Goal: Task Accomplishment & Management: Manage account settings

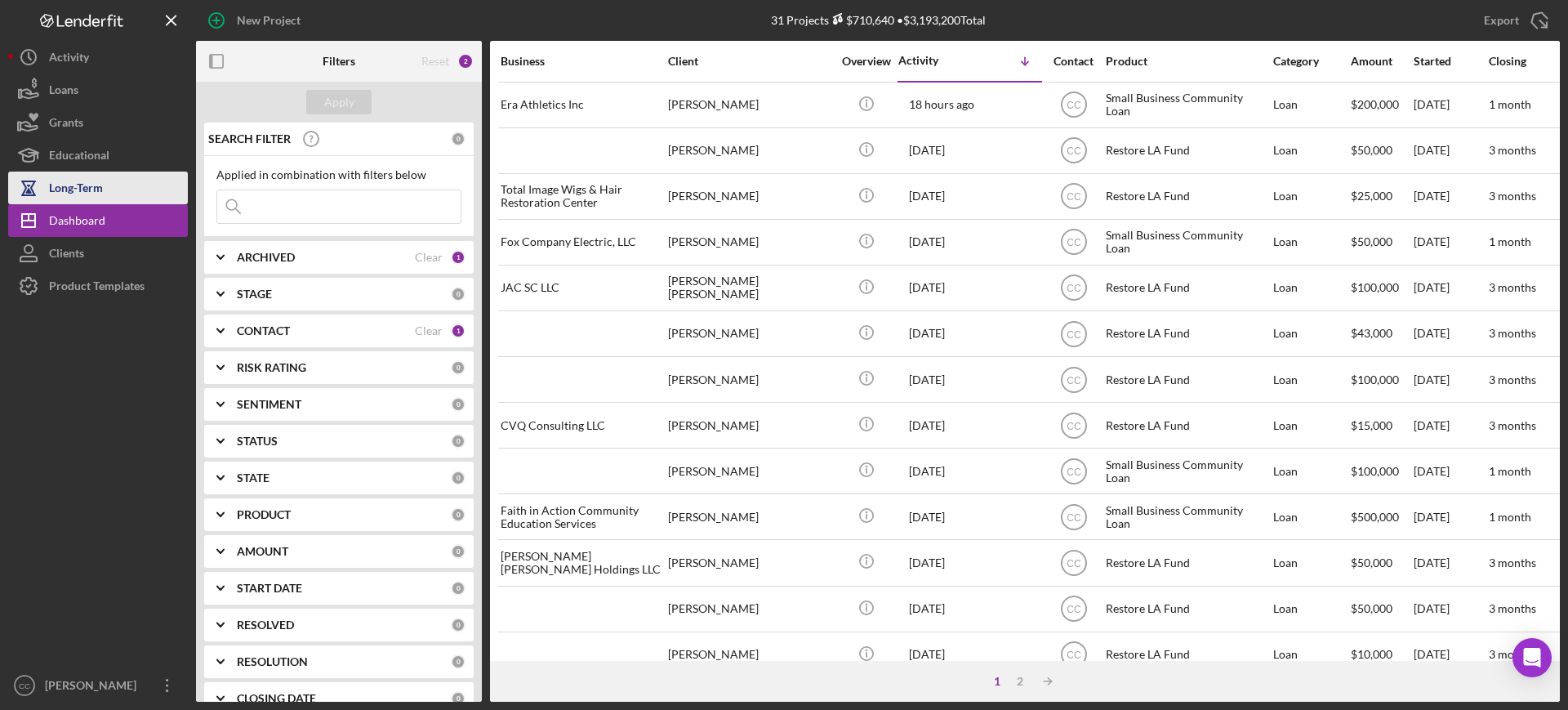
click at [75, 188] on div "Long-Term" at bounding box center [76, 189] width 53 height 37
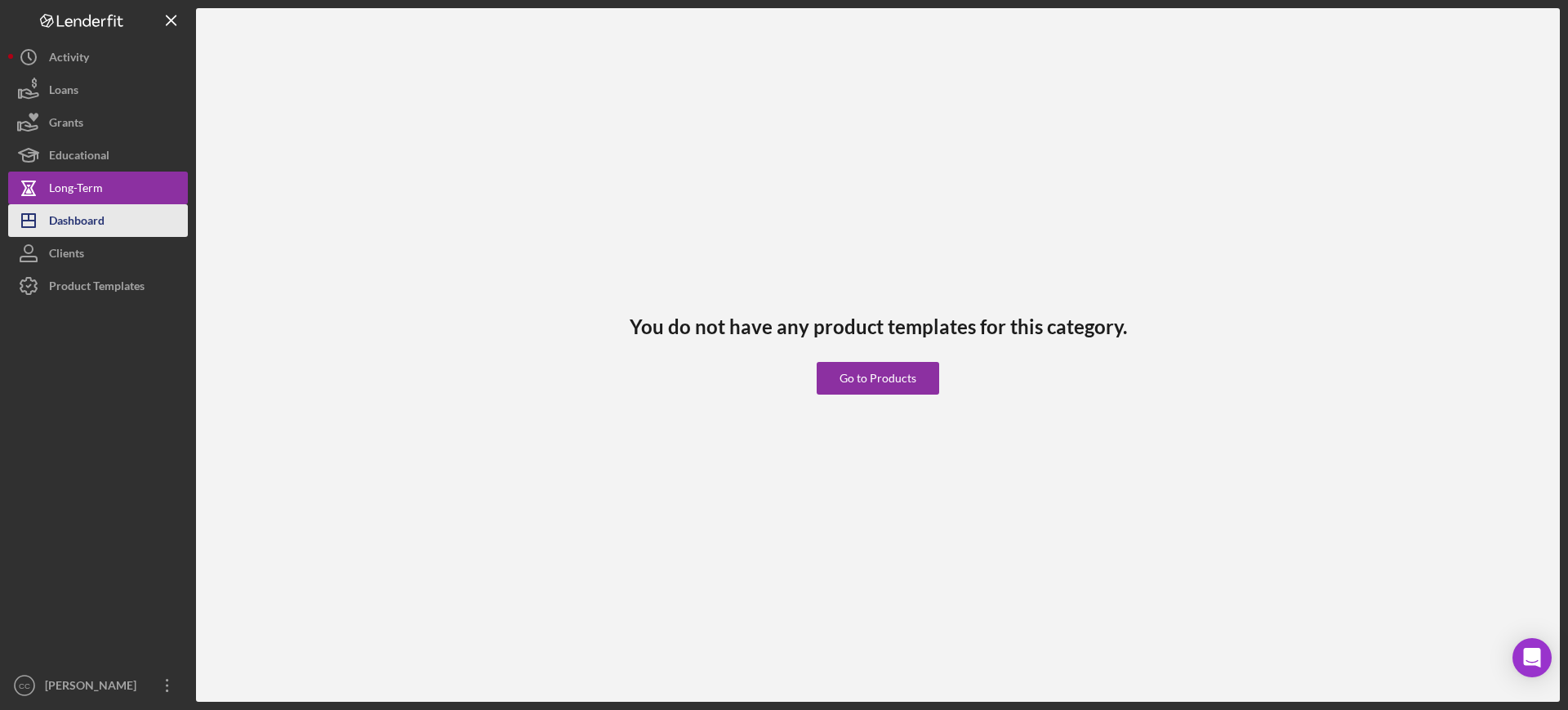
click at [75, 227] on div "Dashboard" at bounding box center [77, 222] width 55 height 37
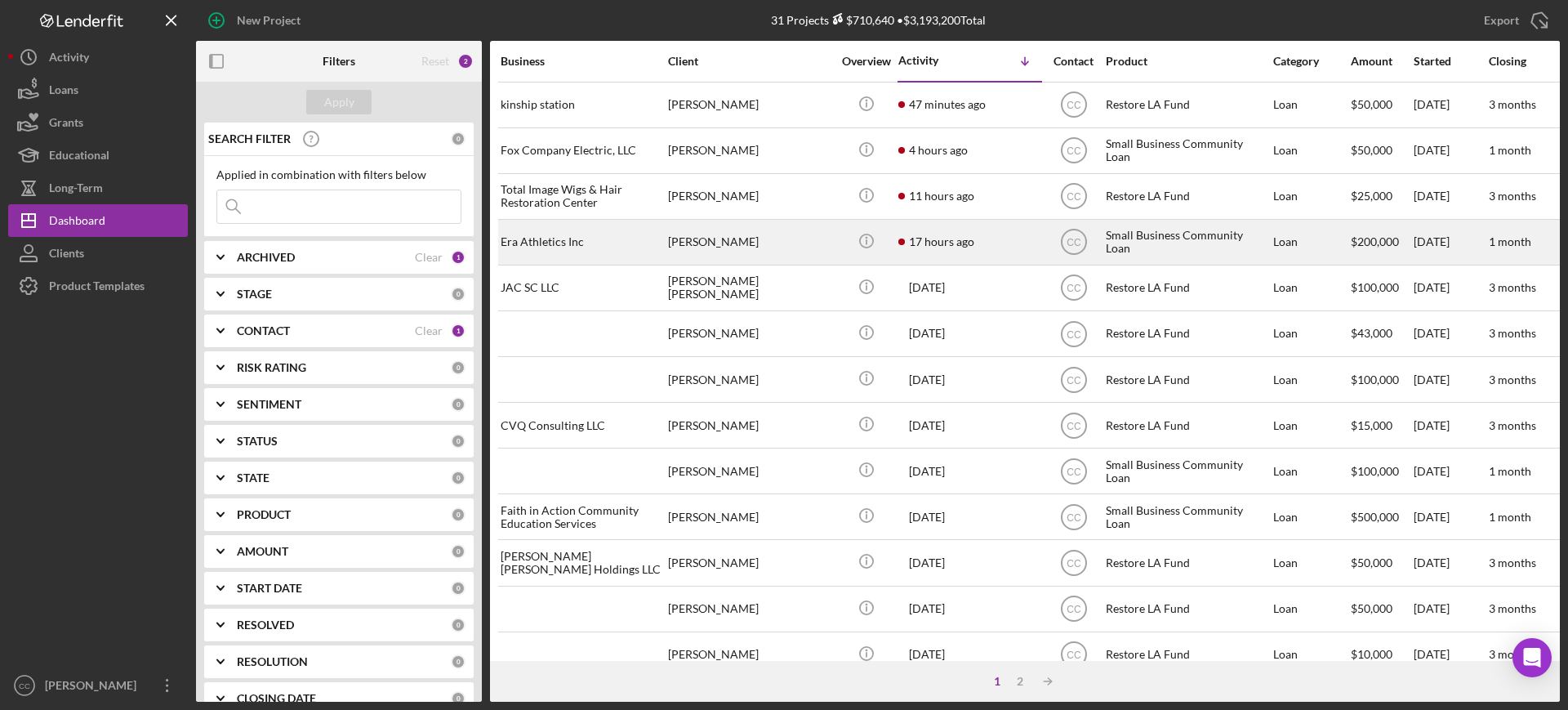
click at [796, 238] on div "[PERSON_NAME]" at bounding box center [749, 243] width 163 height 44
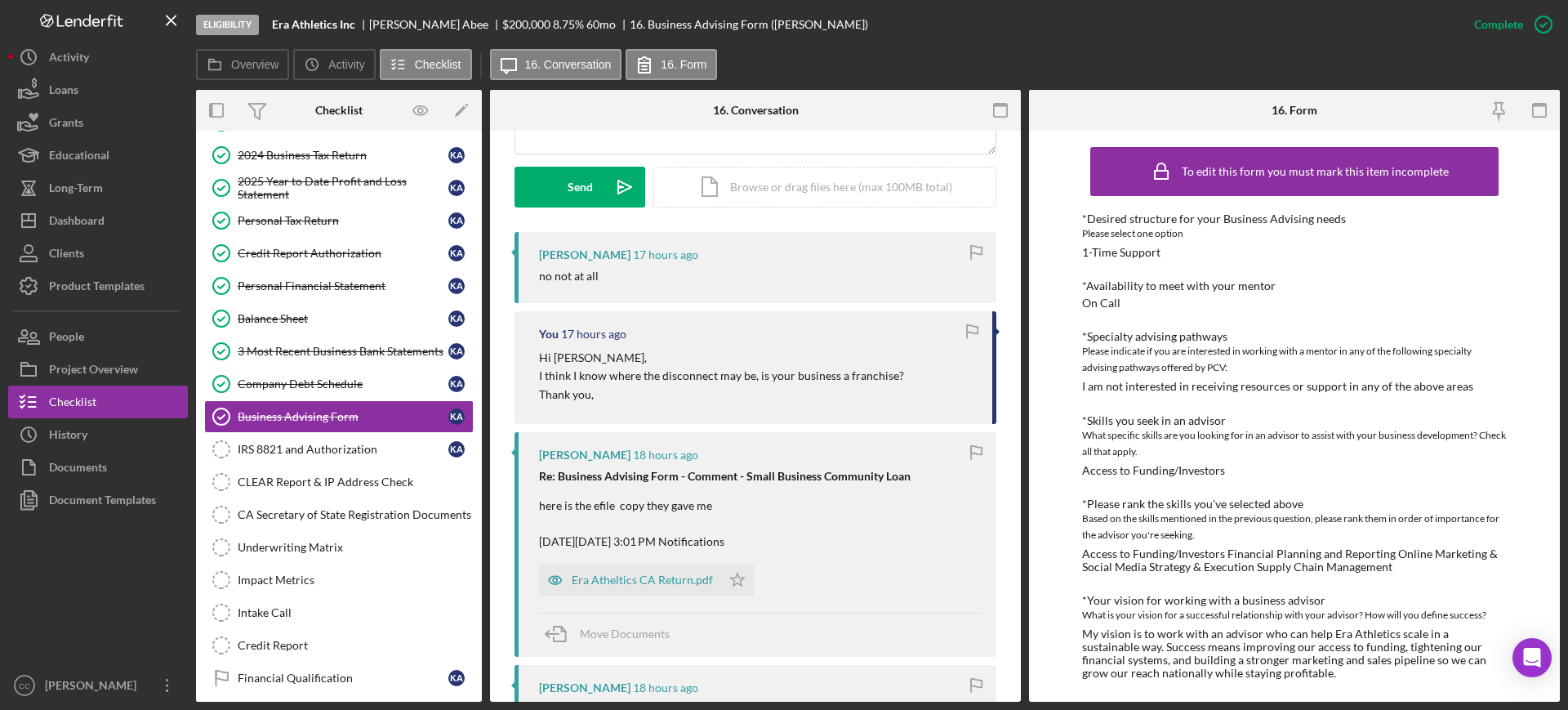
scroll to position [409, 0]
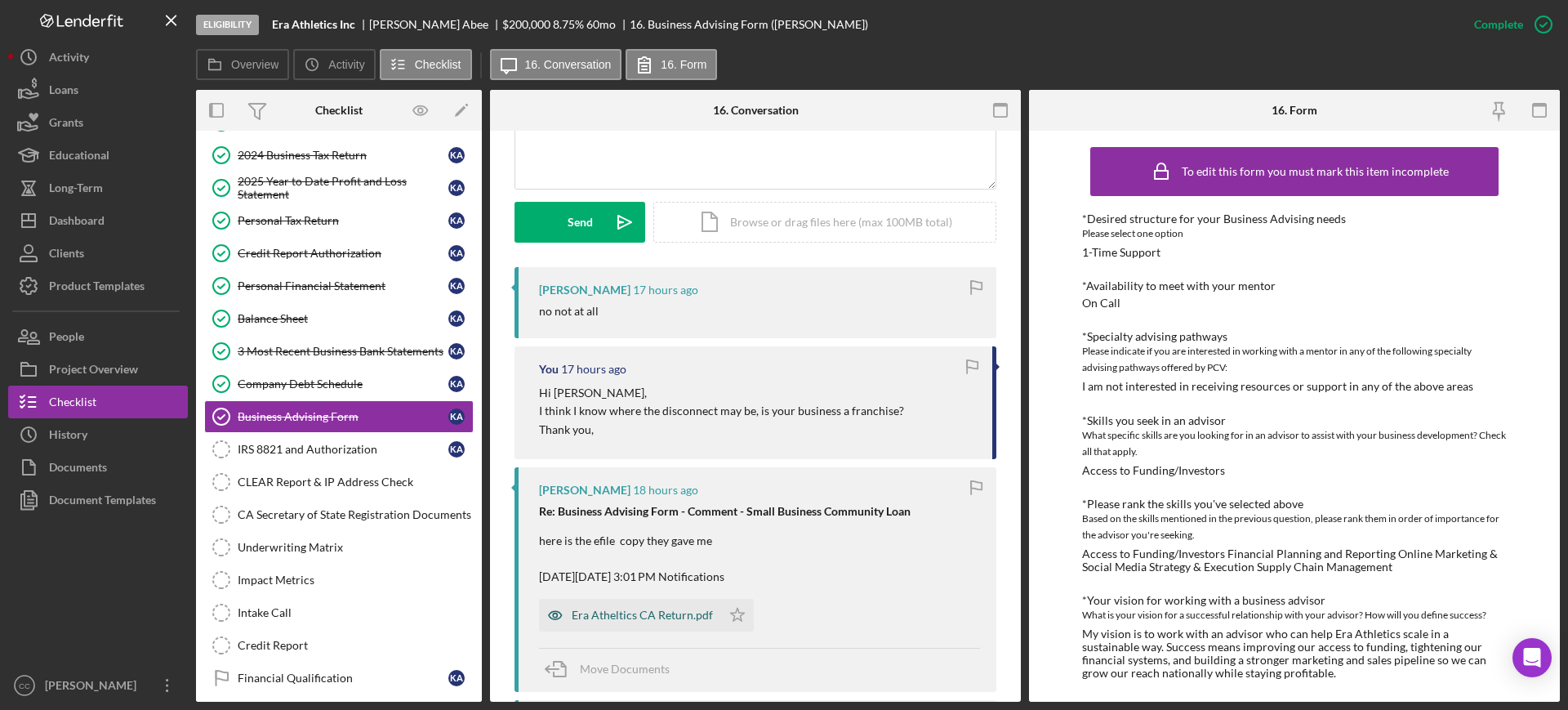
click at [633, 611] on div "Era Atheltics CA Return.pdf" at bounding box center [642, 615] width 142 height 13
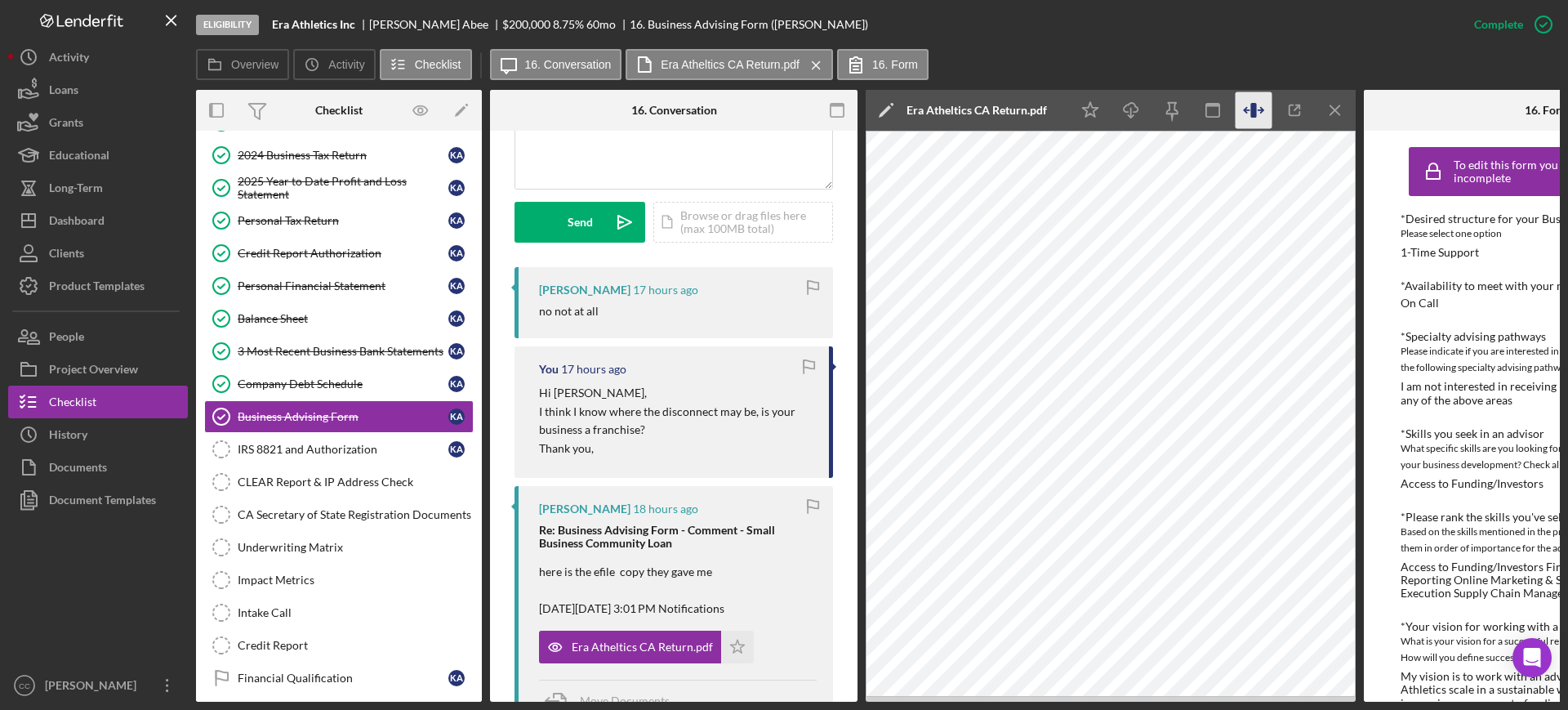
click at [1250, 94] on icon "button" at bounding box center [1253, 110] width 37 height 37
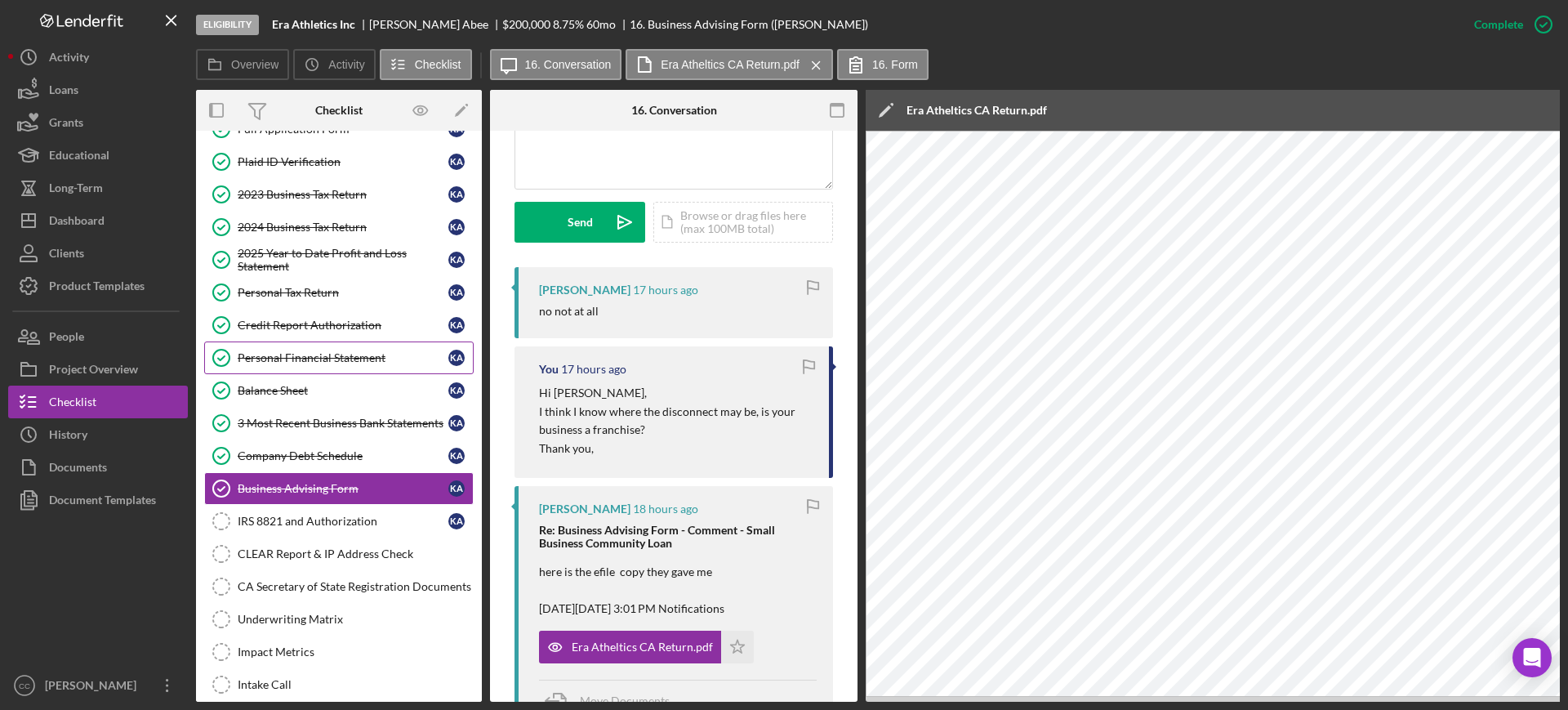
scroll to position [66, 0]
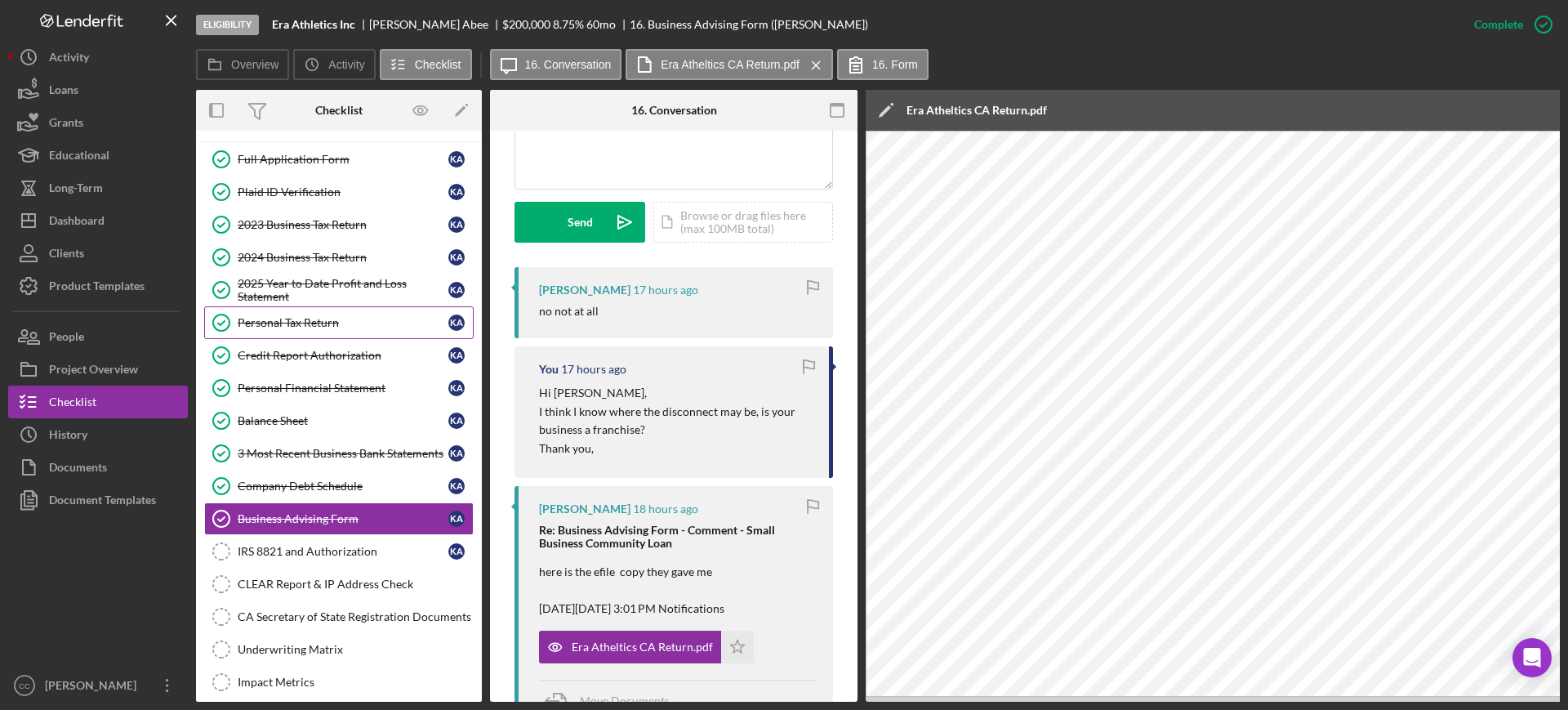
click at [298, 314] on link "Personal Tax Return Personal Tax Return K A" at bounding box center [339, 322] width 269 height 33
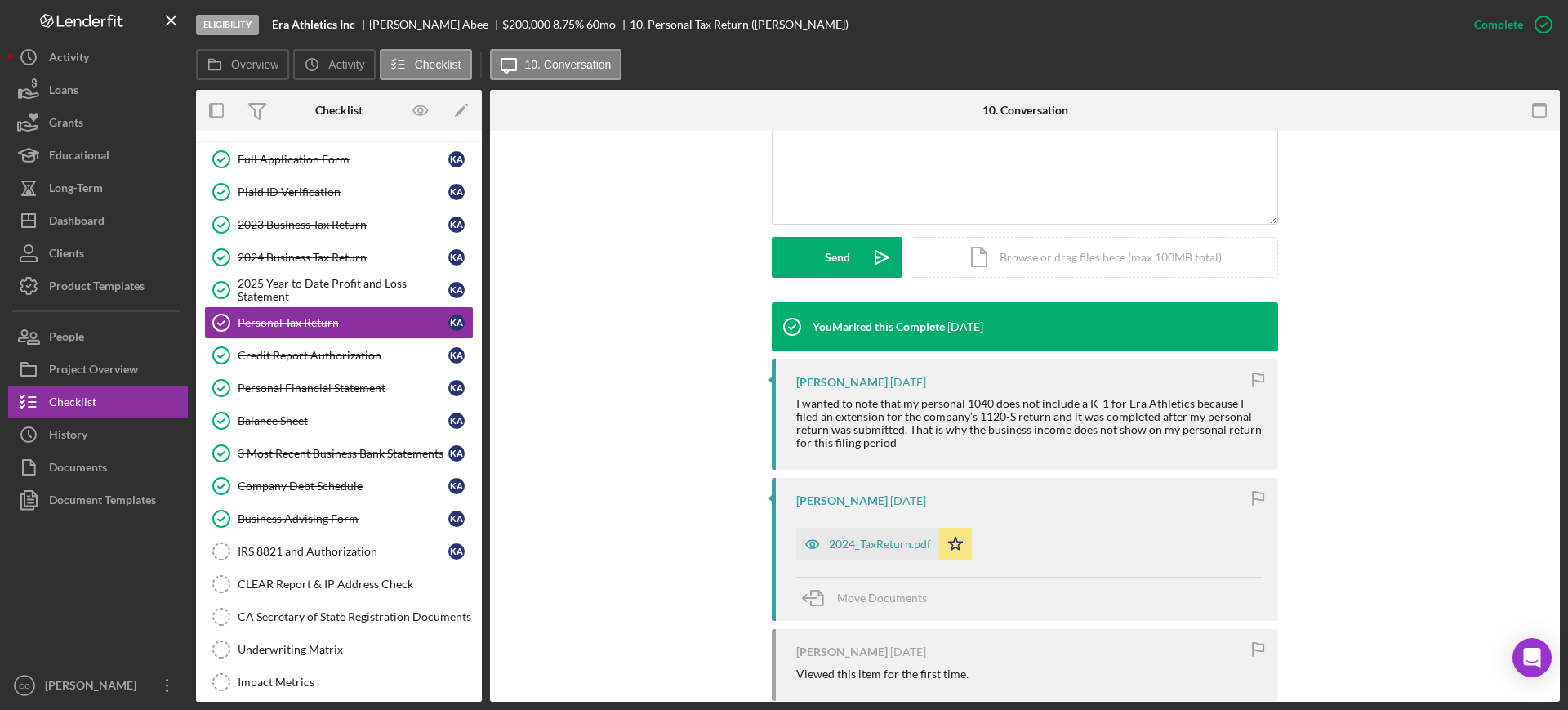
scroll to position [409, 0]
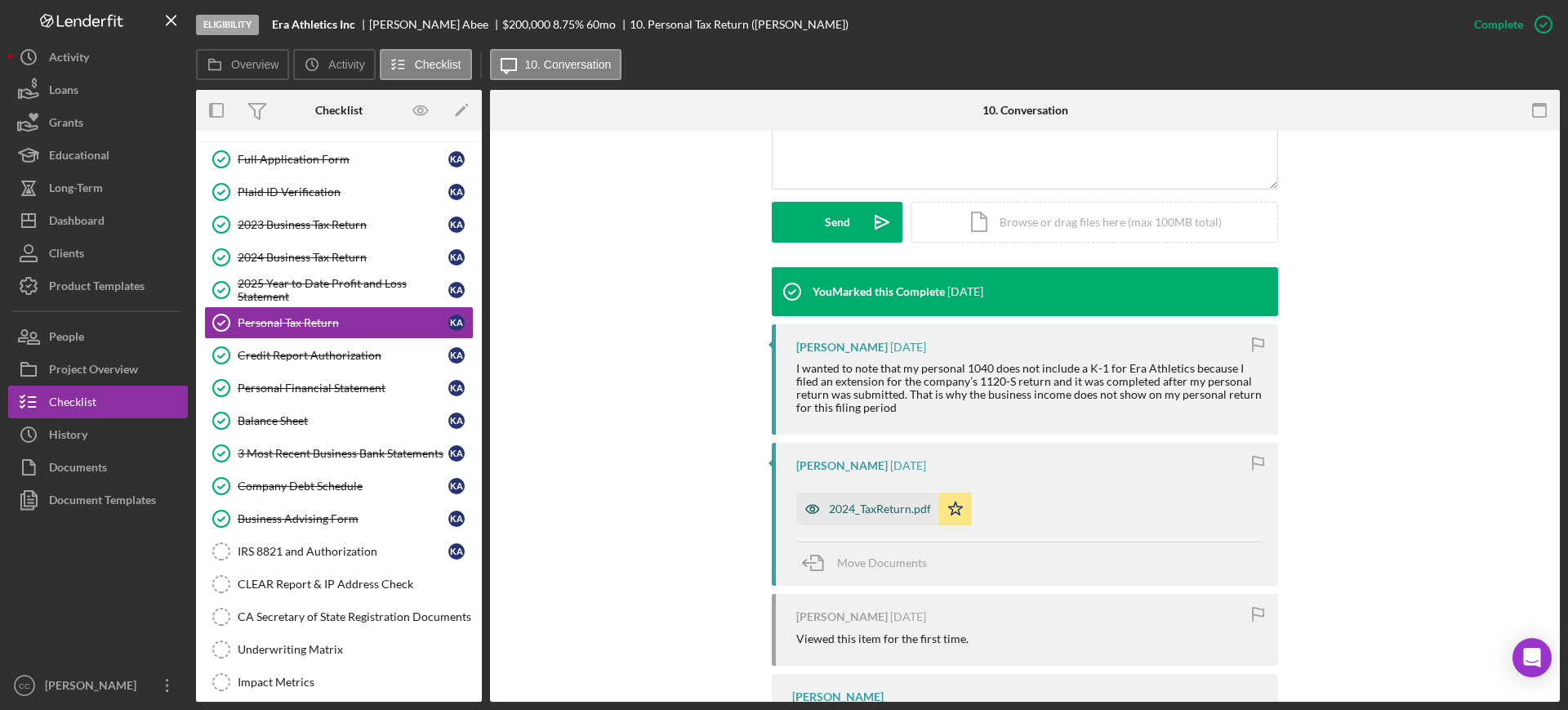
click at [861, 508] on div "2024_TaxReturn.pdf" at bounding box center [879, 508] width 102 height 13
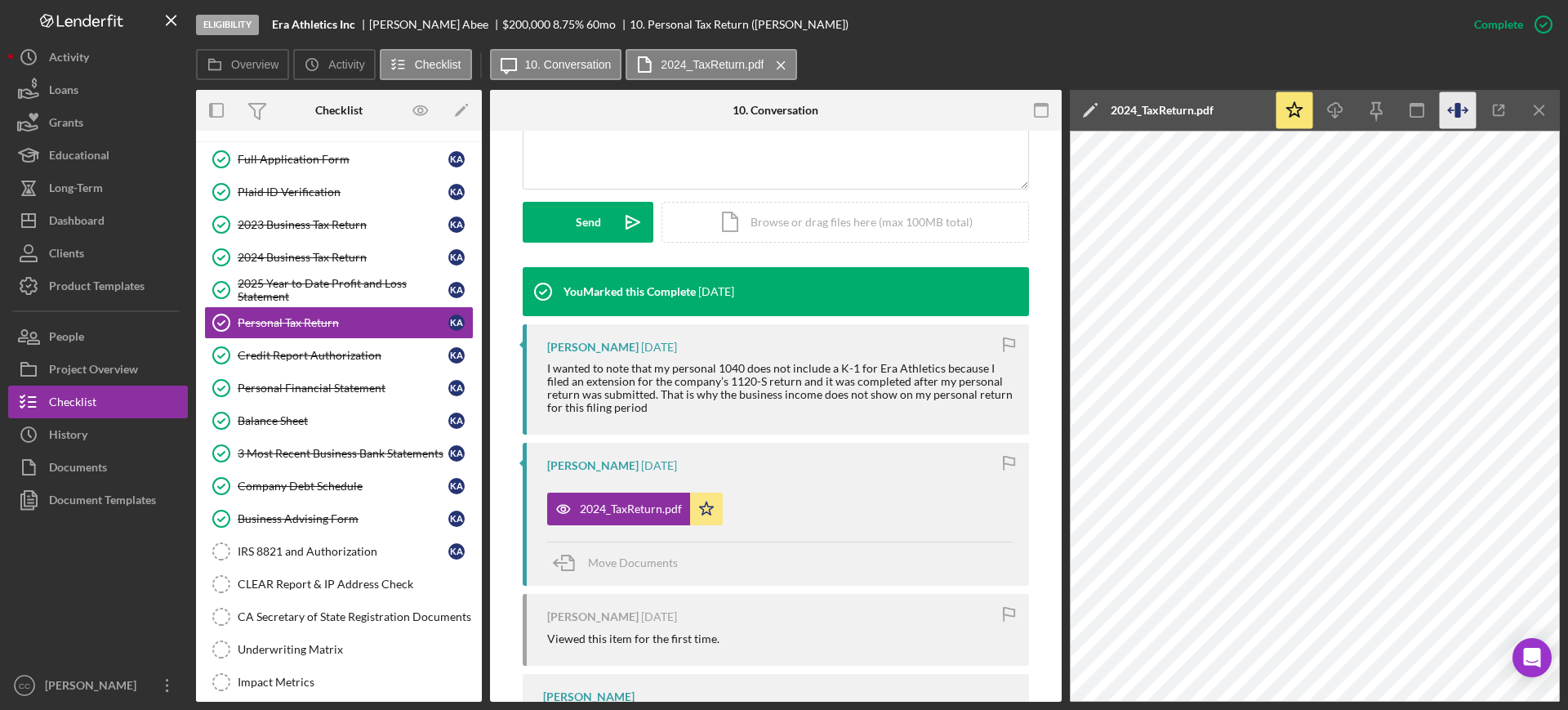
click at [1456, 112] on icon "button" at bounding box center [1457, 110] width 6 height 15
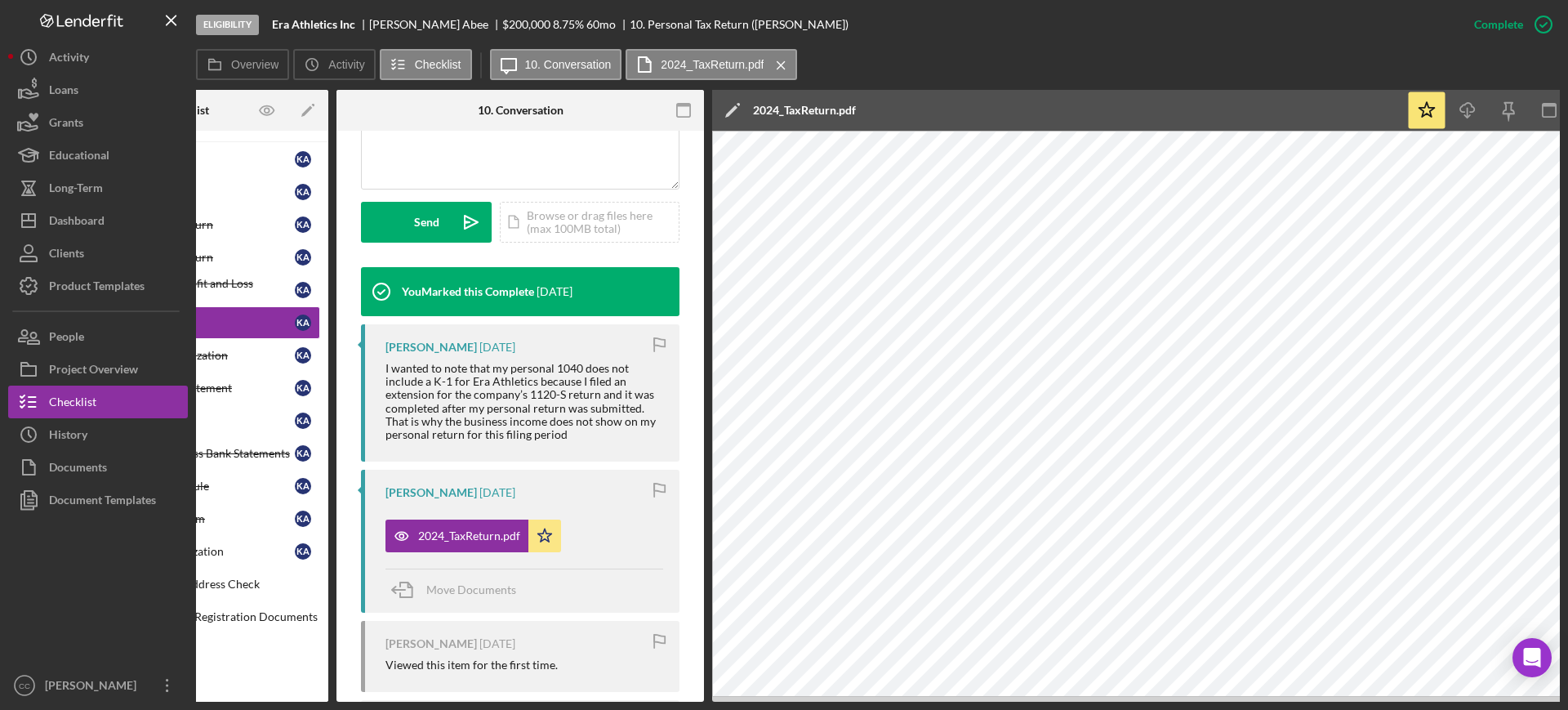
scroll to position [0, 0]
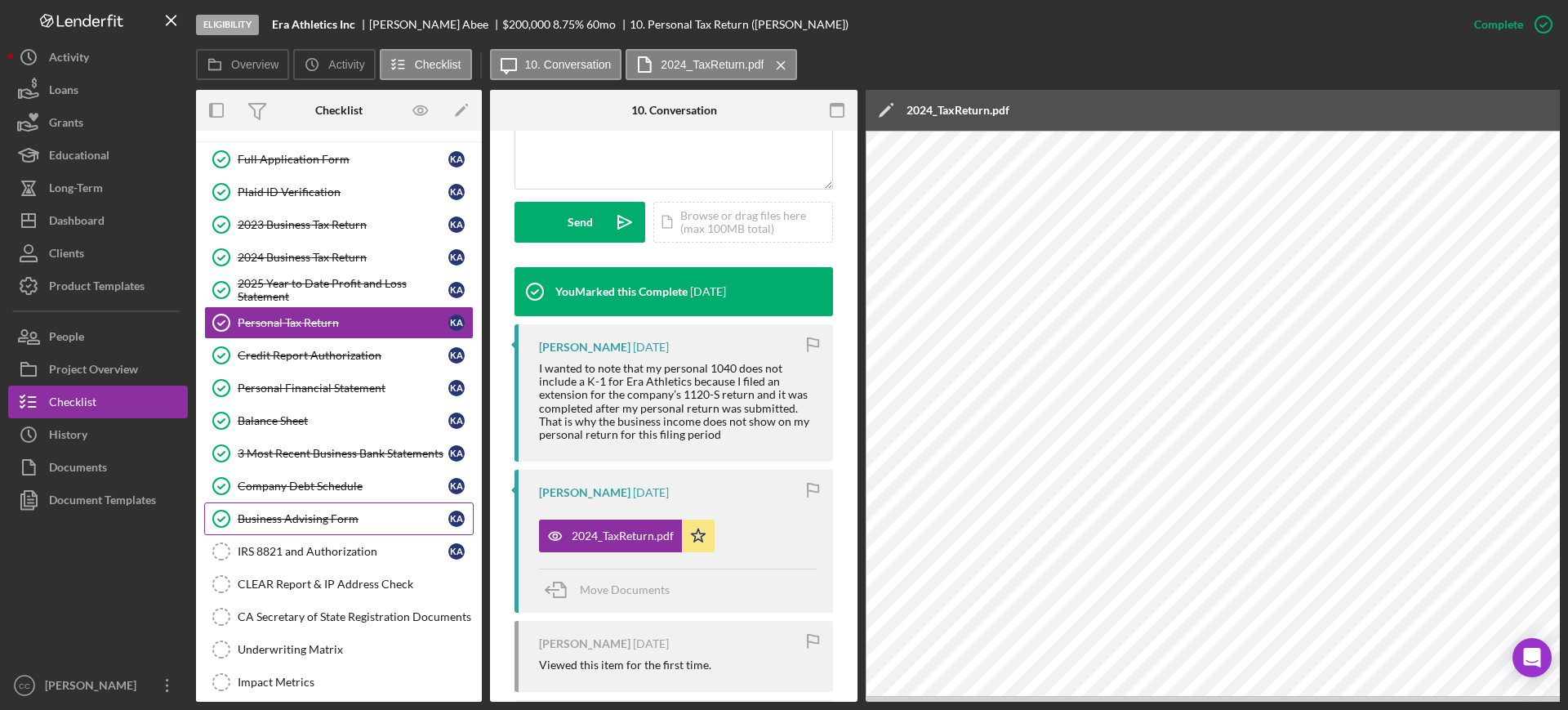
drag, startPoint x: 310, startPoint y: 517, endPoint x: 346, endPoint y: 503, distance: 38.6
click at [310, 517] on div "Business Advising Form" at bounding box center [343, 518] width 211 height 13
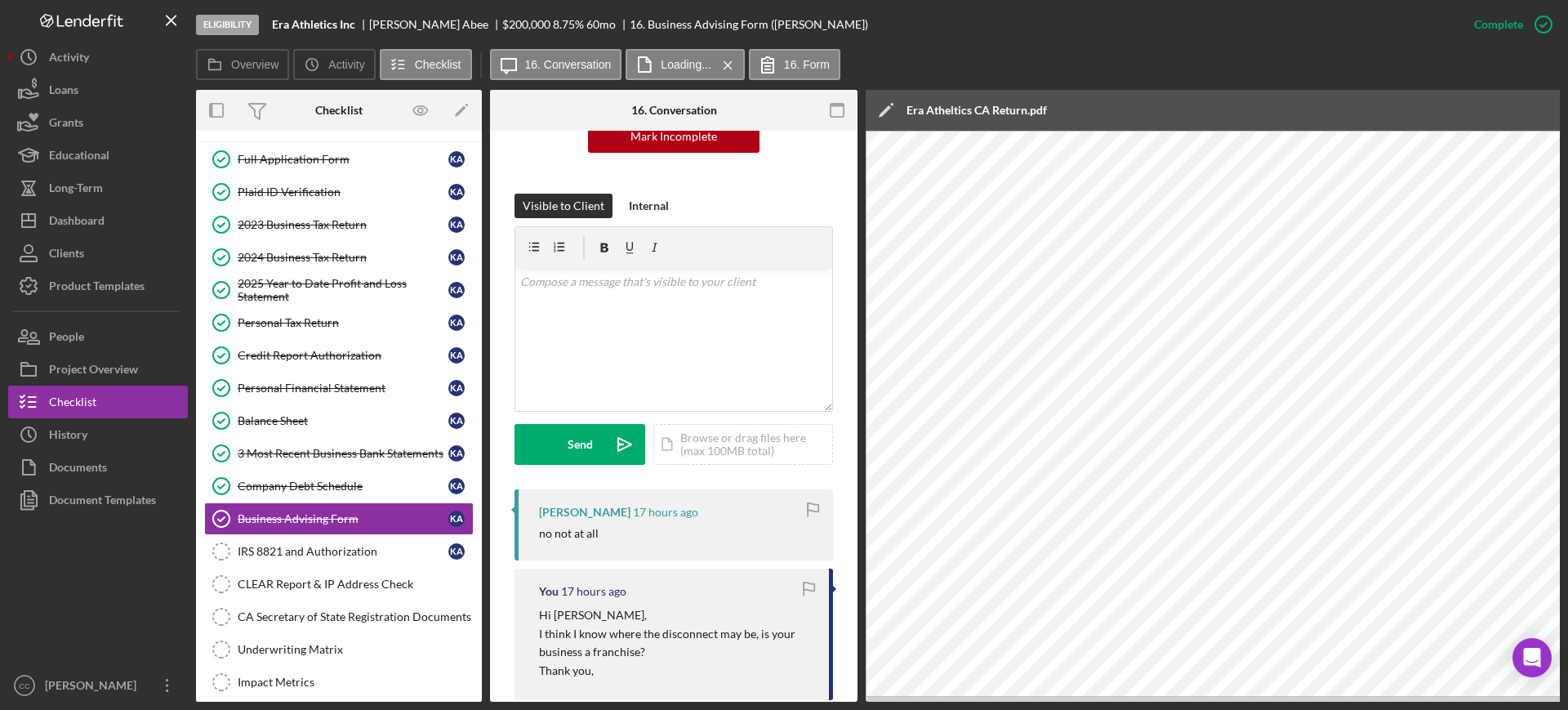
scroll to position [306, 0]
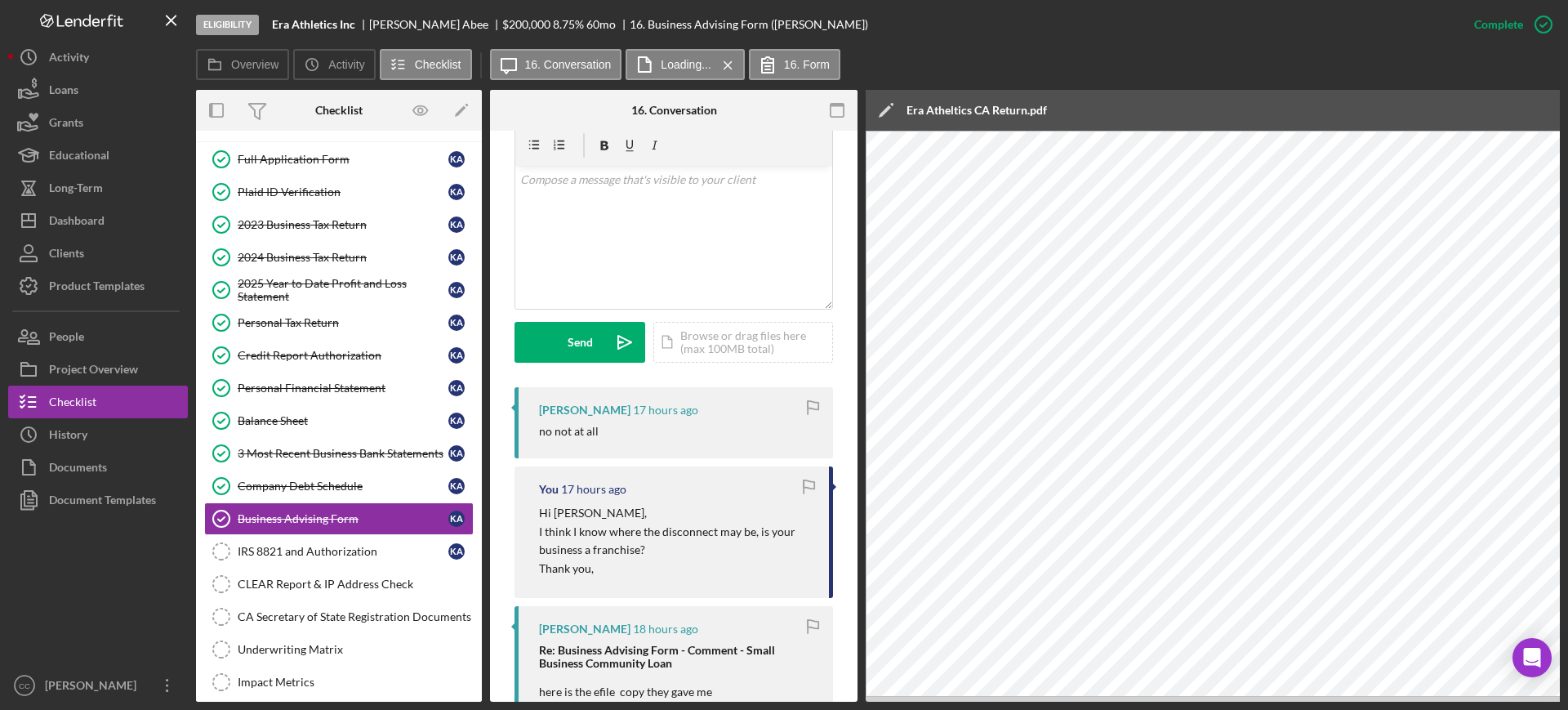
click at [391, 25] on div "[PERSON_NAME]" at bounding box center [436, 24] width 133 height 13
copy div "[PERSON_NAME]"
click at [615, 222] on div "v Color teal Color pink Remove color Add row above Add row below Add column bef…" at bounding box center [674, 237] width 317 height 143
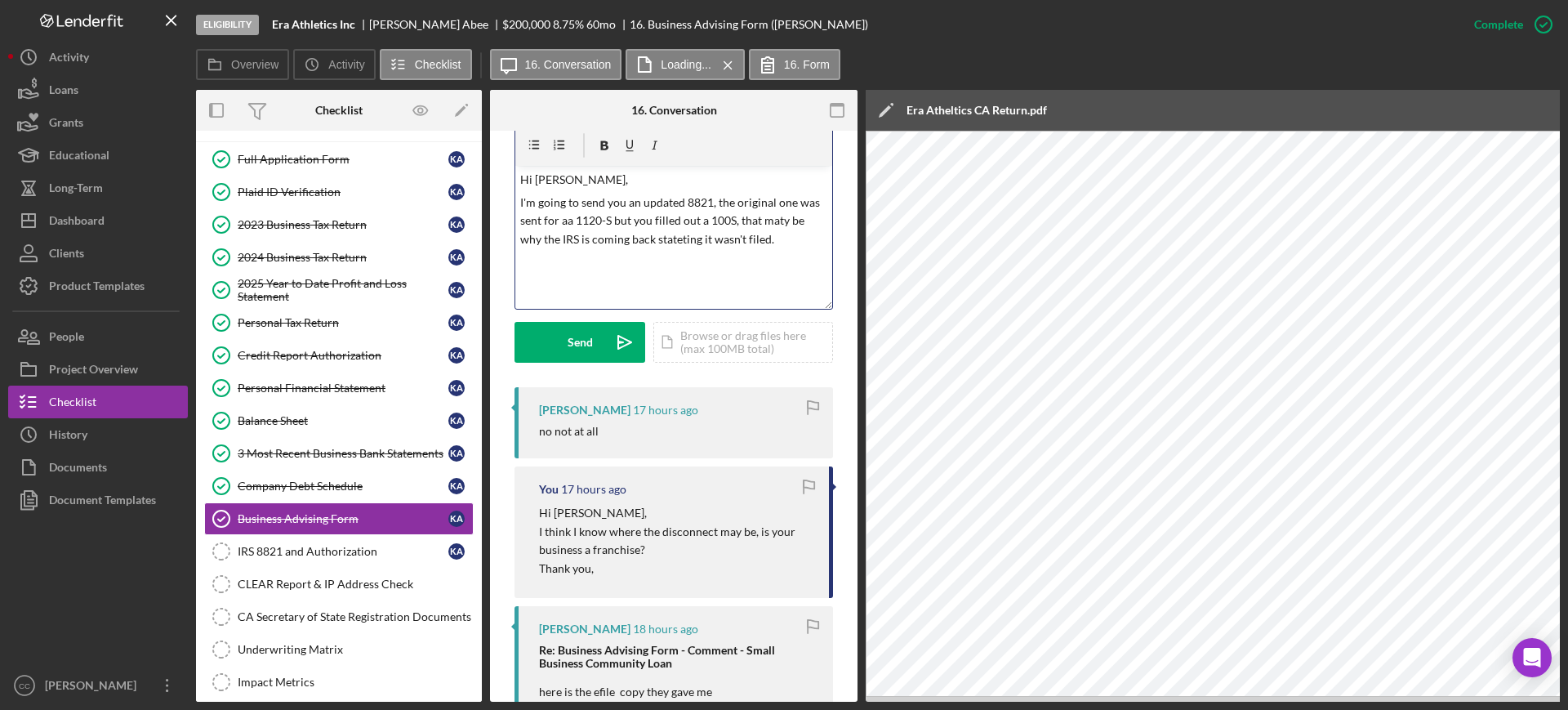
click at [634, 243] on p "I'm going to send you an updated 8821, the original one was sent for aa 1120-S …" at bounding box center [674, 221] width 308 height 54
drag, startPoint x: 674, startPoint y: 243, endPoint x: 664, endPoint y: 237, distance: 11.7
click at [664, 237] on p "I'm going to send you an updated 8821, the original one was sent for aa 1120-S …" at bounding box center [674, 221] width 308 height 54
click at [683, 237] on p "I'm going to send you an updated 8821, the original one was sent for aa 1120-S …" at bounding box center [674, 221] width 308 height 54
click at [578, 334] on div "Send" at bounding box center [580, 342] width 26 height 41
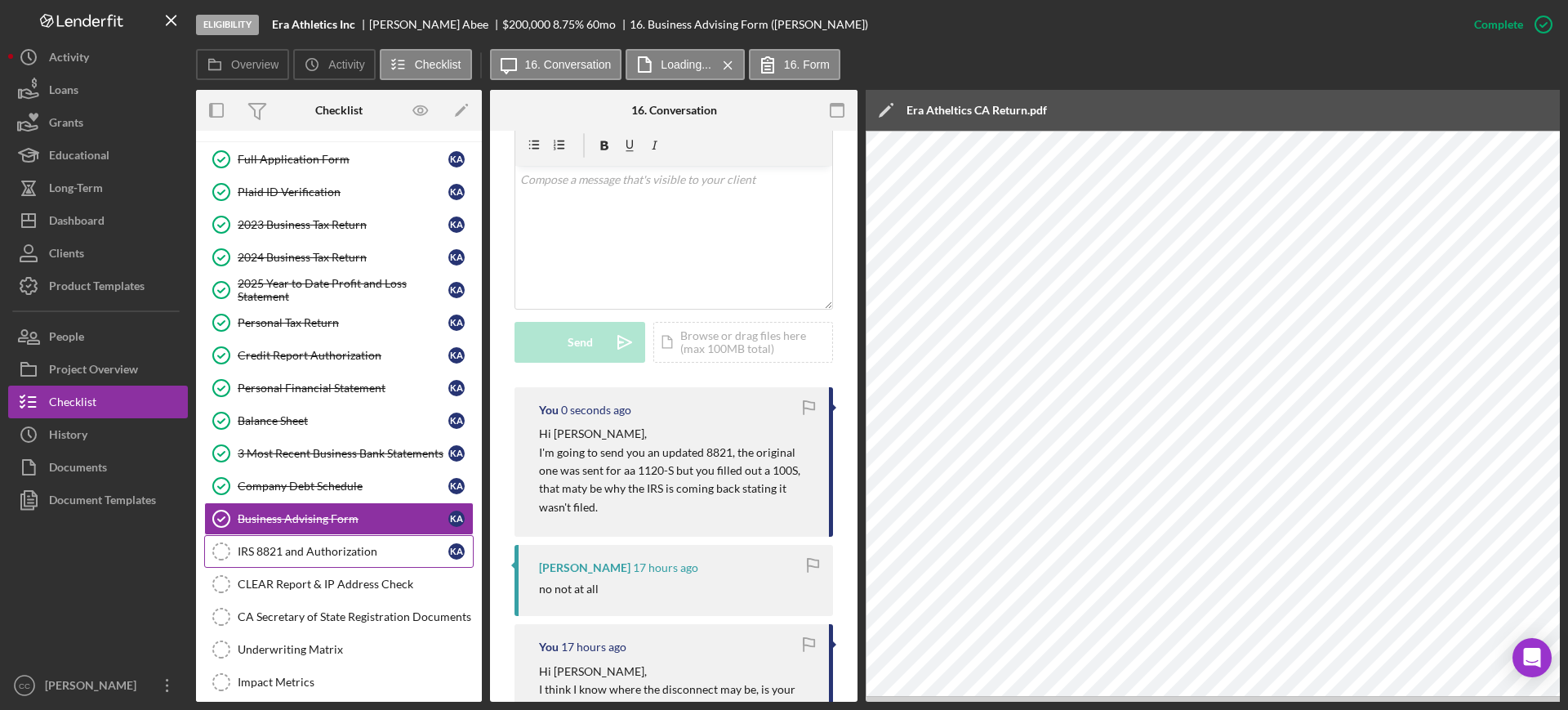
click at [343, 551] on div "IRS 8821 and Authorization" at bounding box center [343, 551] width 211 height 13
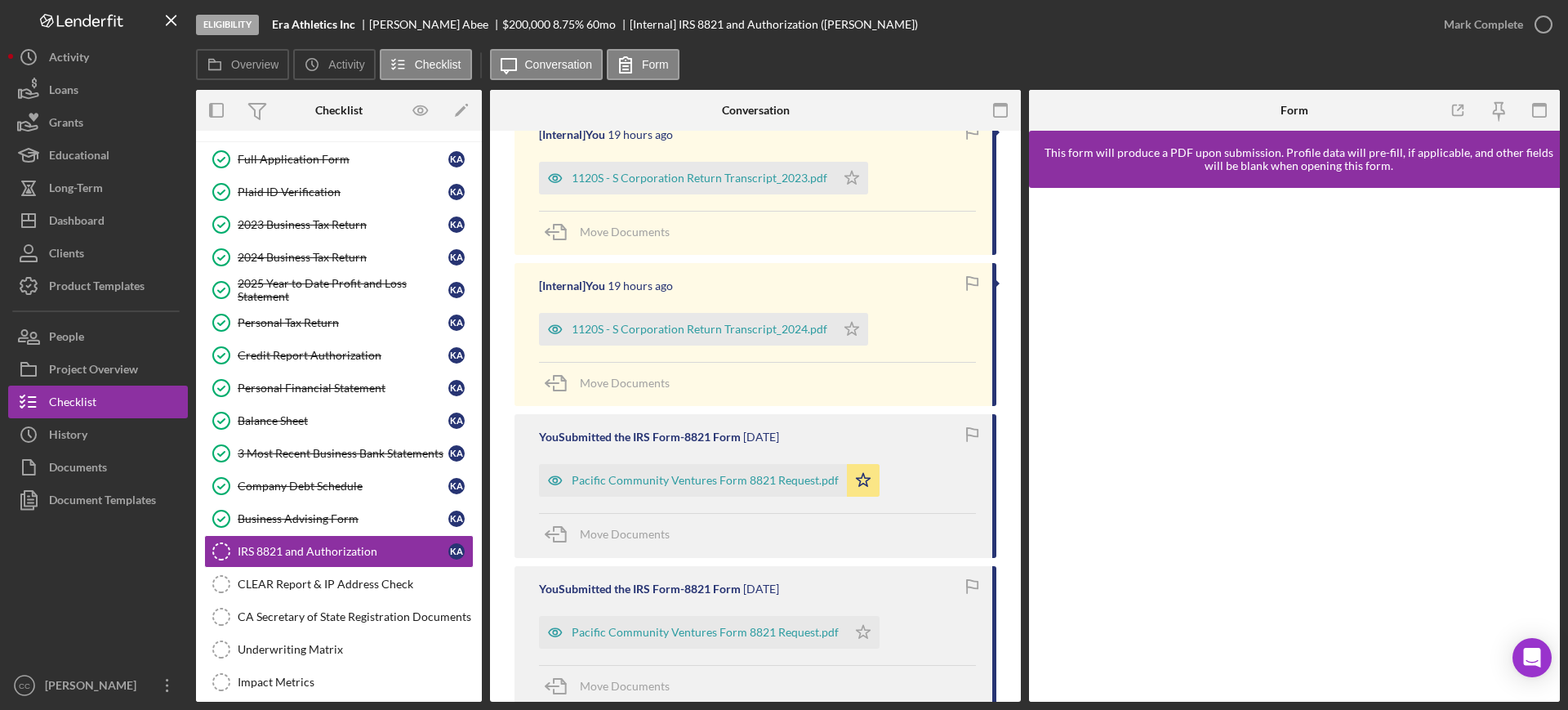
scroll to position [409, 0]
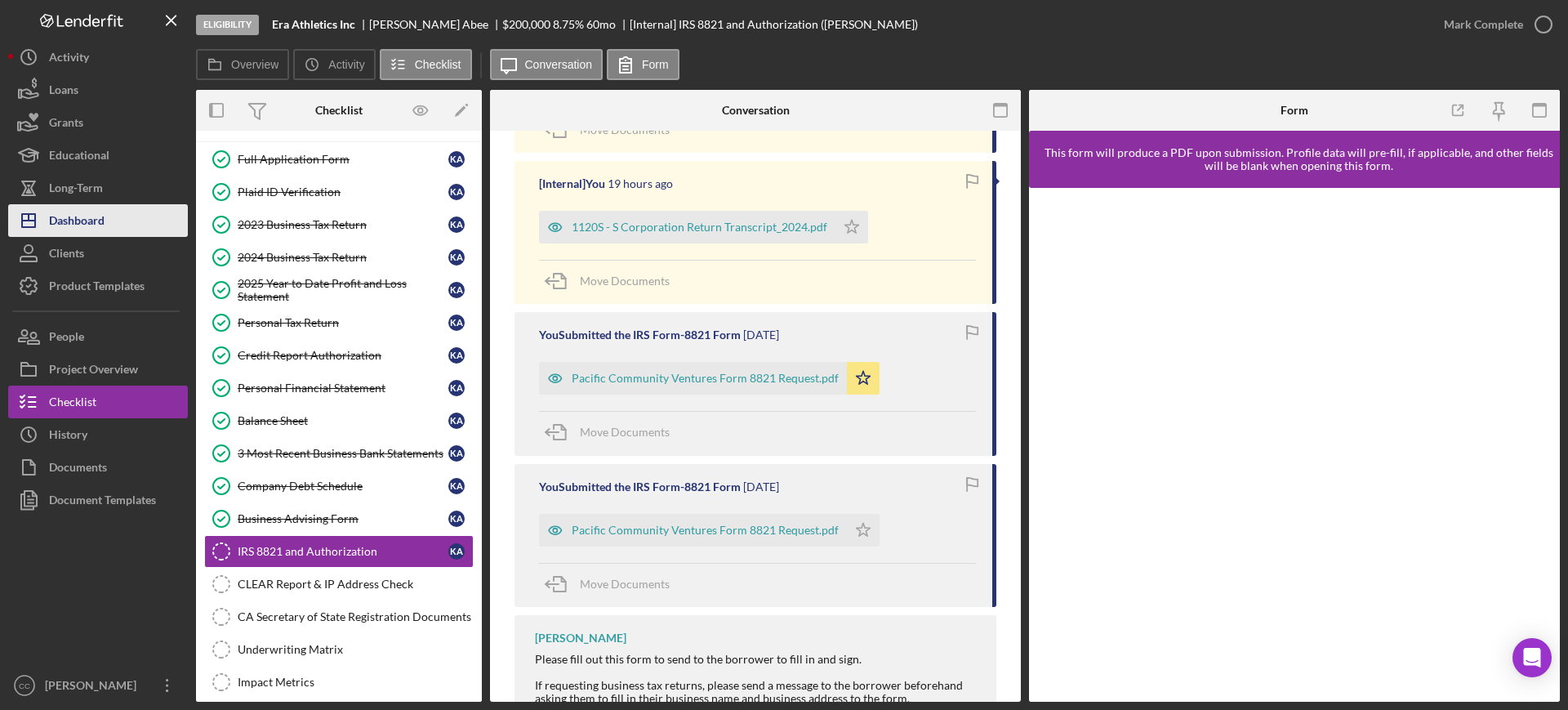
drag, startPoint x: 61, startPoint y: 208, endPoint x: 78, endPoint y: 204, distance: 17.5
click at [61, 208] on div "Dashboard" at bounding box center [77, 222] width 55 height 37
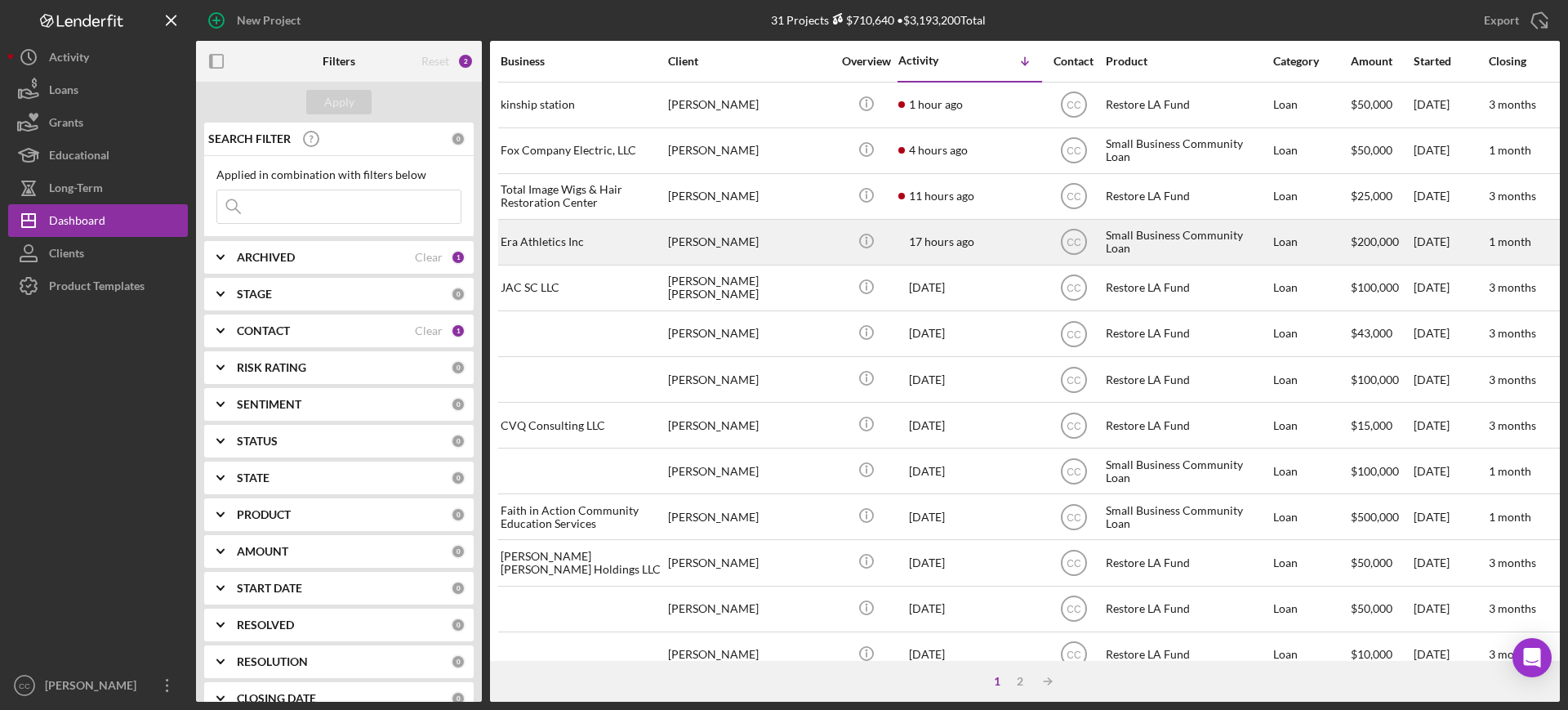
click at [786, 251] on div "[PERSON_NAME]" at bounding box center [749, 243] width 163 height 44
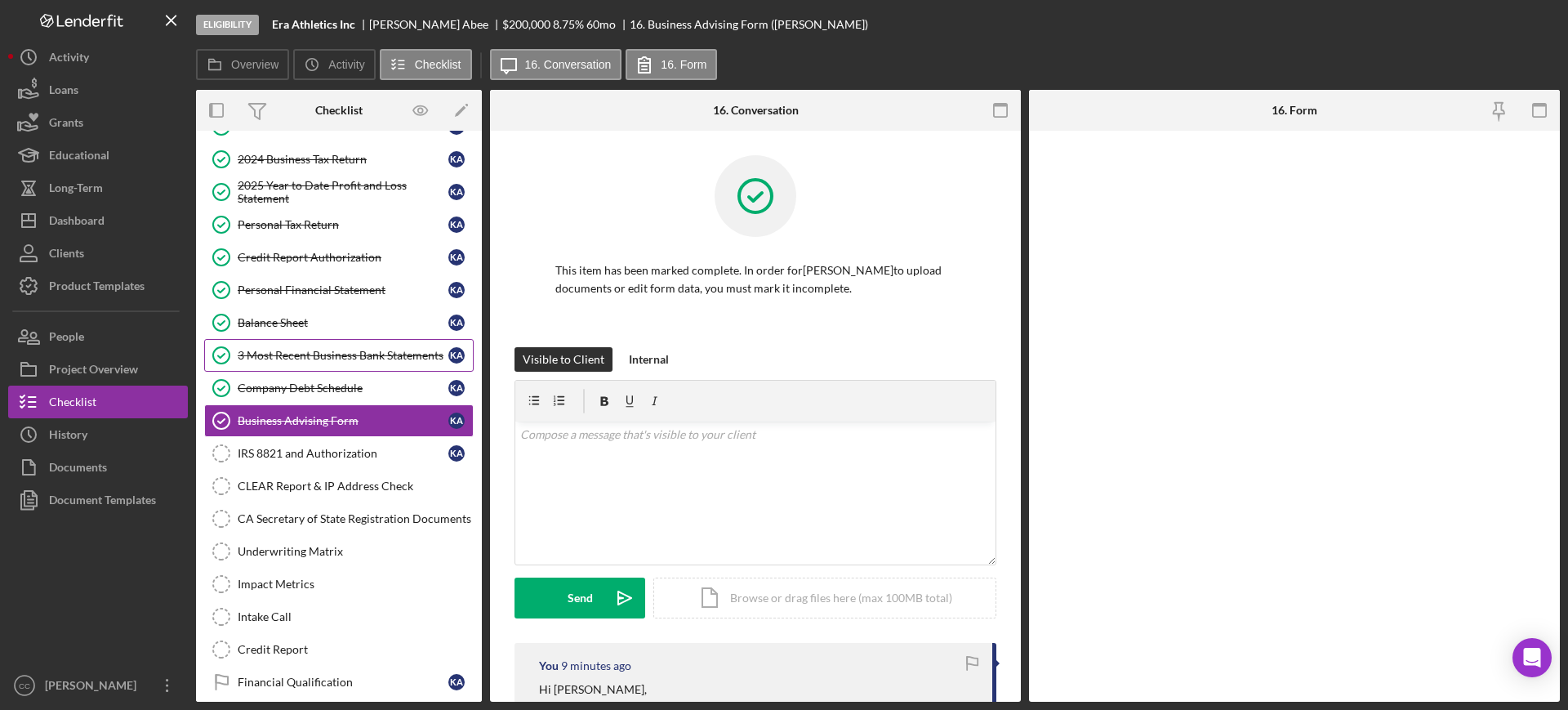
scroll to position [168, 0]
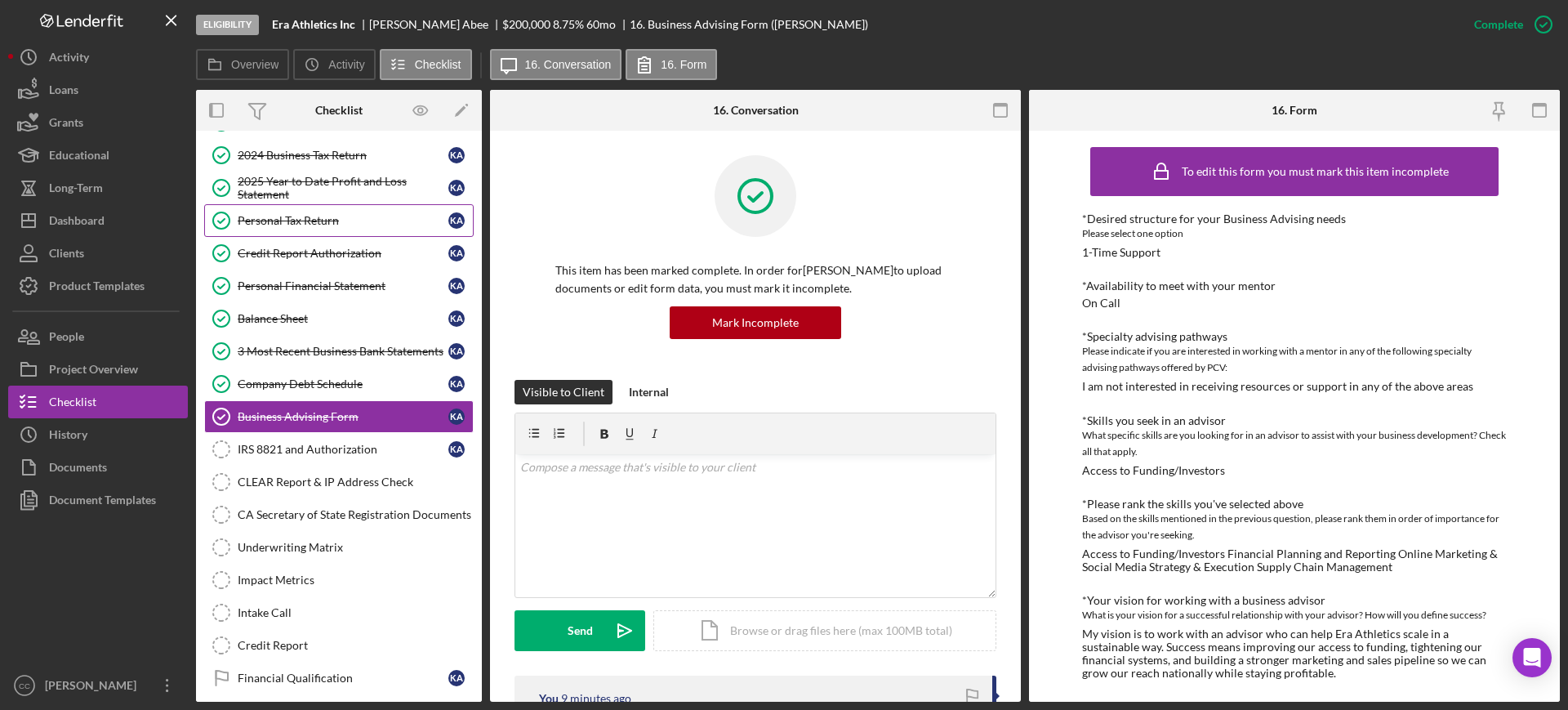
click at [324, 228] on link "Personal Tax Return Personal Tax Return K A" at bounding box center [339, 220] width 269 height 33
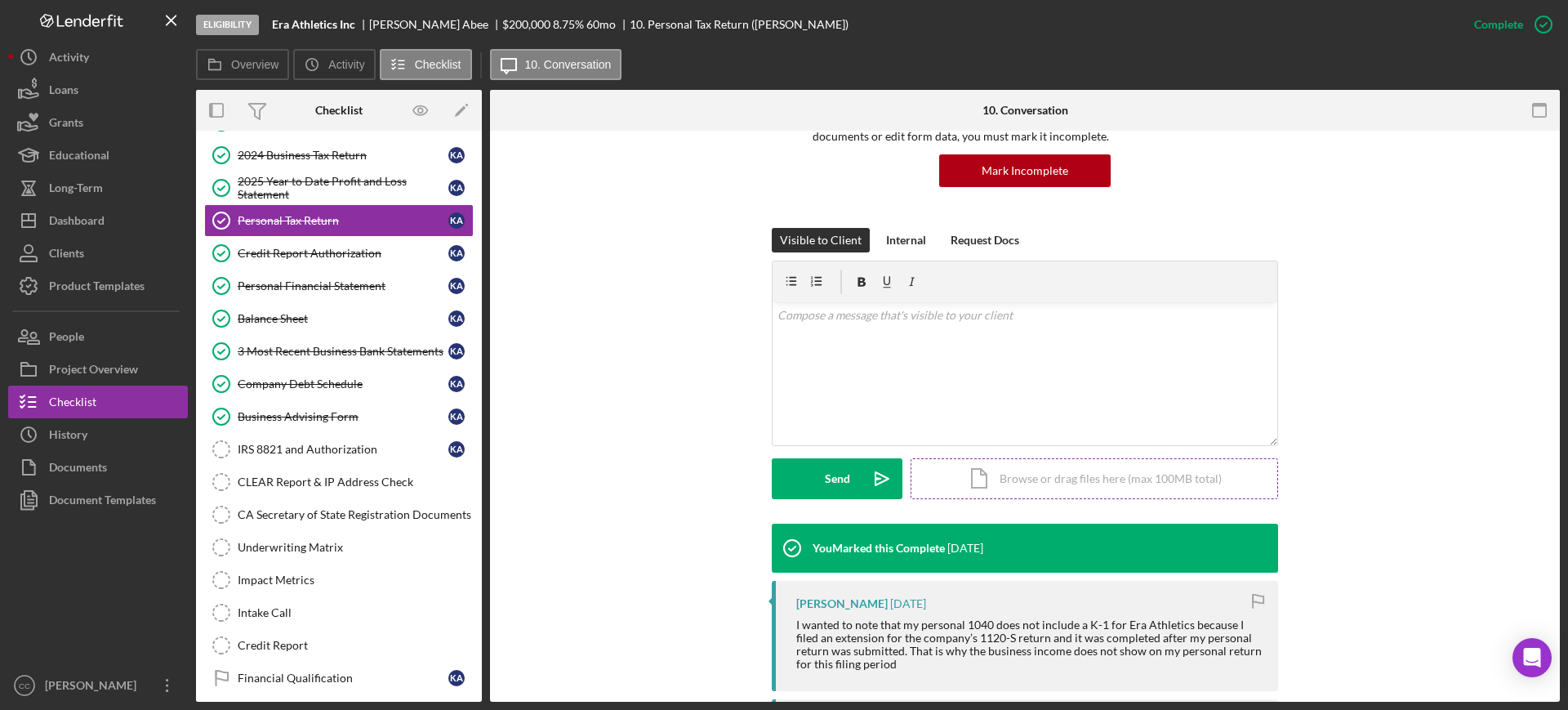
scroll to position [204, 0]
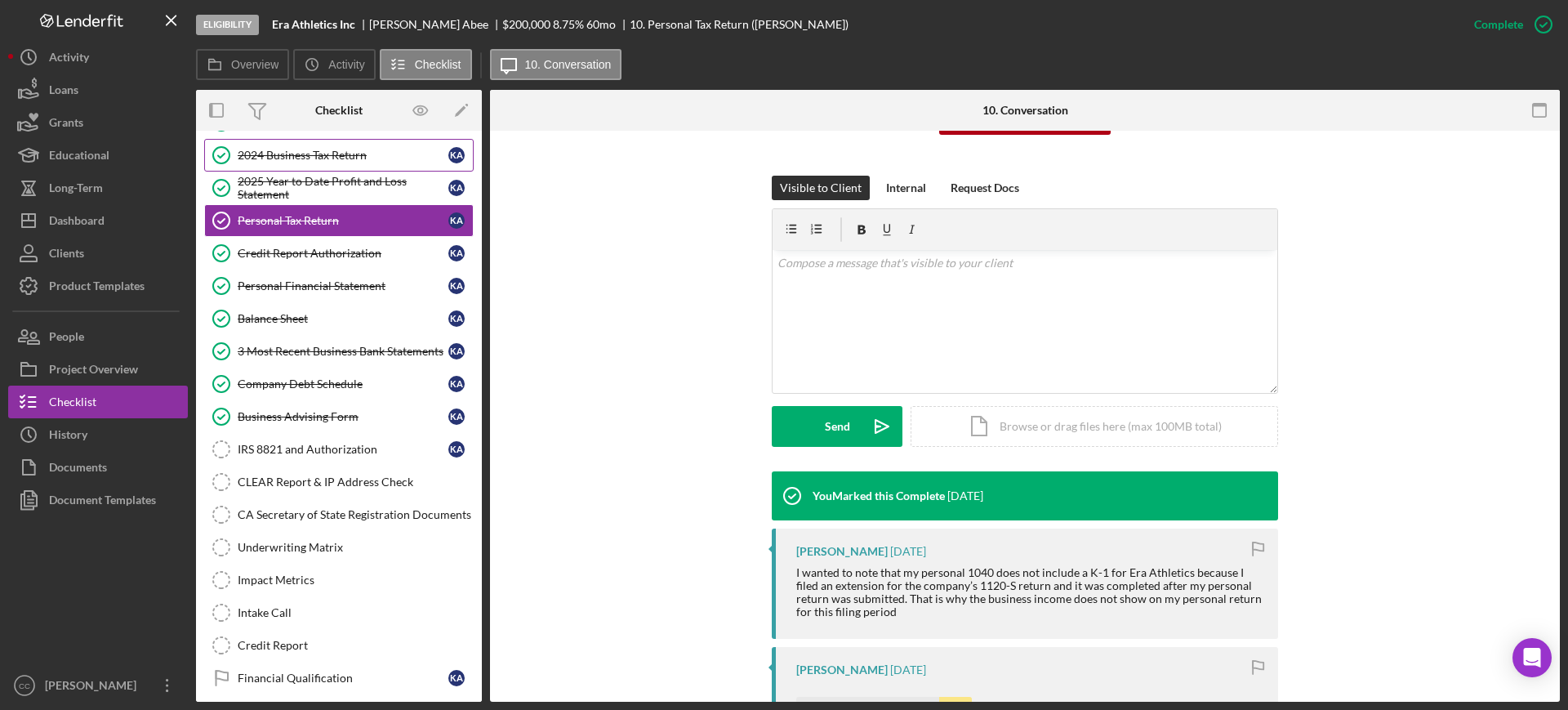
click at [305, 156] on div "2024 Business Tax Return" at bounding box center [343, 154] width 211 height 13
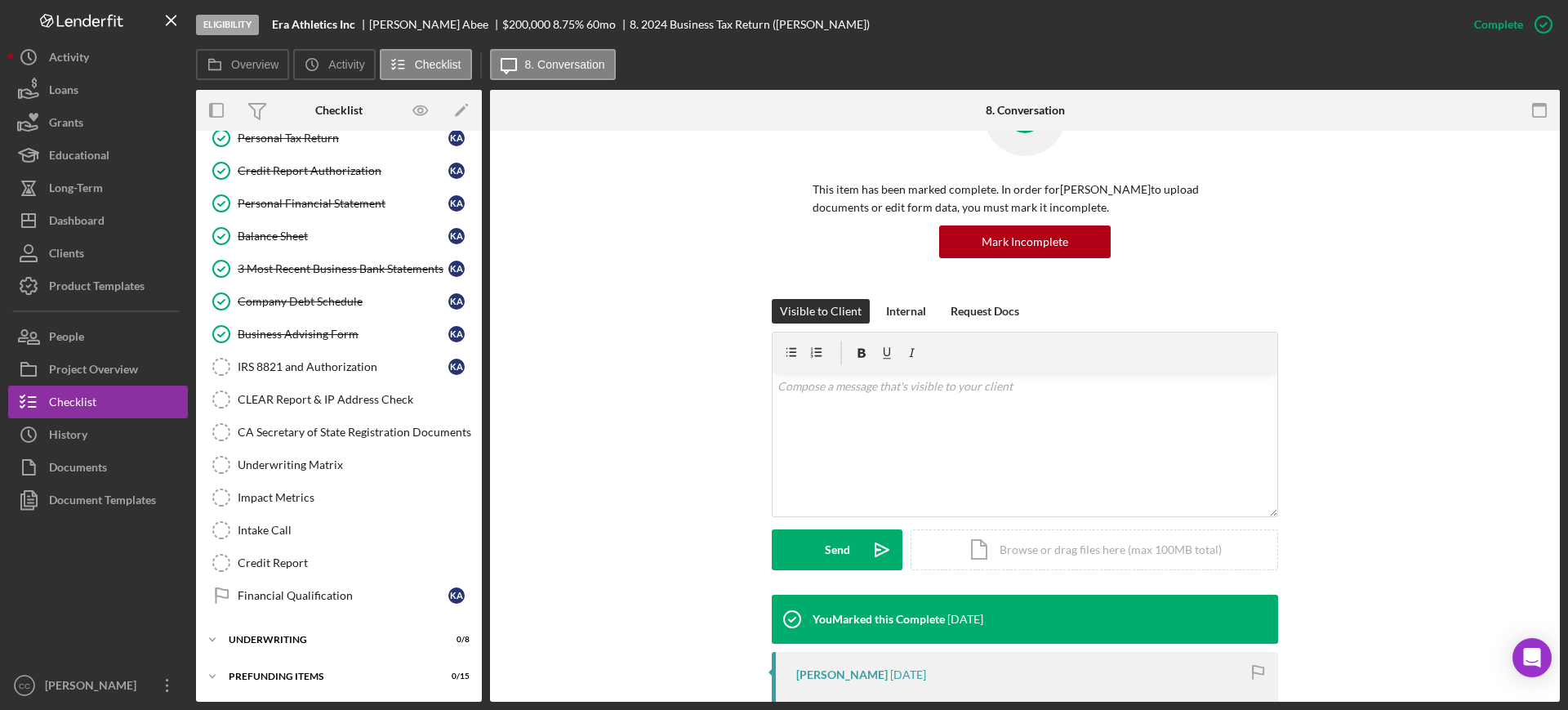
scroll to position [69, 0]
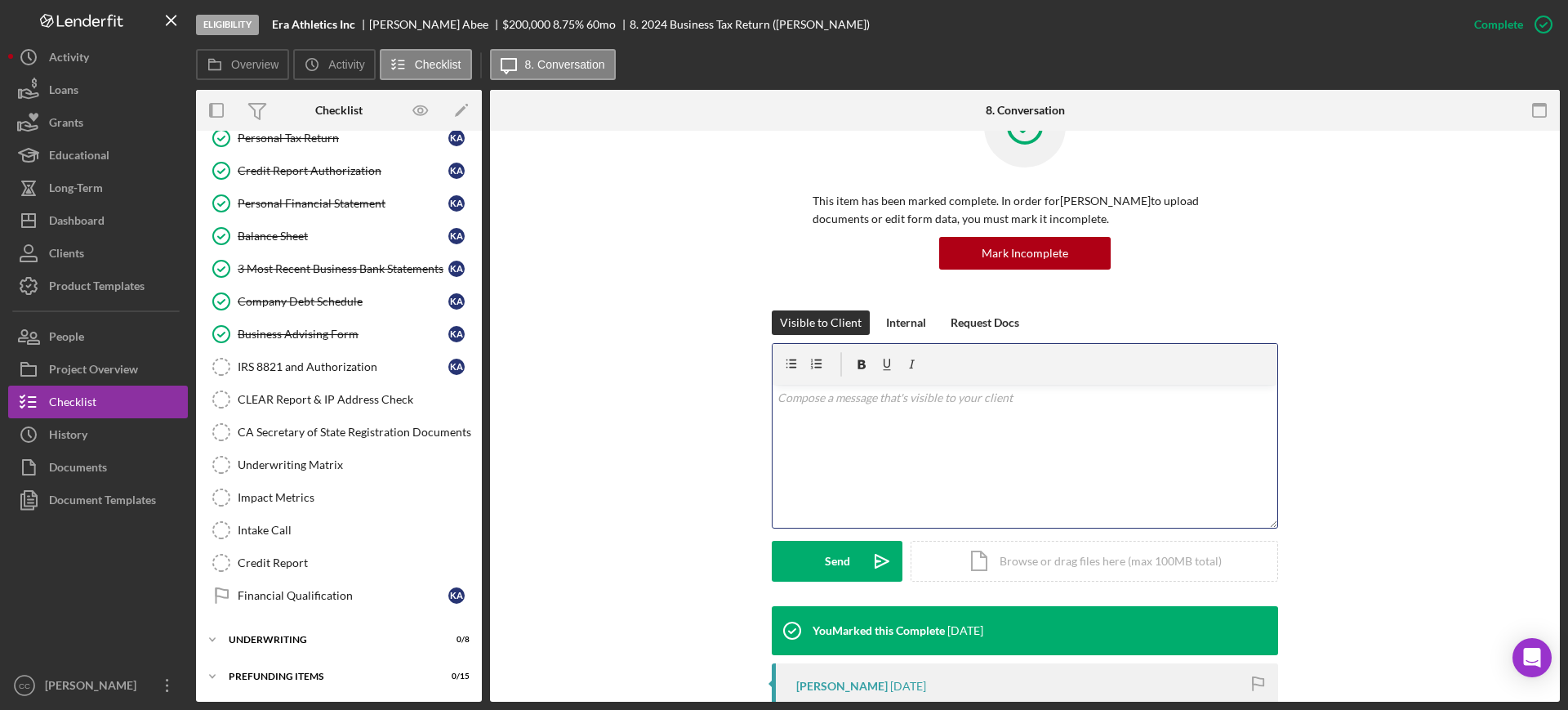
click at [1011, 446] on div "v Color teal Color pink Remove color Add row above Add row below Add column bef…" at bounding box center [1025, 456] width 505 height 143
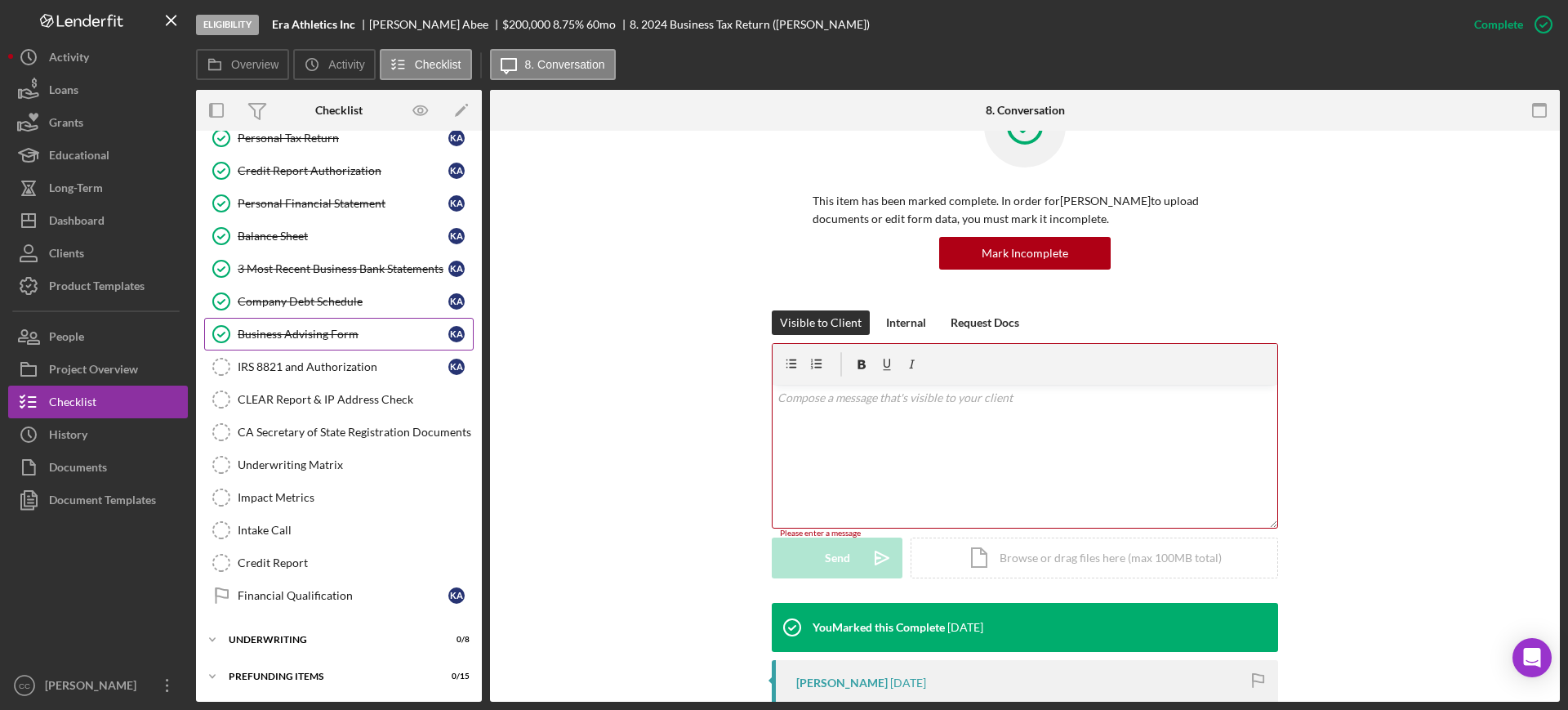
click at [309, 329] on div "Business Advising Form" at bounding box center [343, 334] width 211 height 13
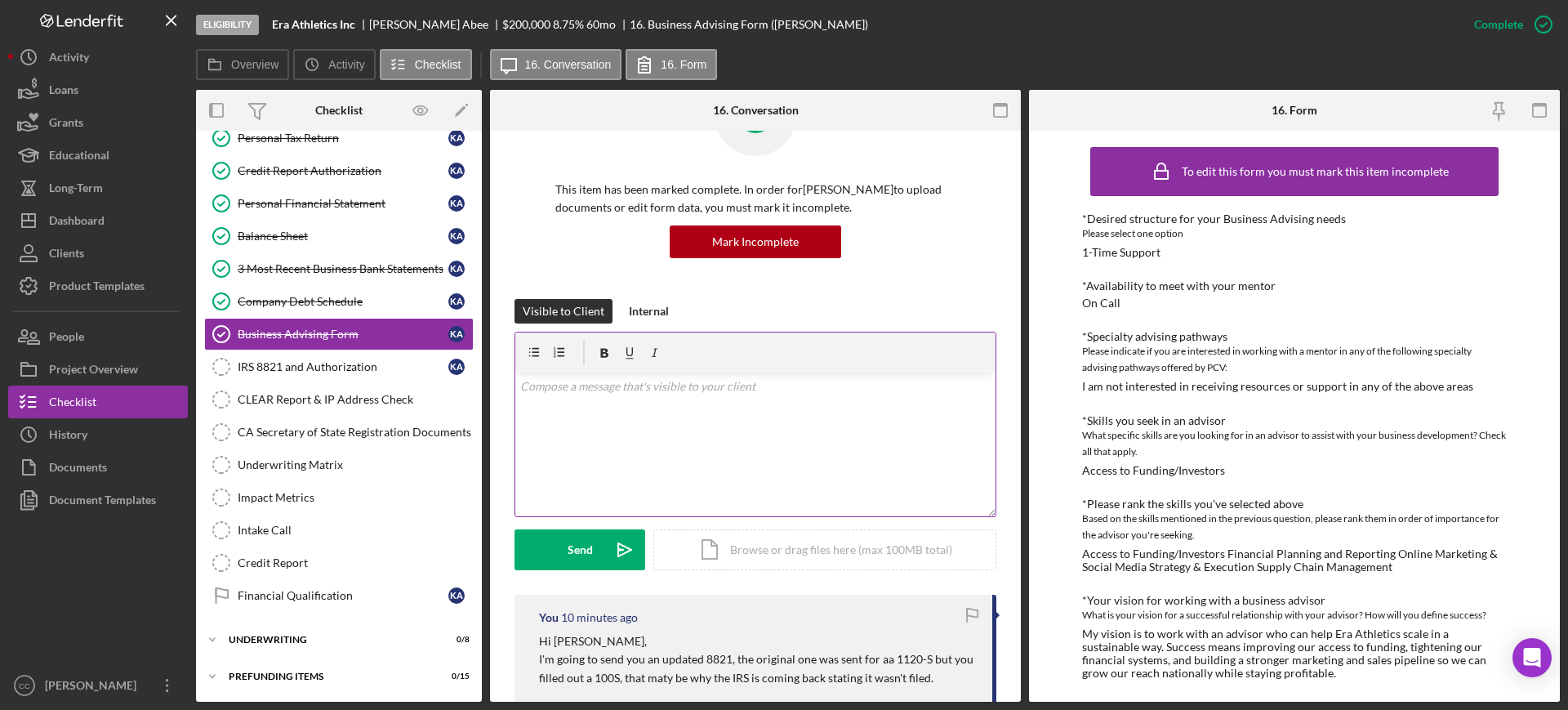
scroll to position [204, 0]
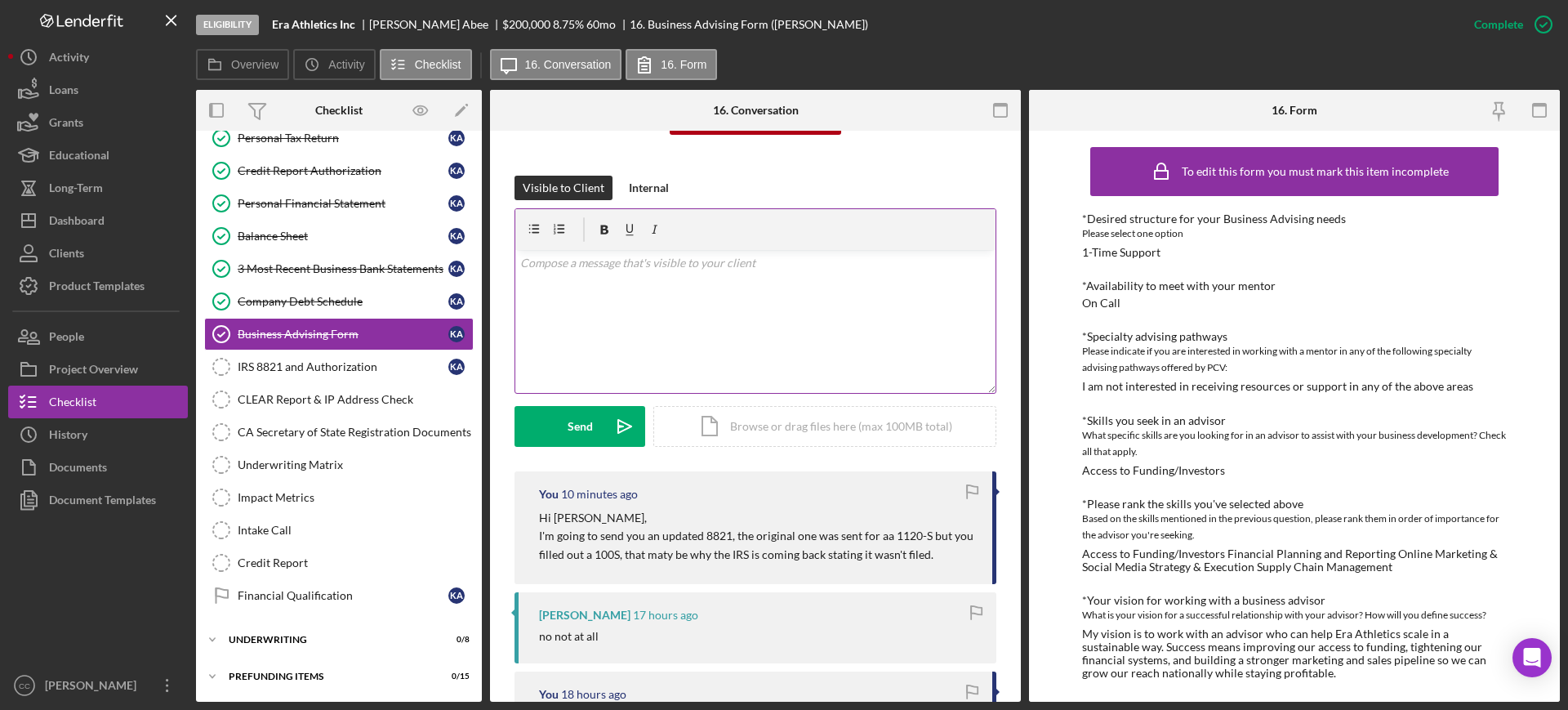
click at [716, 301] on div "v Color teal Color pink Remove color Add row above Add row below Add column bef…" at bounding box center [755, 321] width 480 height 143
click at [754, 281] on div "v Color teal Color pink Remove color Add row above Add row below Add column bef…" at bounding box center [755, 321] width 480 height 143
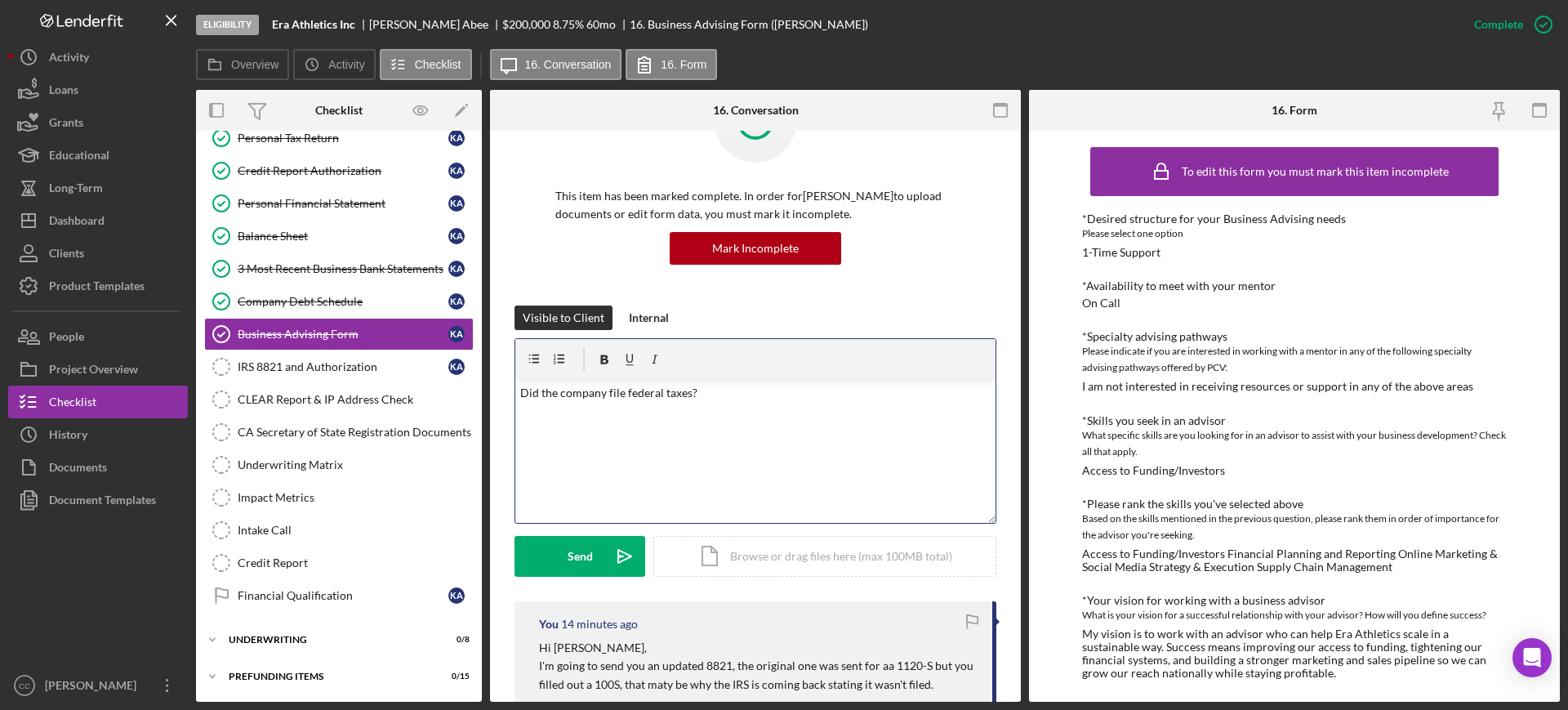
scroll to position [0, 0]
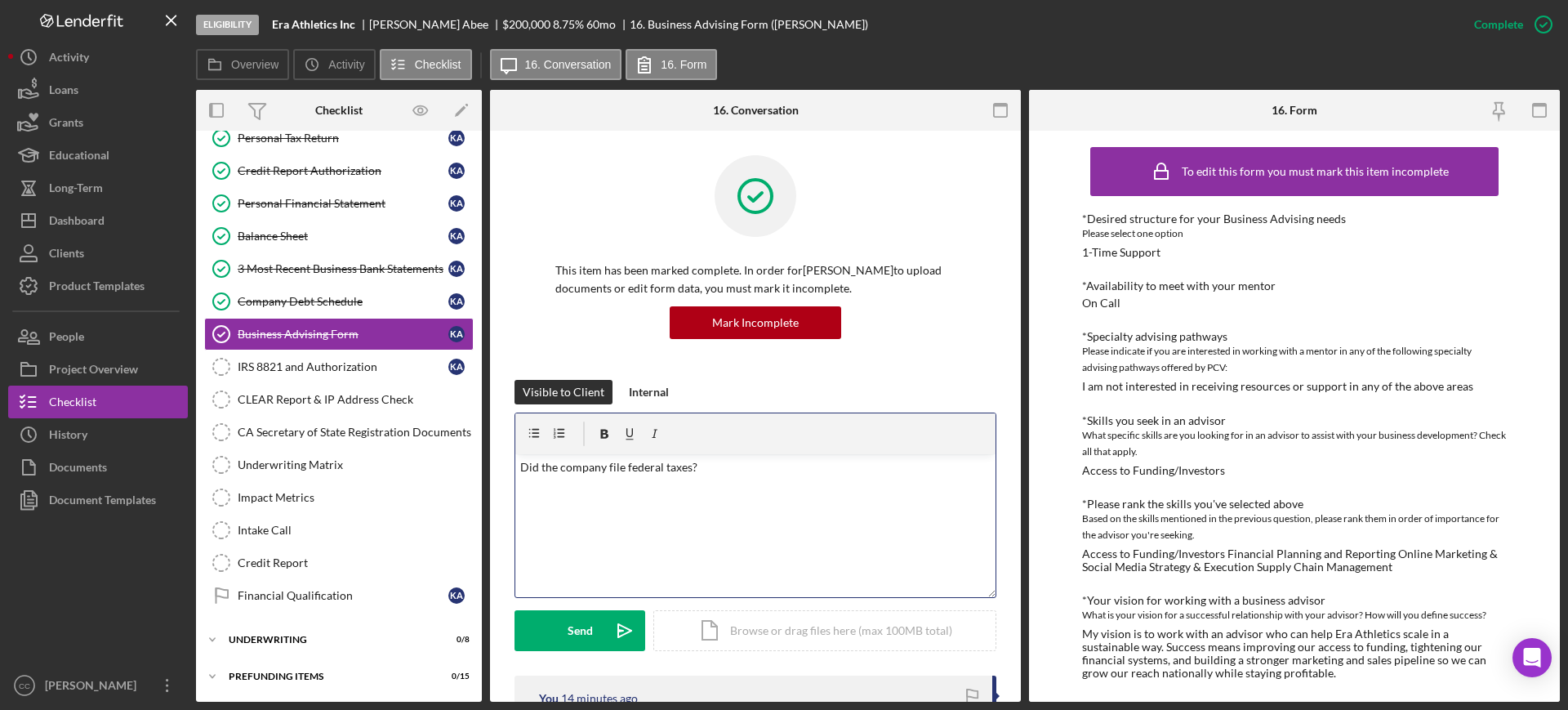
click at [691, 526] on div "v Color teal Color pink Remove color Add row above Add row below Add column bef…" at bounding box center [755, 526] width 480 height 143
drag, startPoint x: 770, startPoint y: 485, endPoint x: 450, endPoint y: 456, distance: 321.3
click at [452, 453] on div "Overview Internal Workflow Stage Eligibility Icon/Dropdown Arrow Archive (can u…" at bounding box center [878, 396] width 1364 height 612
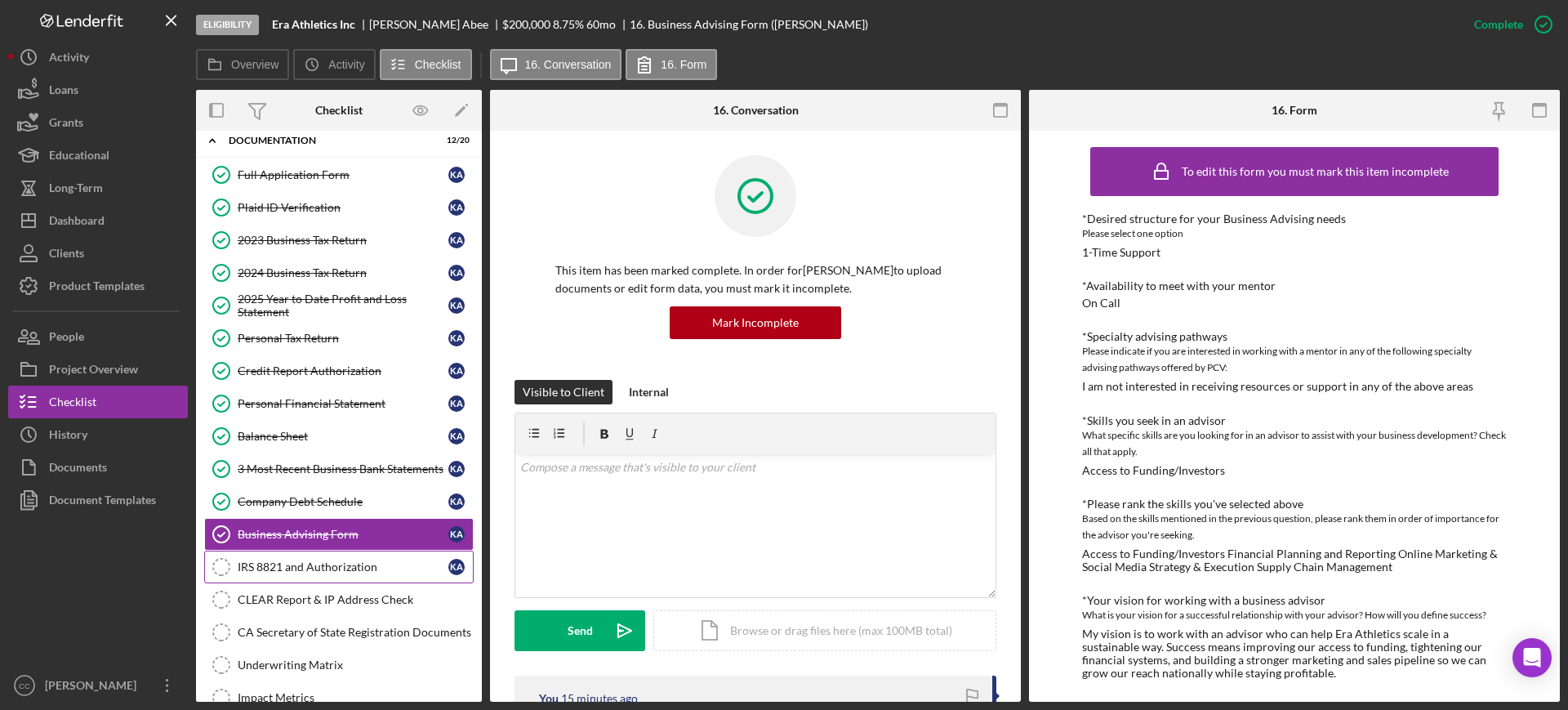
scroll to position [47, 0]
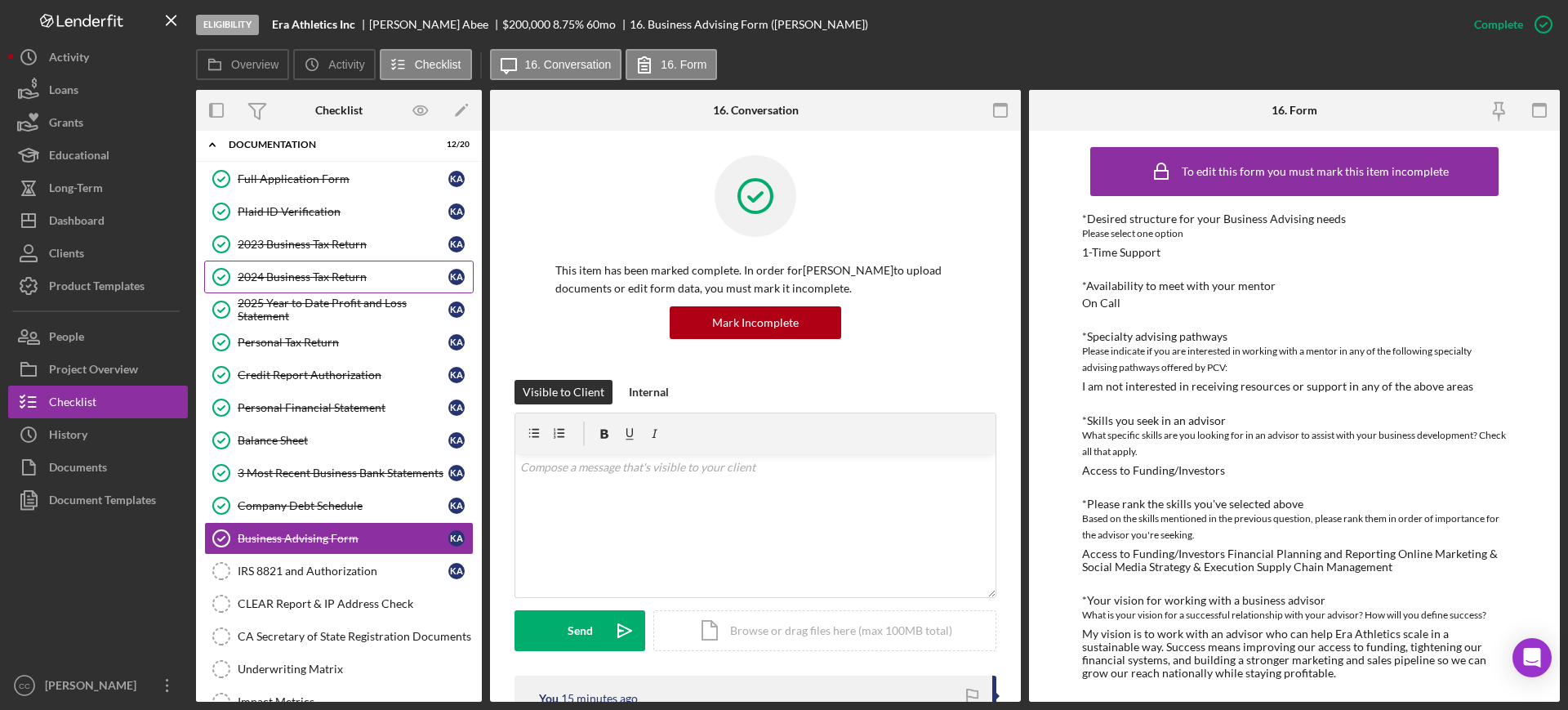
click at [278, 270] on div "2024 Business Tax Return" at bounding box center [343, 276] width 211 height 13
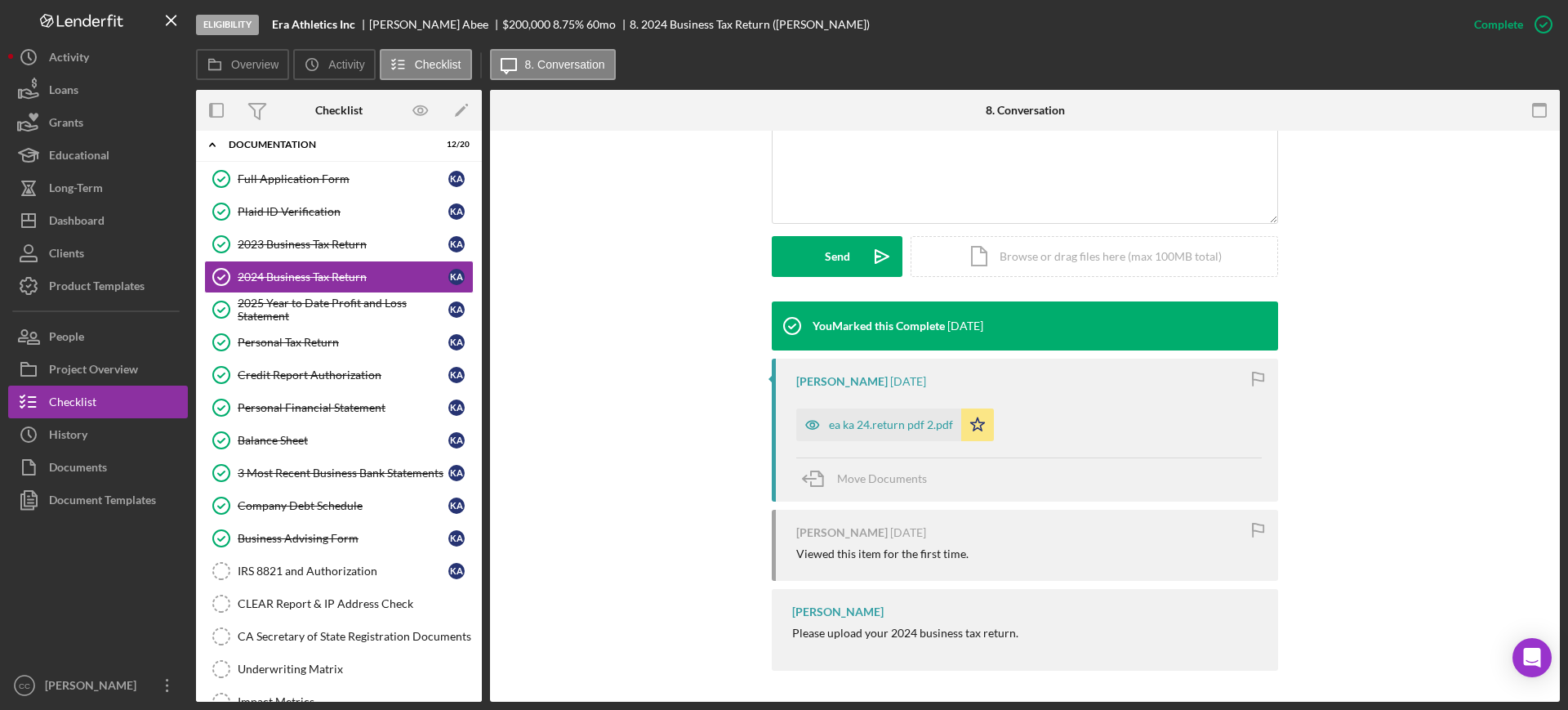
scroll to position [376, 0]
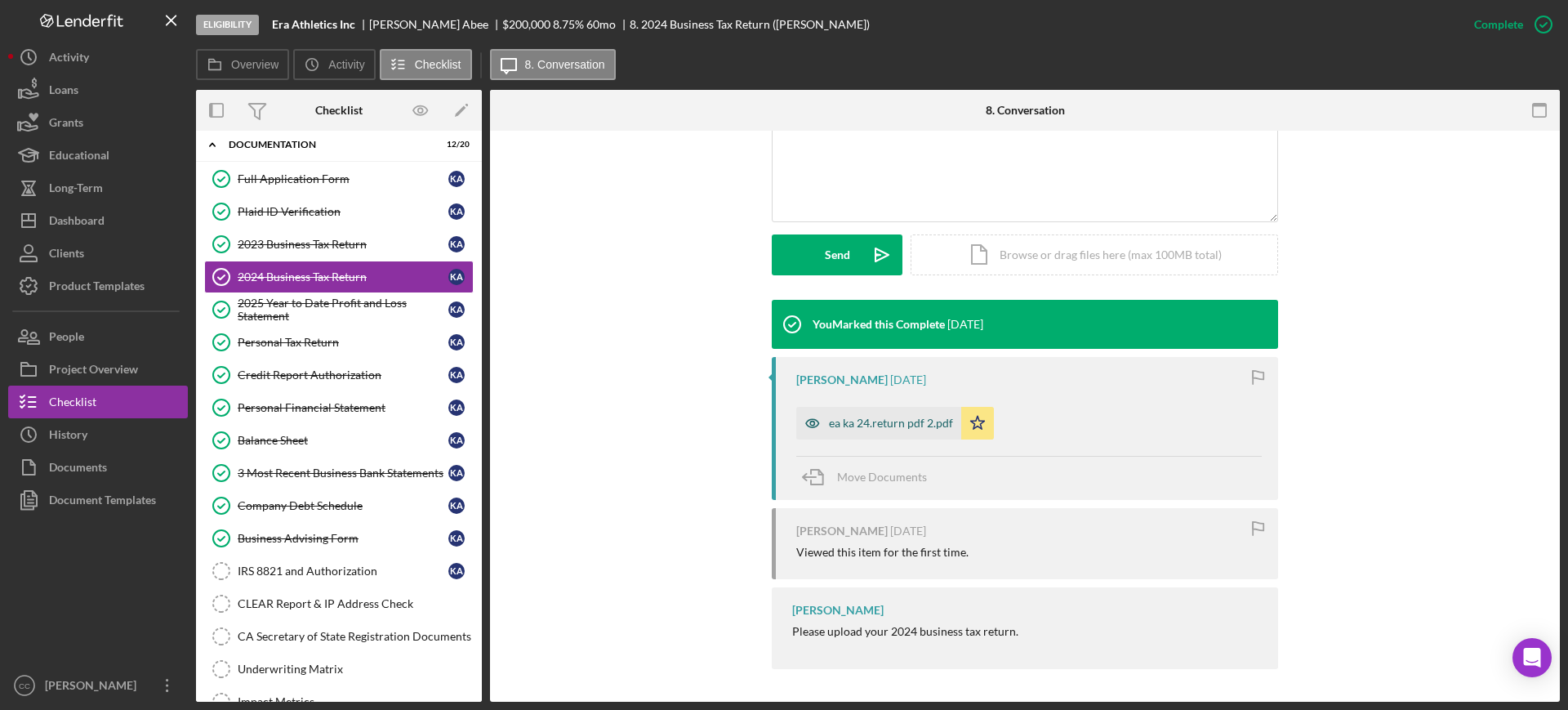
click at [852, 417] on div "ea ka 24.return pdf 2.pdf" at bounding box center [890, 423] width 124 height 13
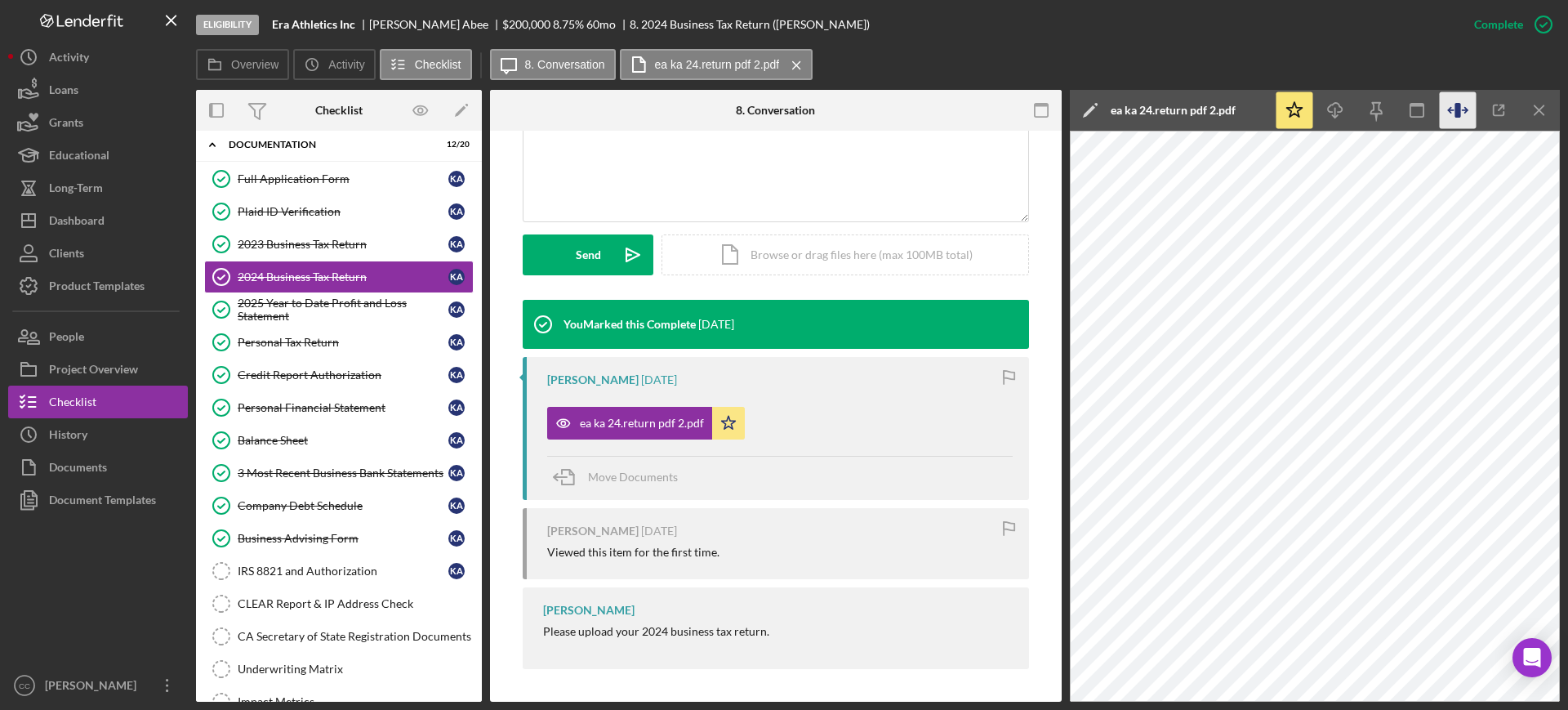
click at [1461, 107] on icon "button" at bounding box center [1458, 110] width 37 height 37
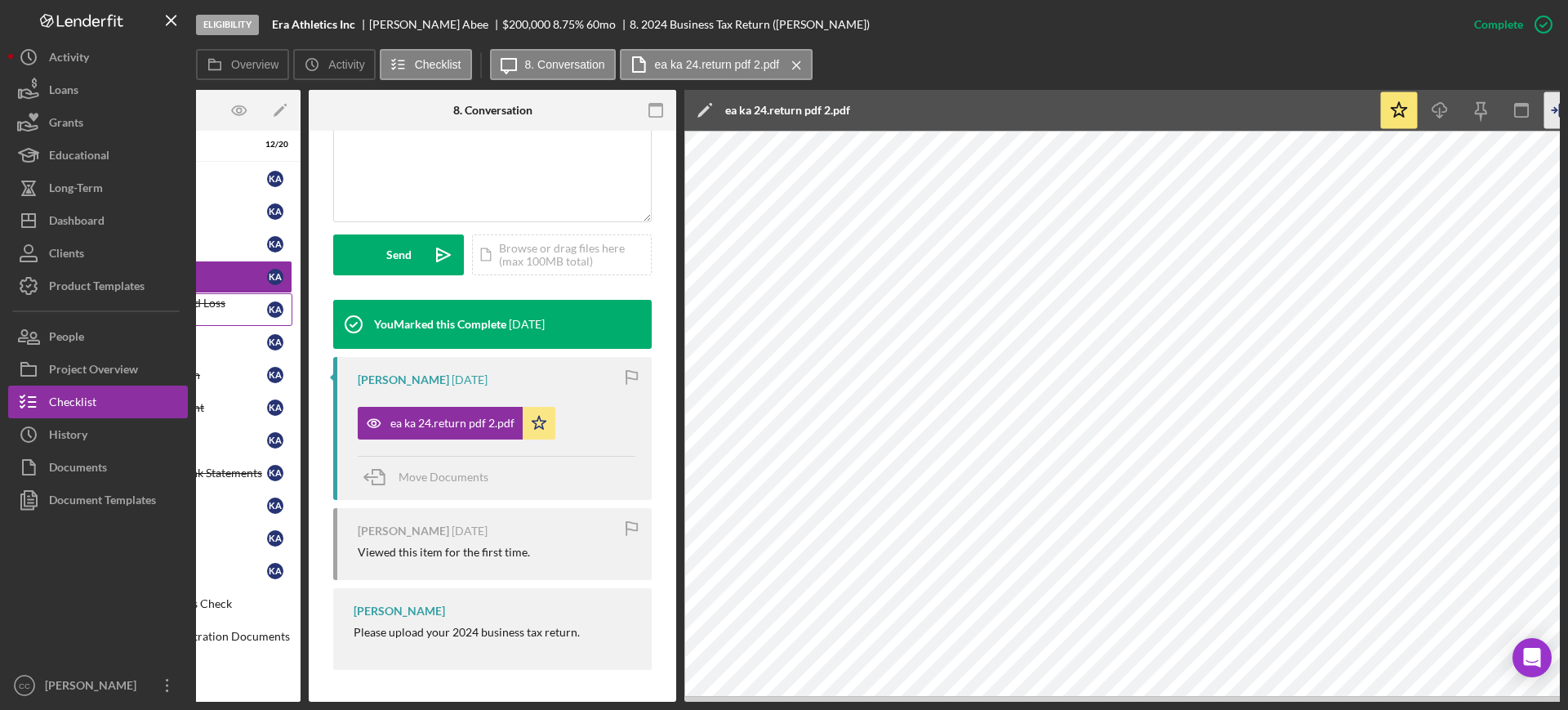
scroll to position [0, 0]
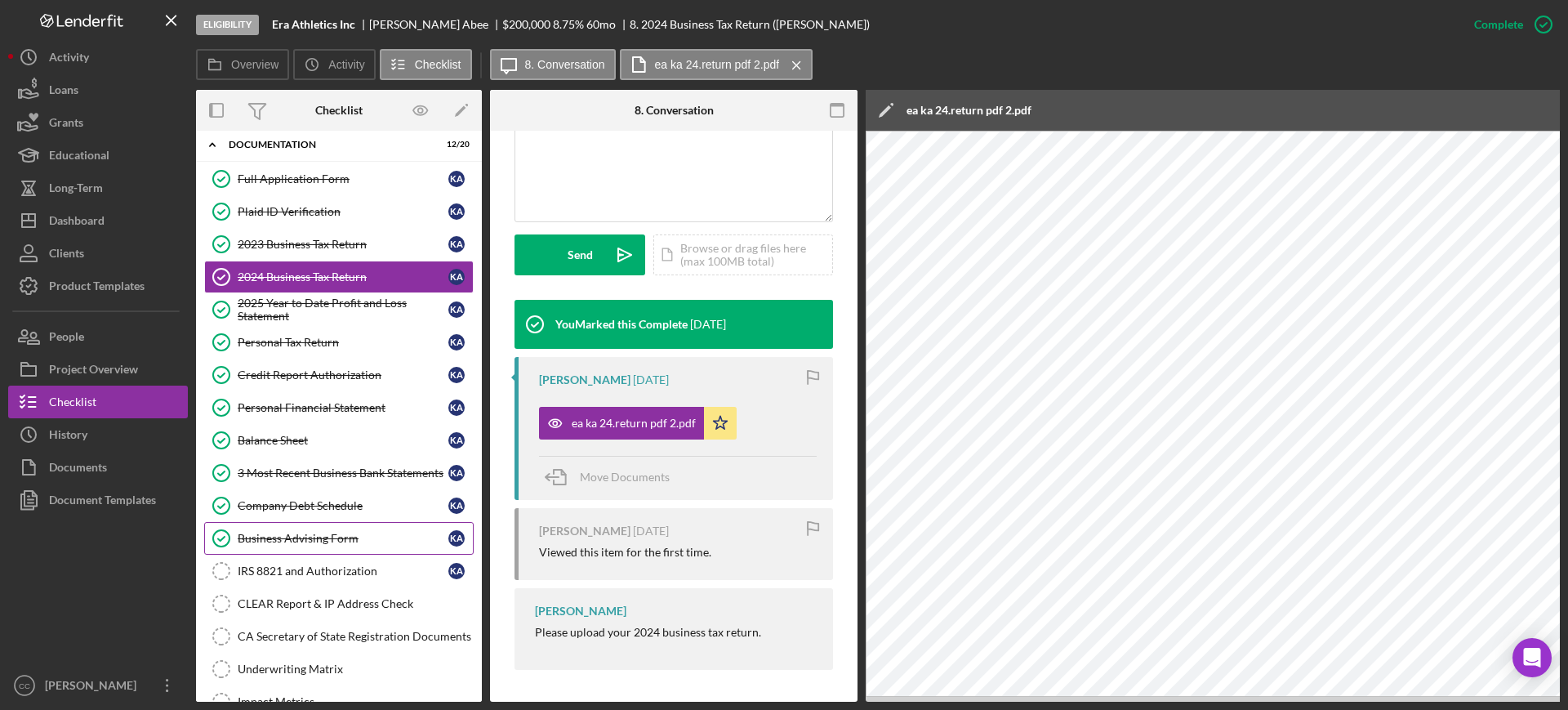
click at [296, 543] on div "Business Advising Form" at bounding box center [343, 538] width 211 height 13
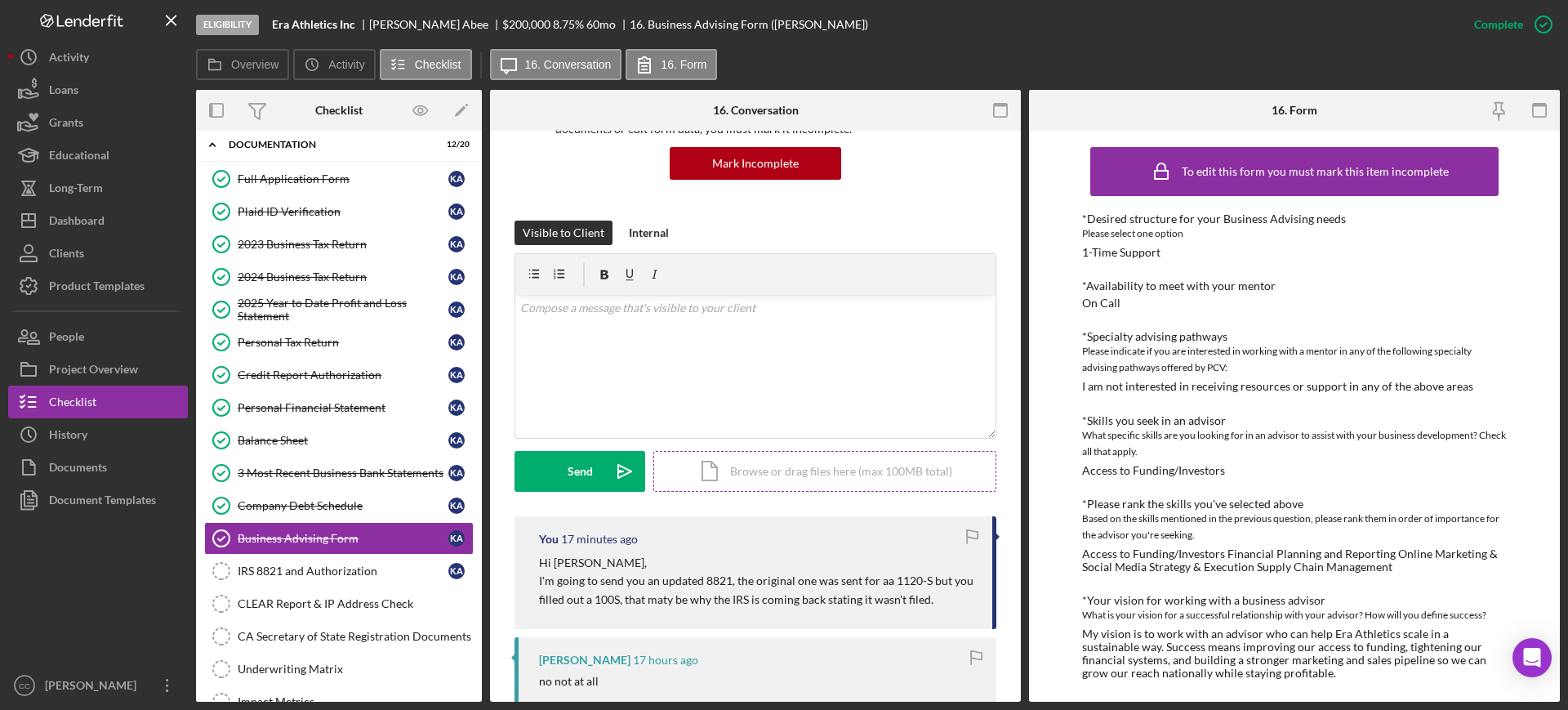
scroll to position [204, 0]
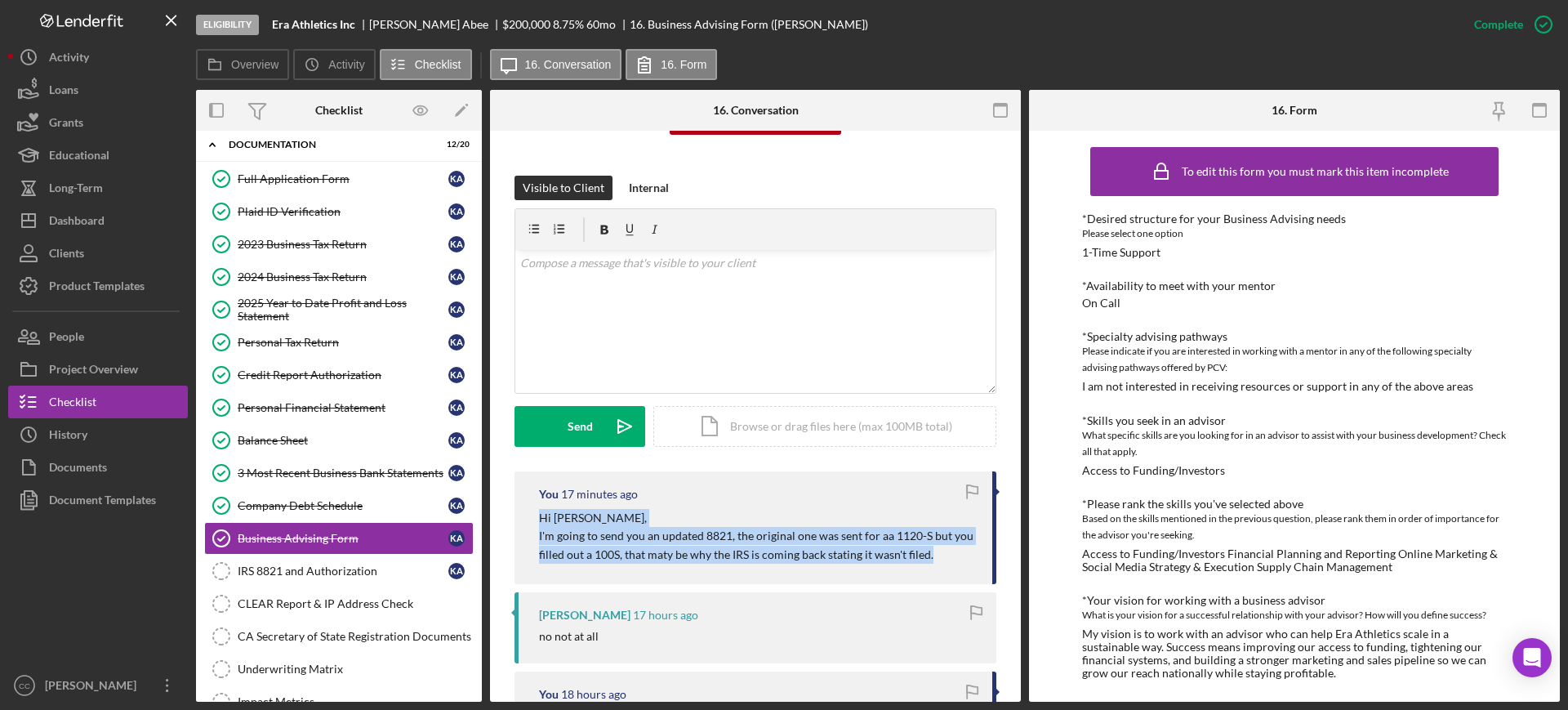
drag, startPoint x: 956, startPoint y: 558, endPoint x: 535, endPoint y: 509, distance: 423.8
click at [535, 509] on div "You 17 minutes ago Hi [PERSON_NAME], I'm going to send you an updated 8821, the…" at bounding box center [755, 528] width 482 height 113
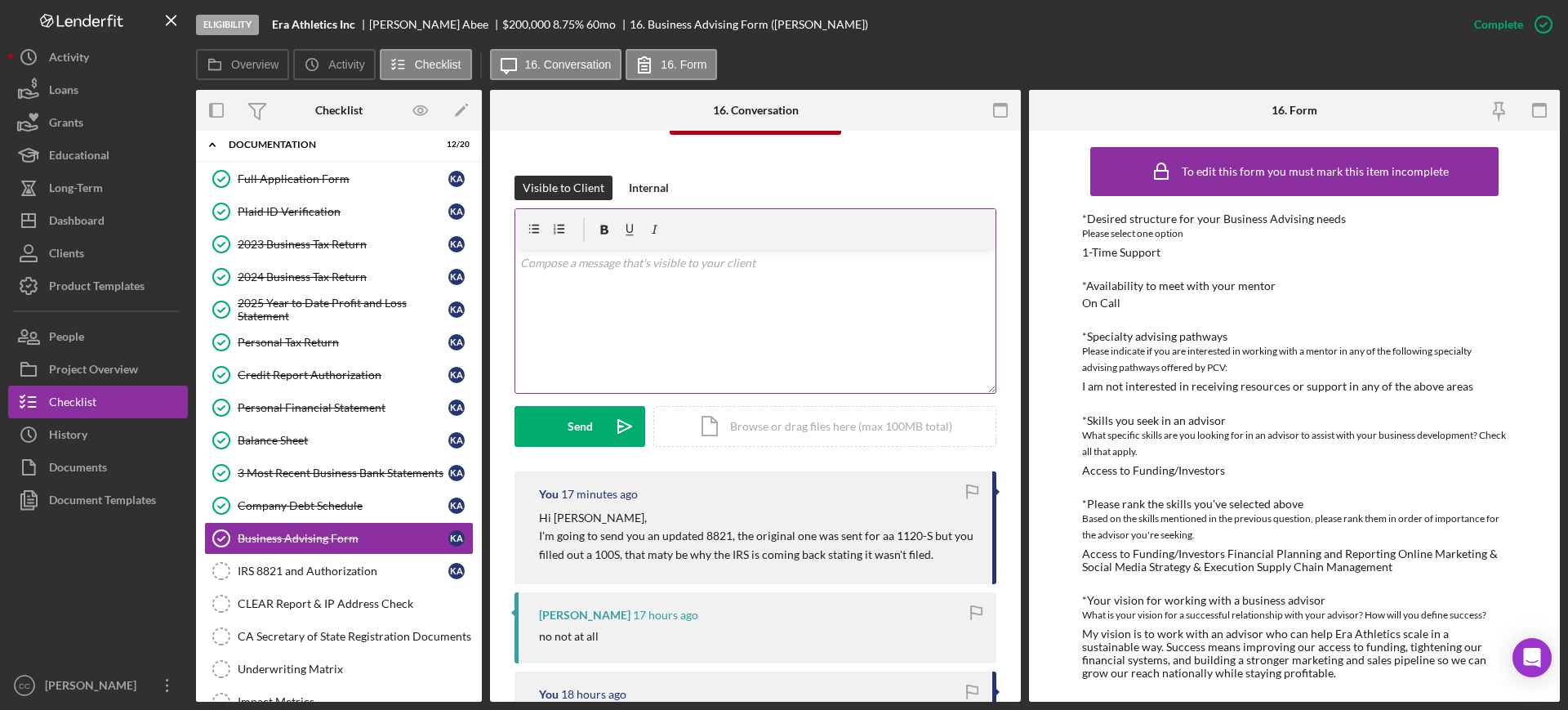
click at [701, 281] on div "v Color teal Color pink Remove color Add row above Add row below Add column bef…" at bounding box center [755, 321] width 480 height 143
click at [376, 23] on div "[PERSON_NAME]" at bounding box center [436, 24] width 133 height 13
copy div "[PERSON_NAME]"
click at [735, 313] on div "v Color teal Color pink Remove color Add row above Add row below Add column bef…" at bounding box center [755, 321] width 480 height 143
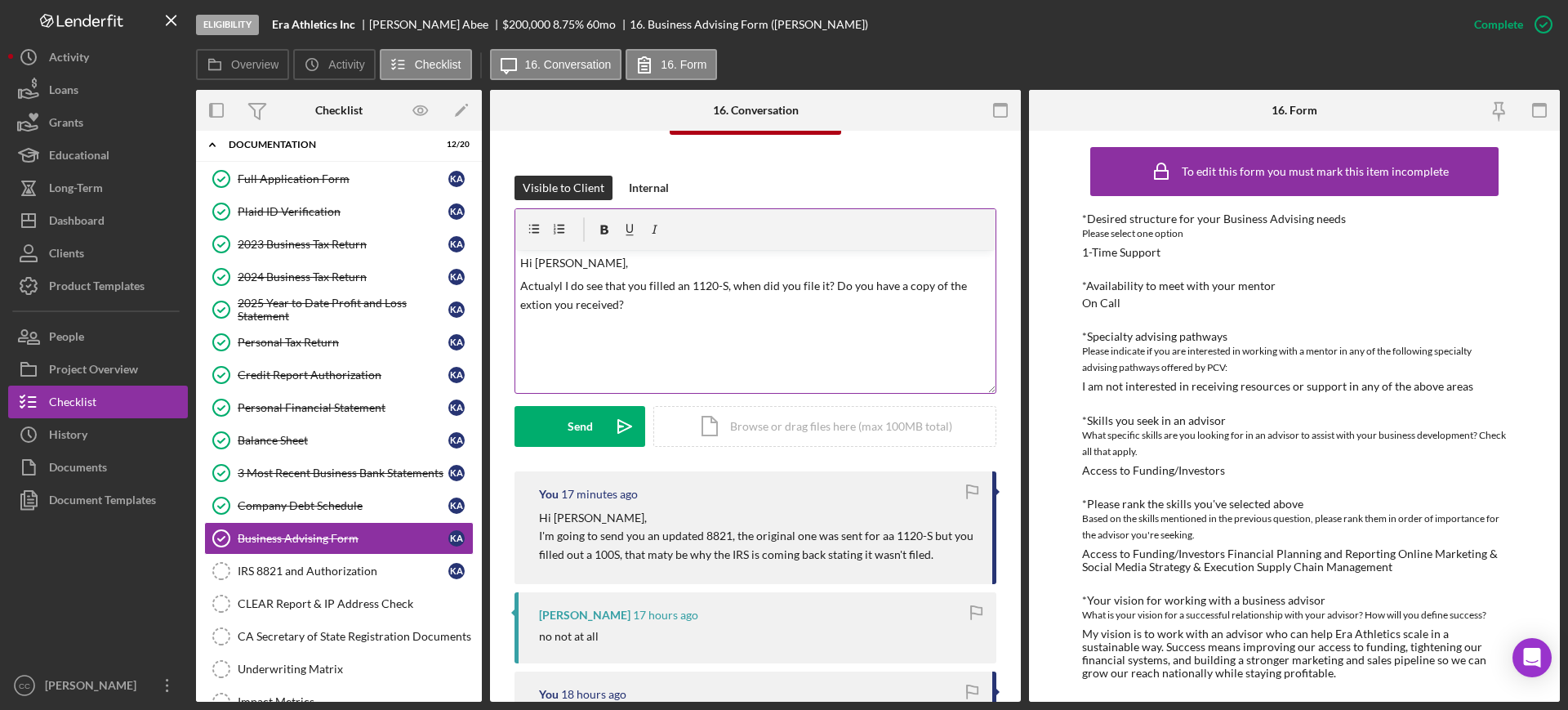
drag, startPoint x: 531, startPoint y: 311, endPoint x: 841, endPoint y: 231, distance: 320.2
click at [841, 231] on div at bounding box center [755, 229] width 480 height 41
click at [533, 302] on p "Actualyl I do see that you filled an 1120-S, when did you file it? Do you have …" at bounding box center [756, 295] width 471 height 37
click at [532, 302] on p "Actualyl I do see that you filled an 1120-S, when did you file it? Do you have …" at bounding box center [756, 295] width 471 height 37
click at [717, 312] on p "Actually I do see that you filled an 1120-S, when did you file it? Do you have …" at bounding box center [756, 295] width 471 height 37
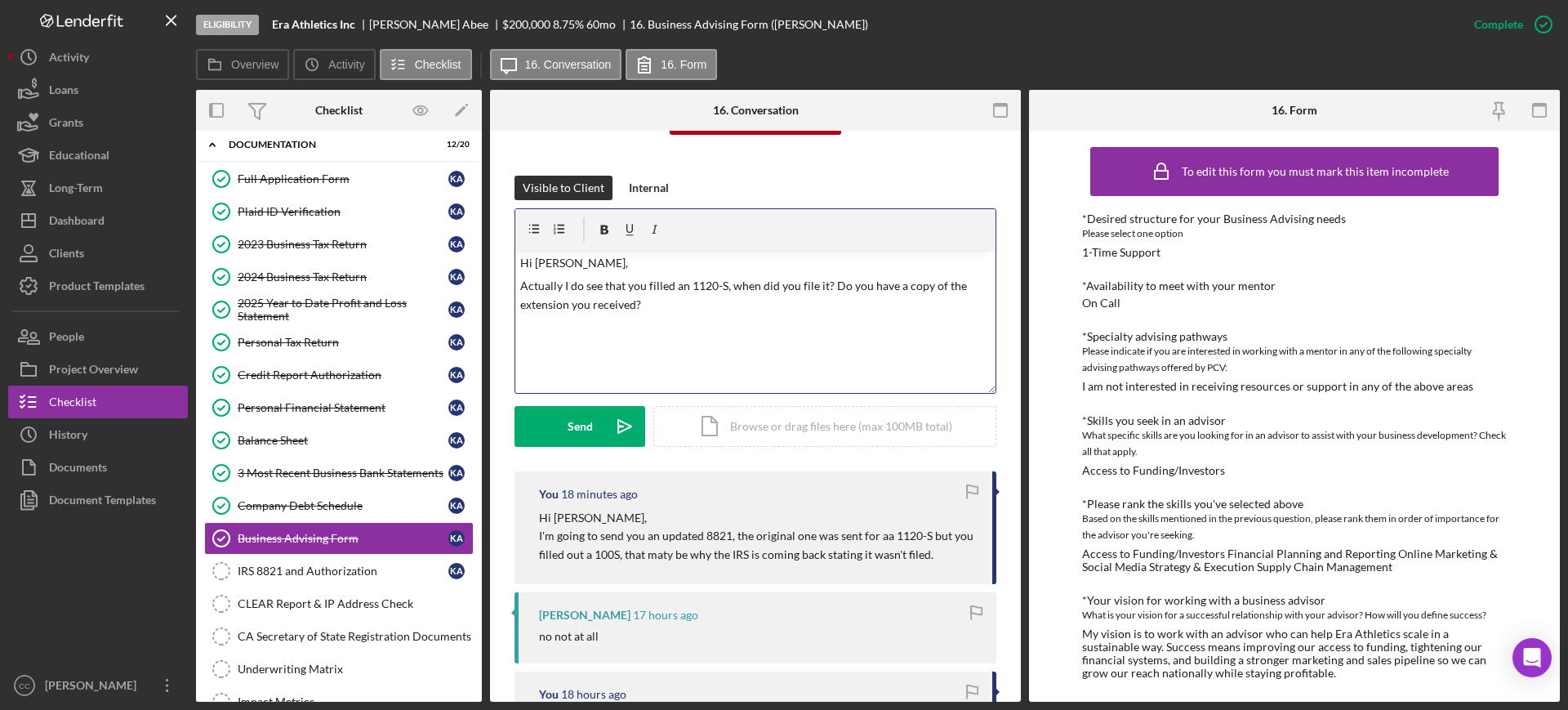
click at [708, 315] on div "v Color teal Color pink Remove color Add row above Add row below Add column bef…" at bounding box center [755, 321] width 480 height 143
click at [684, 301] on p "Actually I do see that you filled an 1120-S, when did you file it? Do you have …" at bounding box center [756, 295] width 471 height 37
drag, startPoint x: 658, startPoint y: 303, endPoint x: 830, endPoint y: 292, distance: 172.4
click at [830, 292] on p "Actually I do see that you filled an 1120-S, when did you file it? Do you have …" at bounding box center [756, 295] width 471 height 37
click at [850, 291] on p "Actually I do see that you filled an 1120-S, when did you file it? Did you use …" at bounding box center [756, 286] width 471 height 18
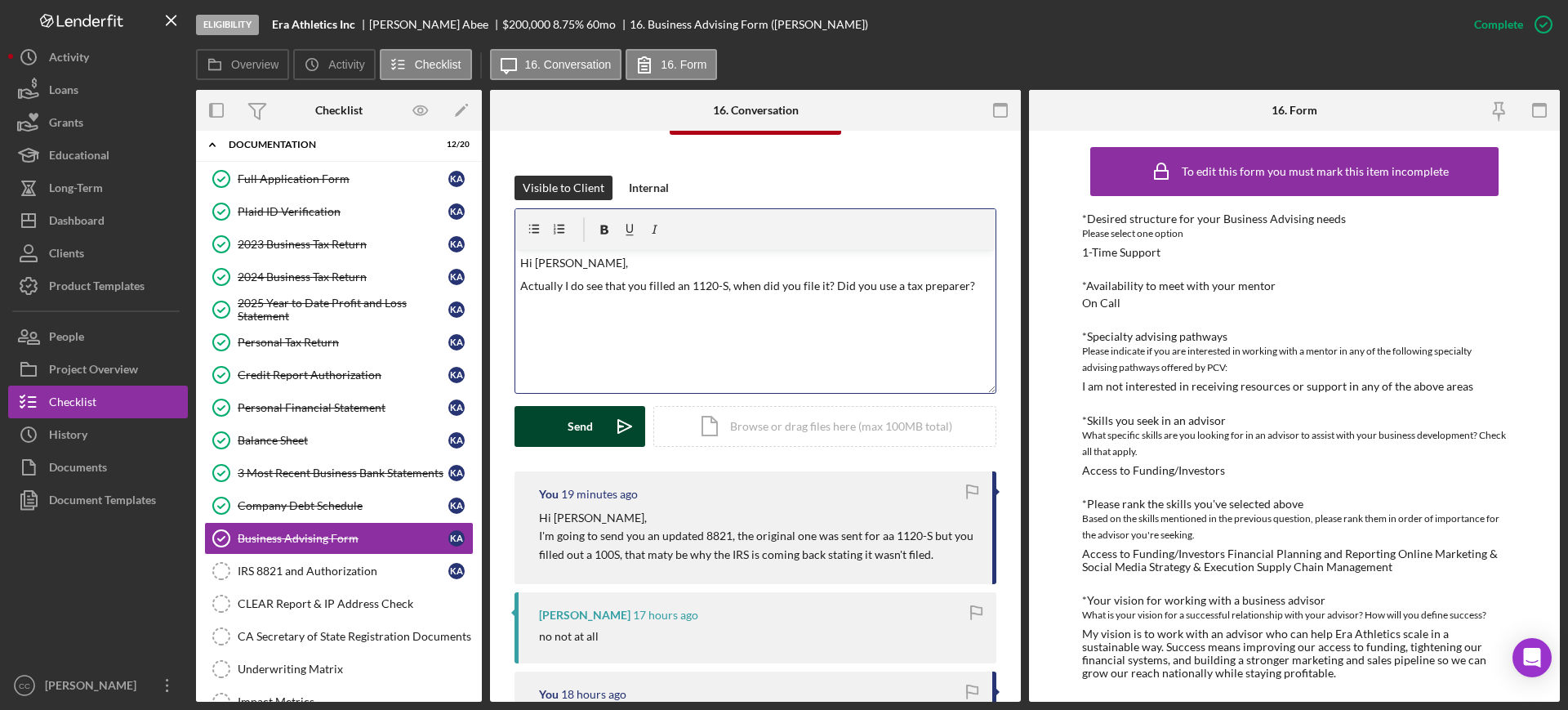
click at [607, 422] on icon "Icon/icon-invite-send" at bounding box center [625, 426] width 41 height 41
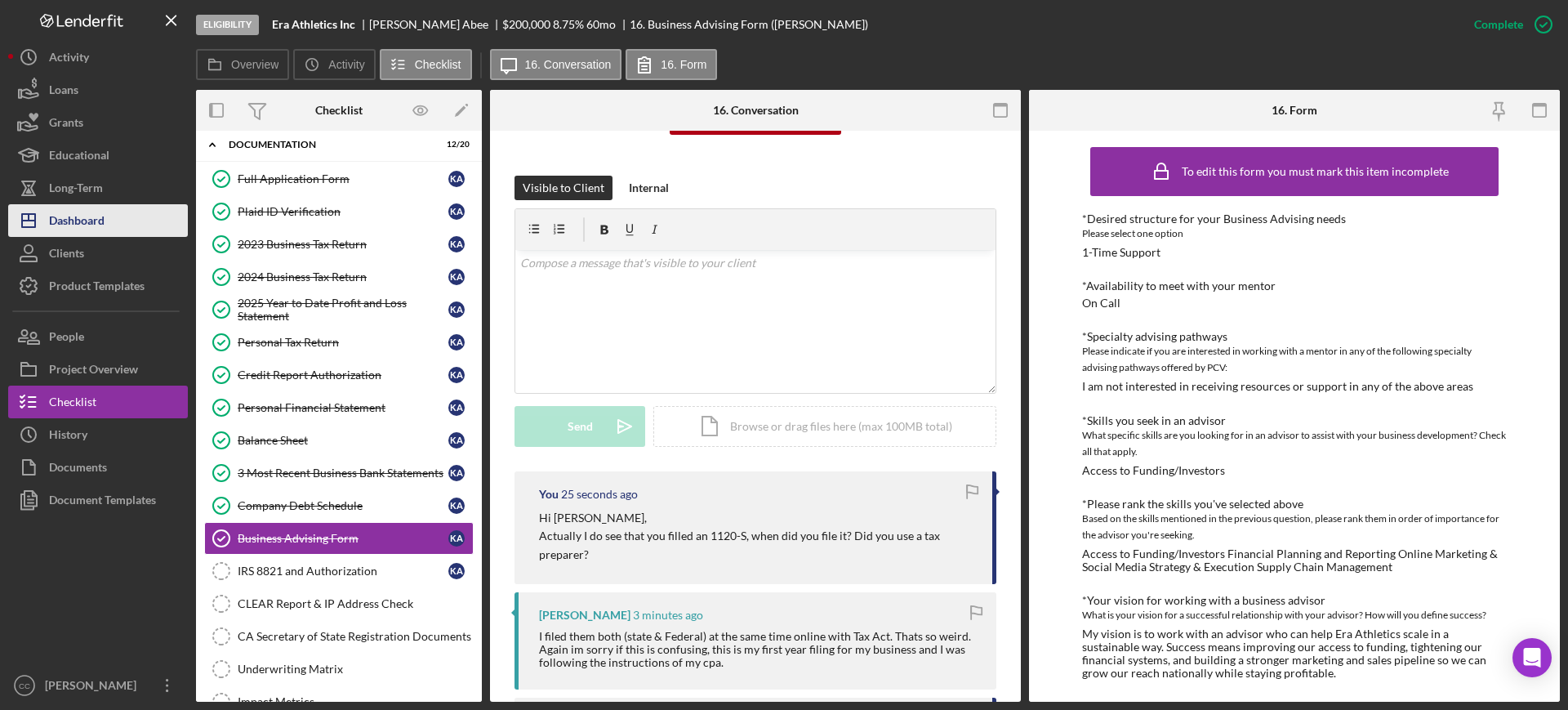
click at [97, 218] on div "Dashboard" at bounding box center [77, 222] width 55 height 37
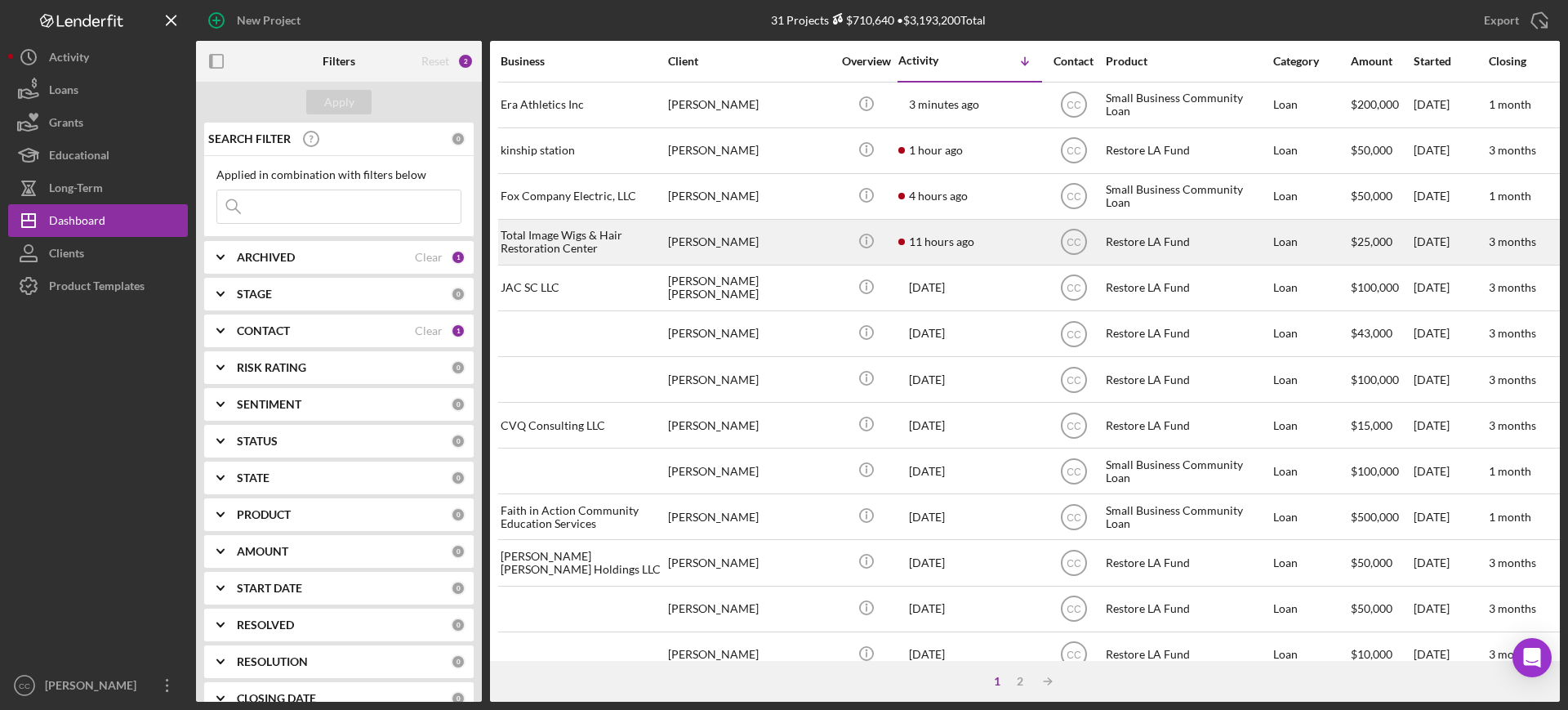
click at [760, 246] on div "[PERSON_NAME]" at bounding box center [749, 243] width 163 height 44
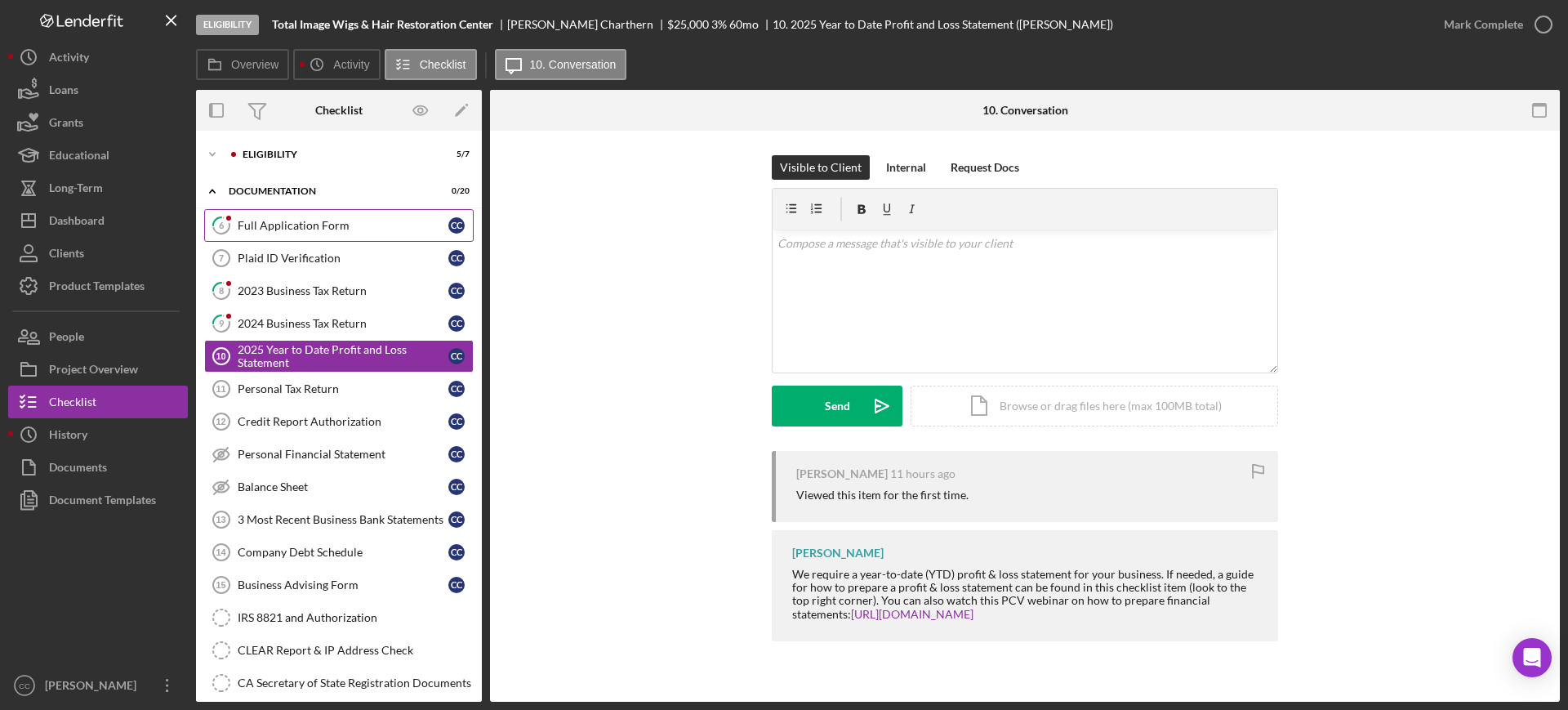
click at [294, 213] on link "6 Full Application Form C C" at bounding box center [339, 225] width 269 height 33
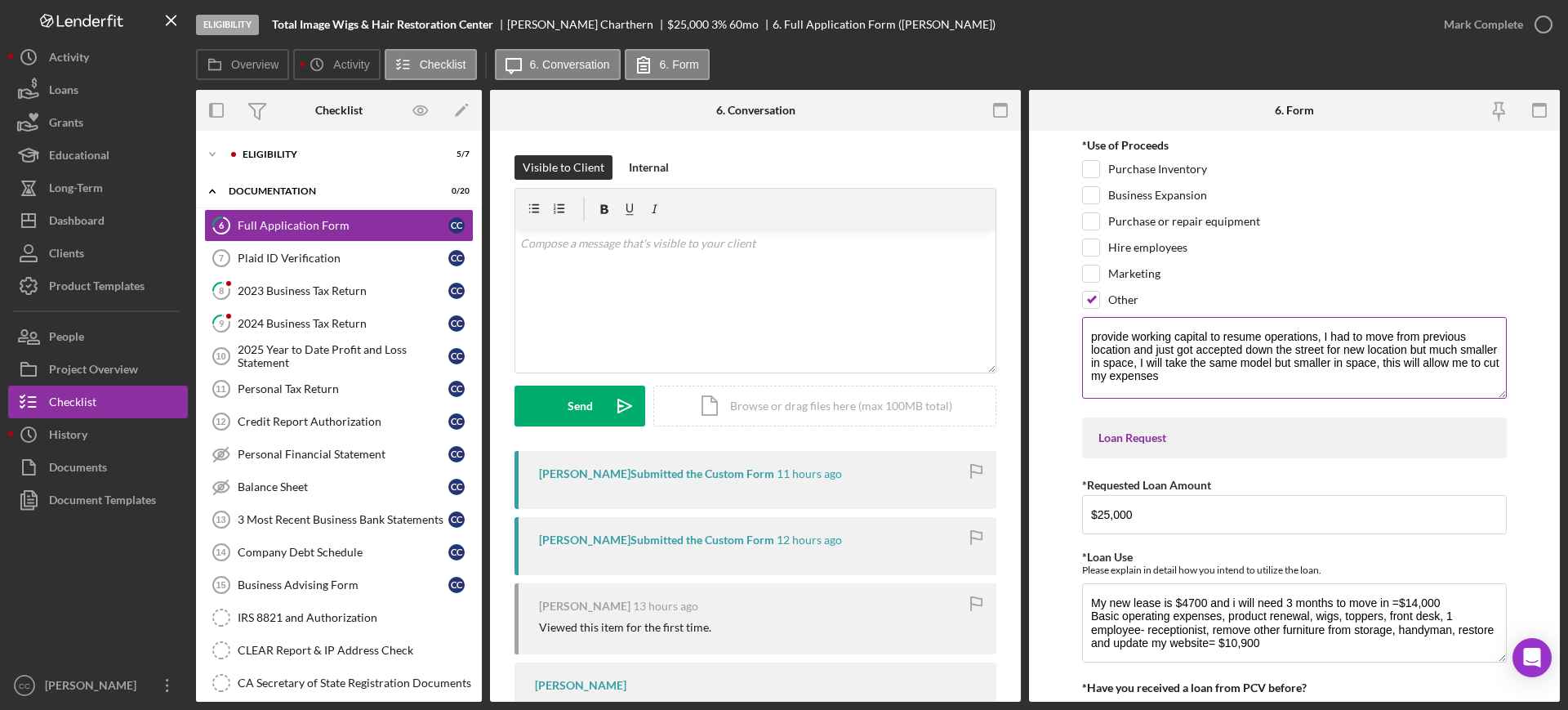
drag, startPoint x: 1501, startPoint y: 363, endPoint x: 1496, endPoint y: 393, distance: 30.4
click at [1496, 393] on textarea "provide working capital to resume operations, I had to move from previous locat…" at bounding box center [1294, 357] width 425 height 82
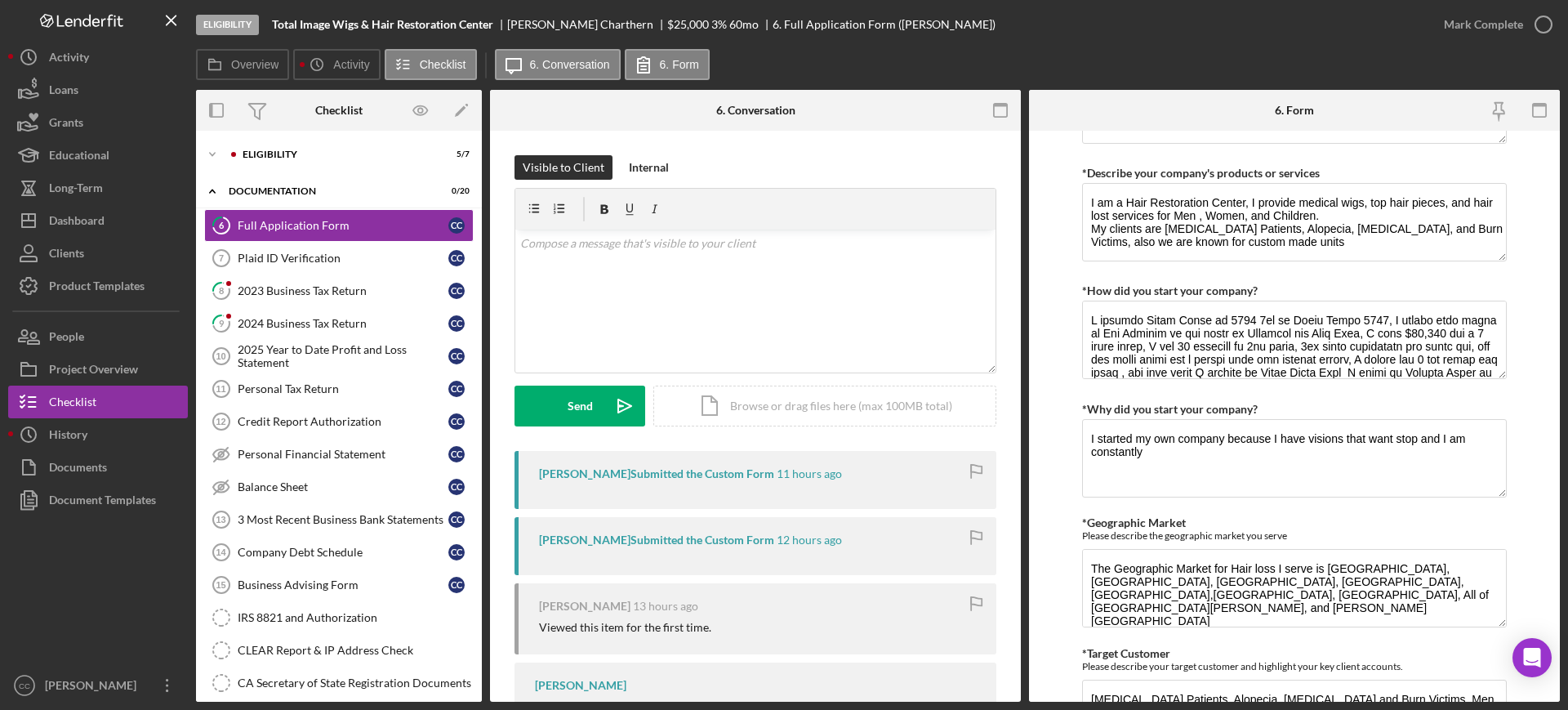
scroll to position [919, 0]
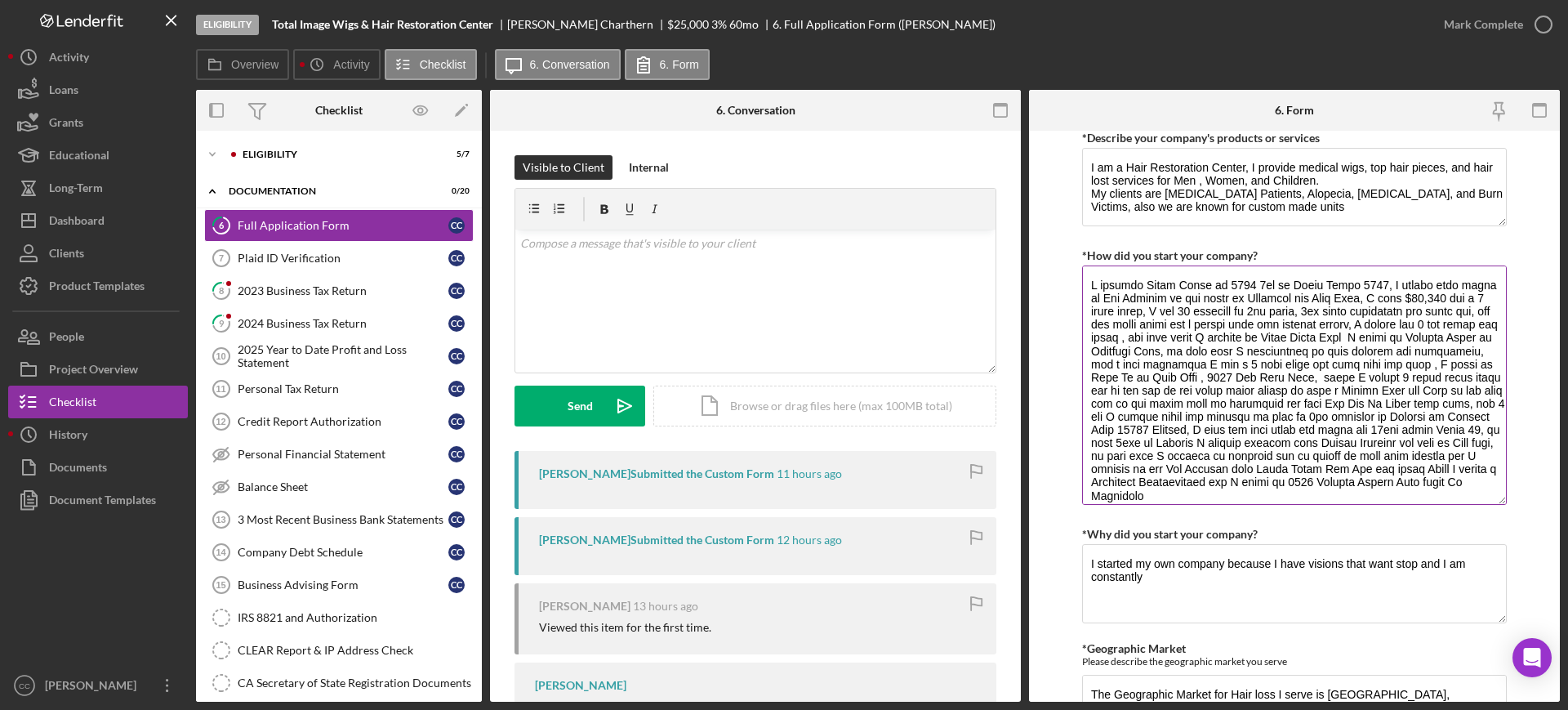
drag, startPoint x: 1498, startPoint y: 338, endPoint x: 1478, endPoint y: 498, distance: 161.2
click at [1478, 498] on textarea "*How did you start your company?" at bounding box center [1294, 385] width 425 height 240
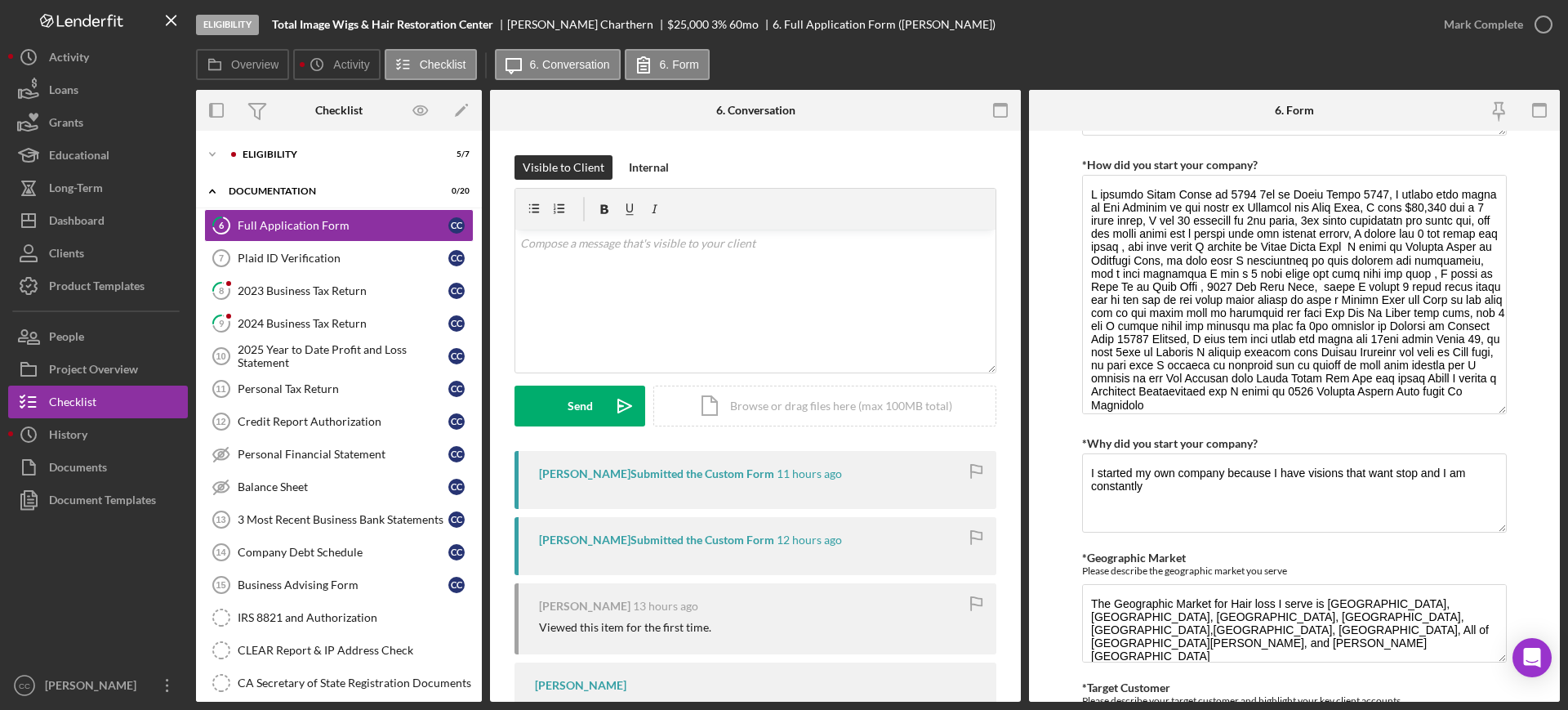
scroll to position [974, 0]
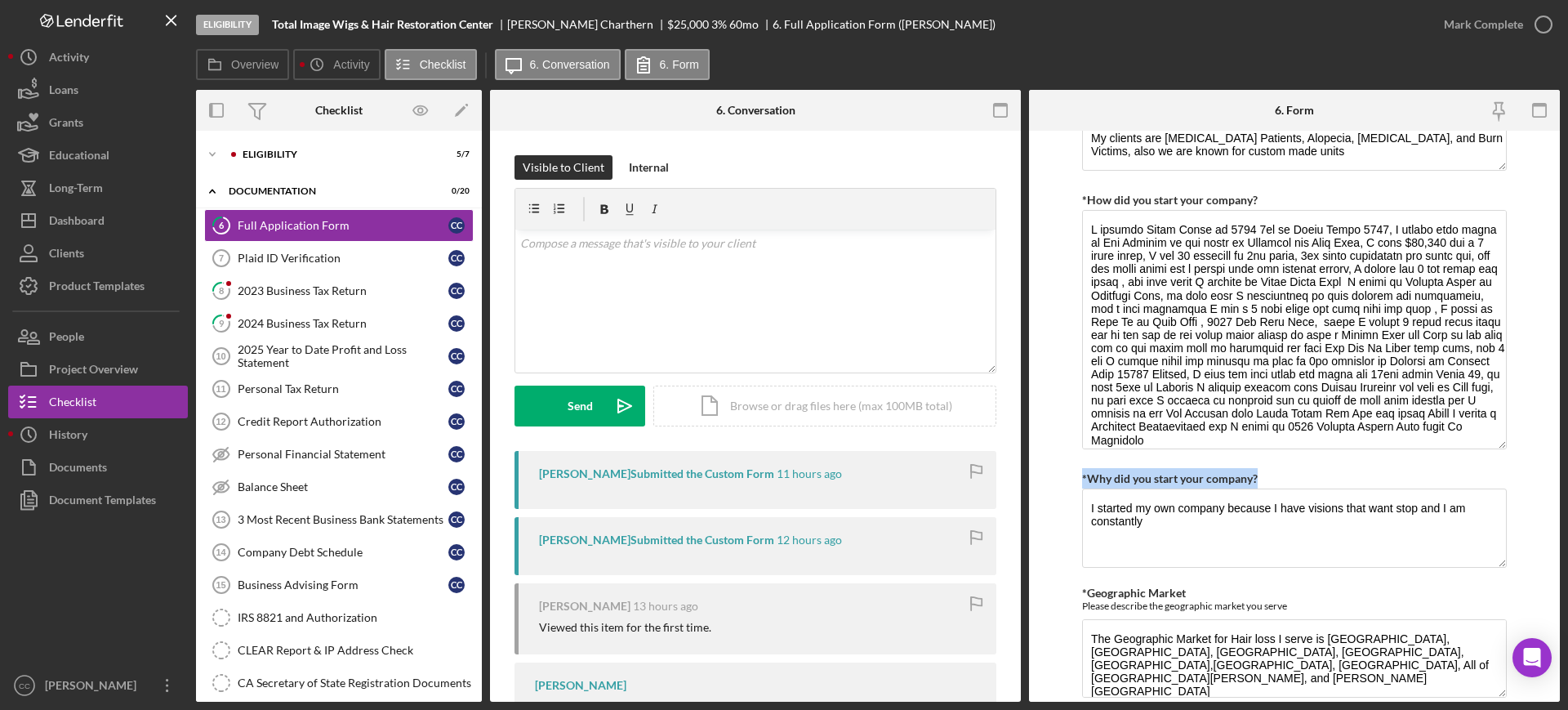
drag, startPoint x: 1266, startPoint y: 478, endPoint x: 1073, endPoint y: 467, distance: 193.3
click at [1073, 467] on form "*Use of Proceeds Purchase Inventory Business Expansion Purchase or repair equip…" at bounding box center [1295, 416] width 531 height 571
copy label "*Why did you start your company?"
click at [747, 298] on div "v Color teal Color pink Remove color Add row above Add row below Add column bef…" at bounding box center [755, 301] width 480 height 143
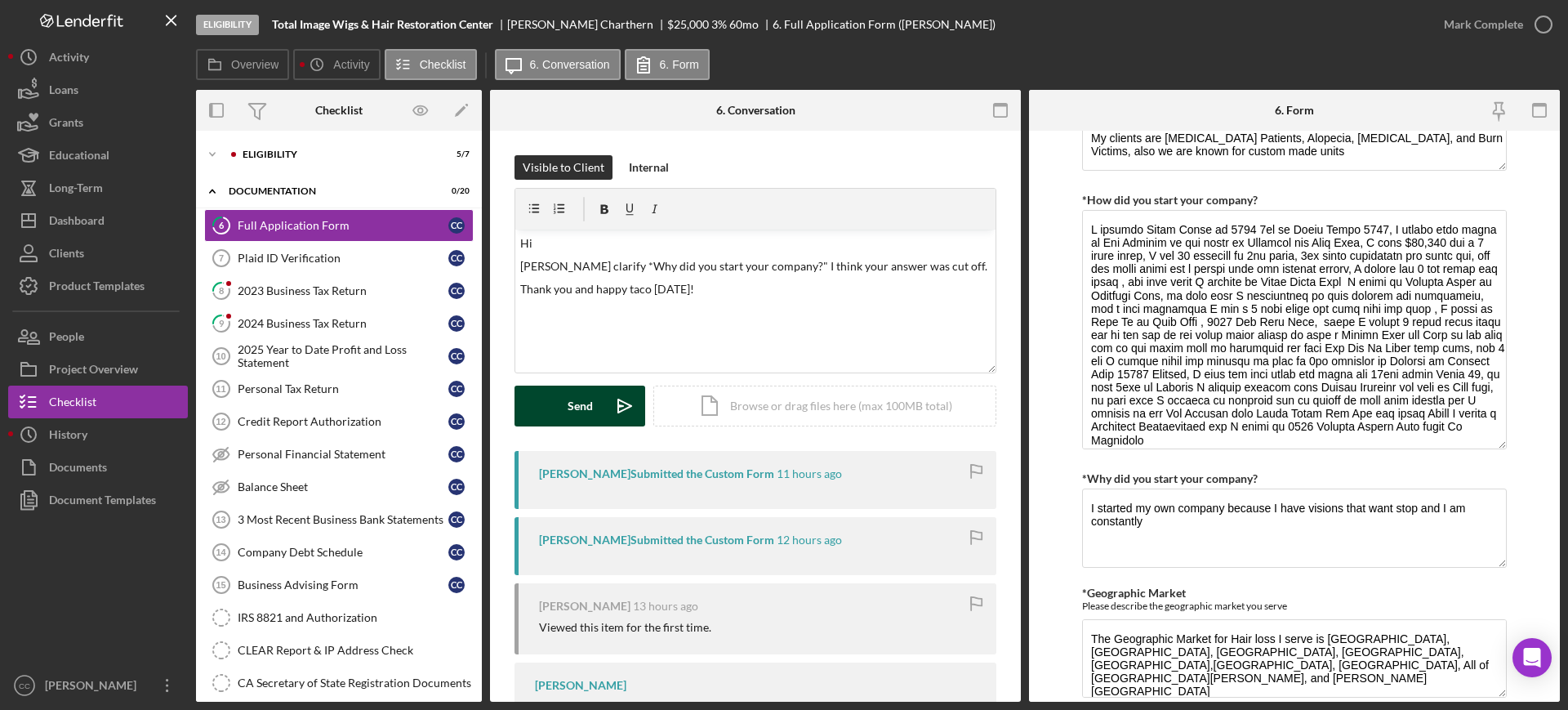
click at [562, 395] on button "Send Icon/icon-invite-send" at bounding box center [580, 405] width 131 height 41
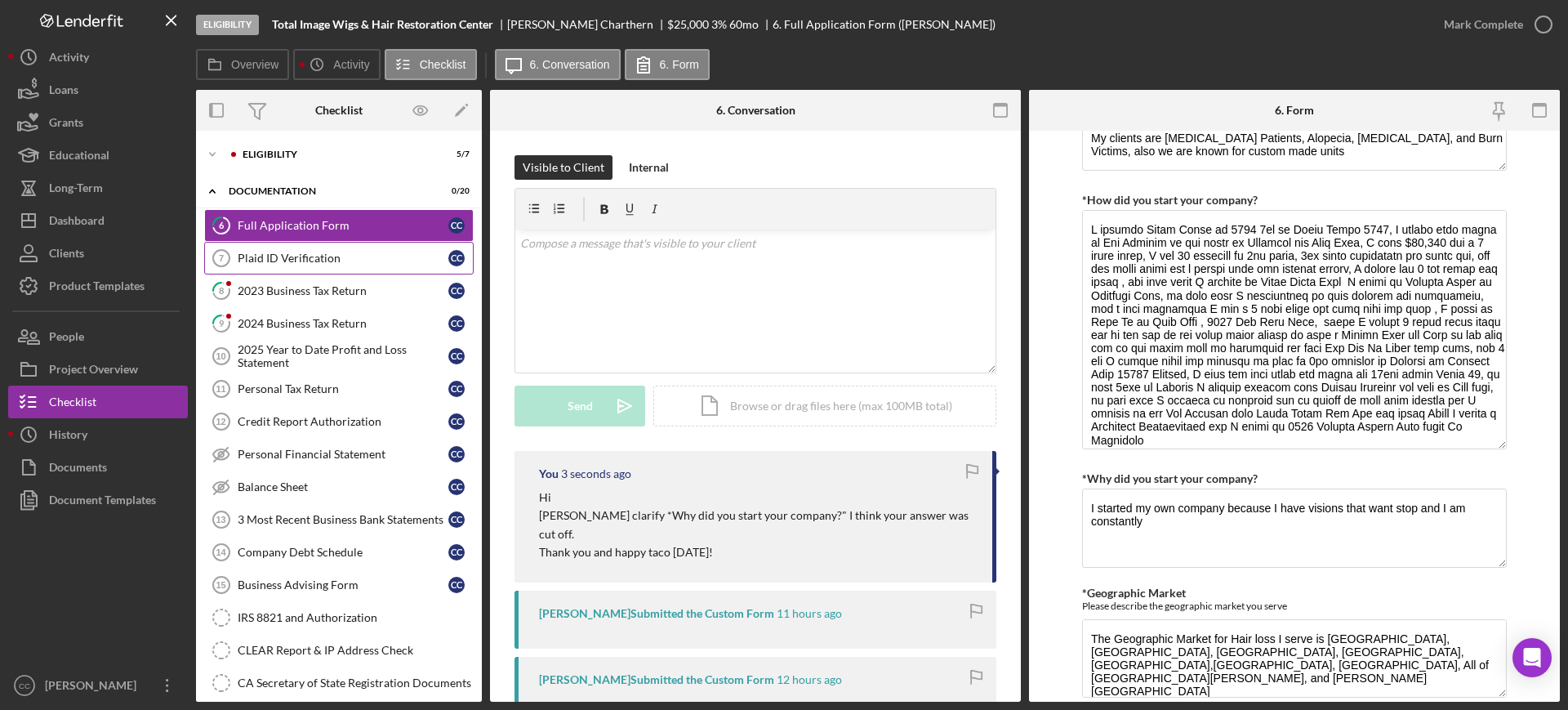
click at [292, 260] on div "Plaid ID Verification" at bounding box center [343, 257] width 211 height 13
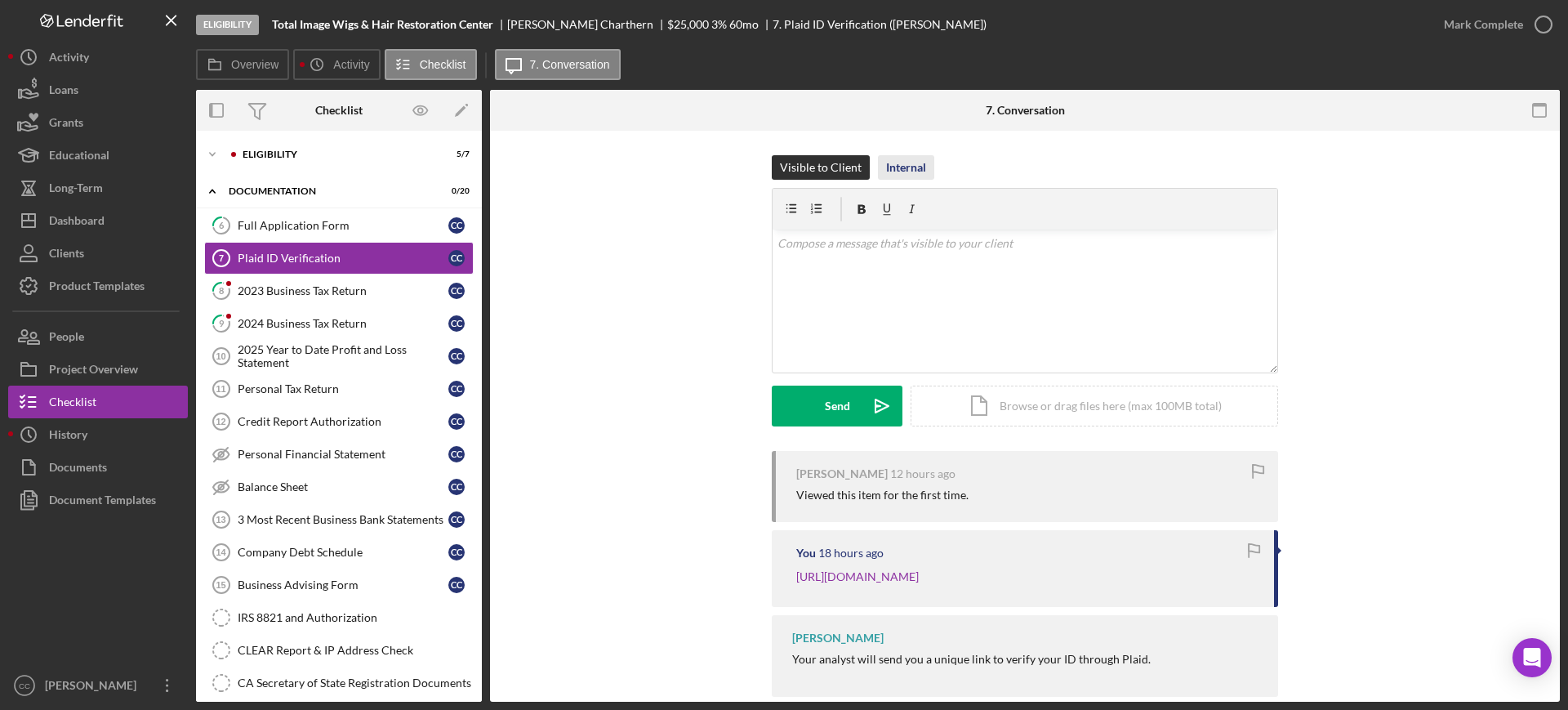
click at [901, 165] on div "Internal" at bounding box center [906, 167] width 40 height 25
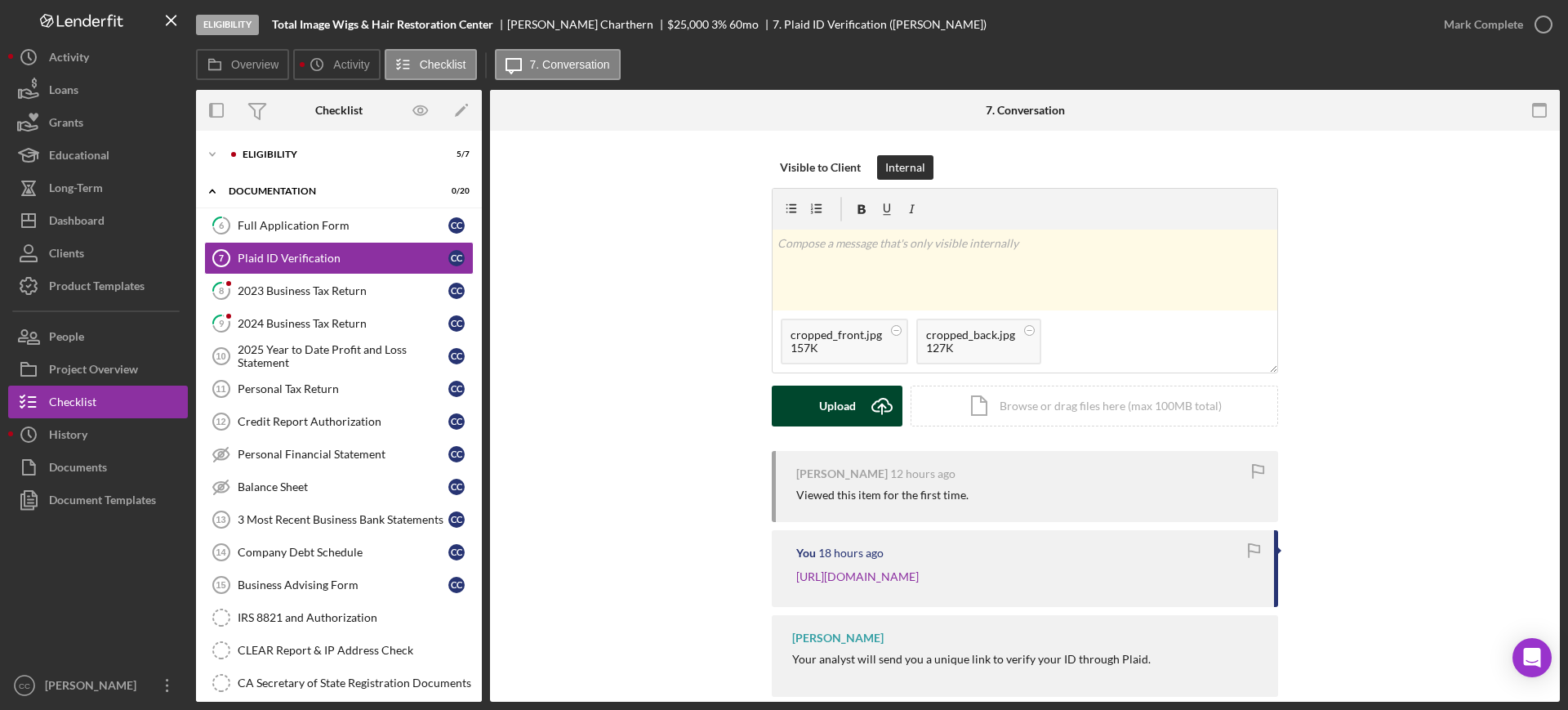
click at [847, 416] on div "Upload" at bounding box center [837, 405] width 37 height 41
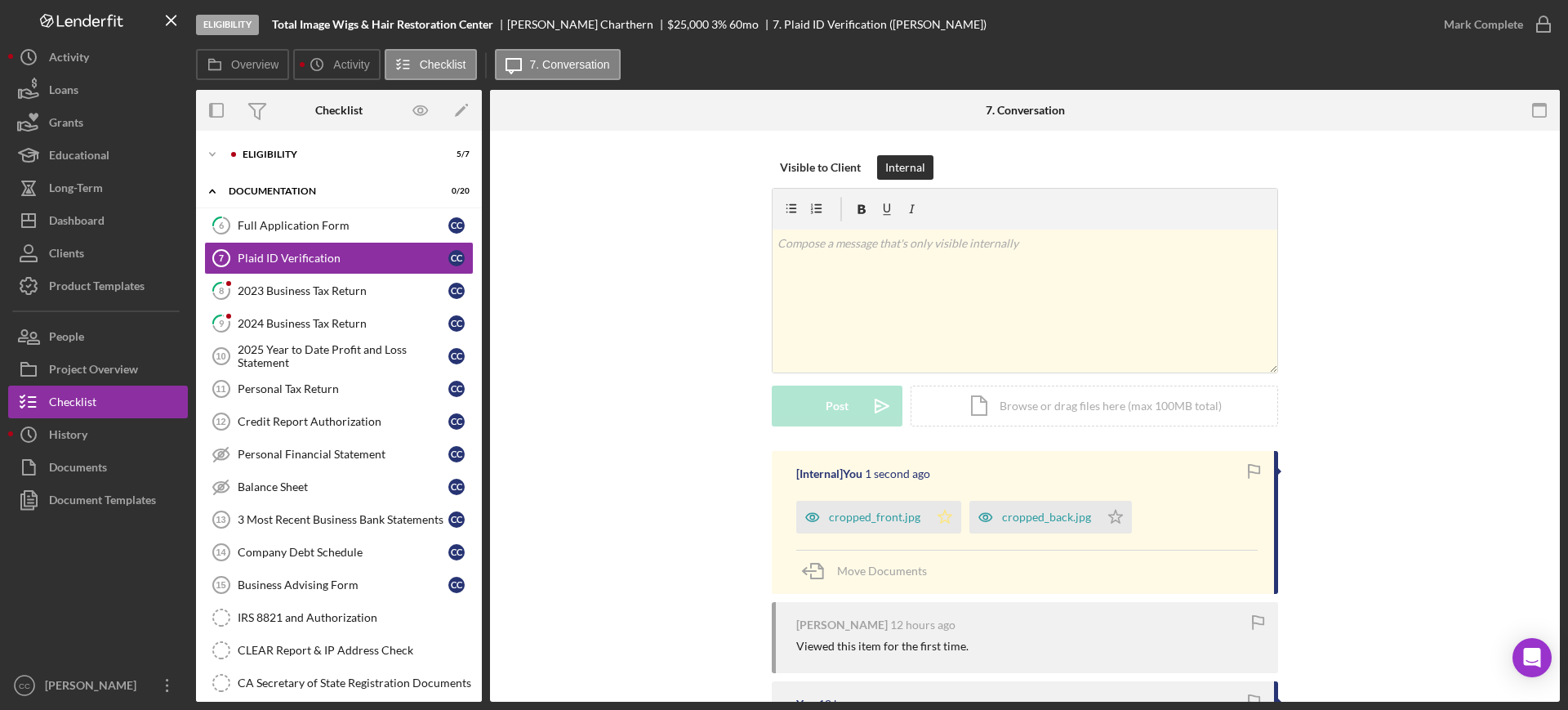
click at [931, 522] on icon "Icon/Star" at bounding box center [944, 517] width 33 height 33
click at [1504, 17] on div "Mark Complete" at bounding box center [1484, 24] width 79 height 33
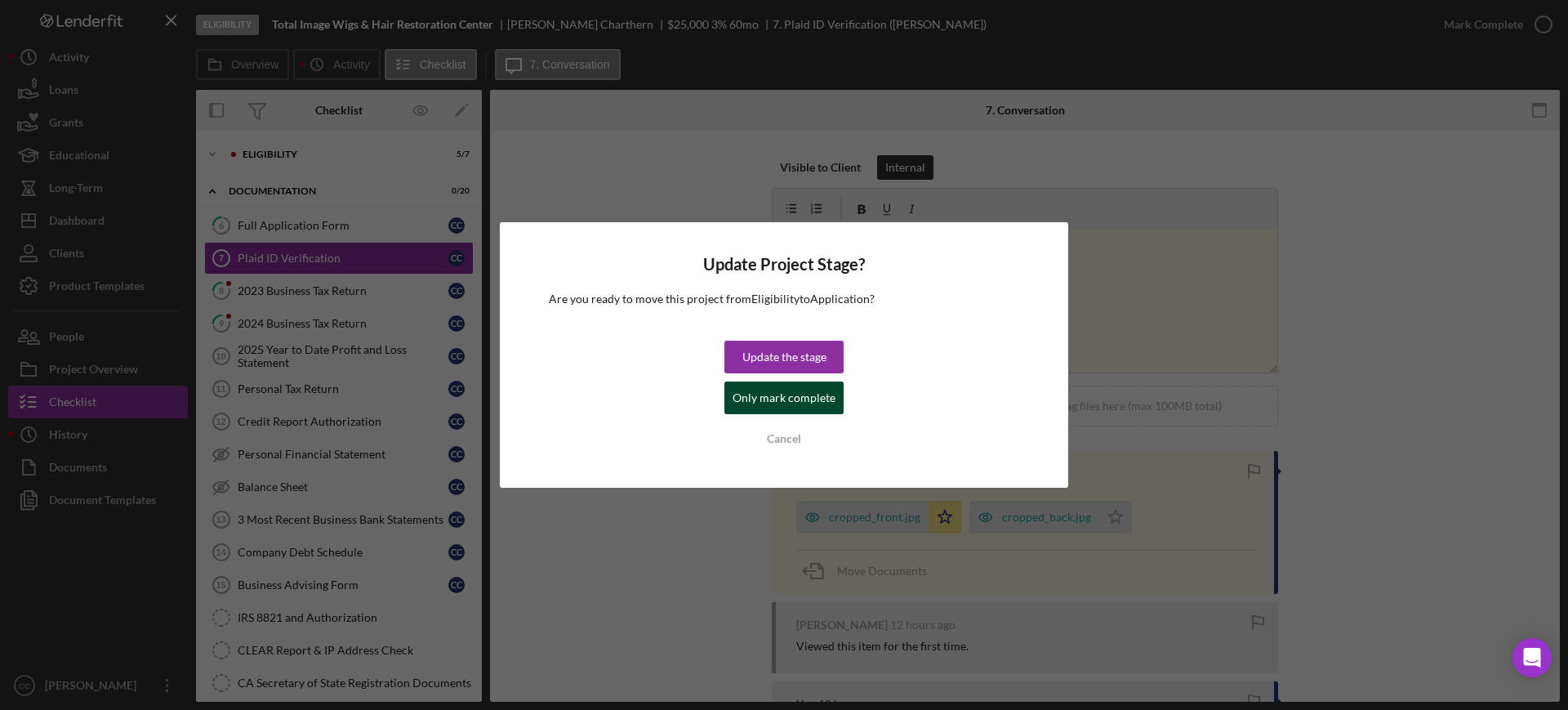
click at [751, 400] on div "Only mark complete" at bounding box center [784, 397] width 103 height 33
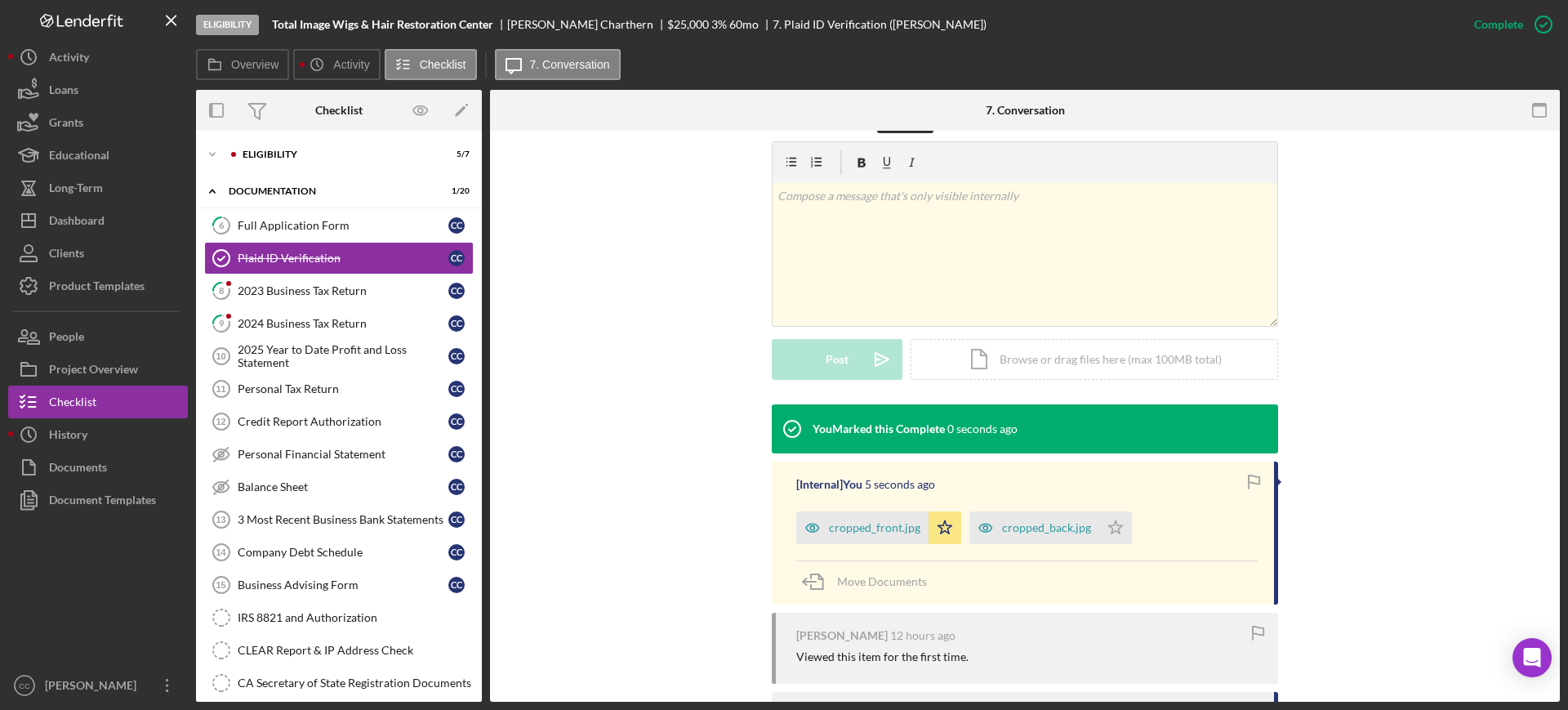
scroll to position [306, 0]
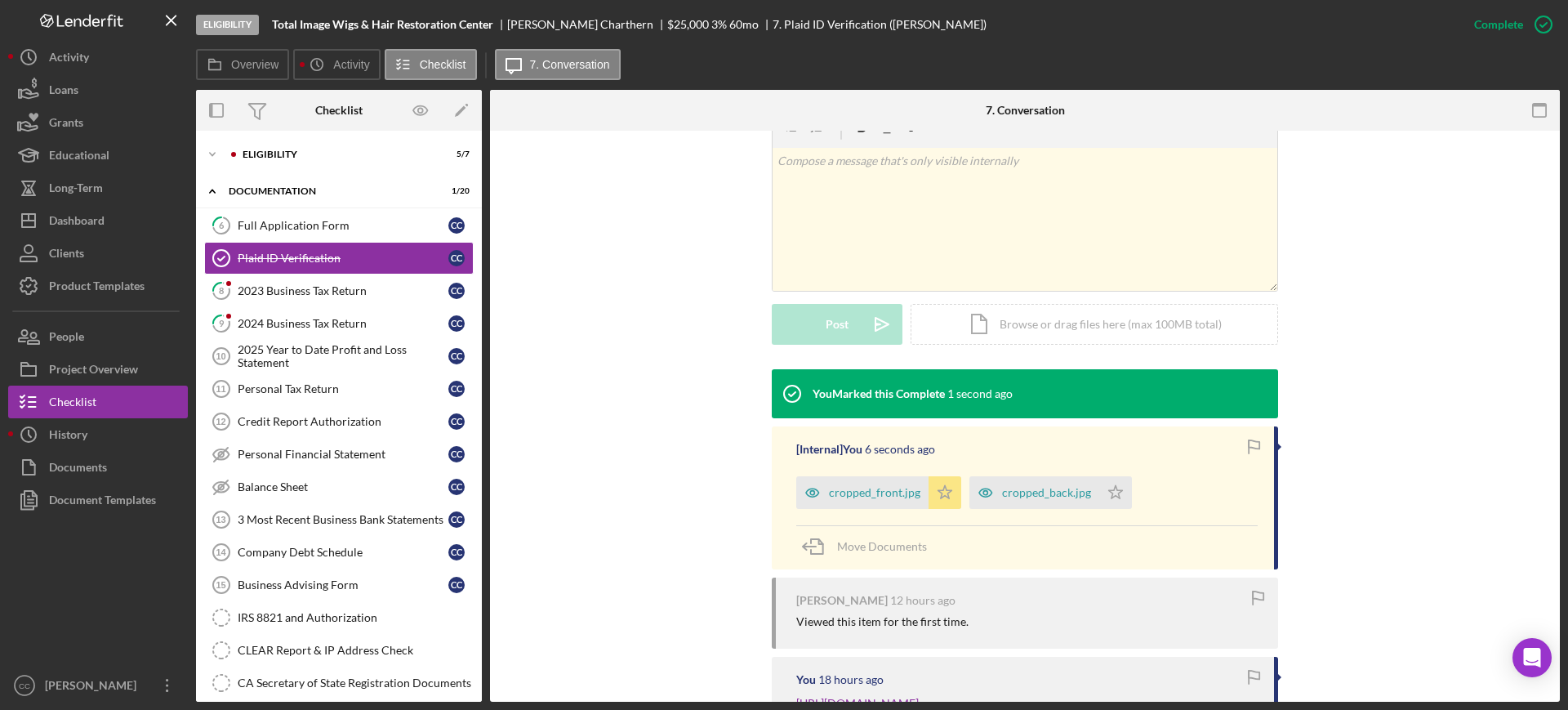
click at [942, 497] on polygon "button" at bounding box center [945, 491] width 14 height 13
click at [251, 293] on div "2023 Business Tax Return" at bounding box center [343, 290] width 211 height 13
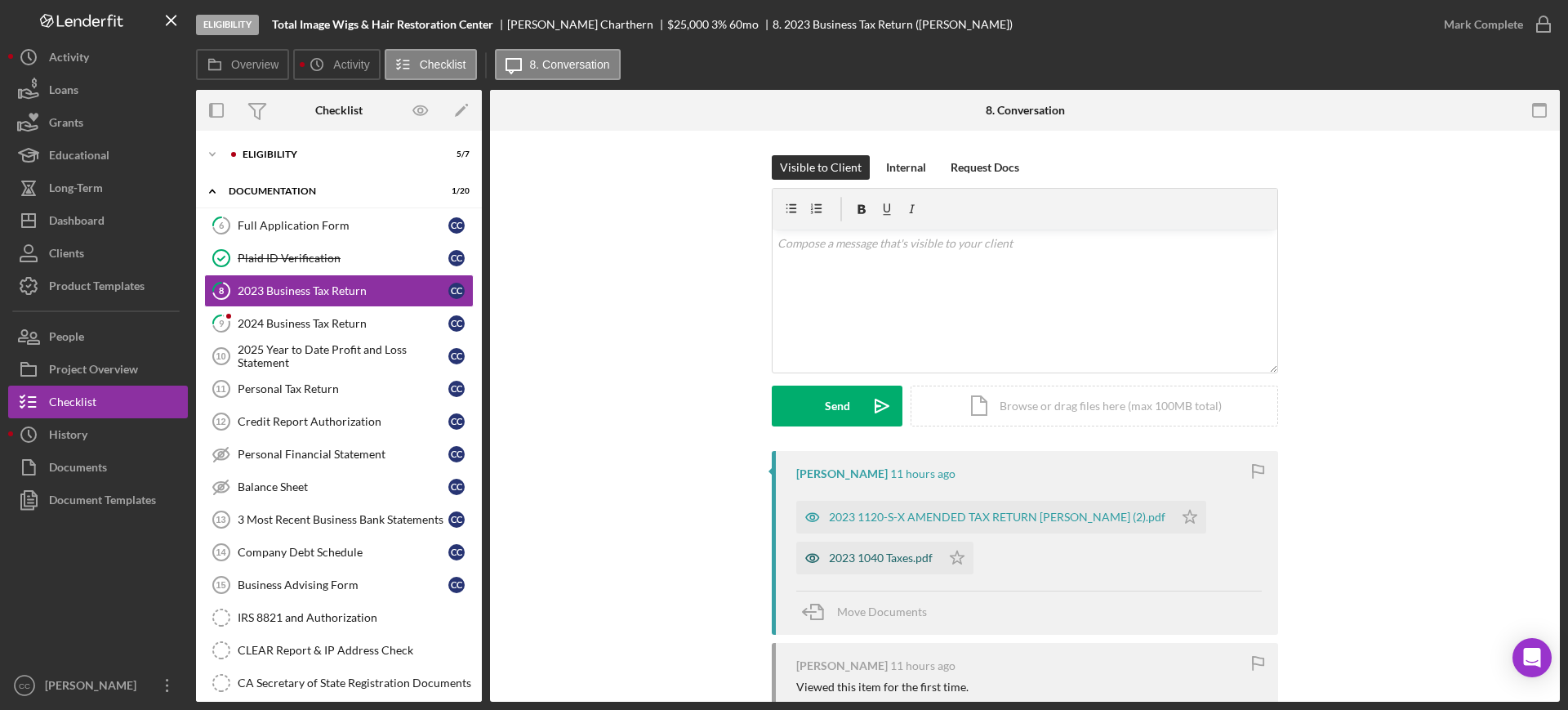
click at [880, 558] on div "2023 1040 Taxes.pdf" at bounding box center [880, 558] width 104 height 13
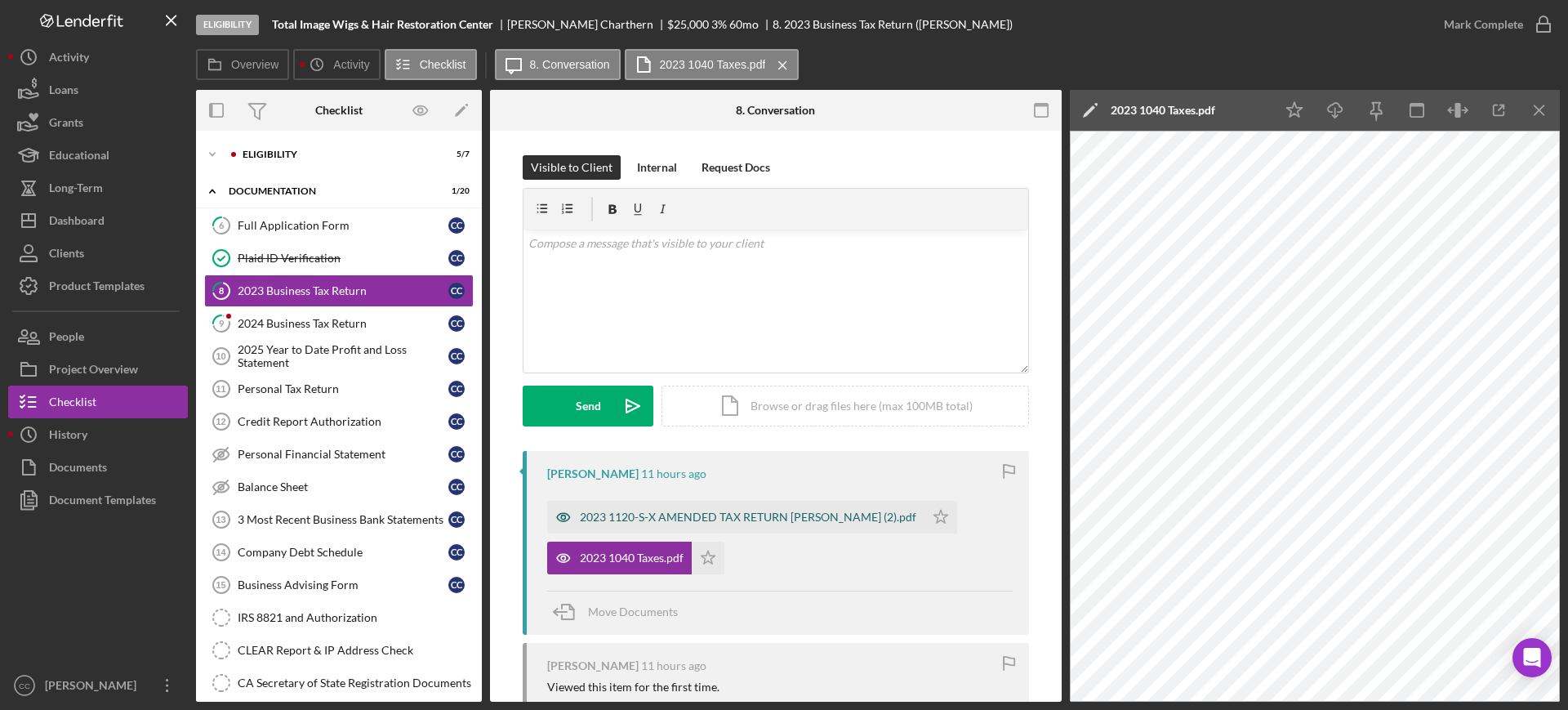
click at [772, 519] on div "2023 1120-S-X AMENDED TAX RETURN [PERSON_NAME] (2).pdf" at bounding box center [748, 517] width 337 height 13
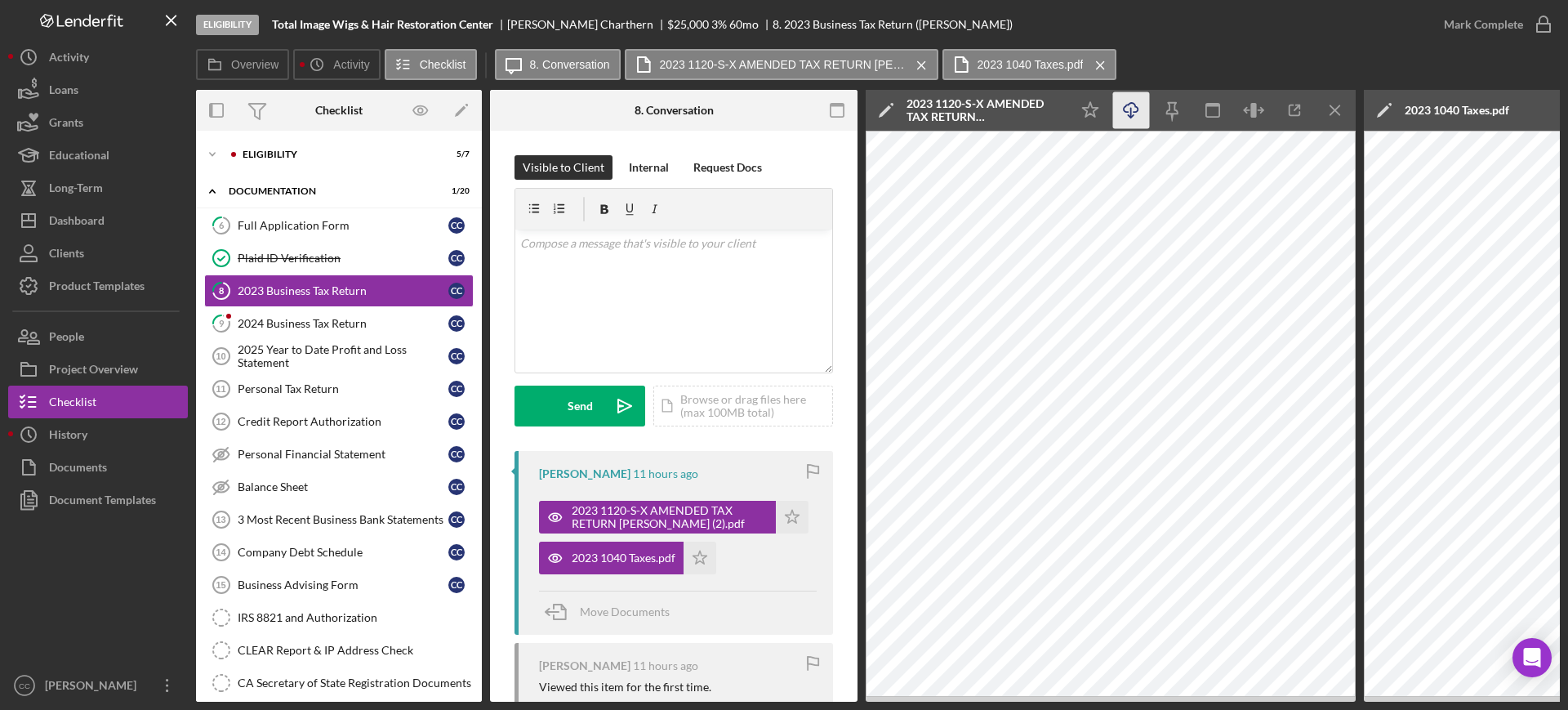
click at [1131, 109] on icon "Icon/Download" at bounding box center [1131, 110] width 37 height 37
click at [1087, 115] on icon "Icon/Star" at bounding box center [1090, 110] width 37 height 37
click at [1545, 32] on icon "button" at bounding box center [1543, 24] width 41 height 41
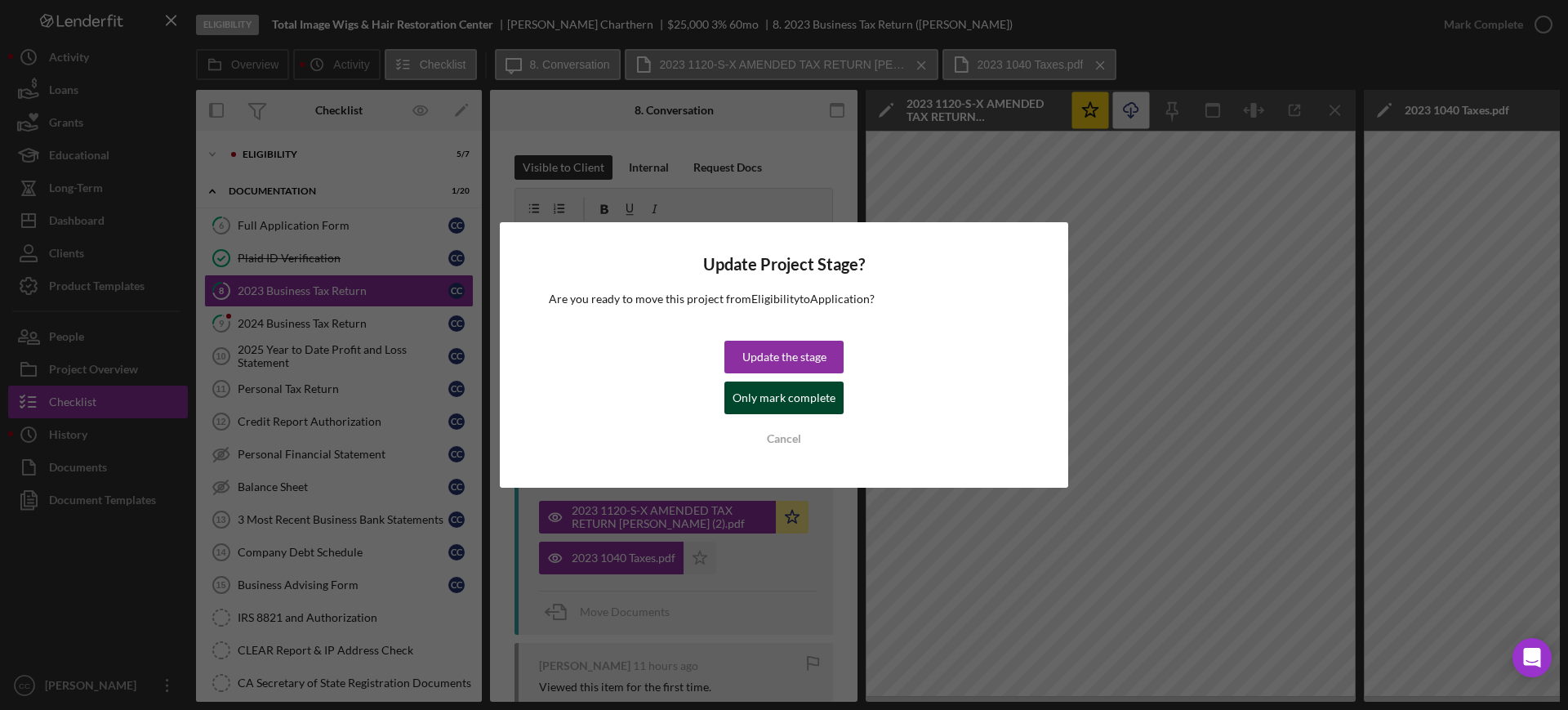
click at [801, 399] on div "Only mark complete" at bounding box center [784, 397] width 103 height 33
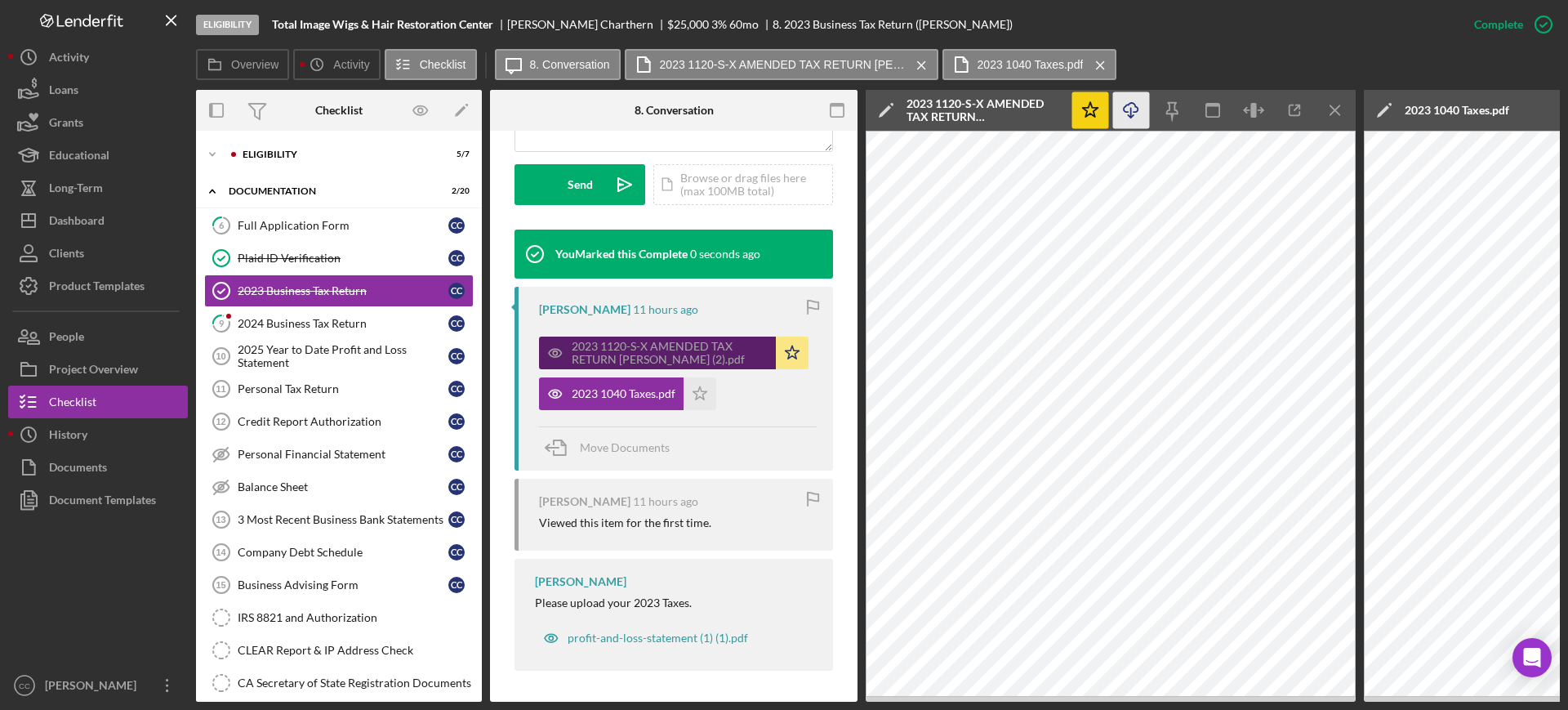
scroll to position [470, 0]
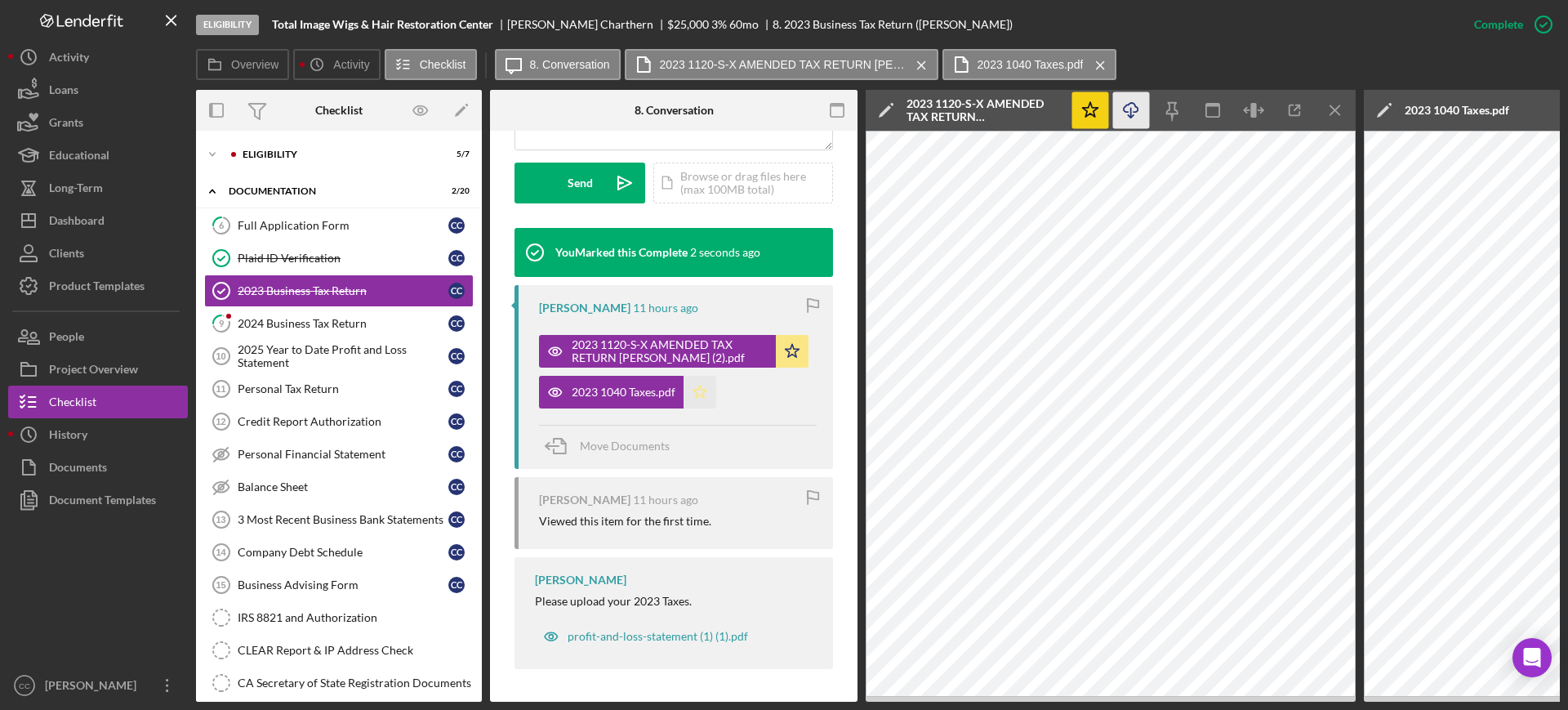
click at [693, 383] on icon "Icon/Star" at bounding box center [700, 392] width 33 height 33
click at [308, 328] on div "2024 Business Tax Return" at bounding box center [343, 323] width 211 height 13
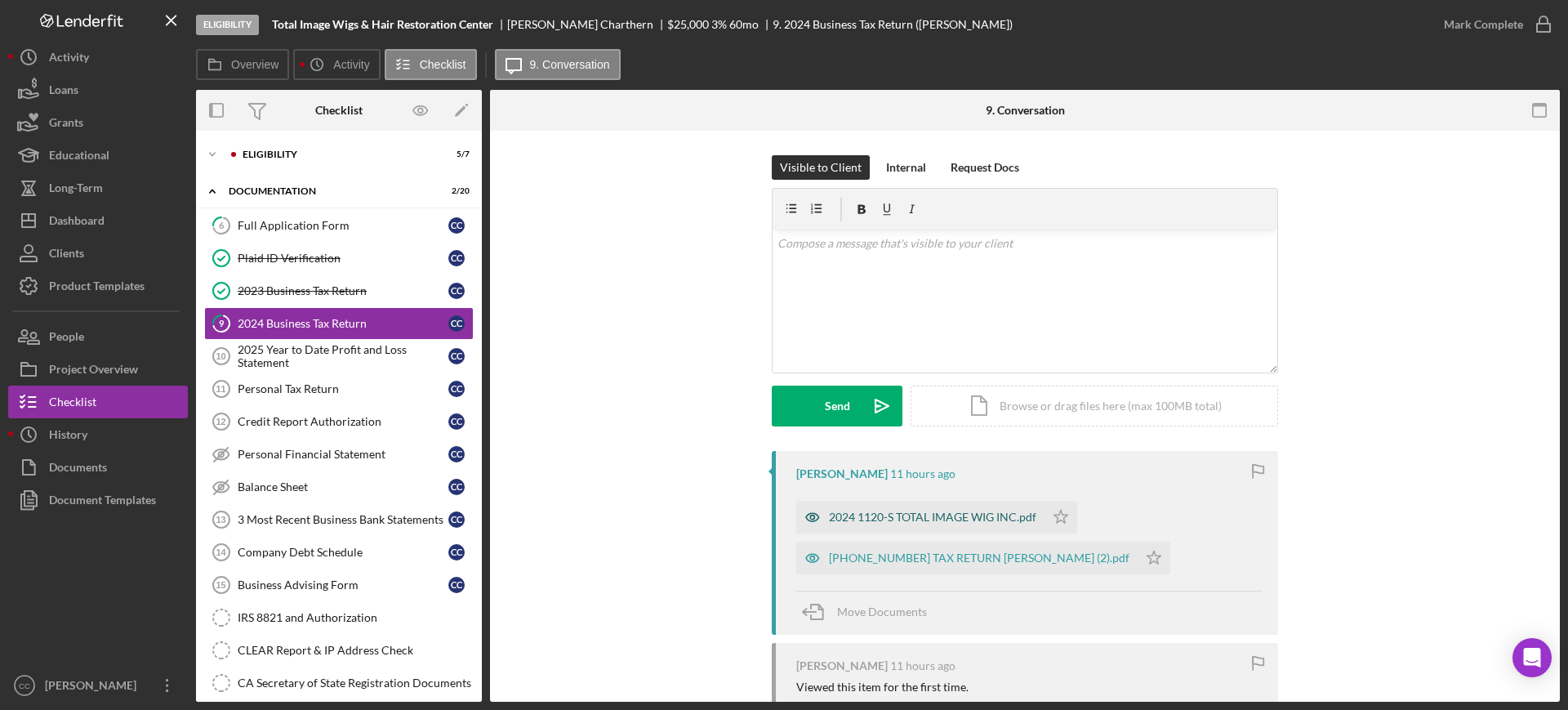
click at [944, 518] on div "2024 1120-S TOTAL IMAGE WIG INC.pdf" at bounding box center [932, 517] width 208 height 13
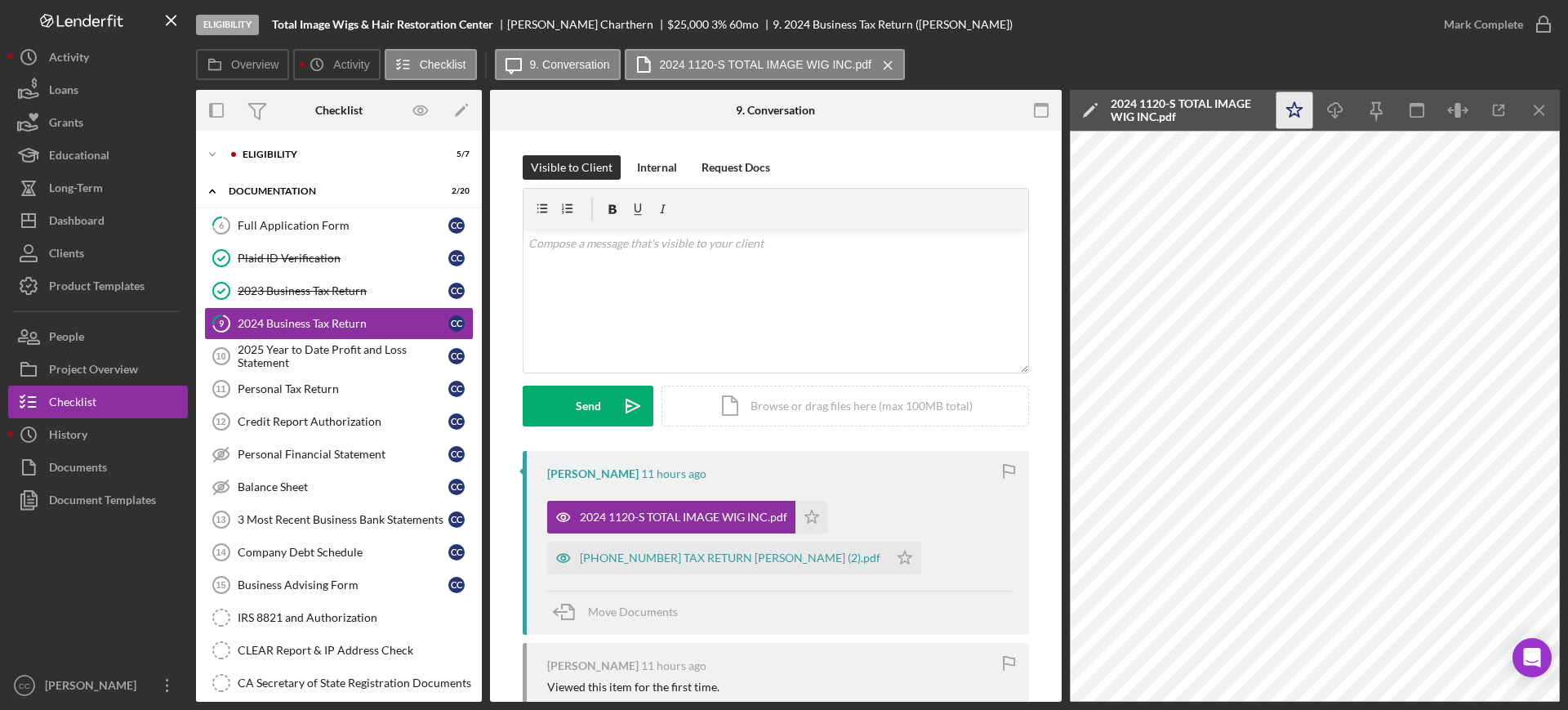
click at [1289, 111] on icon "Icon/Star" at bounding box center [1295, 110] width 37 height 37
click at [1531, 21] on icon "button" at bounding box center [1543, 24] width 41 height 41
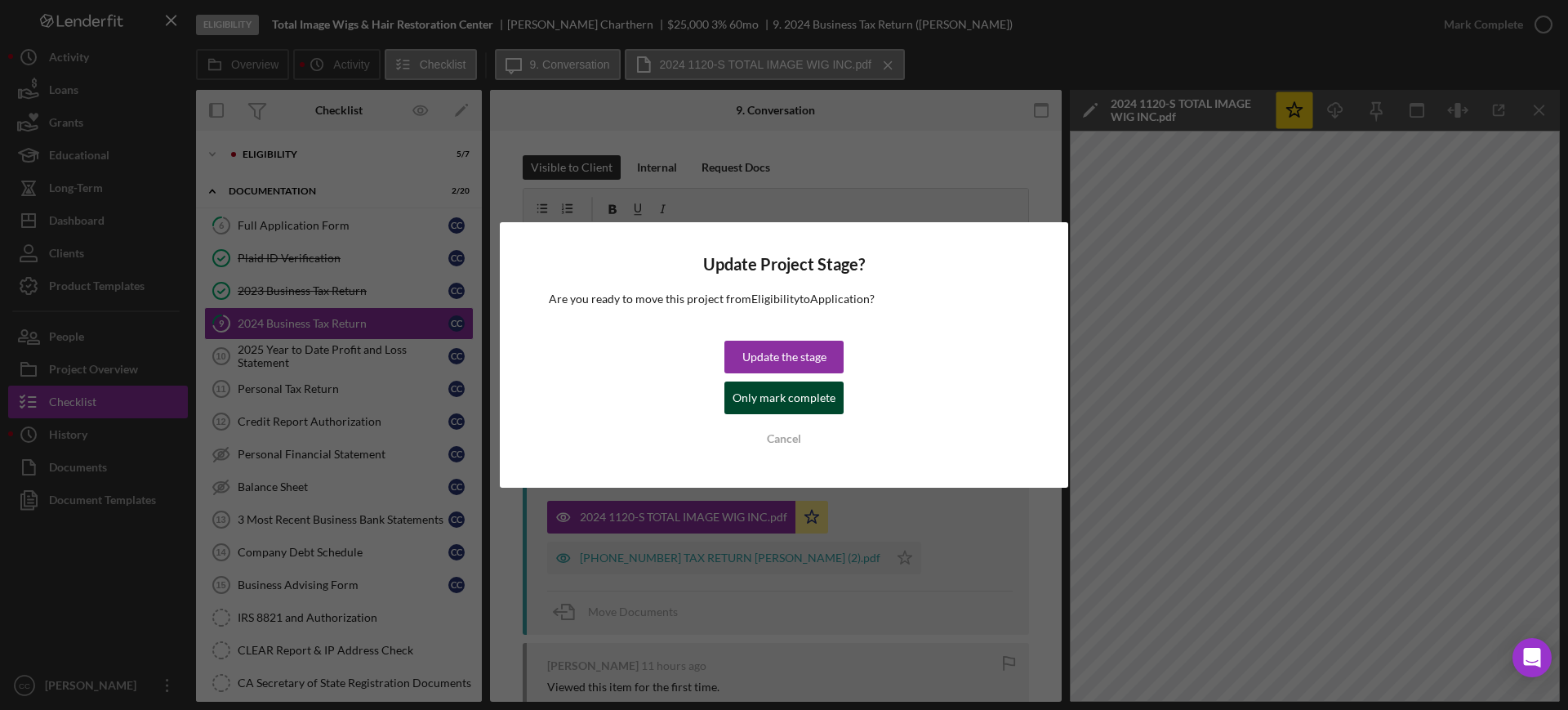
click at [816, 401] on div "Only mark complete" at bounding box center [784, 397] width 103 height 33
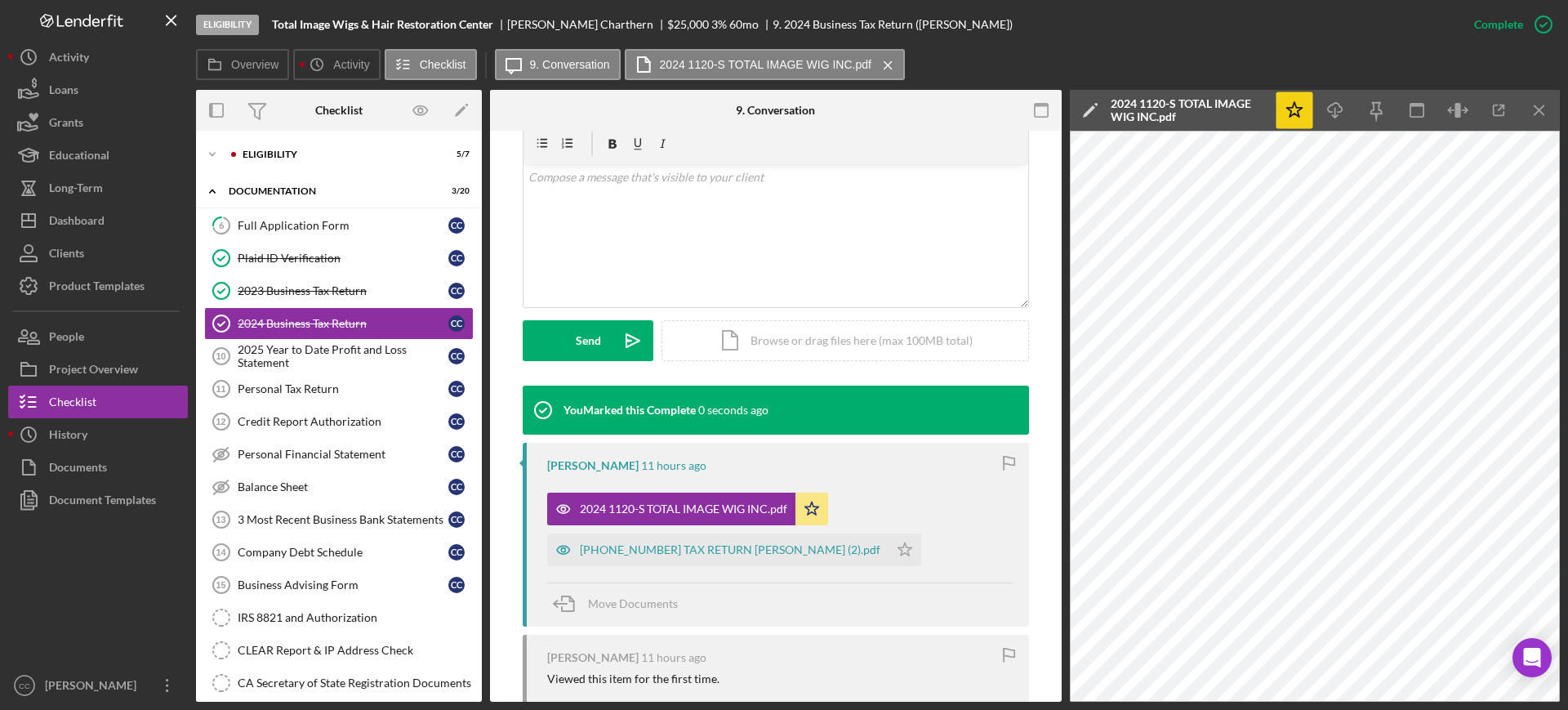
scroll to position [306, 0]
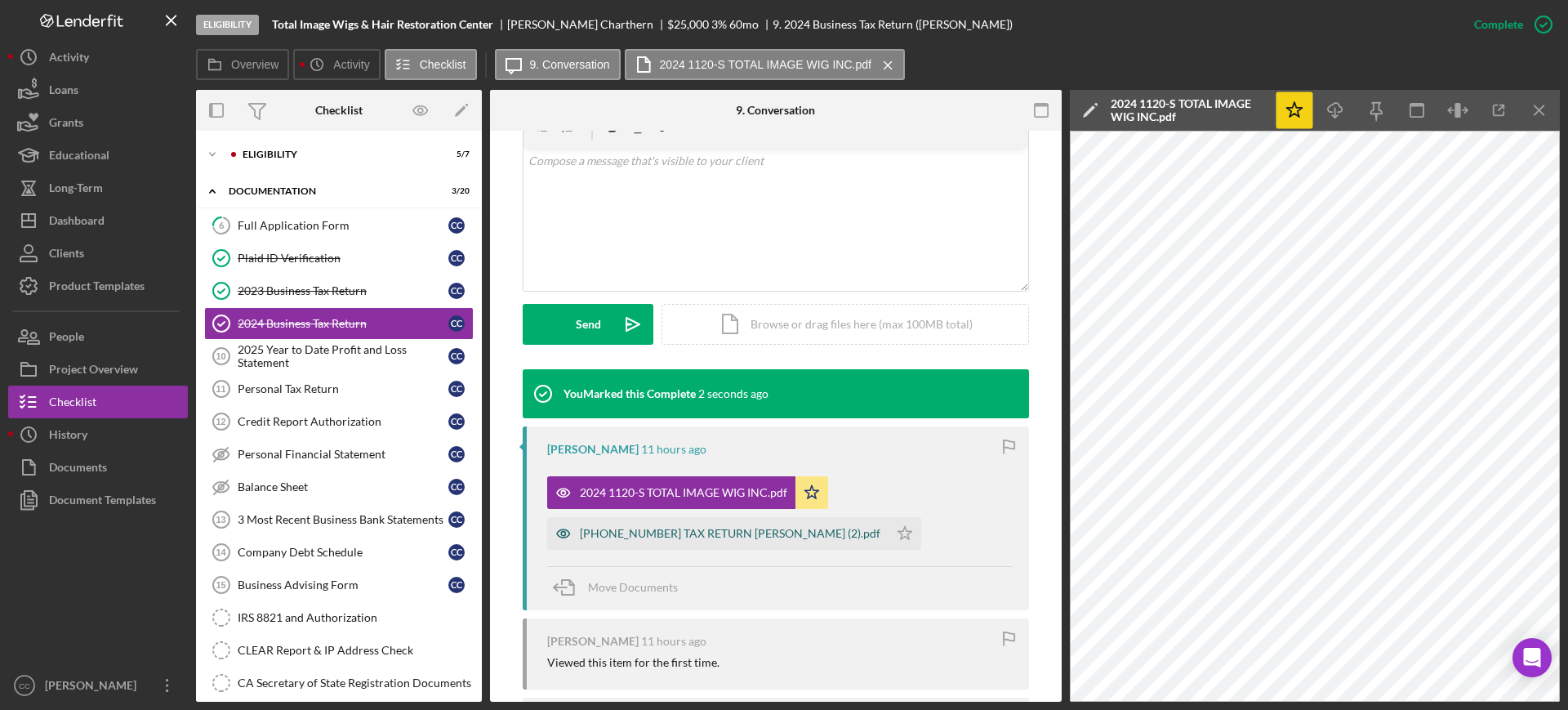
click at [696, 539] on div "[PHONE_NUMBER] TAX RETURN [PERSON_NAME] (2).pdf" at bounding box center [731, 533] width 301 height 13
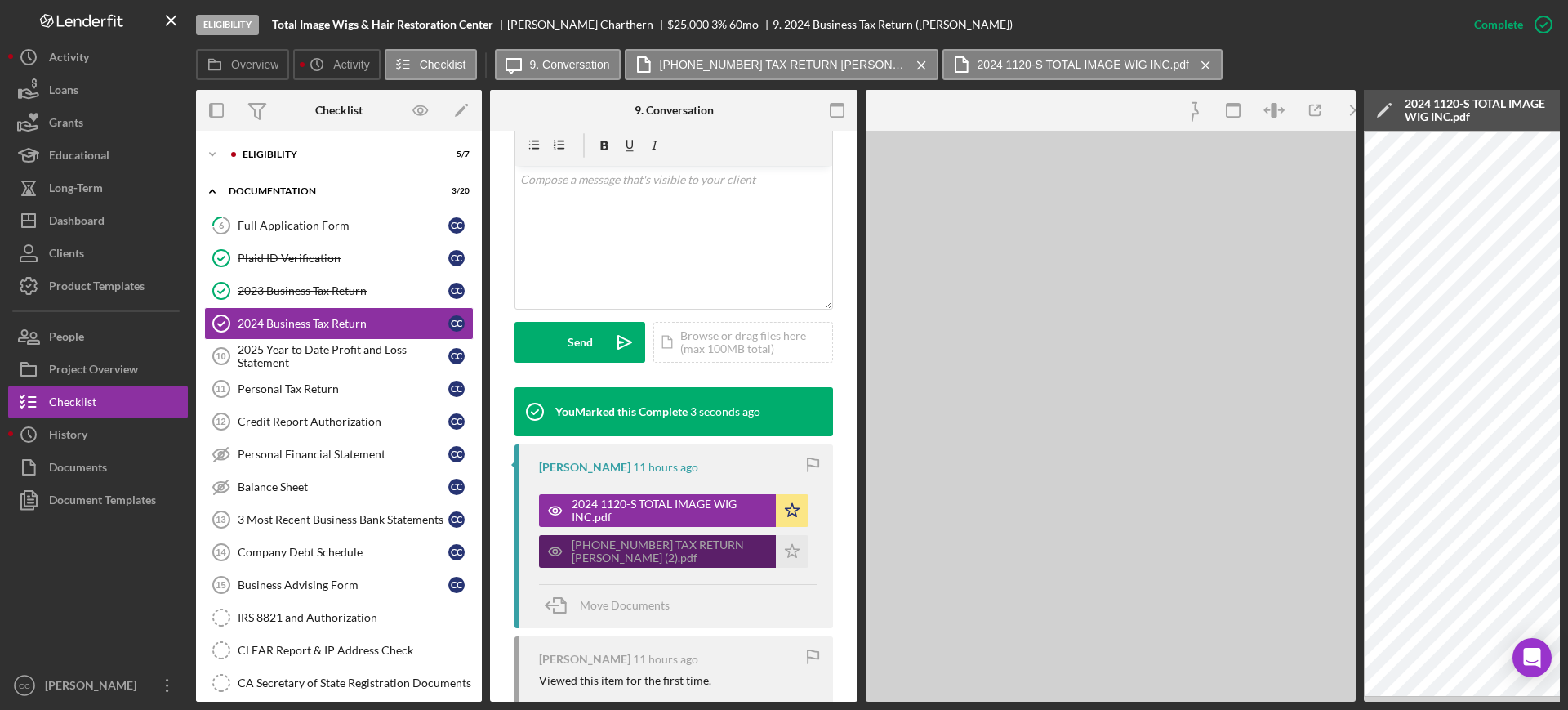
scroll to position [325, 0]
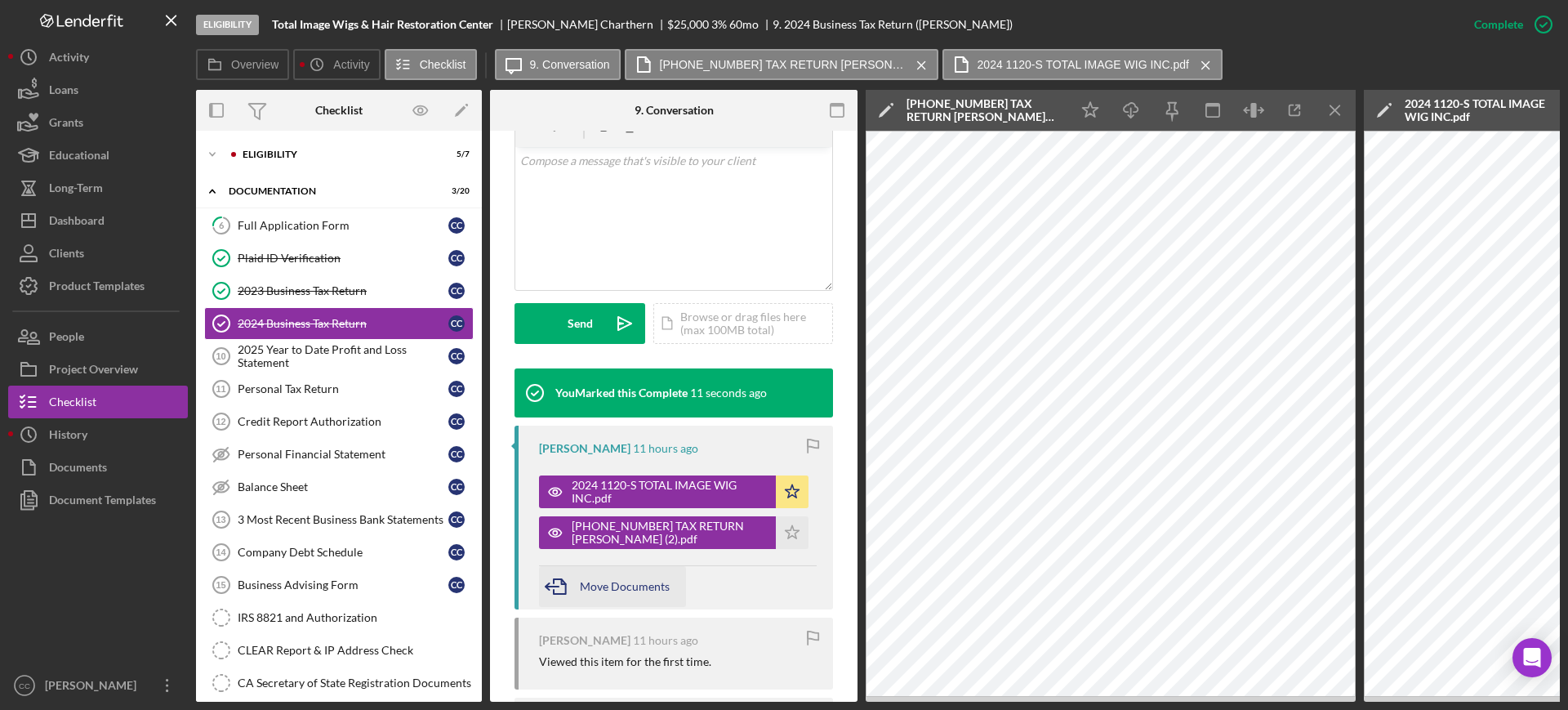
click at [604, 586] on span "Move Documents" at bounding box center [625, 586] width 90 height 14
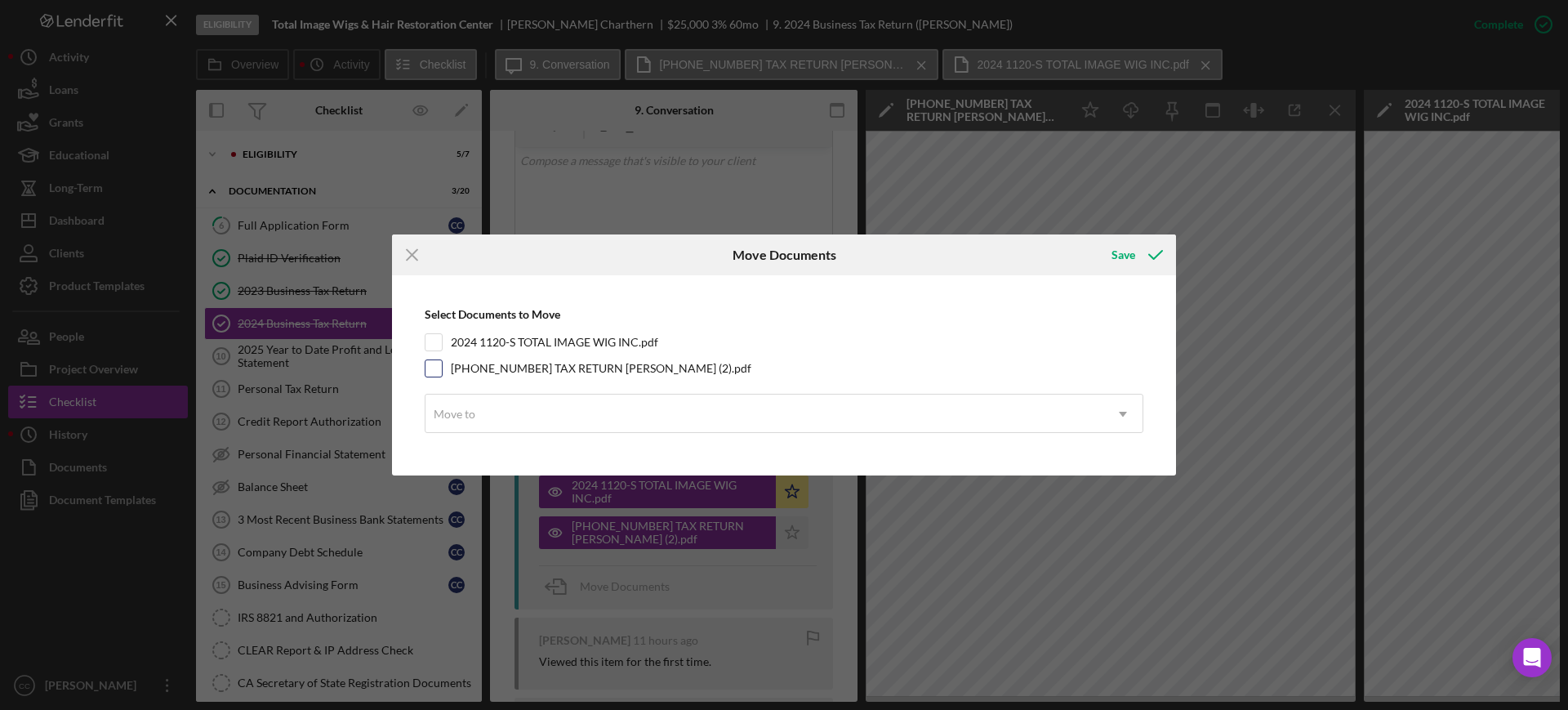
click at [426, 369] on input "[PHONE_NUMBER] TAX RETURN [PERSON_NAME] (2).pdf" at bounding box center [434, 368] width 17 height 17
checkbox input "true"
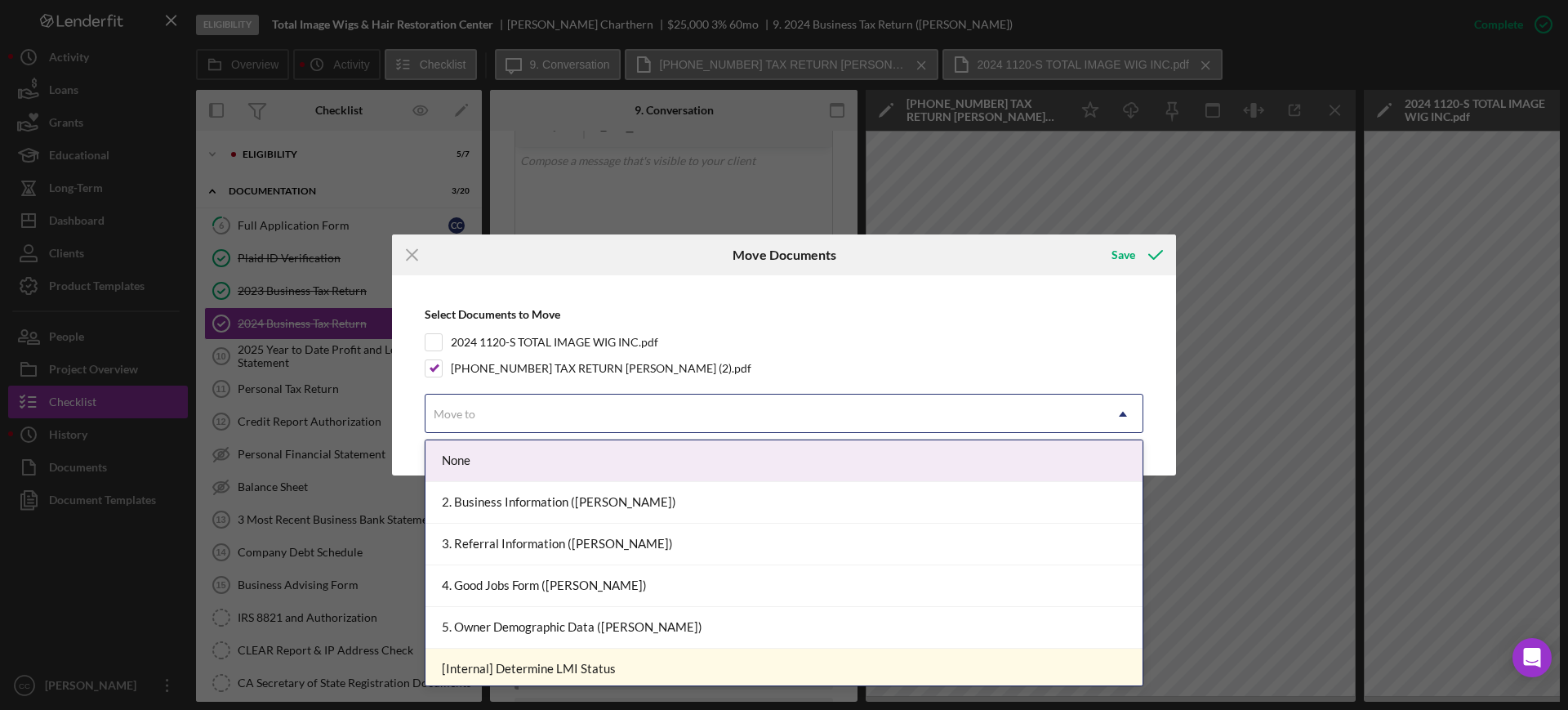
click at [728, 424] on div "Move to" at bounding box center [764, 414] width 678 height 38
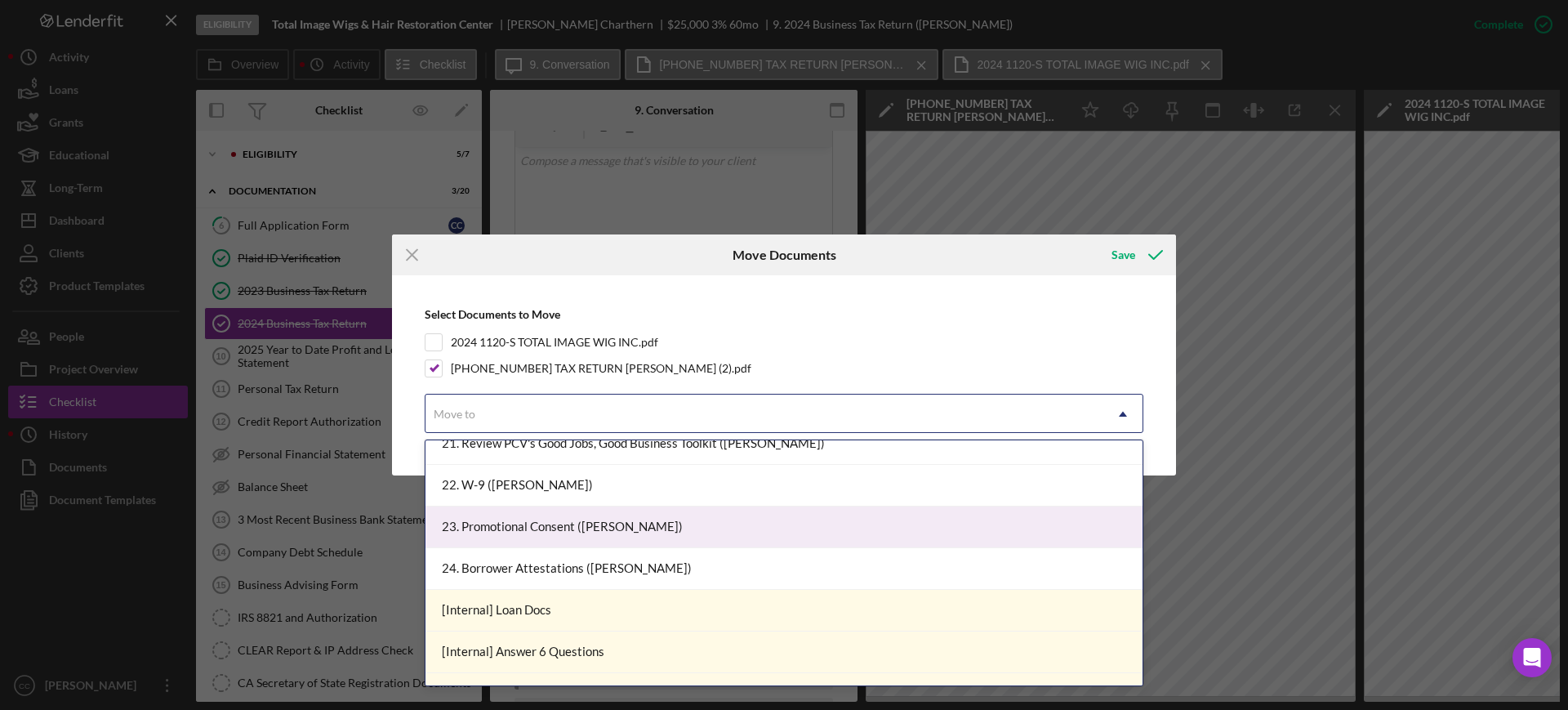
scroll to position [1296, 0]
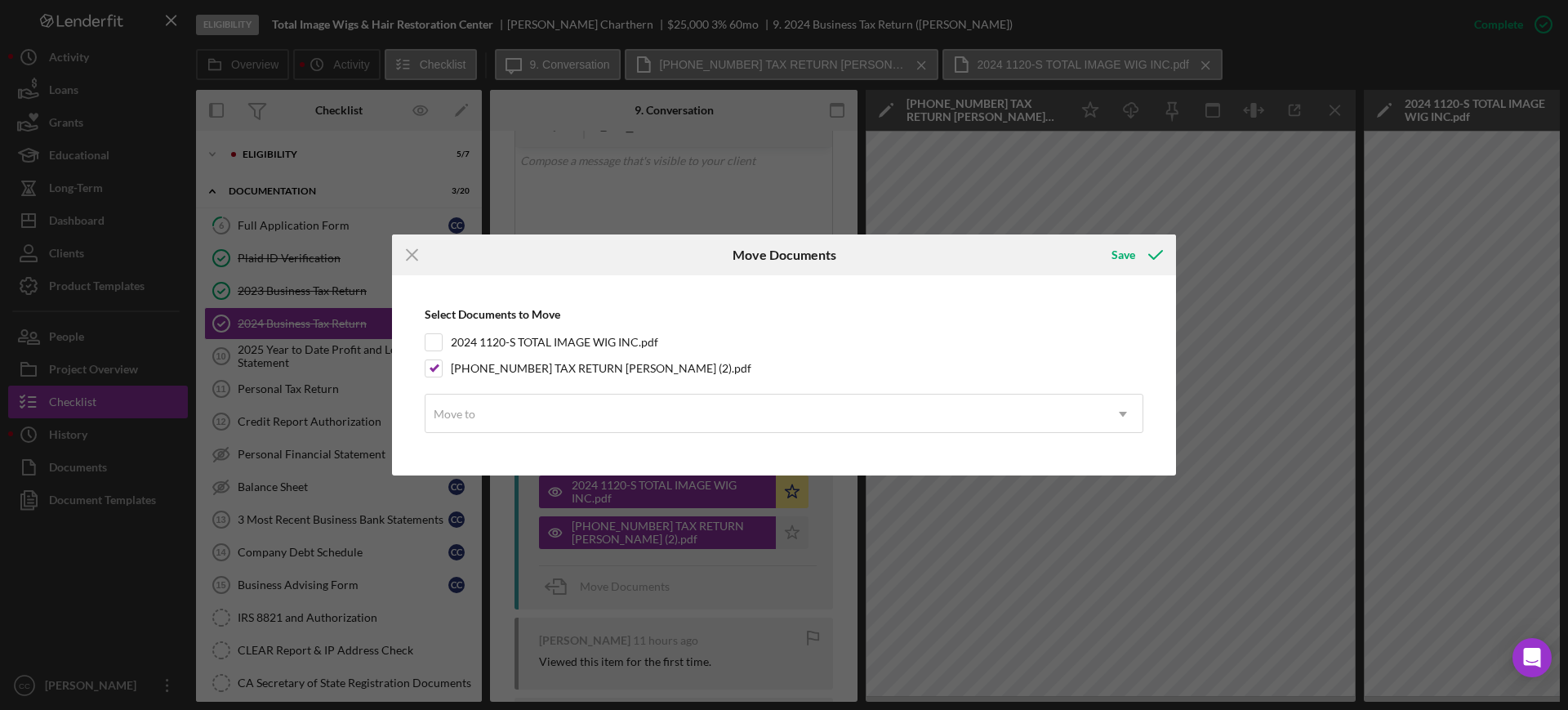
click at [388, 249] on div "Icon/Menu Close Move Documents Save Select Documents to Move 2024 1120-S TOTAL …" at bounding box center [784, 355] width 1568 height 710
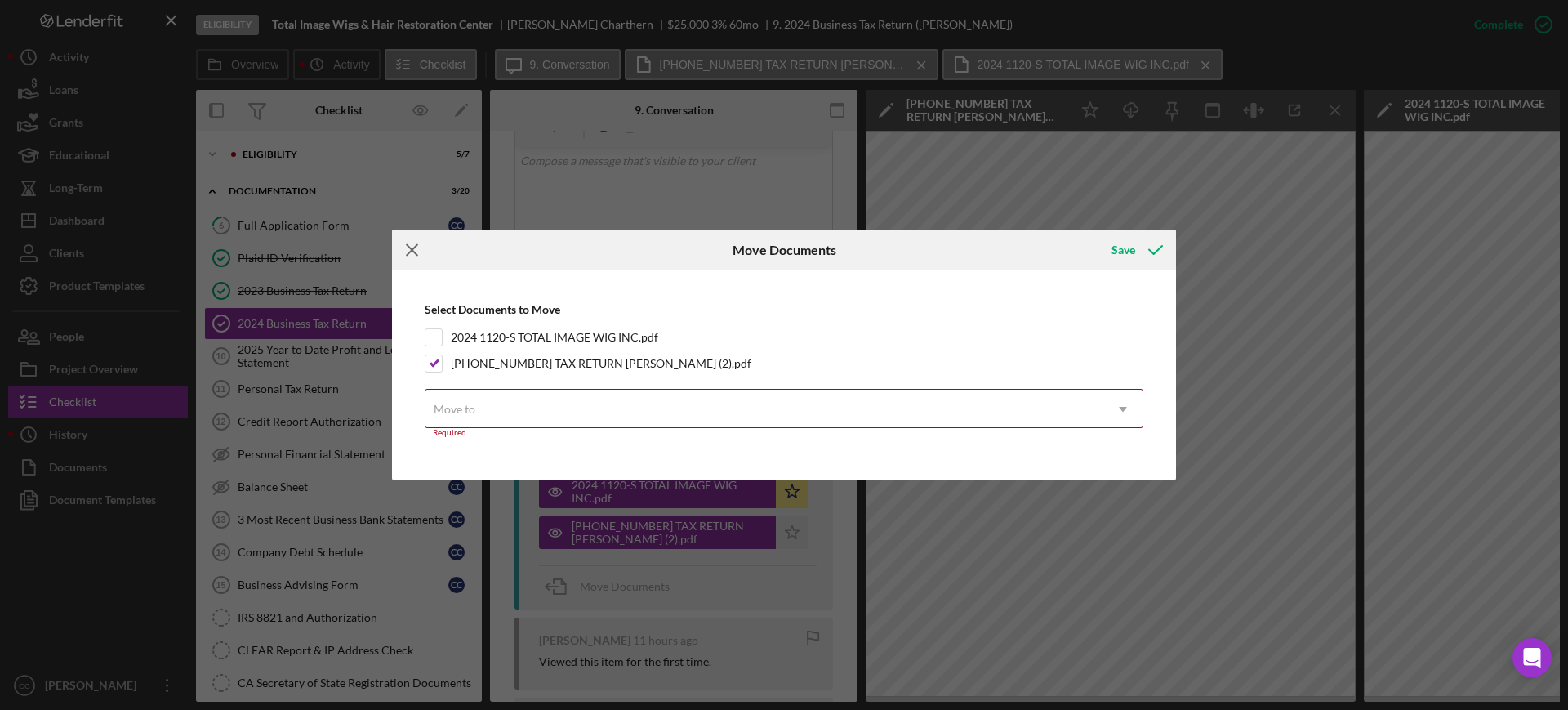
click at [423, 250] on icon "Icon/Menu Close" at bounding box center [412, 250] width 41 height 41
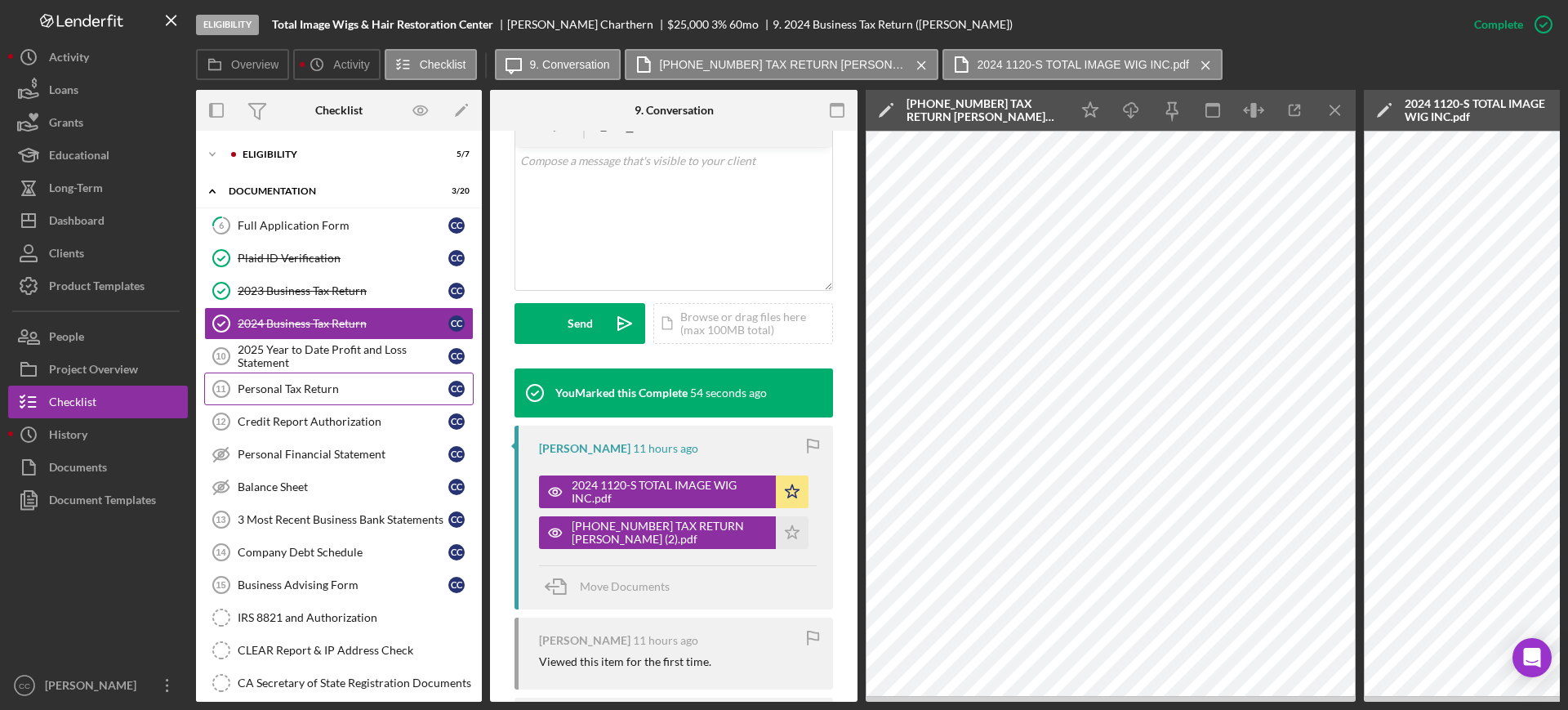
click at [304, 387] on div "Personal Tax Return" at bounding box center [343, 388] width 211 height 13
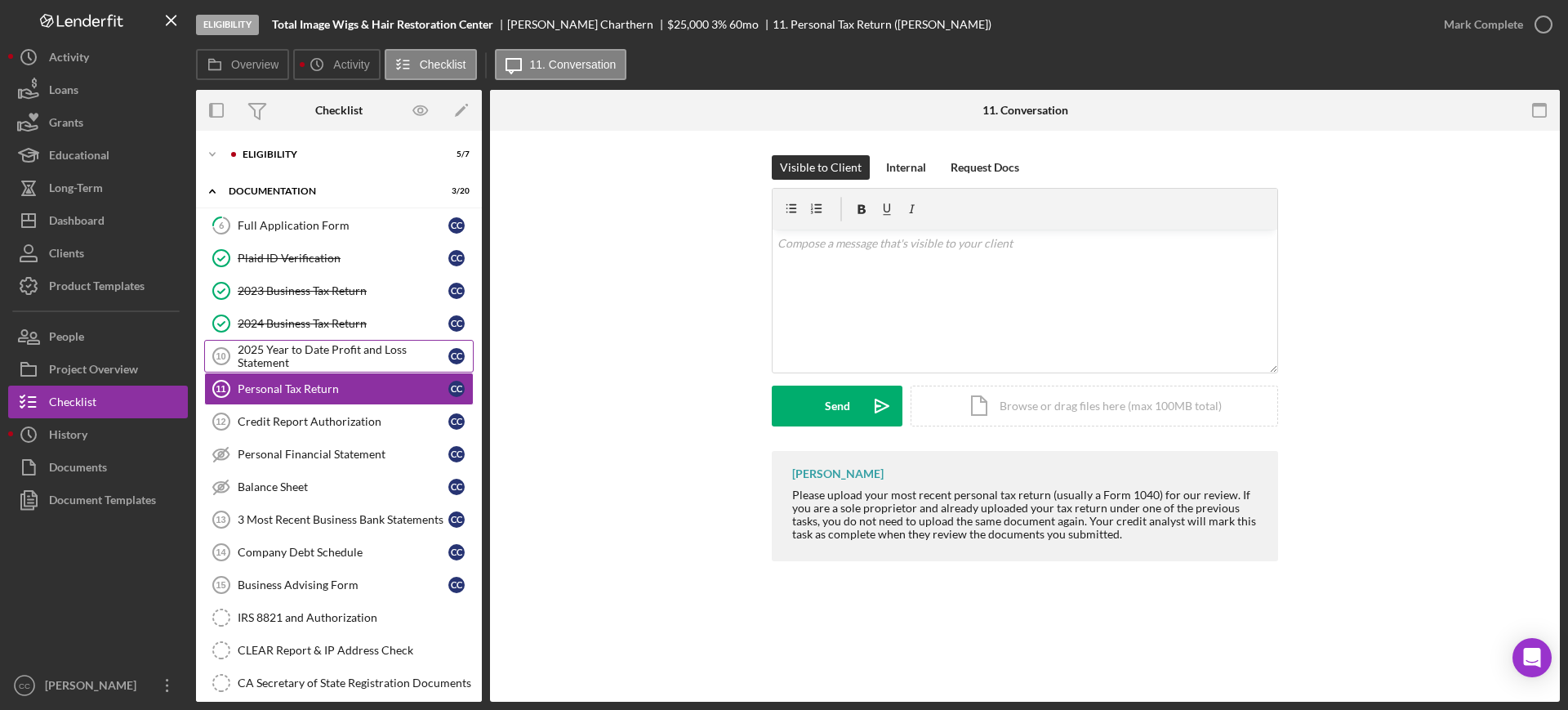
click at [259, 352] on div "2025 Year to Date Profit and Loss Statement" at bounding box center [343, 356] width 211 height 26
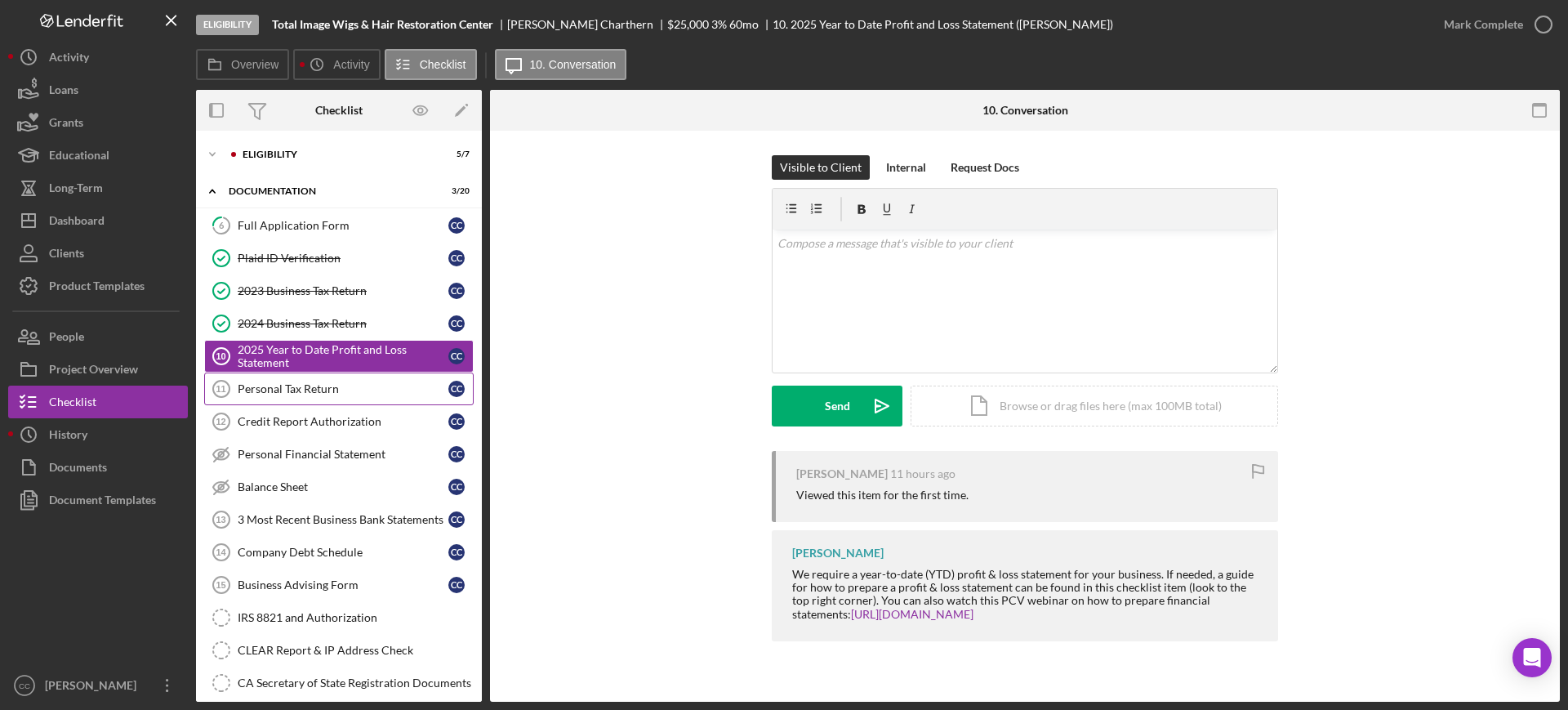
click at [306, 396] on link "Personal Tax Return 11 Personal Tax Return C C" at bounding box center [339, 388] width 269 height 33
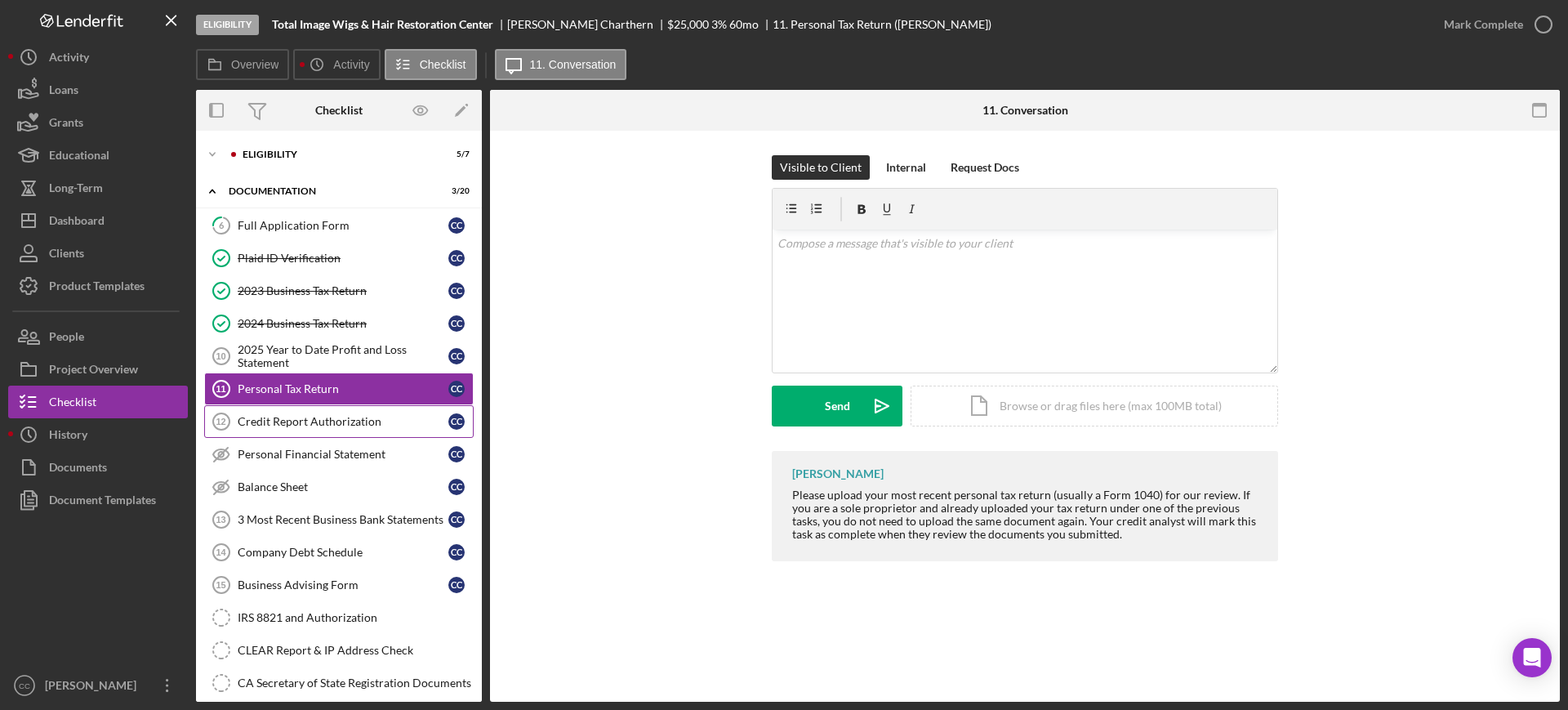
click at [298, 424] on div "Credit Report Authorization" at bounding box center [343, 421] width 211 height 13
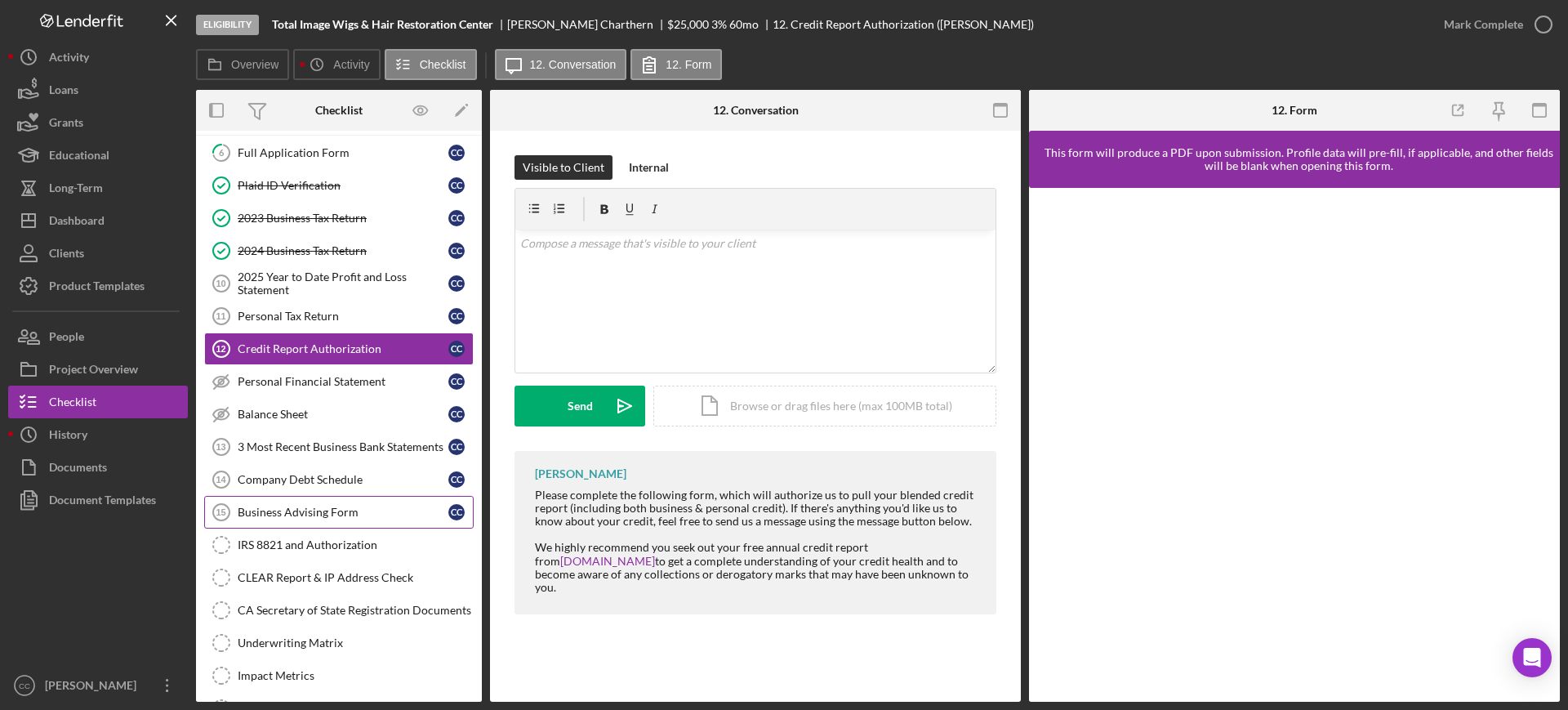
scroll to position [102, 0]
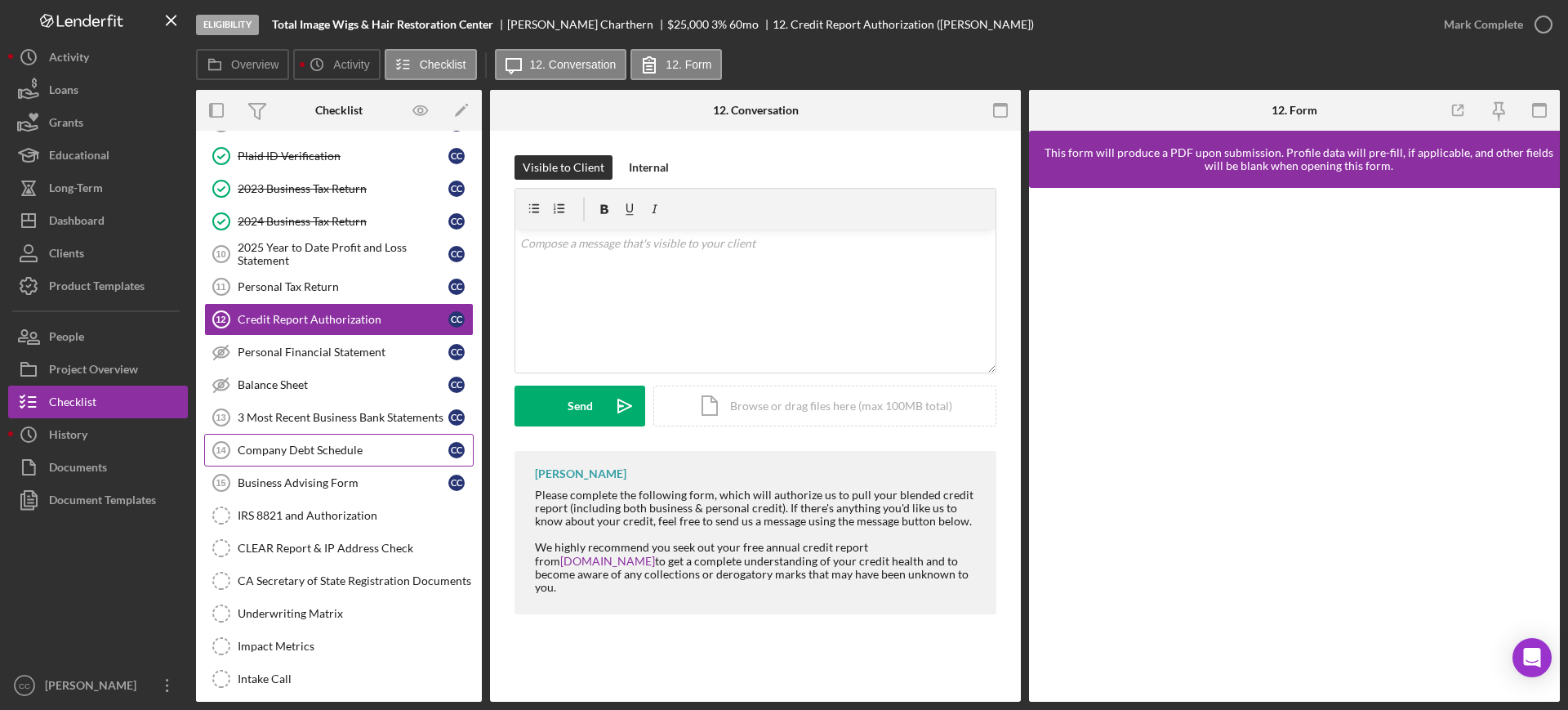
click at [318, 446] on div "Company Debt Schedule" at bounding box center [343, 450] width 211 height 13
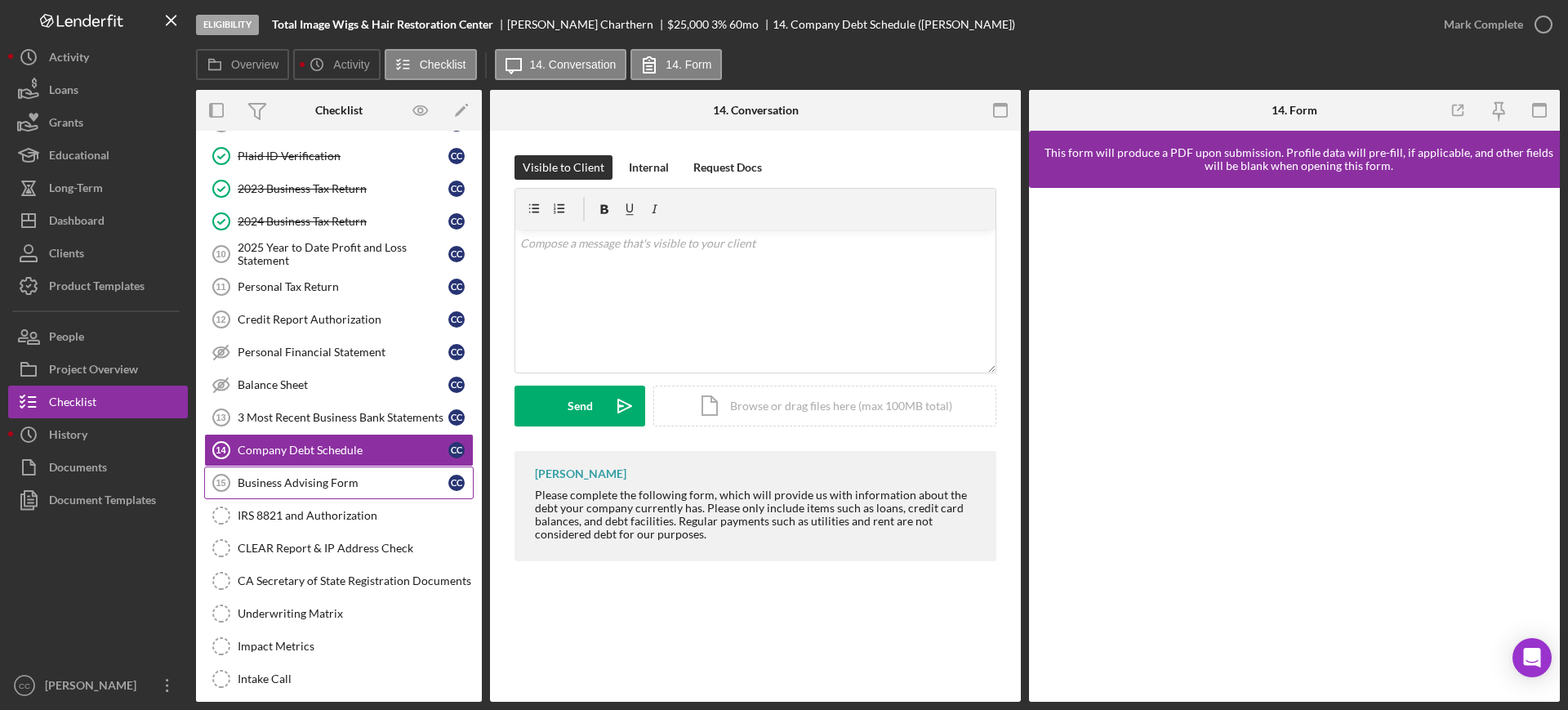
click at [284, 491] on link "Business Advising Form 15 Business Advising Form C C" at bounding box center [339, 482] width 269 height 33
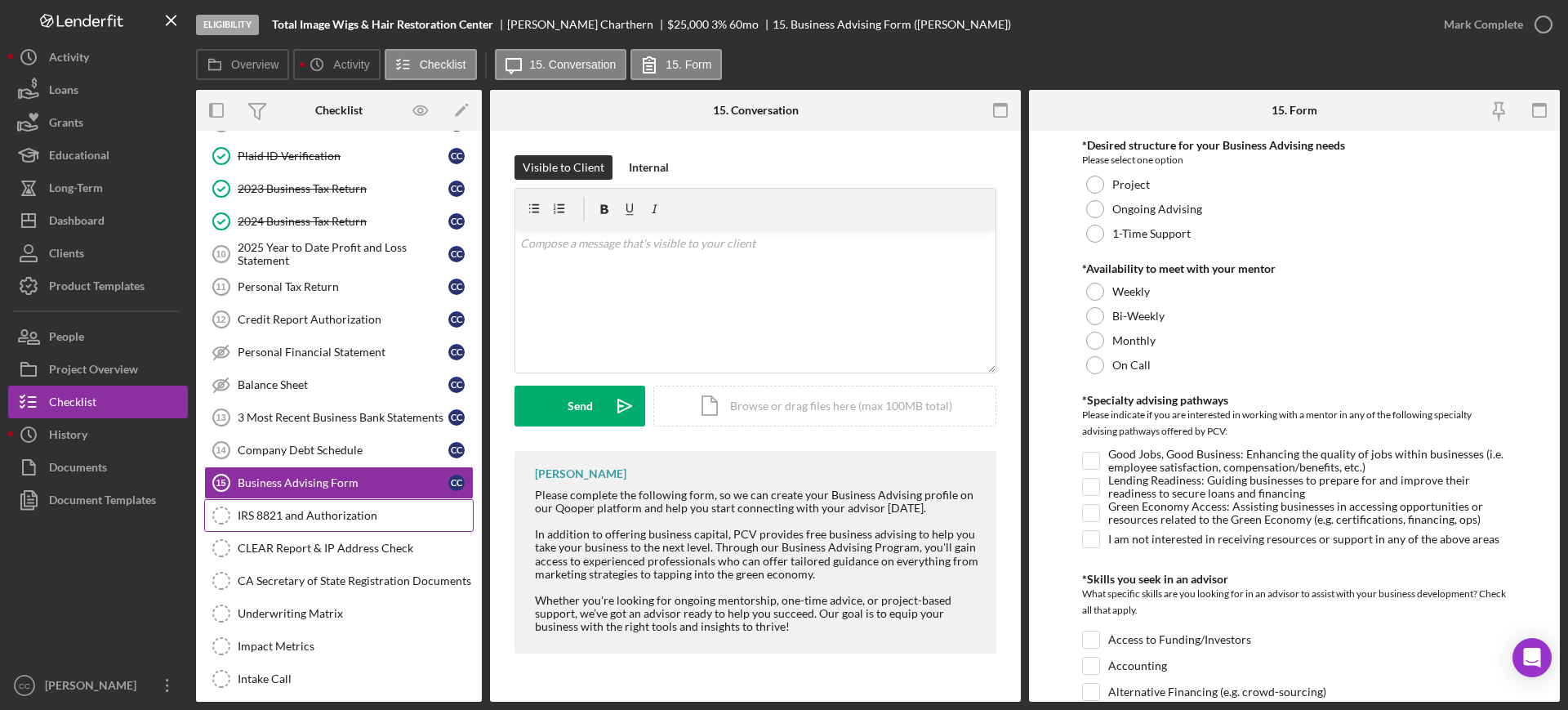
click at [301, 521] on div "IRS 8821 and Authorization" at bounding box center [355, 515] width 236 height 13
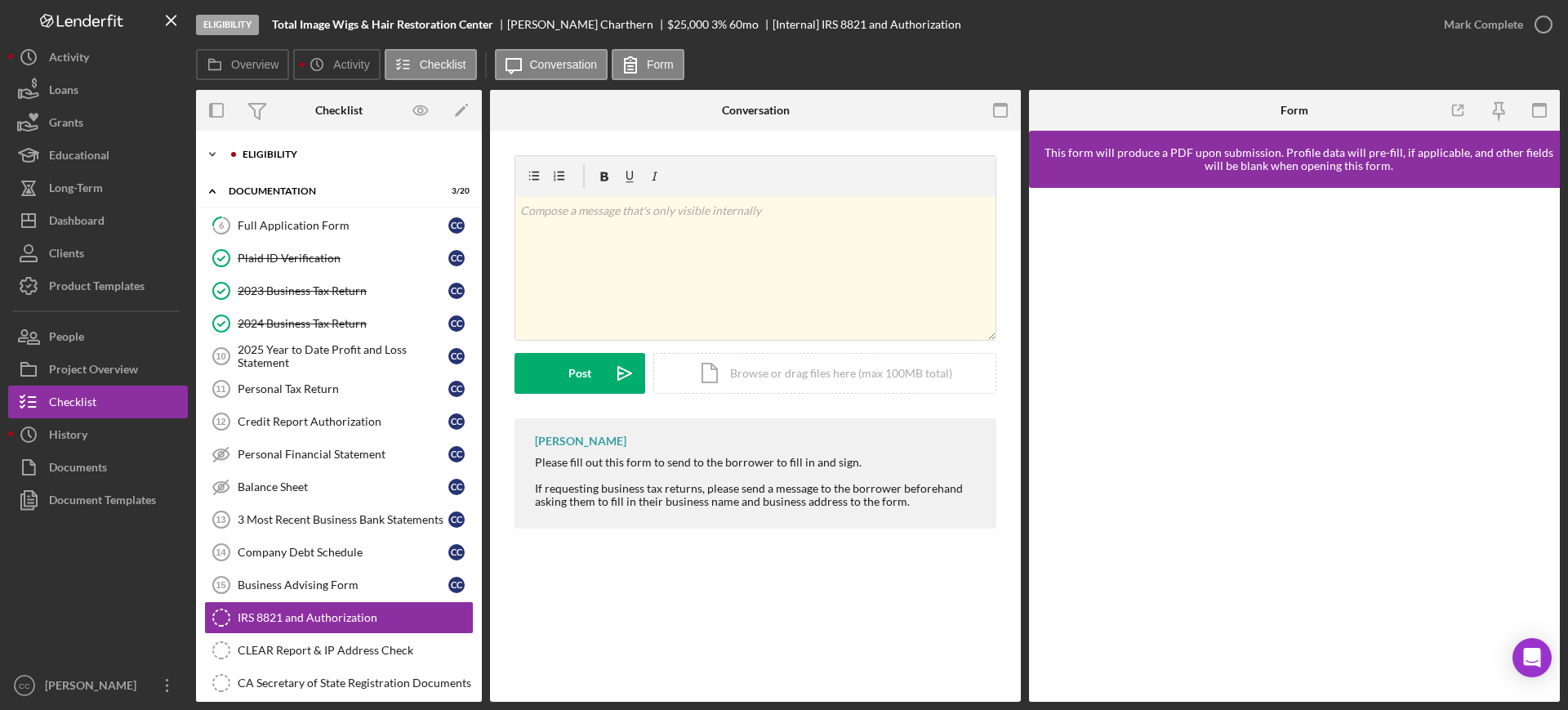
click at [245, 150] on div "Eligibility" at bounding box center [351, 154] width 219 height 10
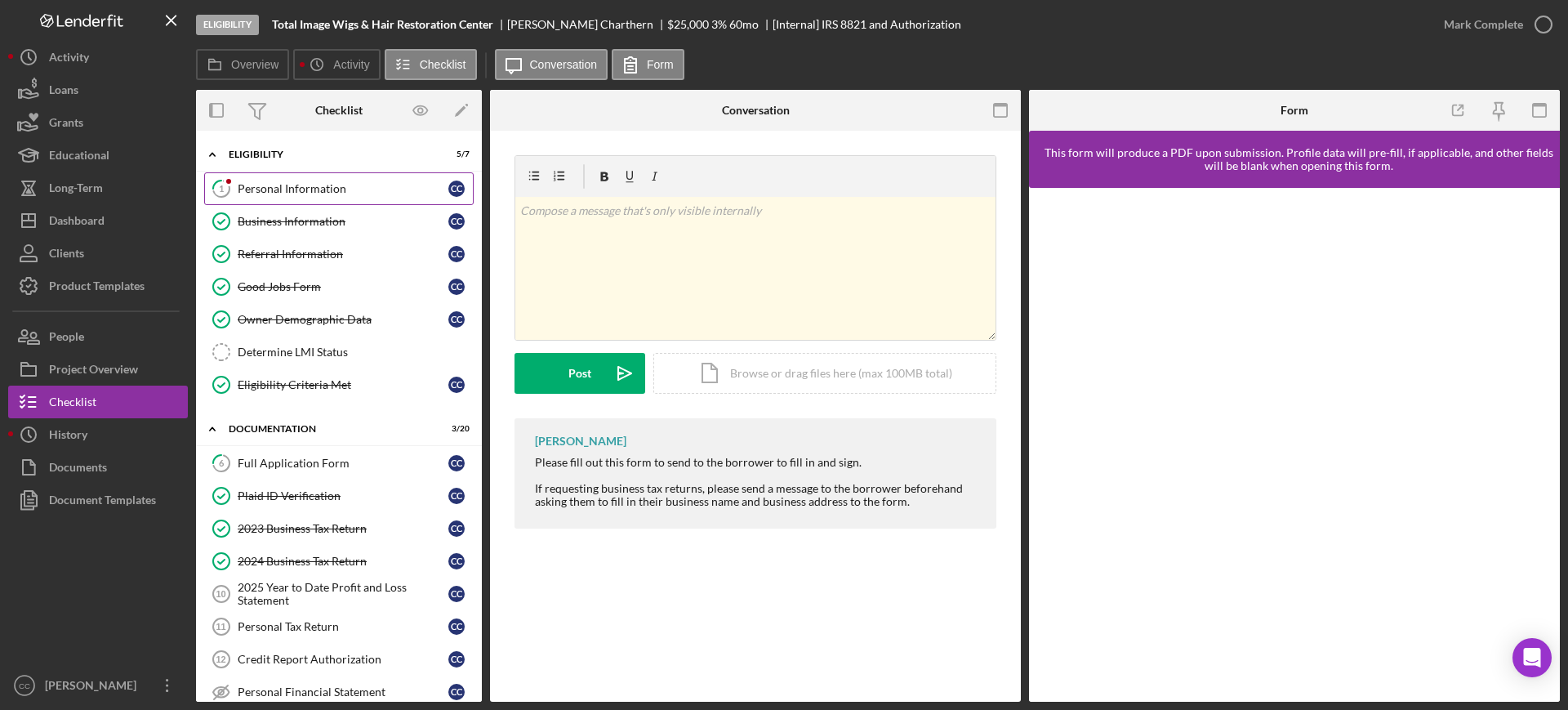
click at [292, 185] on div "Personal Information" at bounding box center [343, 188] width 211 height 13
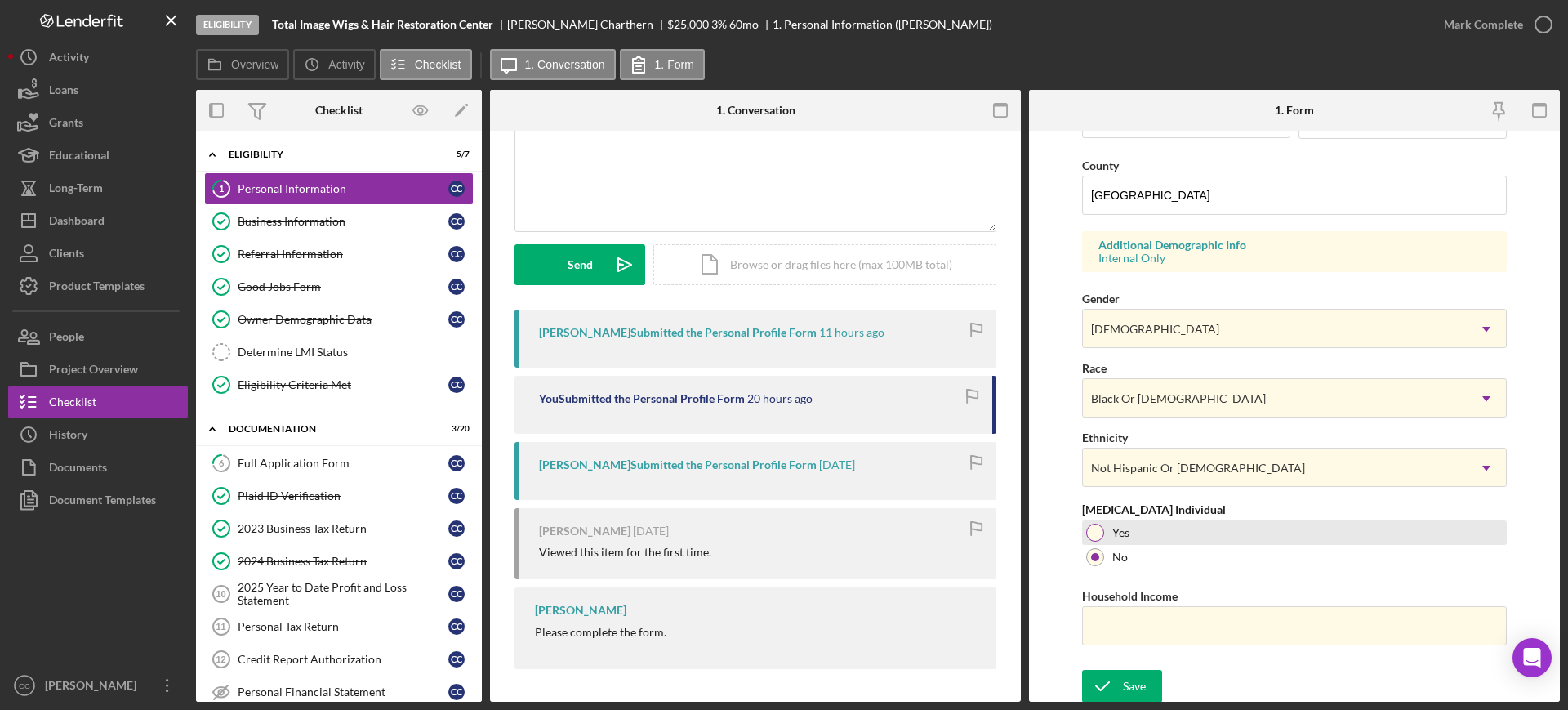
scroll to position [520, 0]
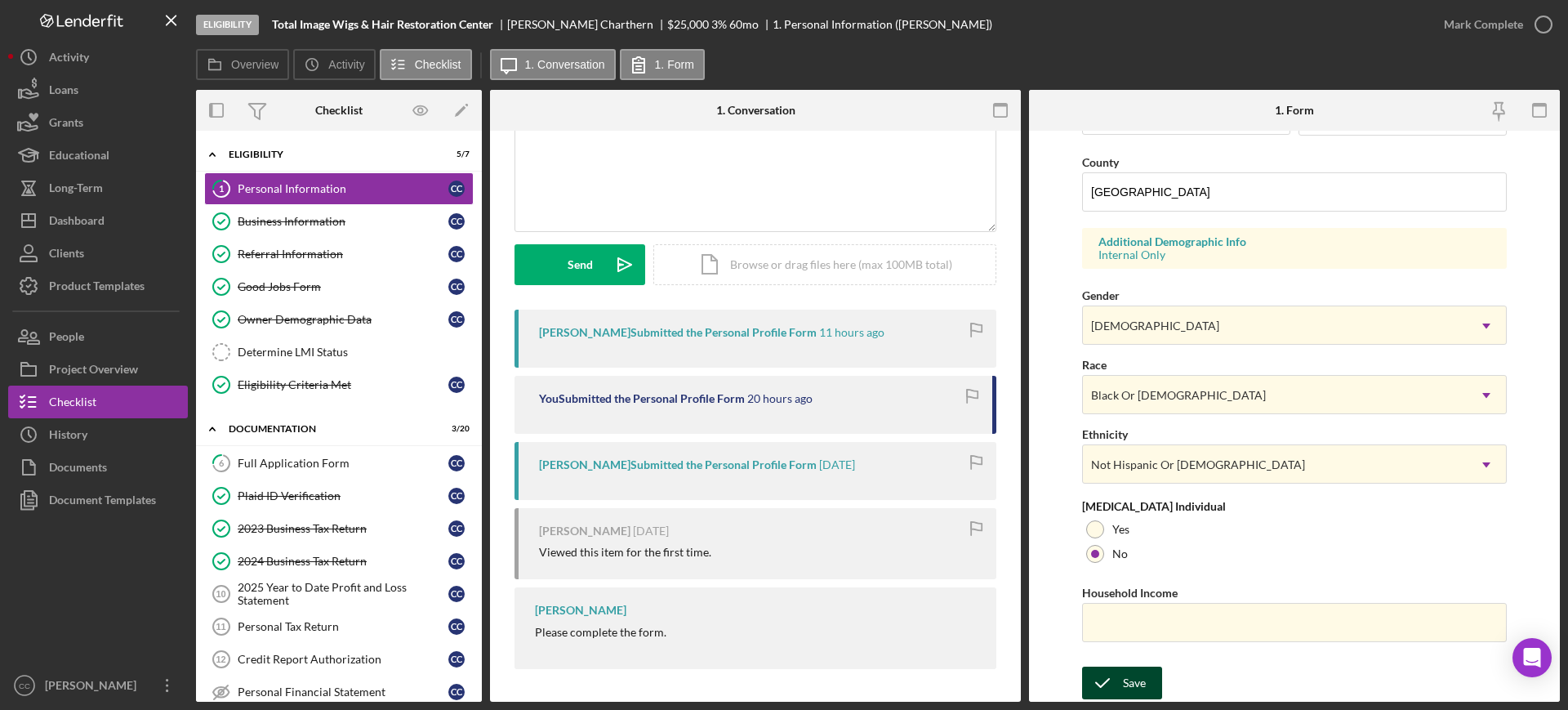
click at [1138, 684] on div "Save" at bounding box center [1133, 682] width 23 height 33
click at [1551, 19] on icon "button" at bounding box center [1543, 24] width 41 height 41
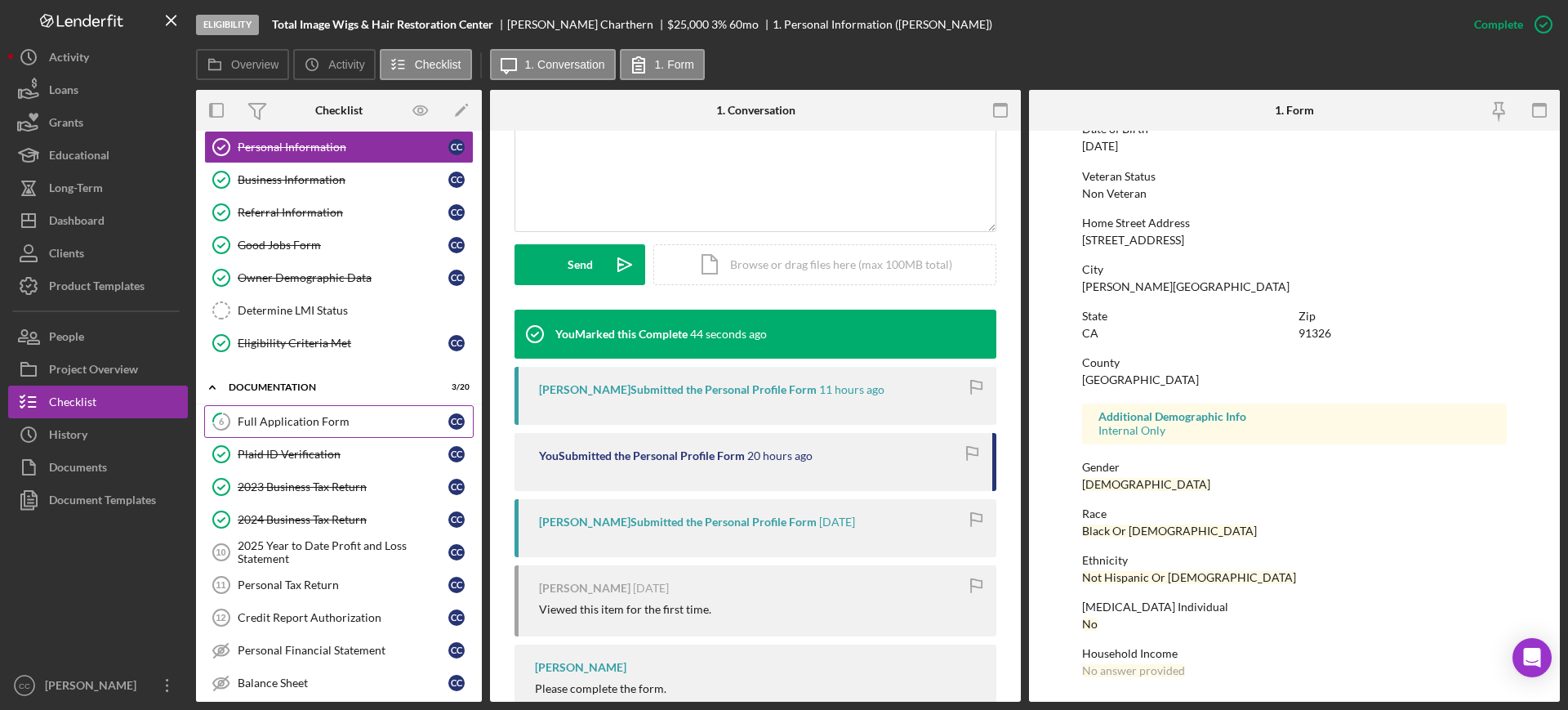
scroll to position [0, 0]
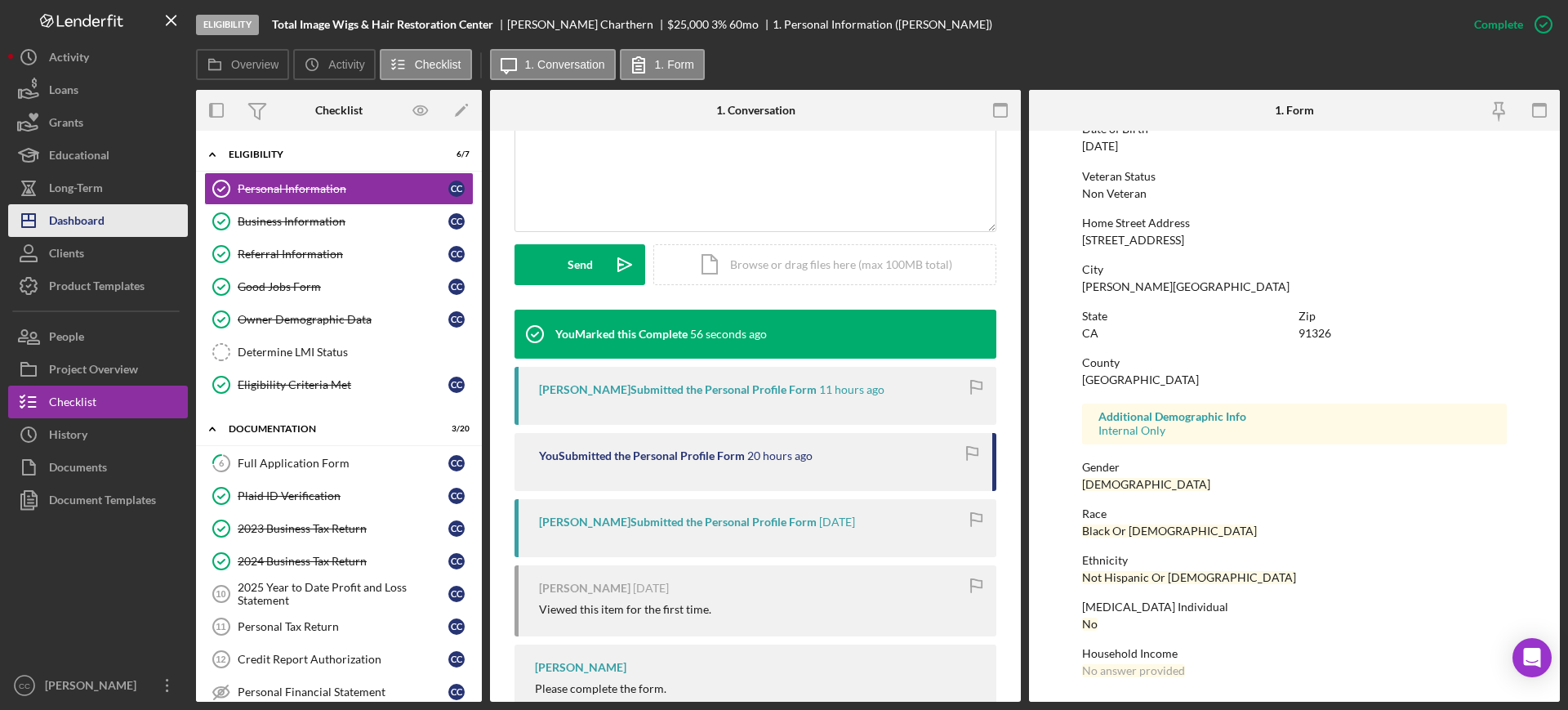
click at [85, 221] on div "Dashboard" at bounding box center [77, 222] width 55 height 37
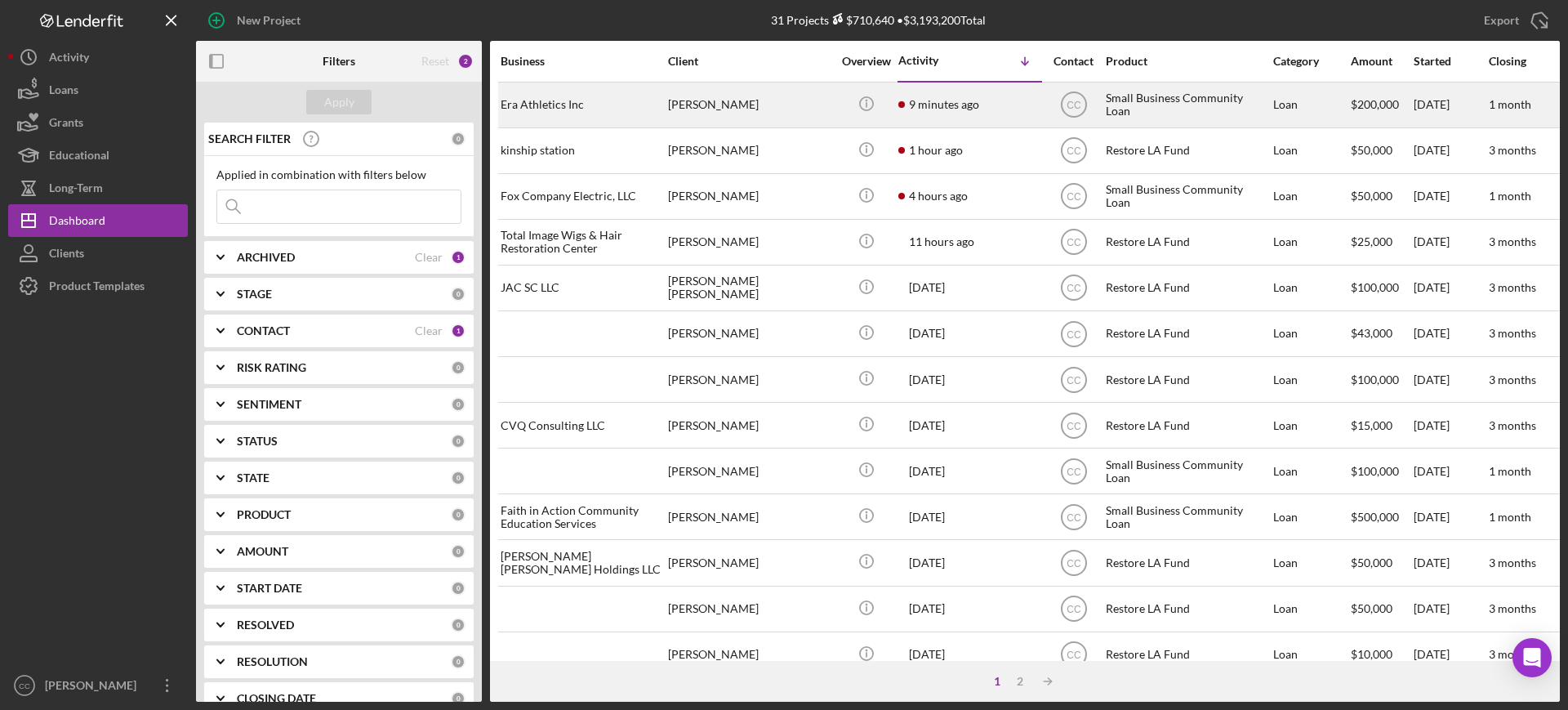
click at [802, 100] on div "[PERSON_NAME]" at bounding box center [749, 105] width 163 height 44
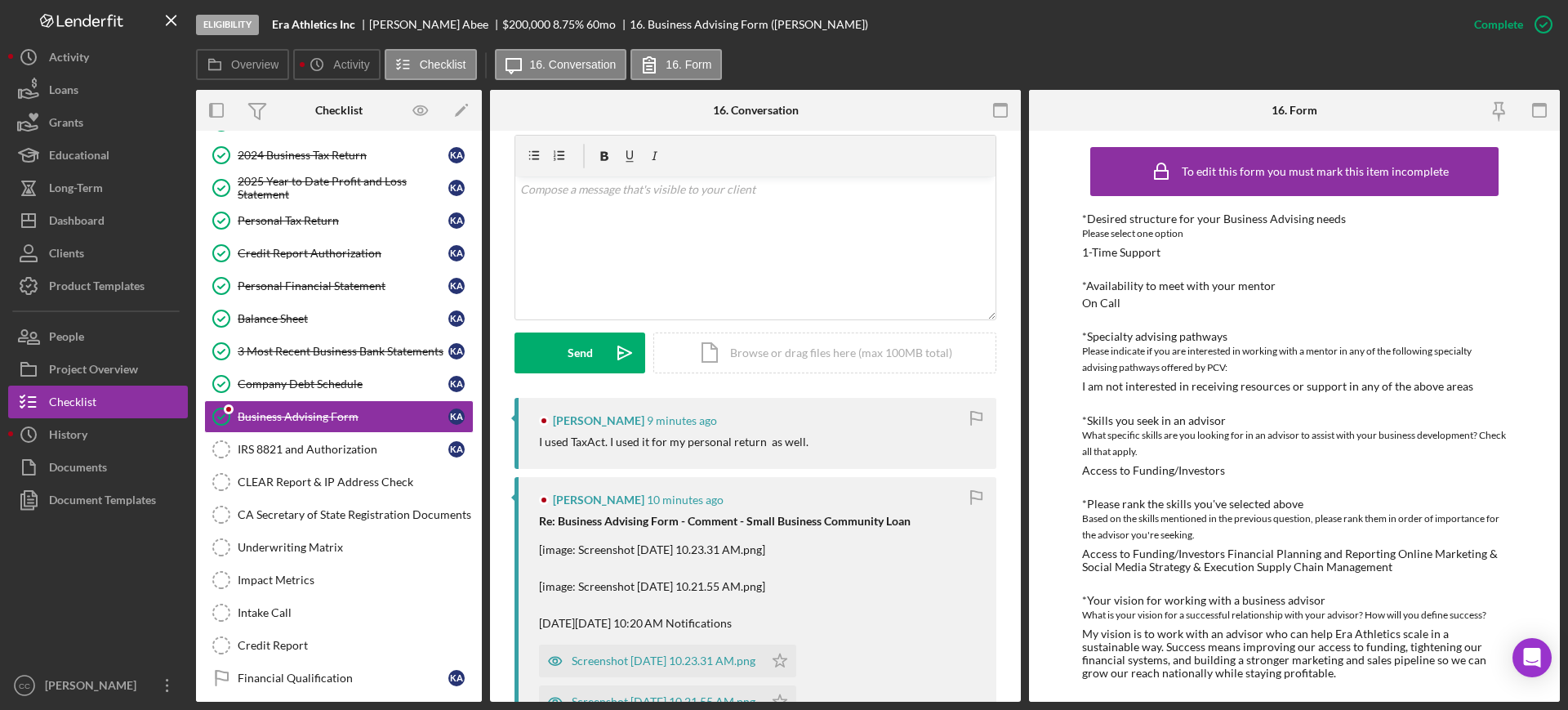
scroll to position [306, 0]
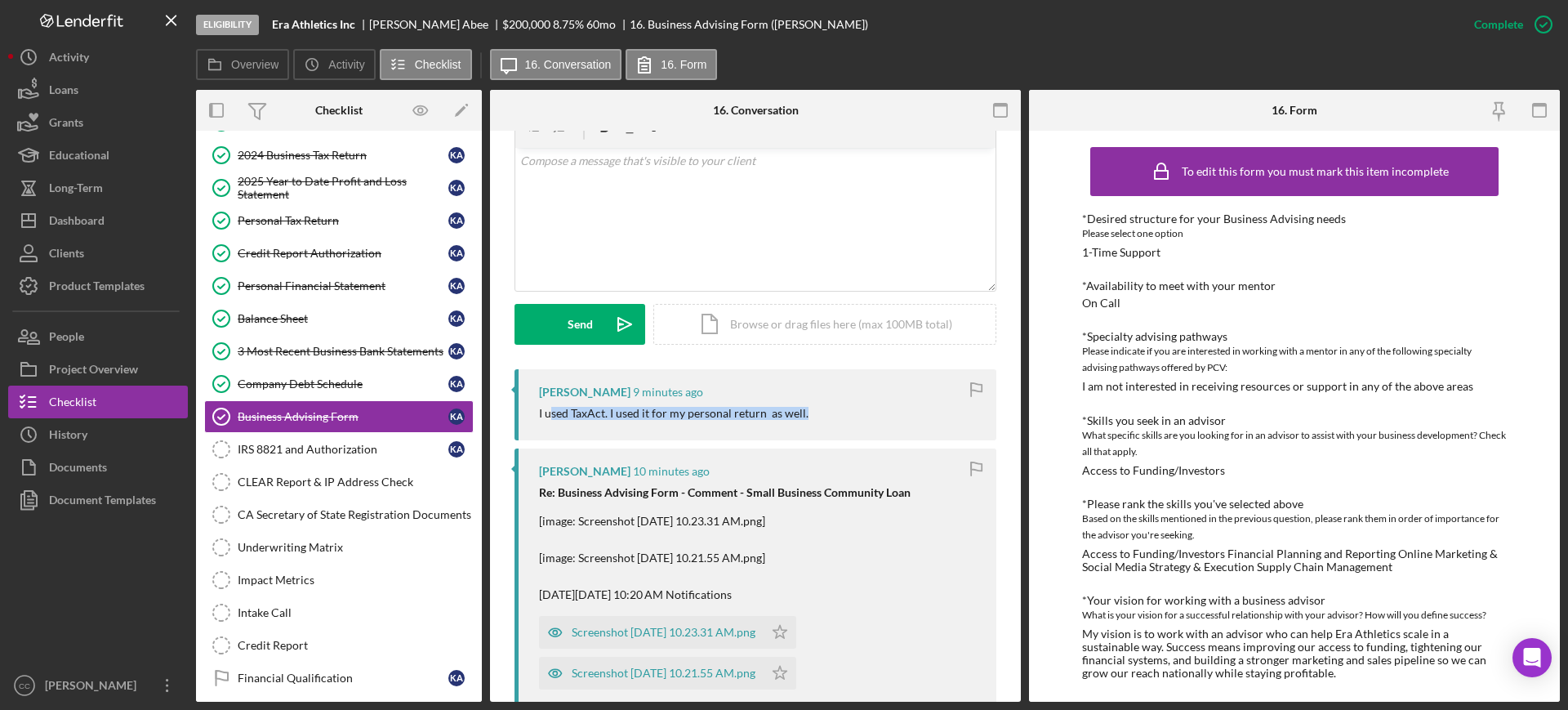
drag, startPoint x: 549, startPoint y: 409, endPoint x: 842, endPoint y: 413, distance: 293.0
click at [842, 413] on div "I used TaxAct. I used it for my personal return as well." at bounding box center [760, 413] width 441 height 13
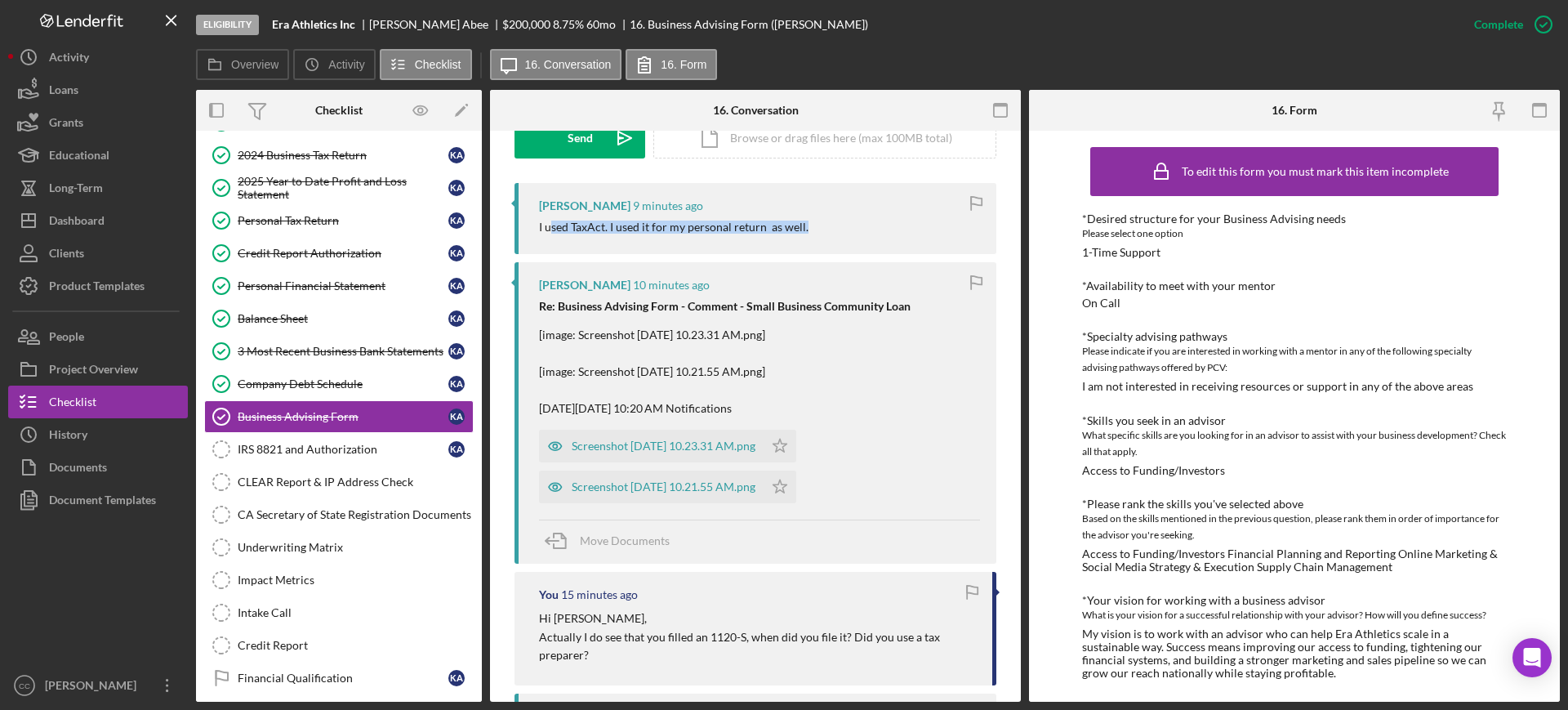
scroll to position [511, 0]
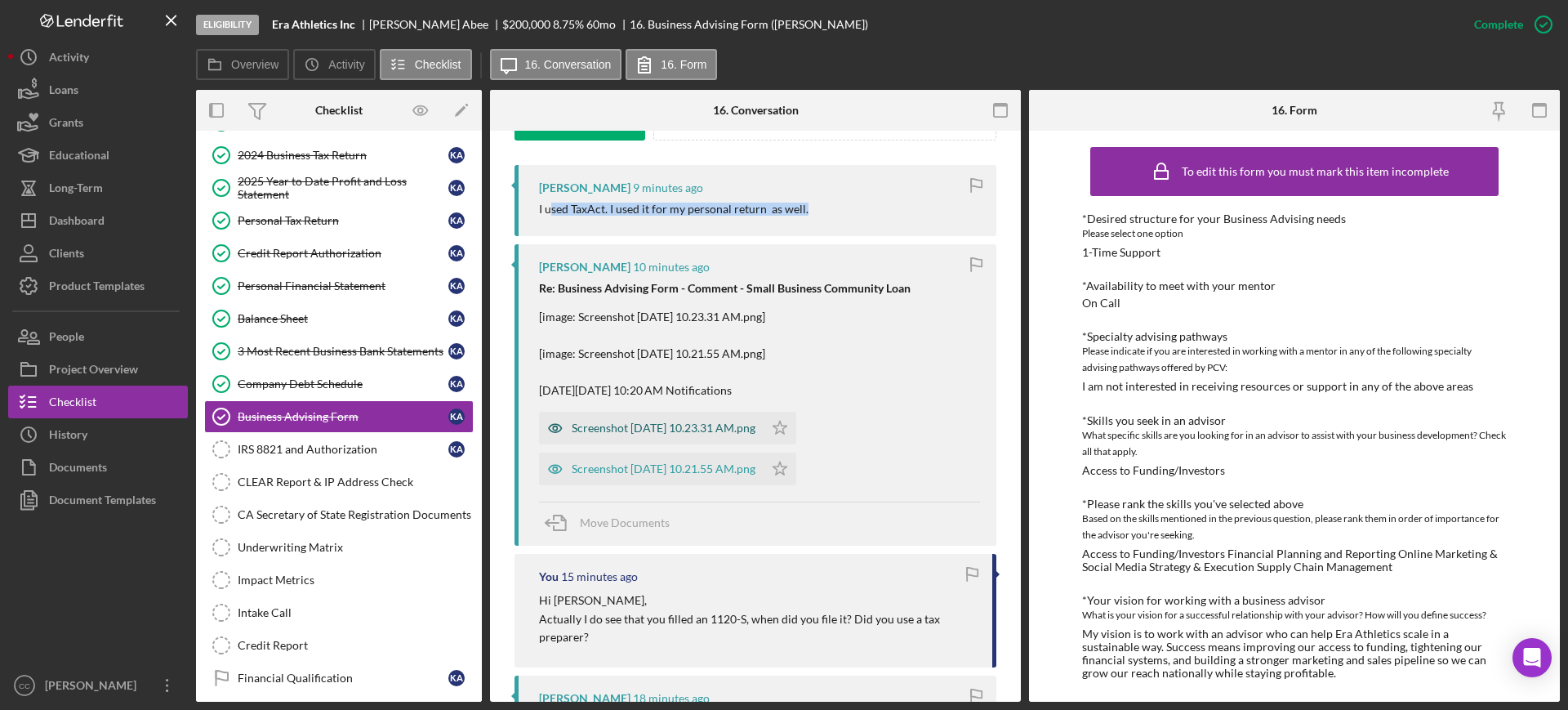
click at [674, 437] on div "Screenshot [DATE] 10.23.31 AM.png" at bounding box center [651, 428] width 225 height 33
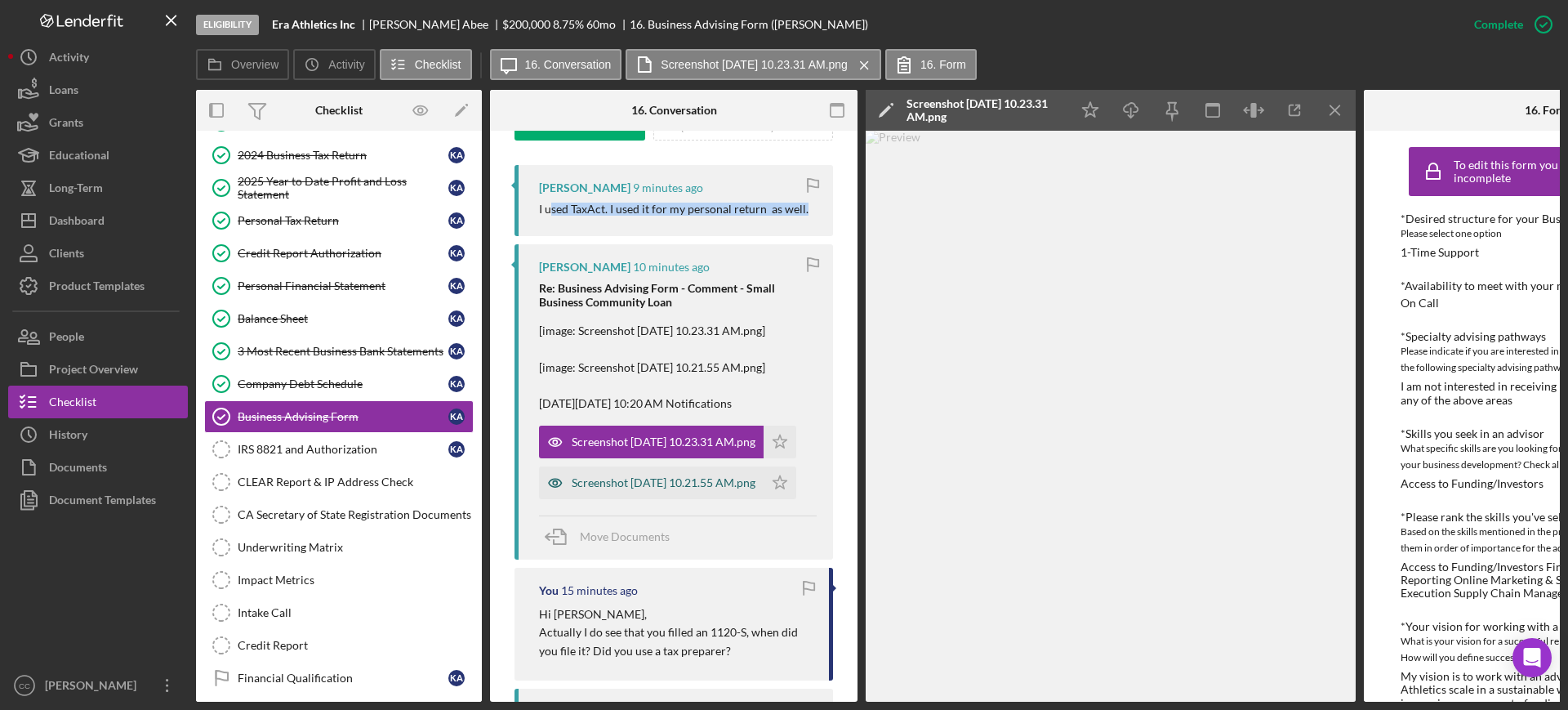
click at [642, 483] on div "Screenshot [DATE] 10.21.55 AM.png" at bounding box center [664, 482] width 184 height 13
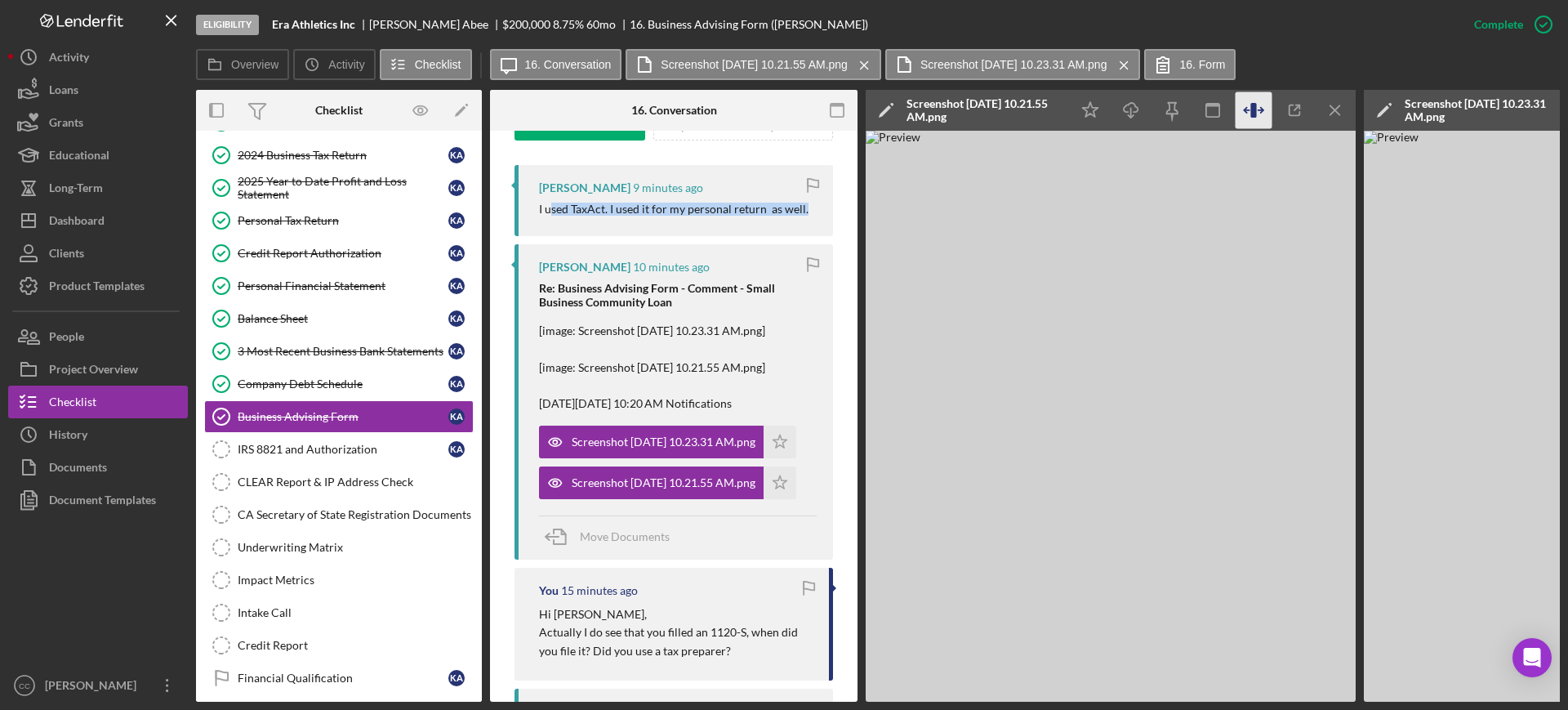
click at [1252, 115] on icon "button" at bounding box center [1253, 110] width 6 height 15
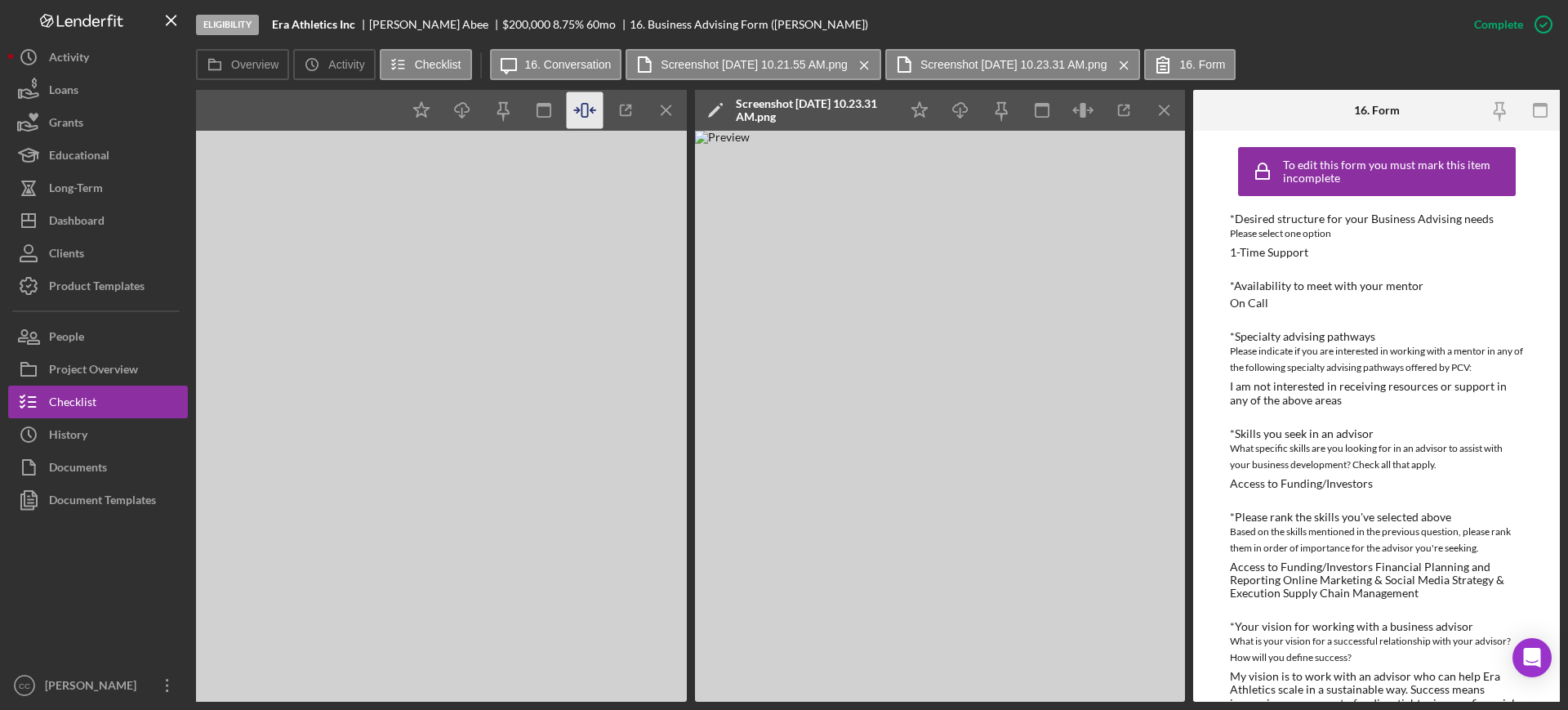
scroll to position [0, 1160]
click at [1076, 105] on icon "button" at bounding box center [1082, 110] width 37 height 37
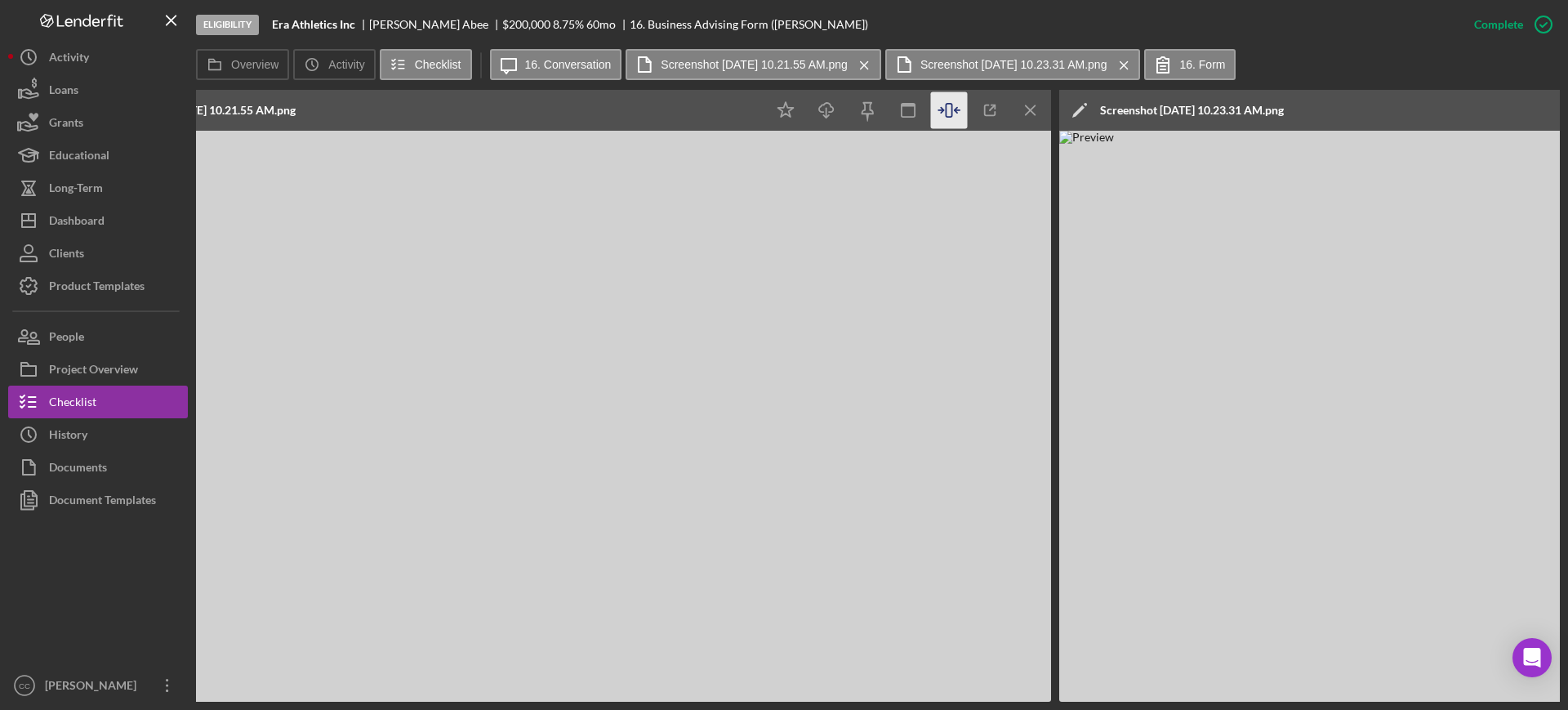
scroll to position [0, 649]
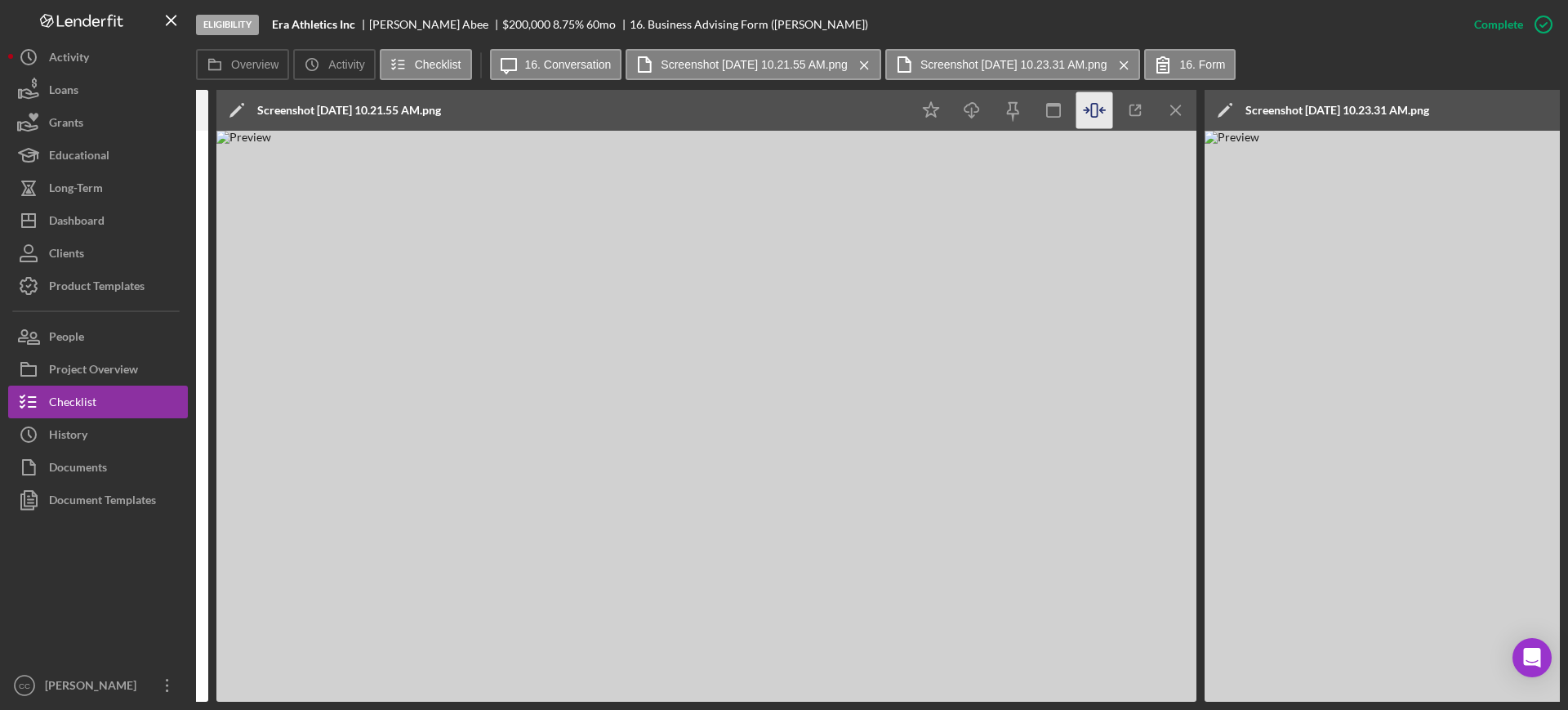
click at [523, 101] on div "Icon/Edit Screenshot [DATE] 10.21.55 AM.png" at bounding box center [563, 110] width 694 height 41
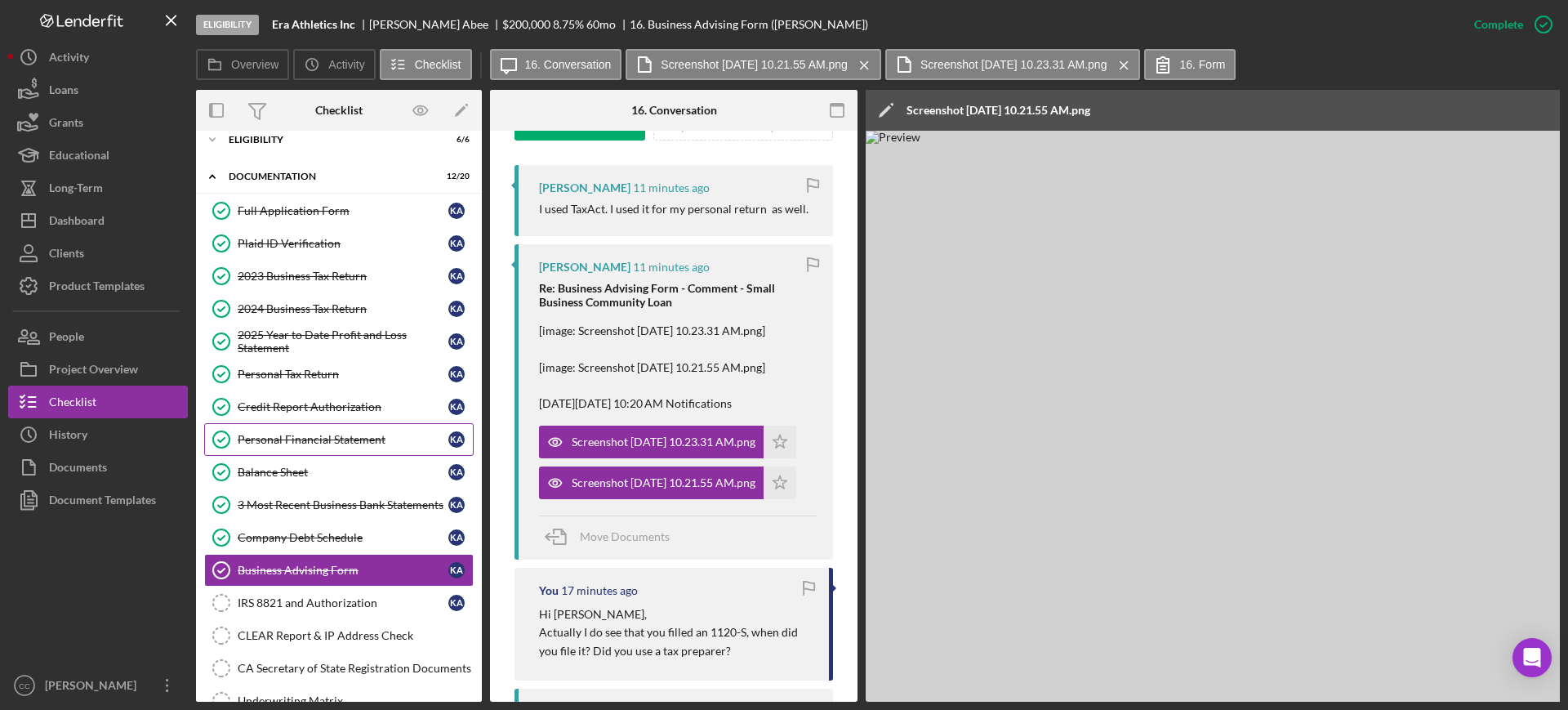
scroll to position [0, 0]
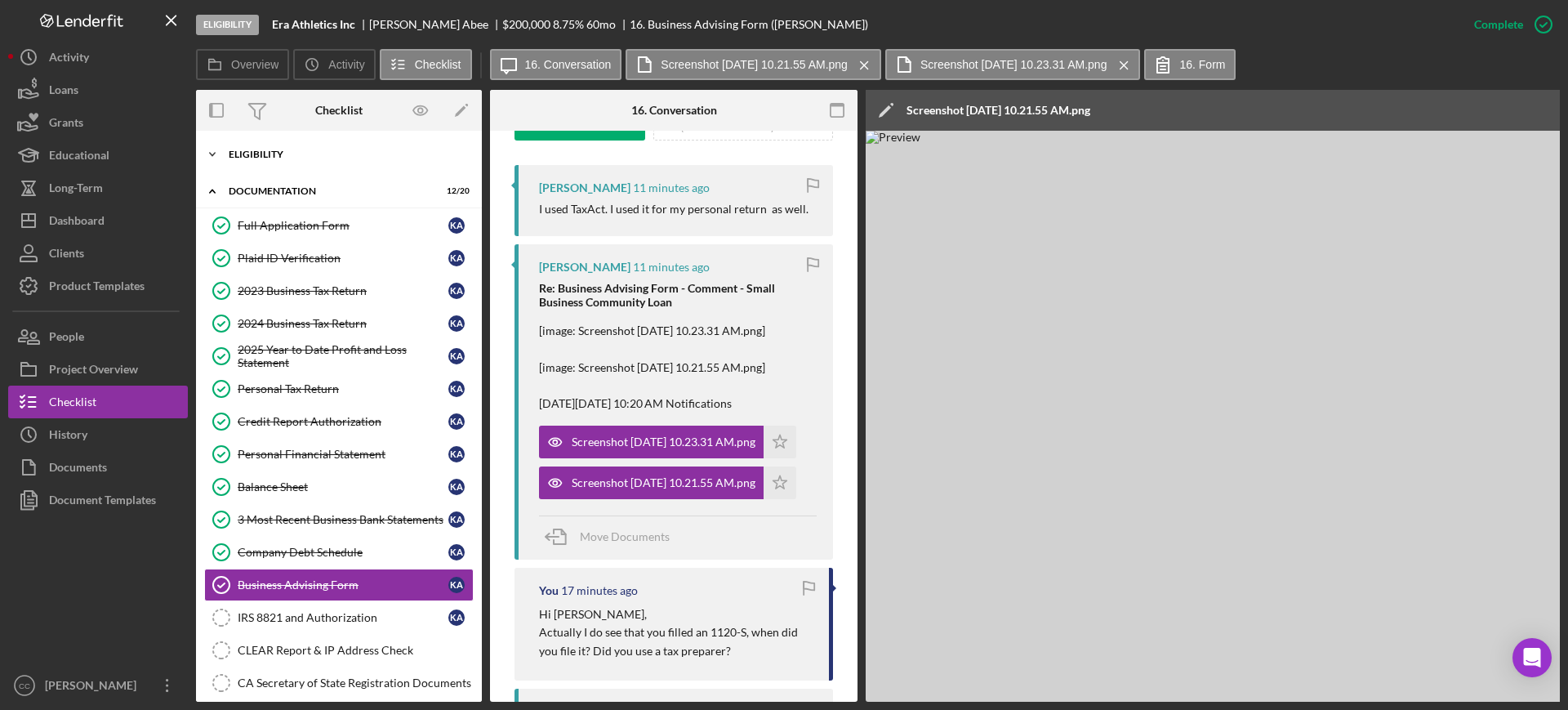
click at [290, 151] on div "Eligibility" at bounding box center [344, 154] width 233 height 10
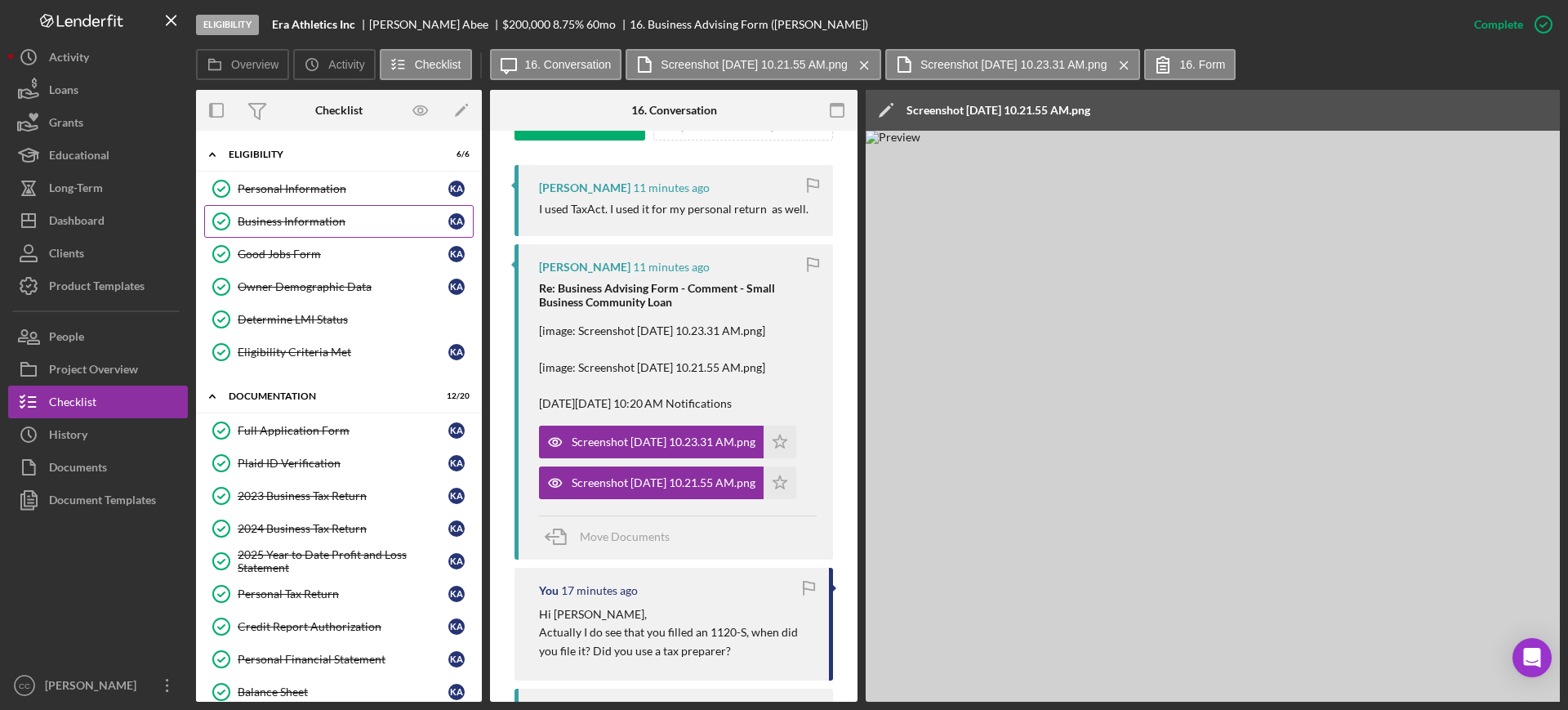
click at [282, 224] on div "Business Information" at bounding box center [343, 221] width 211 height 13
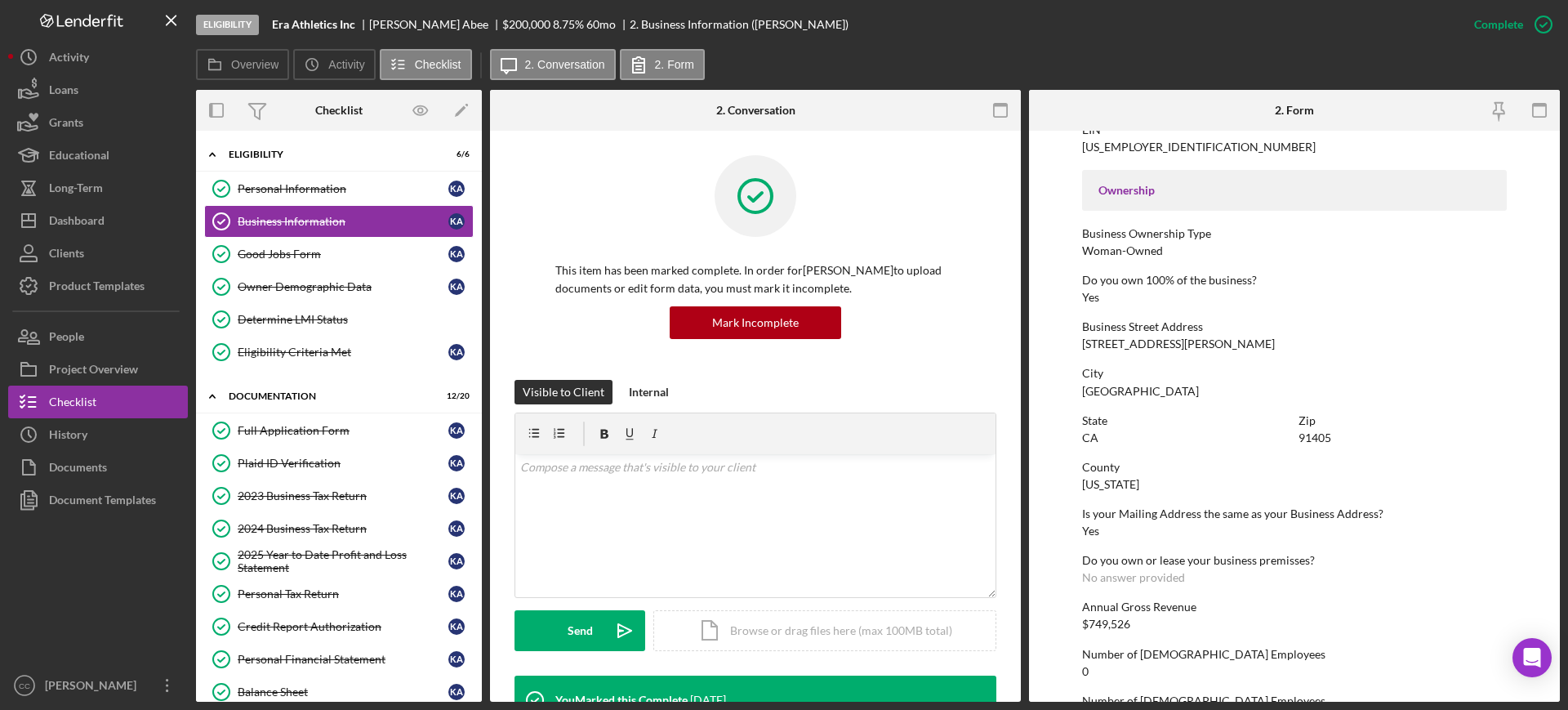
scroll to position [511, 0]
drag, startPoint x: 1160, startPoint y: 387, endPoint x: 1081, endPoint y: 386, distance: 79.0
click at [1082, 386] on div "City [GEOGRAPHIC_DATA]" at bounding box center [1294, 381] width 425 height 31
copy div "[GEOGRAPHIC_DATA]"
drag, startPoint x: 1137, startPoint y: 512, endPoint x: 1370, endPoint y: 525, distance: 233.4
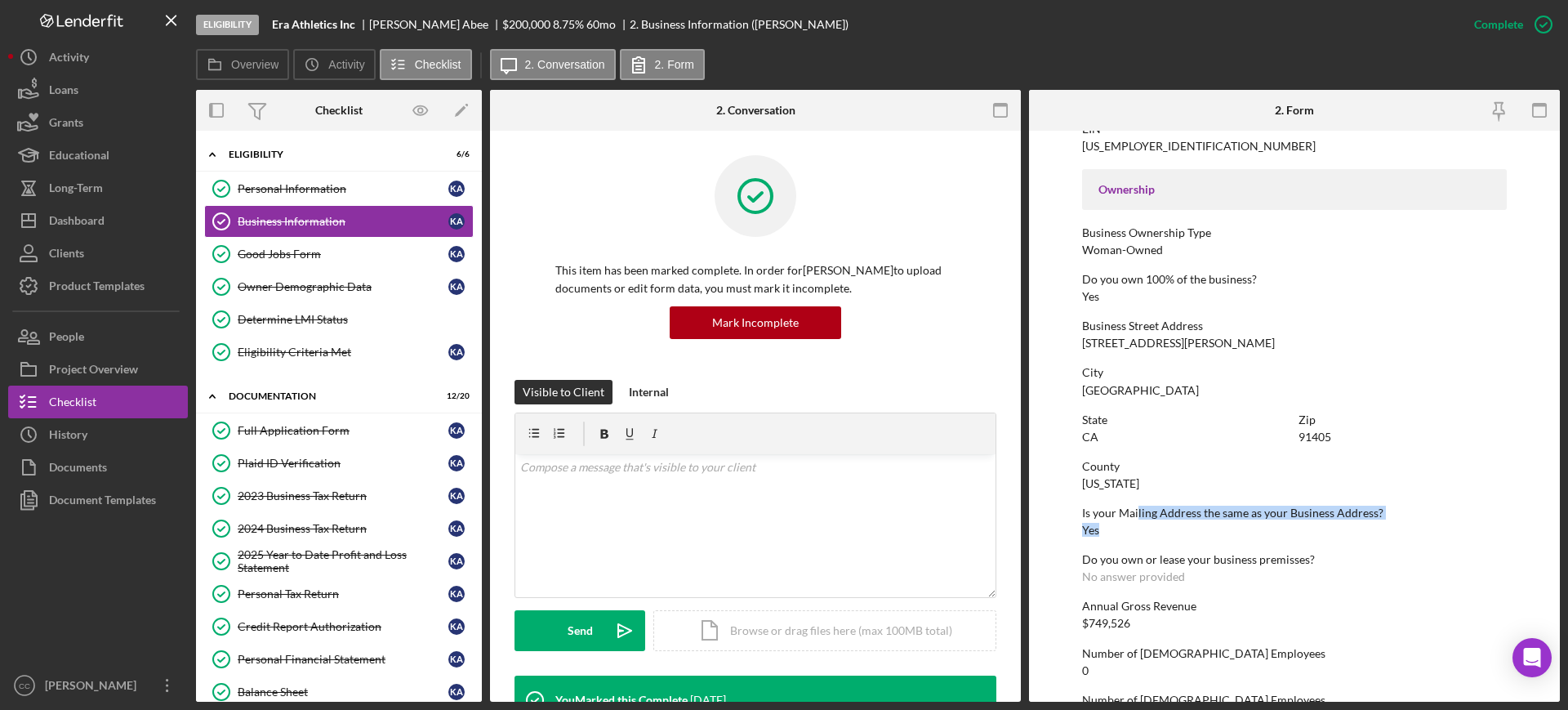
click at [1370, 525] on div "Is your Mailing Address the same as your Business Address? Yes" at bounding box center [1294, 522] width 425 height 31
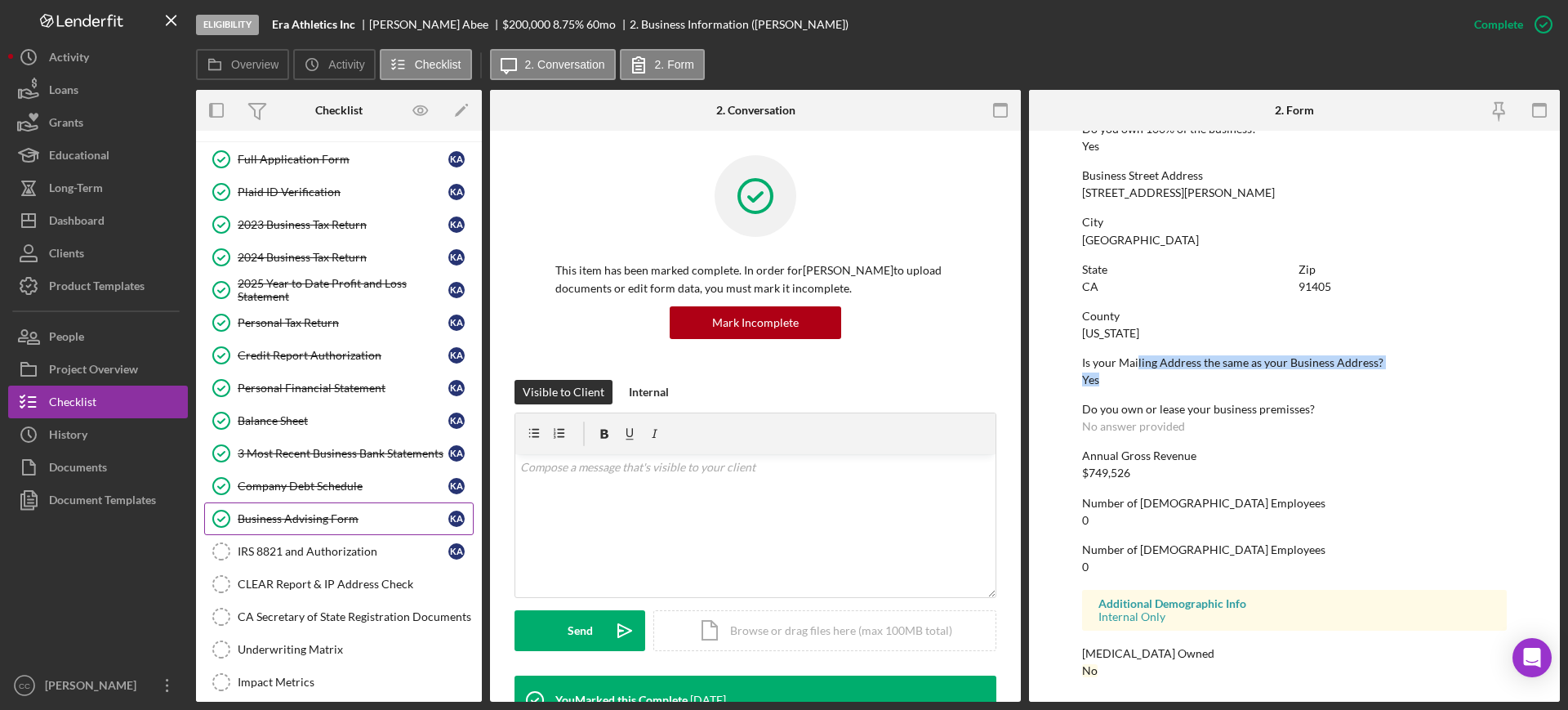
scroll to position [306, 0]
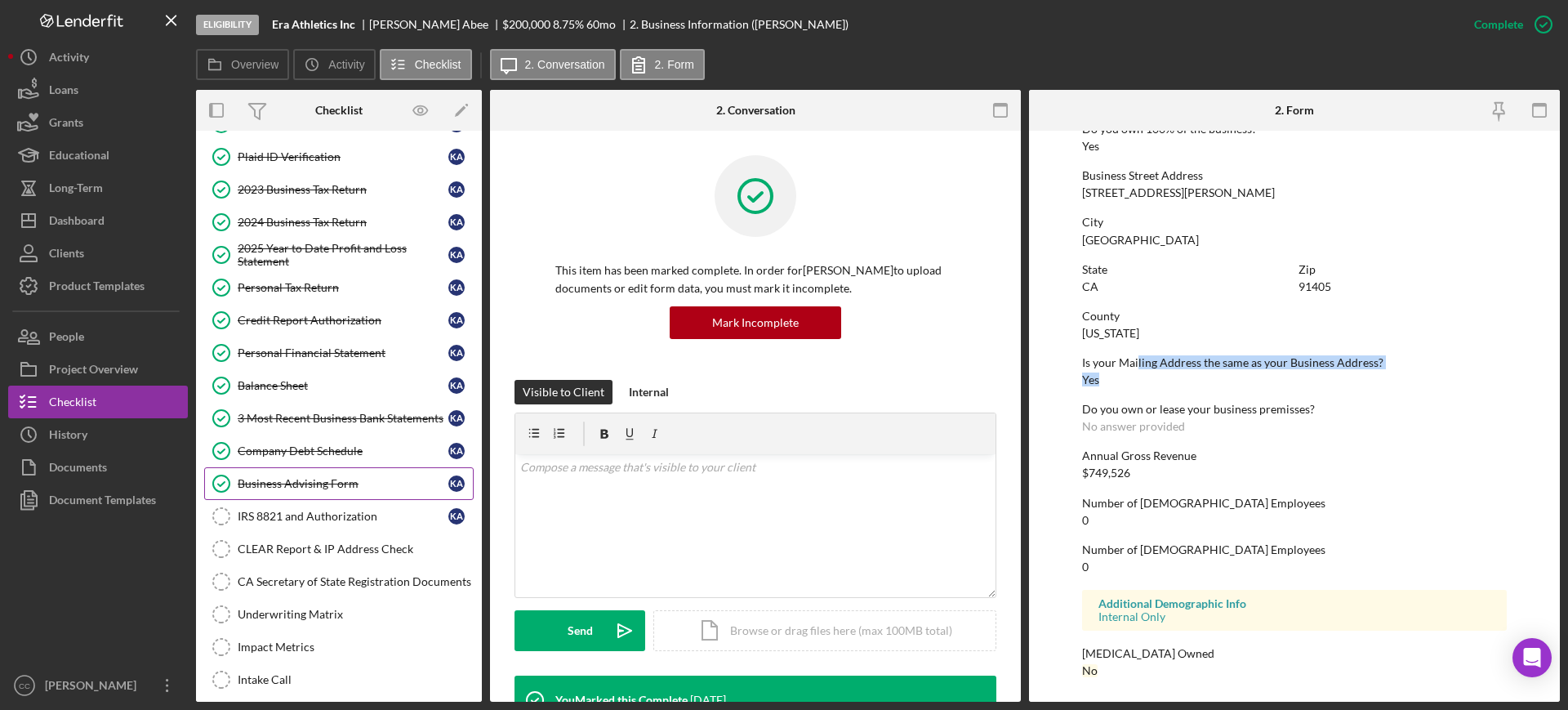
click at [283, 481] on div "Business Advising Form" at bounding box center [343, 483] width 211 height 13
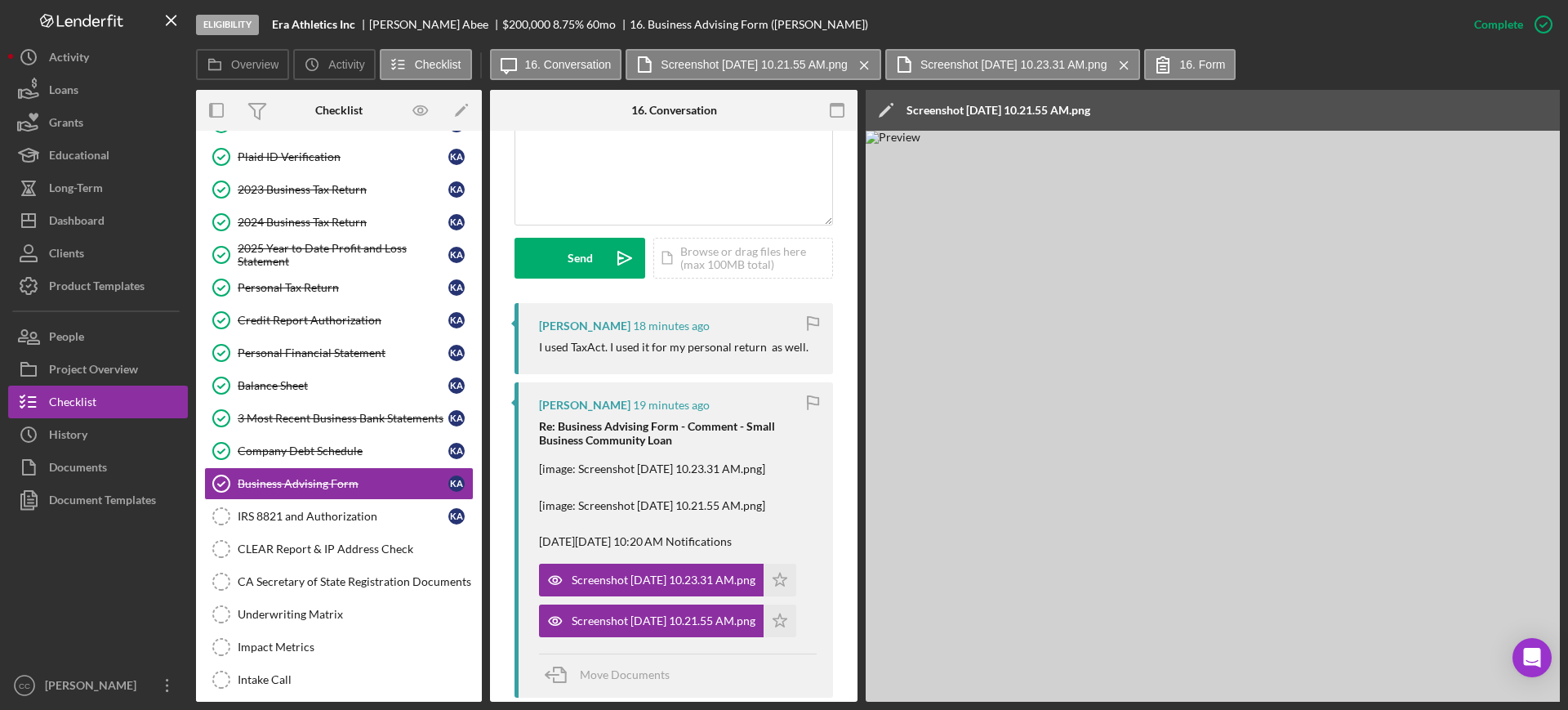
scroll to position [409, 0]
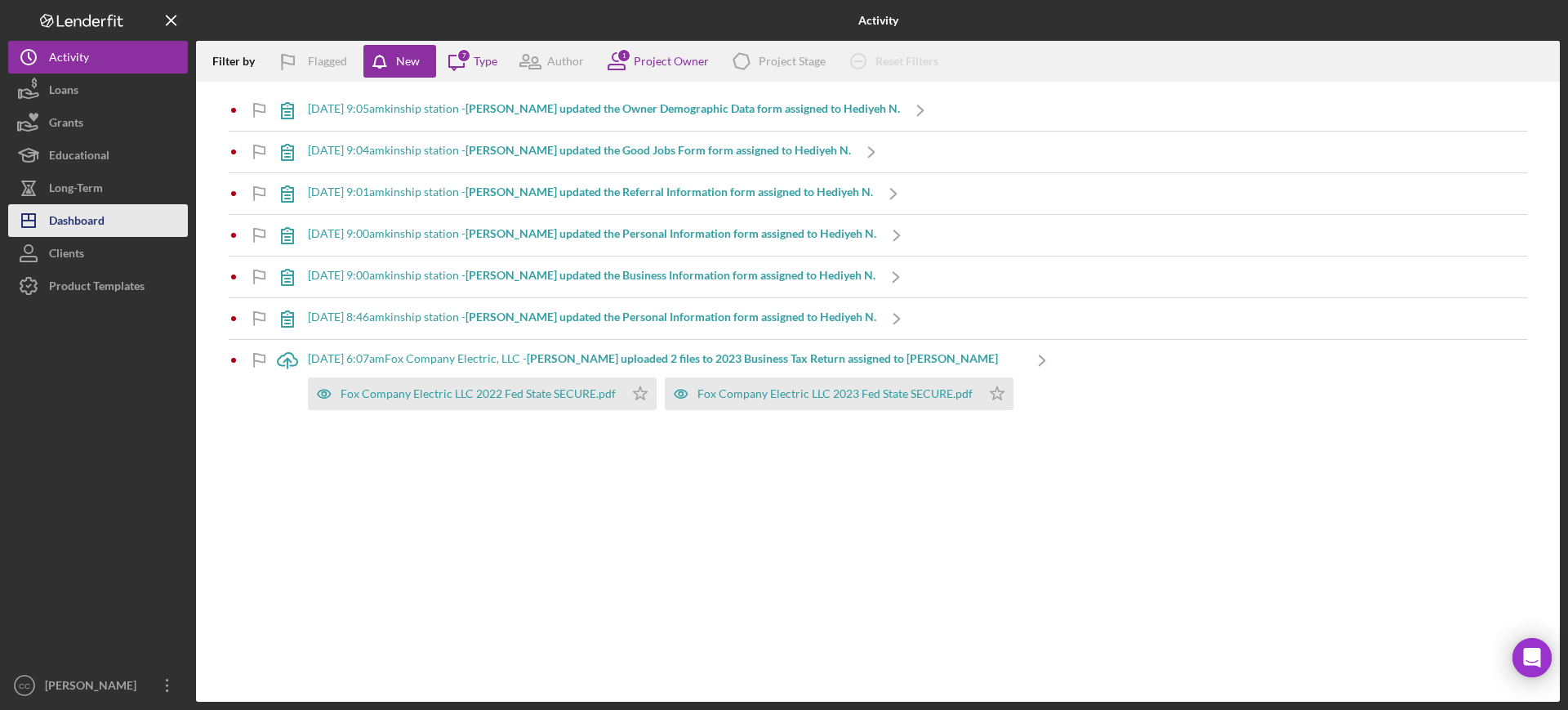
click at [60, 220] on div "Dashboard" at bounding box center [77, 222] width 55 height 37
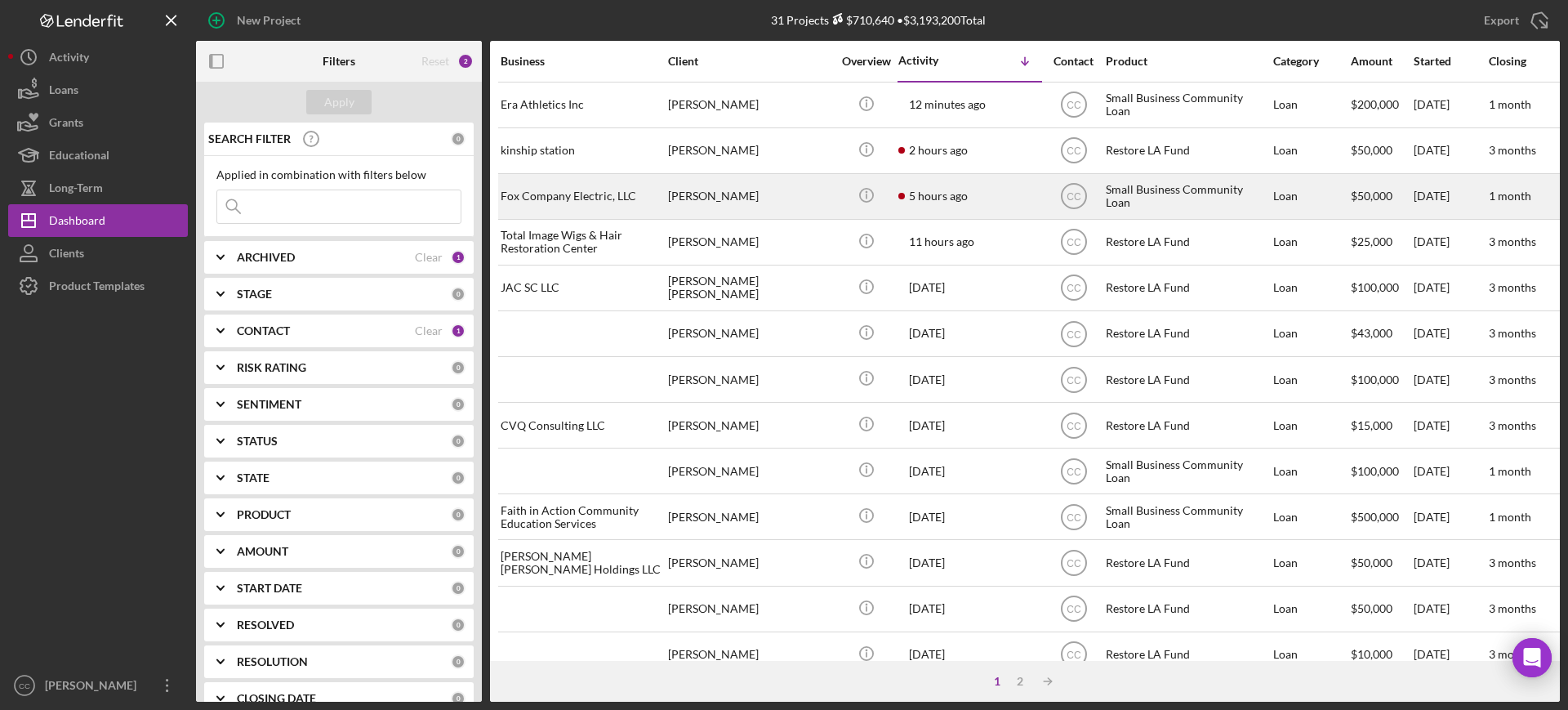
click at [810, 202] on div "[PERSON_NAME]" at bounding box center [749, 197] width 163 height 44
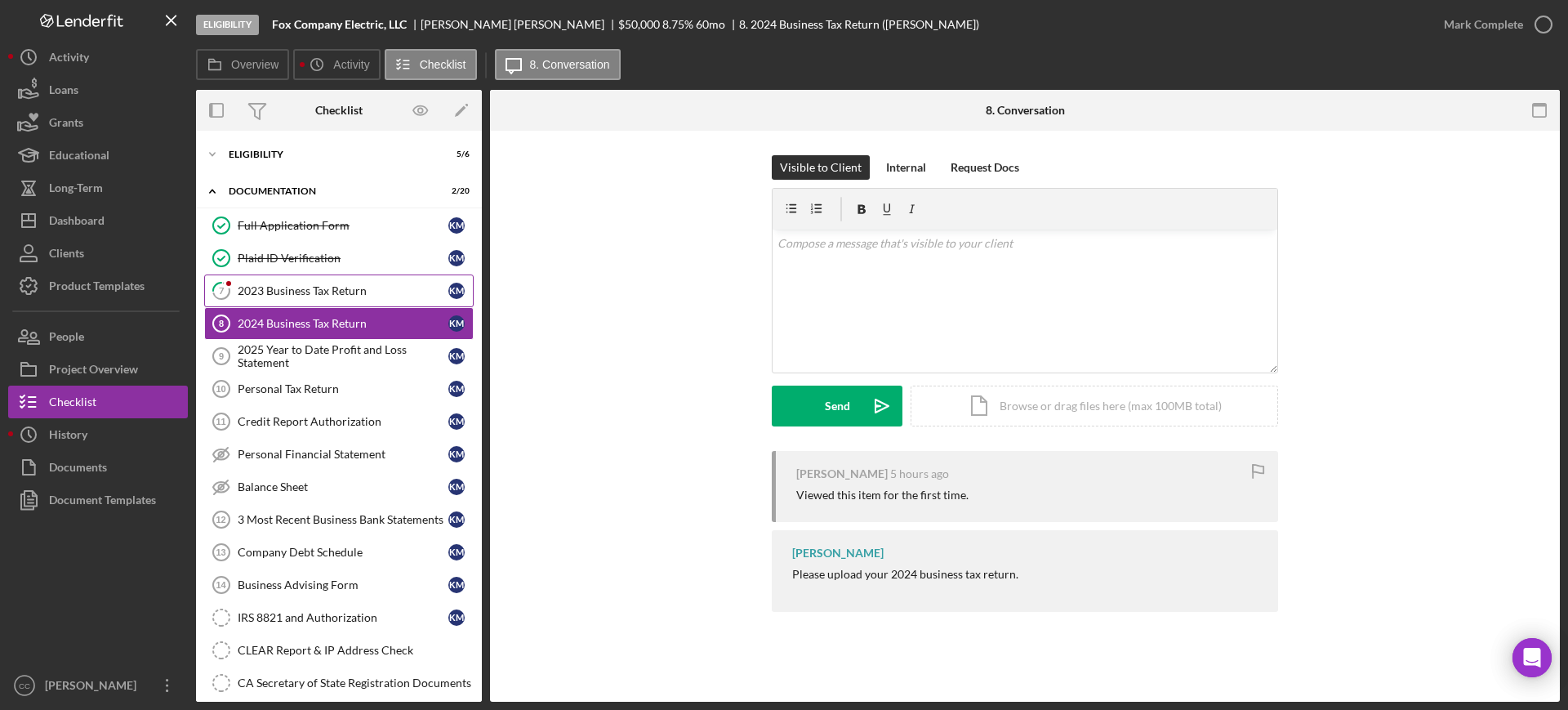
click at [326, 287] on div "2023 Business Tax Return" at bounding box center [343, 290] width 211 height 13
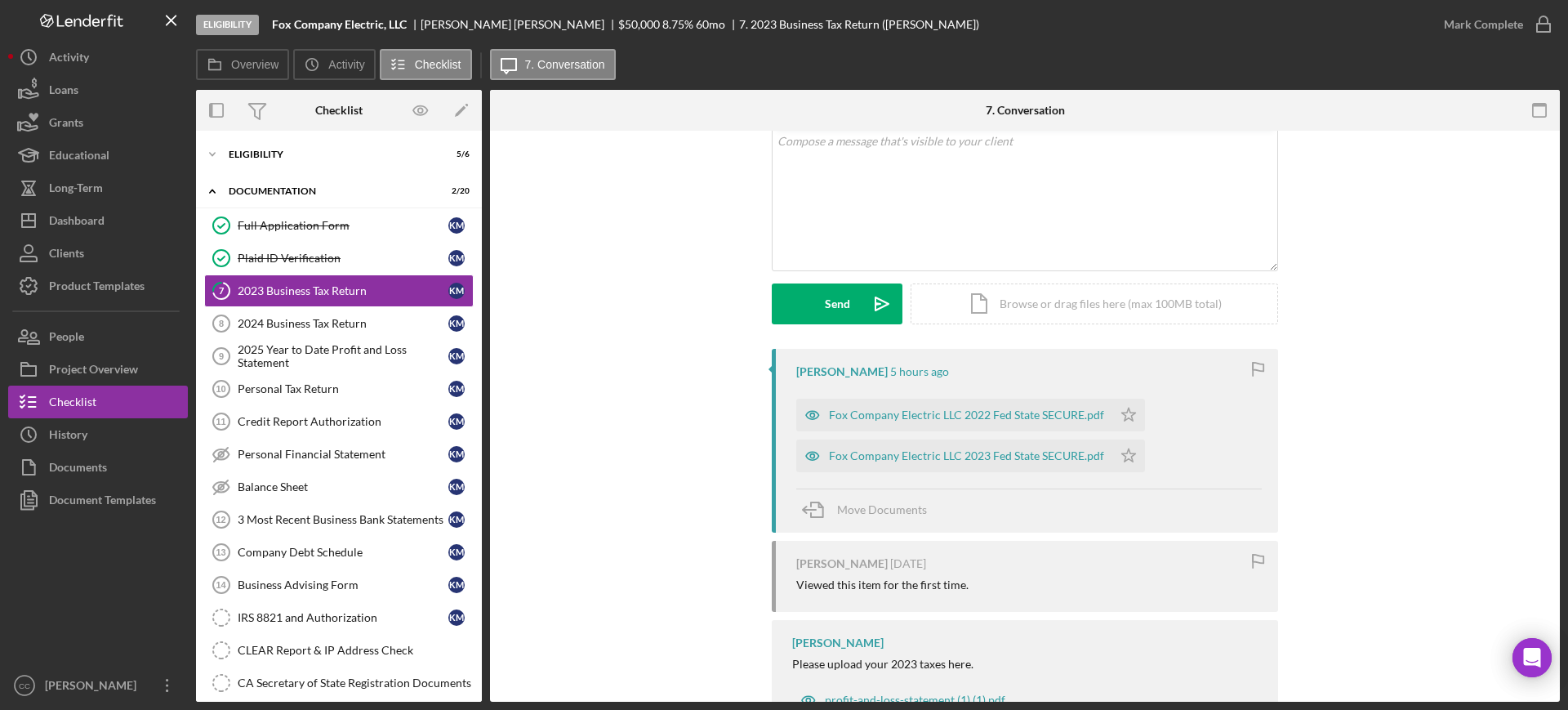
scroll to position [165, 0]
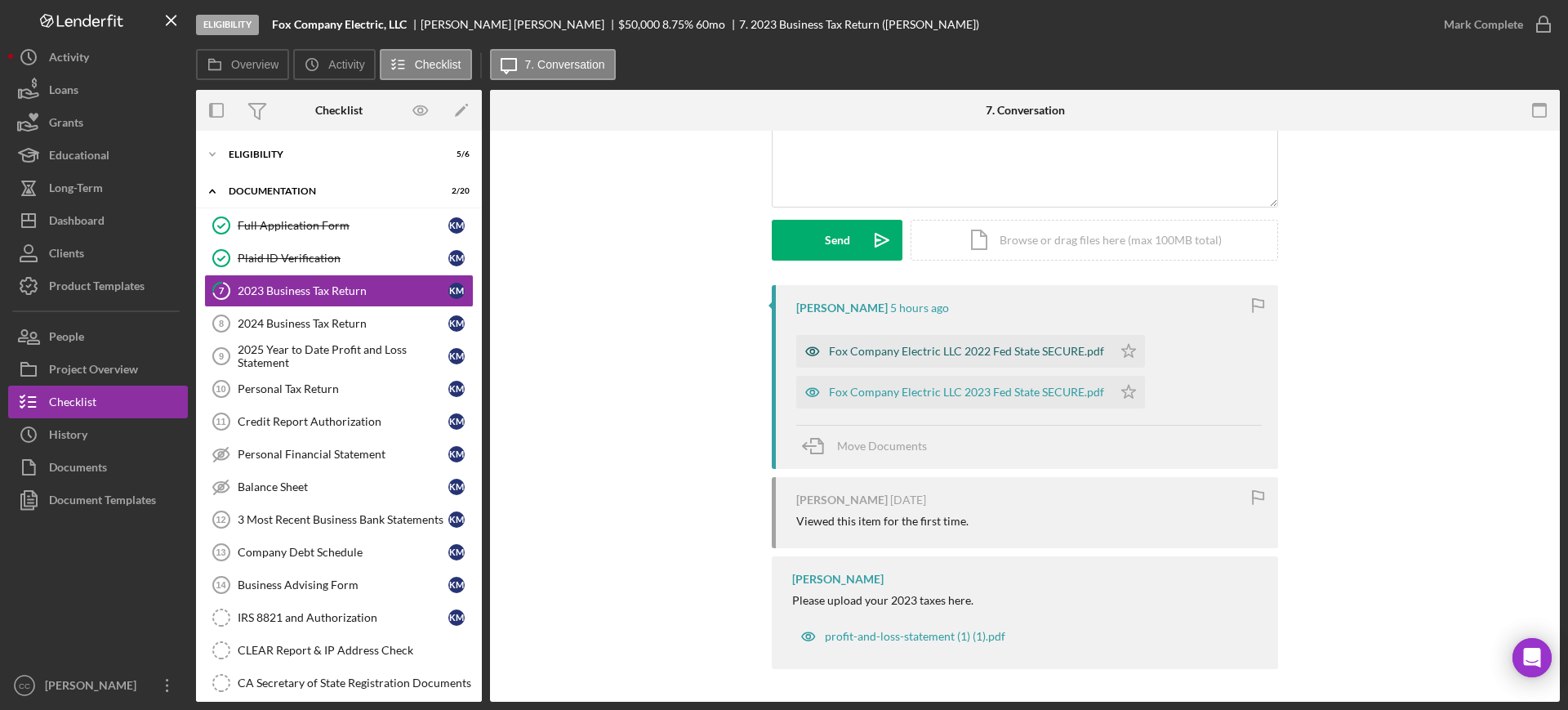
click at [1030, 349] on div "Fox Company Electric LLC 2022 Fed State SECURE.pdf" at bounding box center [966, 351] width 275 height 13
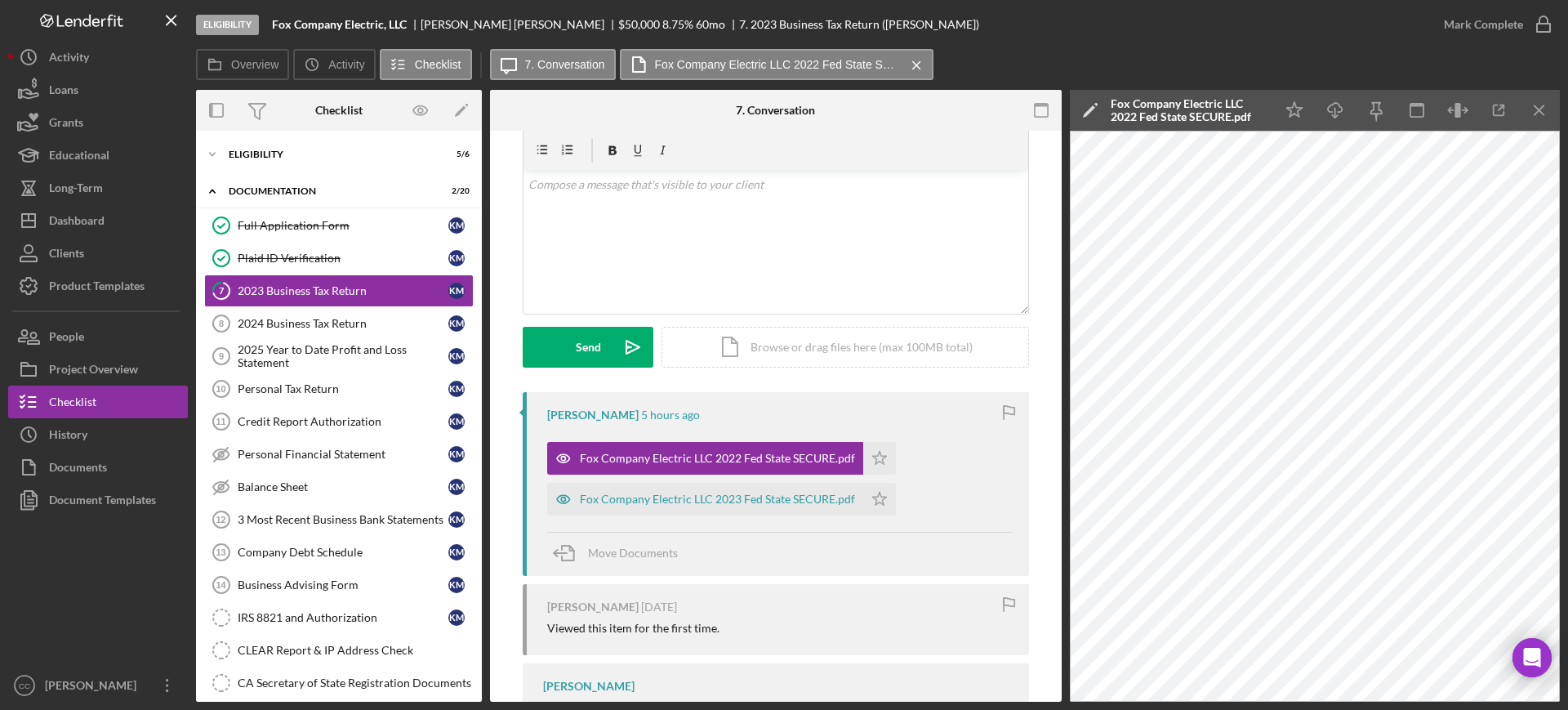
scroll to position [0, 0]
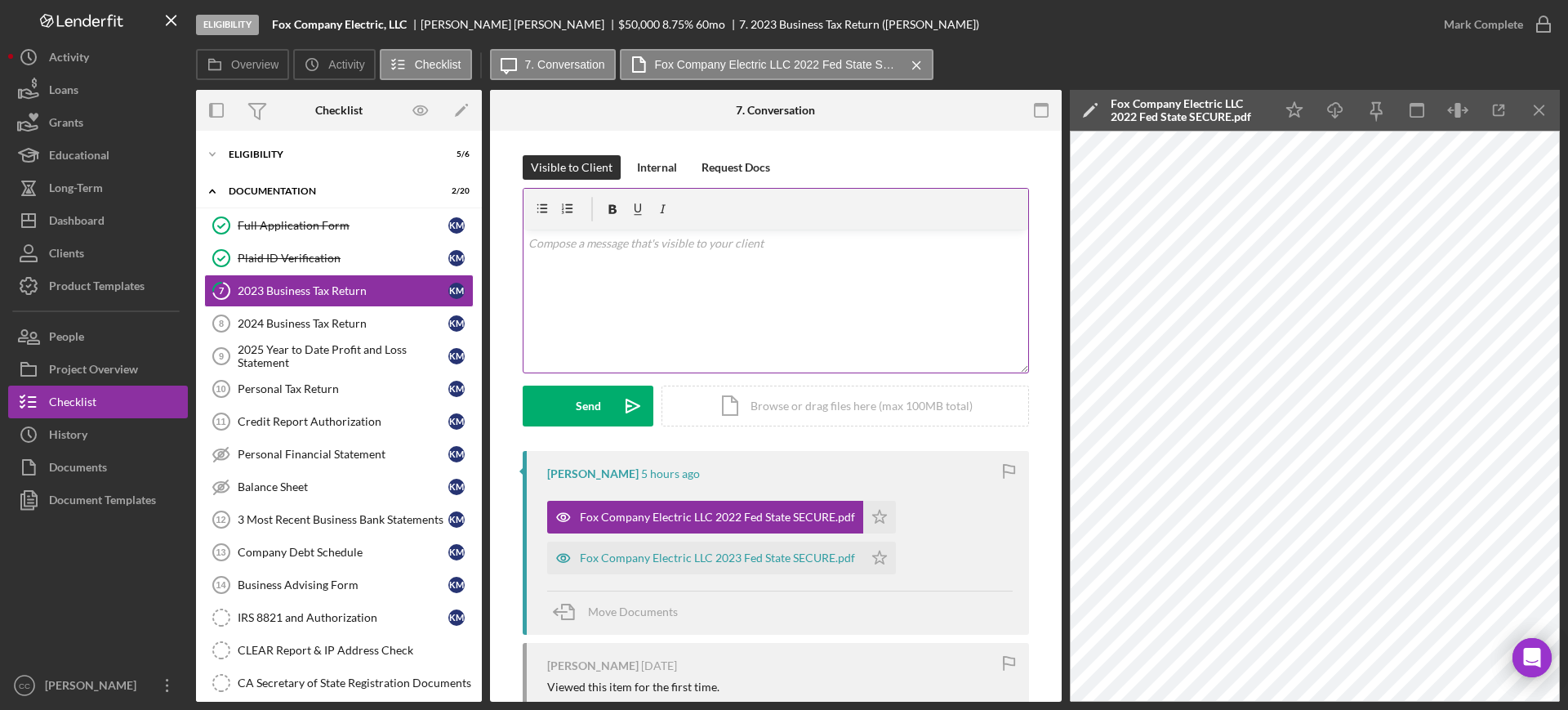
click at [696, 278] on div "v Color teal Color pink Remove color Add row above Add row below Add column bef…" at bounding box center [776, 301] width 505 height 143
click at [686, 554] on div "Fox Company Electric LLC 2023 Fed State SECURE.pdf" at bounding box center [718, 558] width 275 height 13
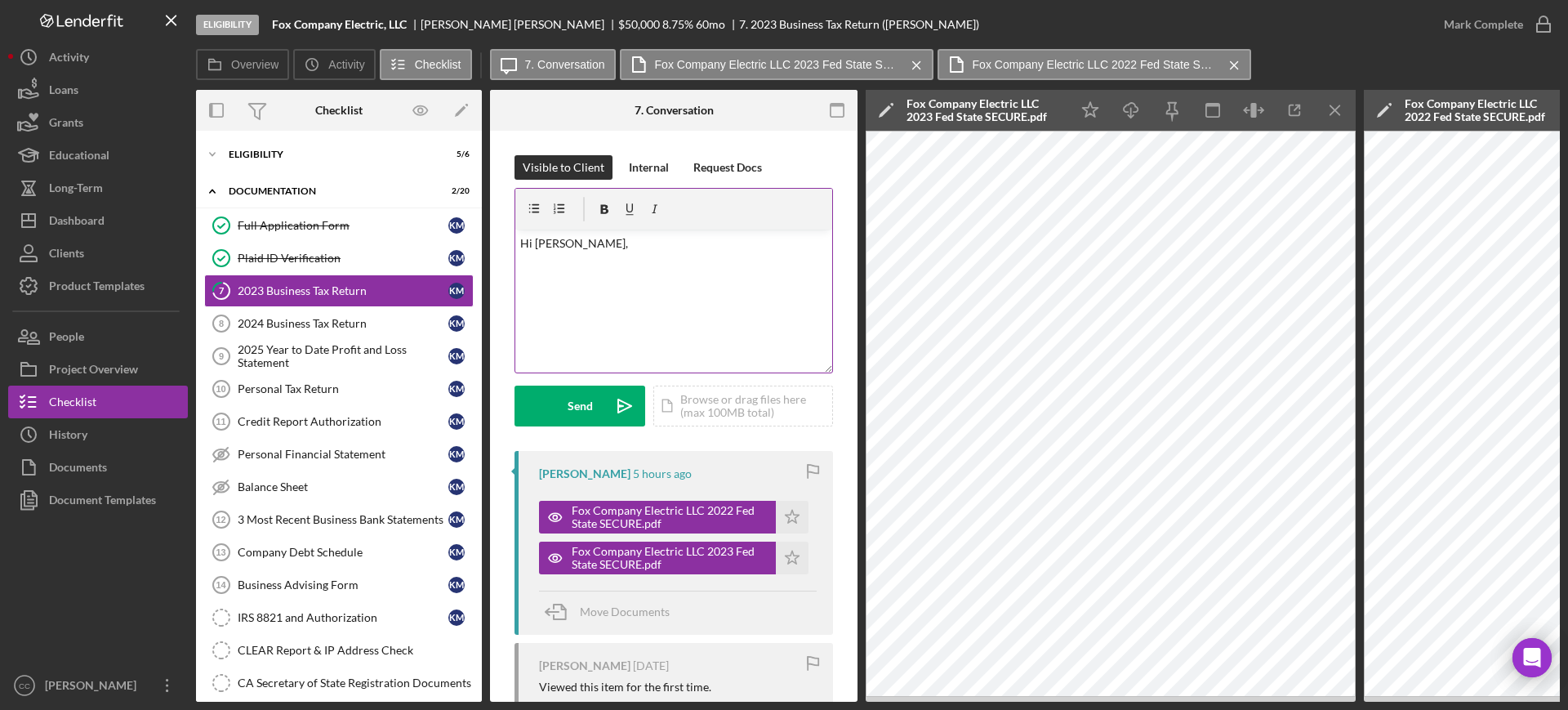
click at [541, 278] on div "v Color teal Color pink Remove color Add row above Add row below Add column bef…" at bounding box center [674, 301] width 317 height 143
click at [683, 270] on div "v Color teal Color pink Remove color Add row above Add row below Add column bef…" at bounding box center [674, 301] width 317 height 143
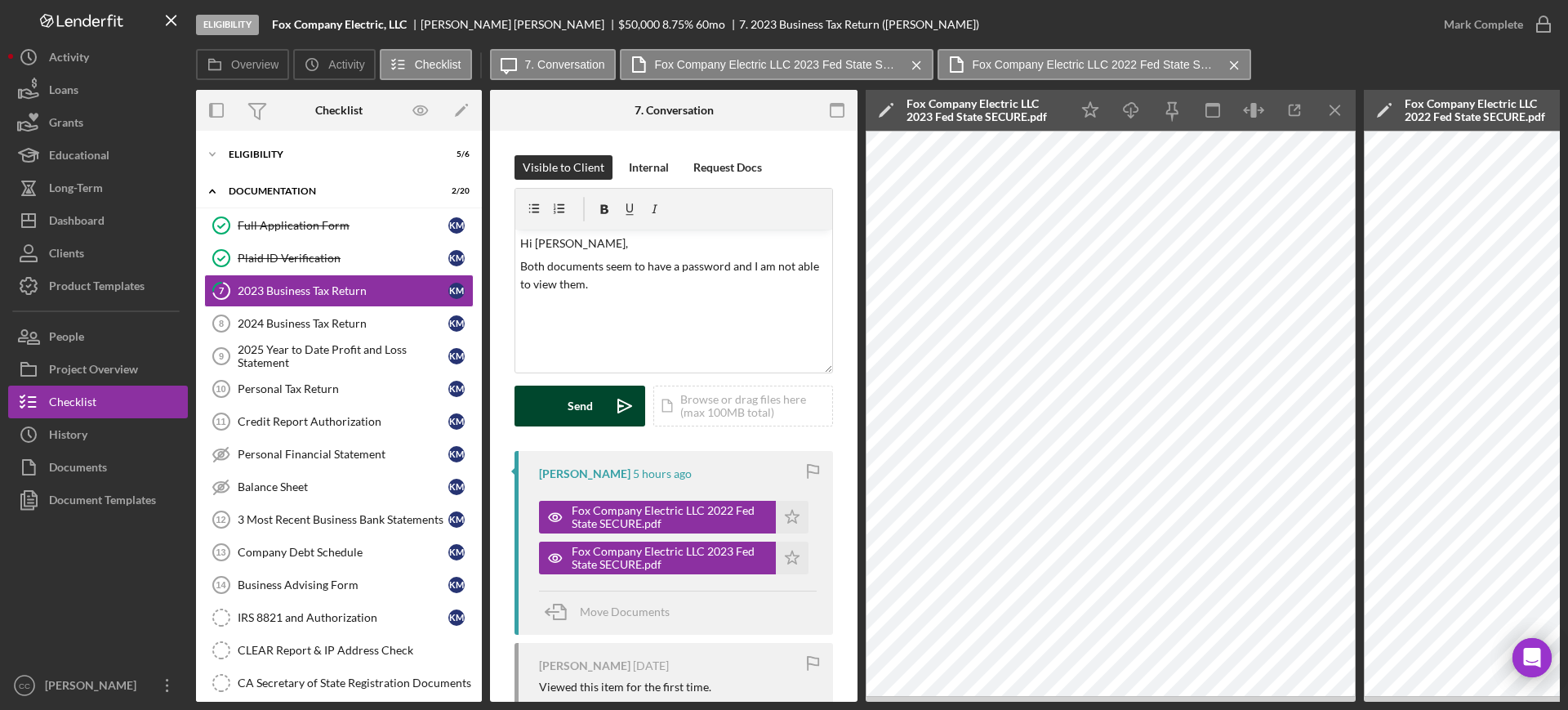
click at [533, 408] on button "Send Icon/icon-invite-send" at bounding box center [580, 405] width 131 height 41
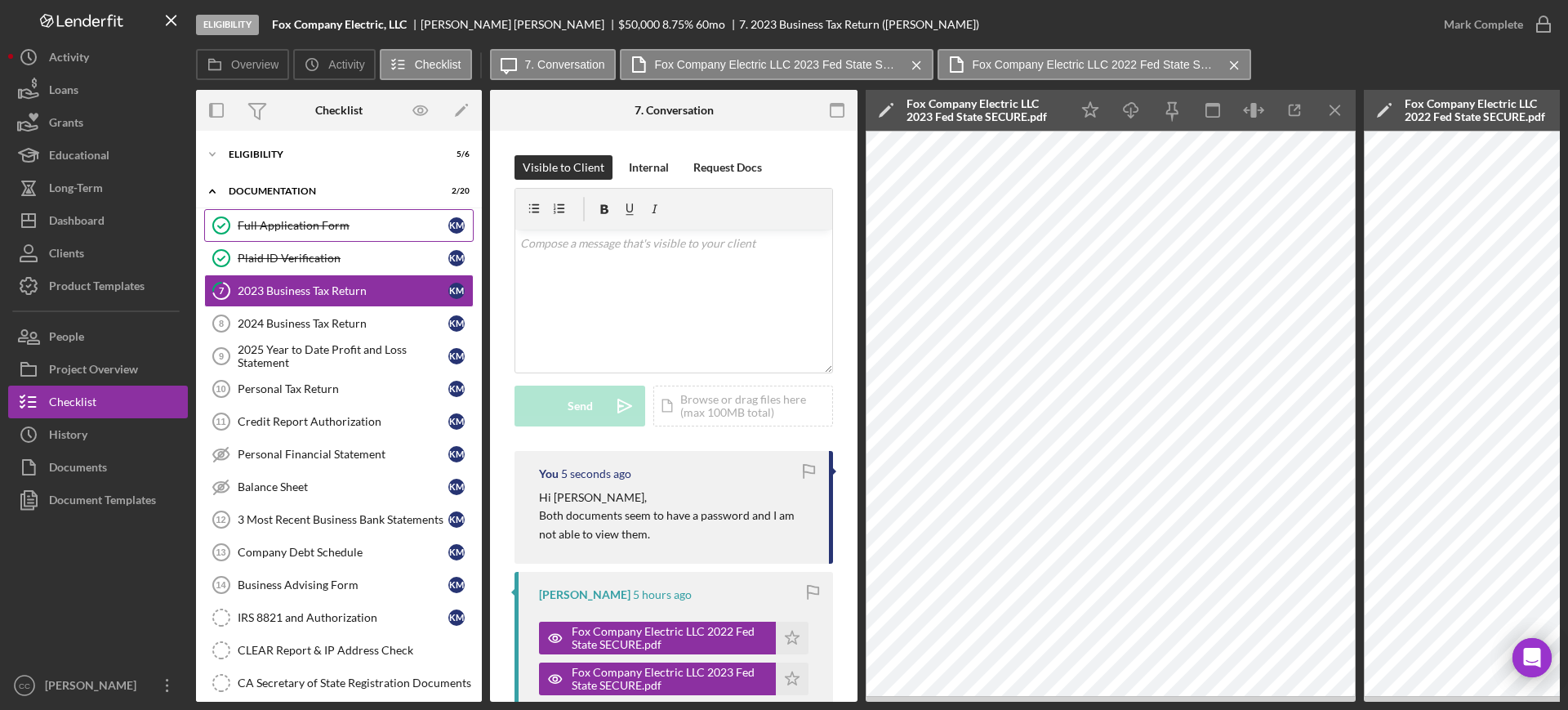
click at [273, 226] on div "Full Application Form" at bounding box center [343, 225] width 211 height 13
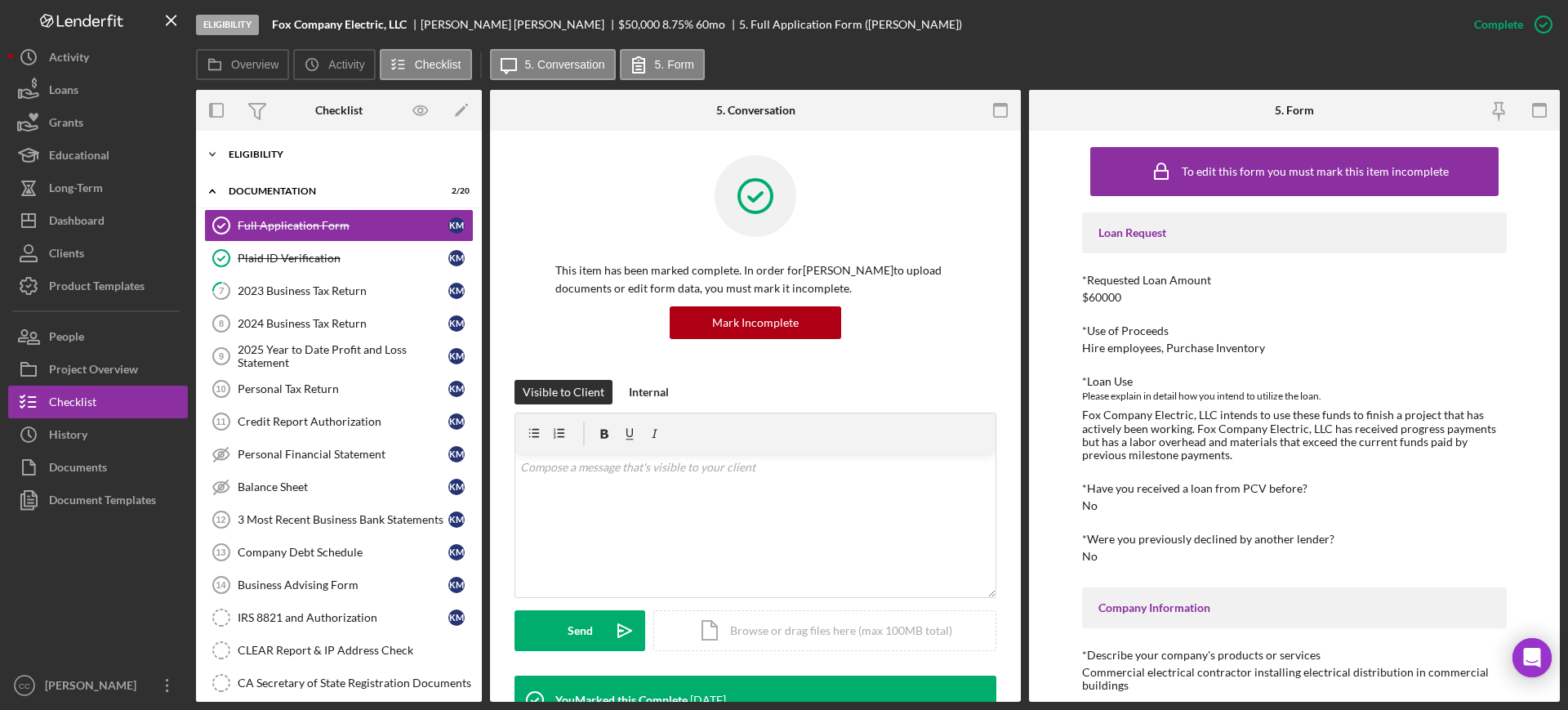
click at [266, 151] on div "Eligibility" at bounding box center [344, 154] width 233 height 10
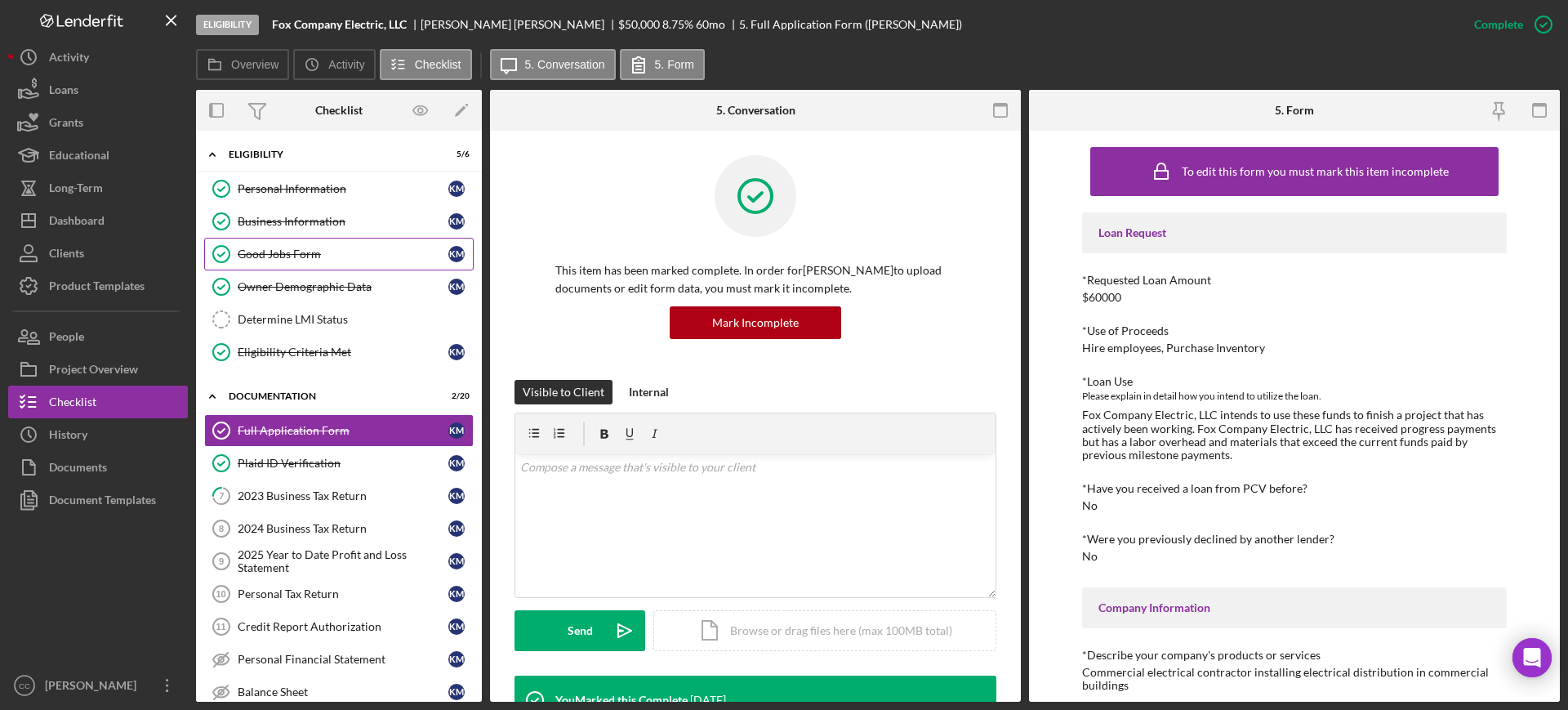
click at [315, 254] on div "Good Jobs Form" at bounding box center [343, 254] width 211 height 13
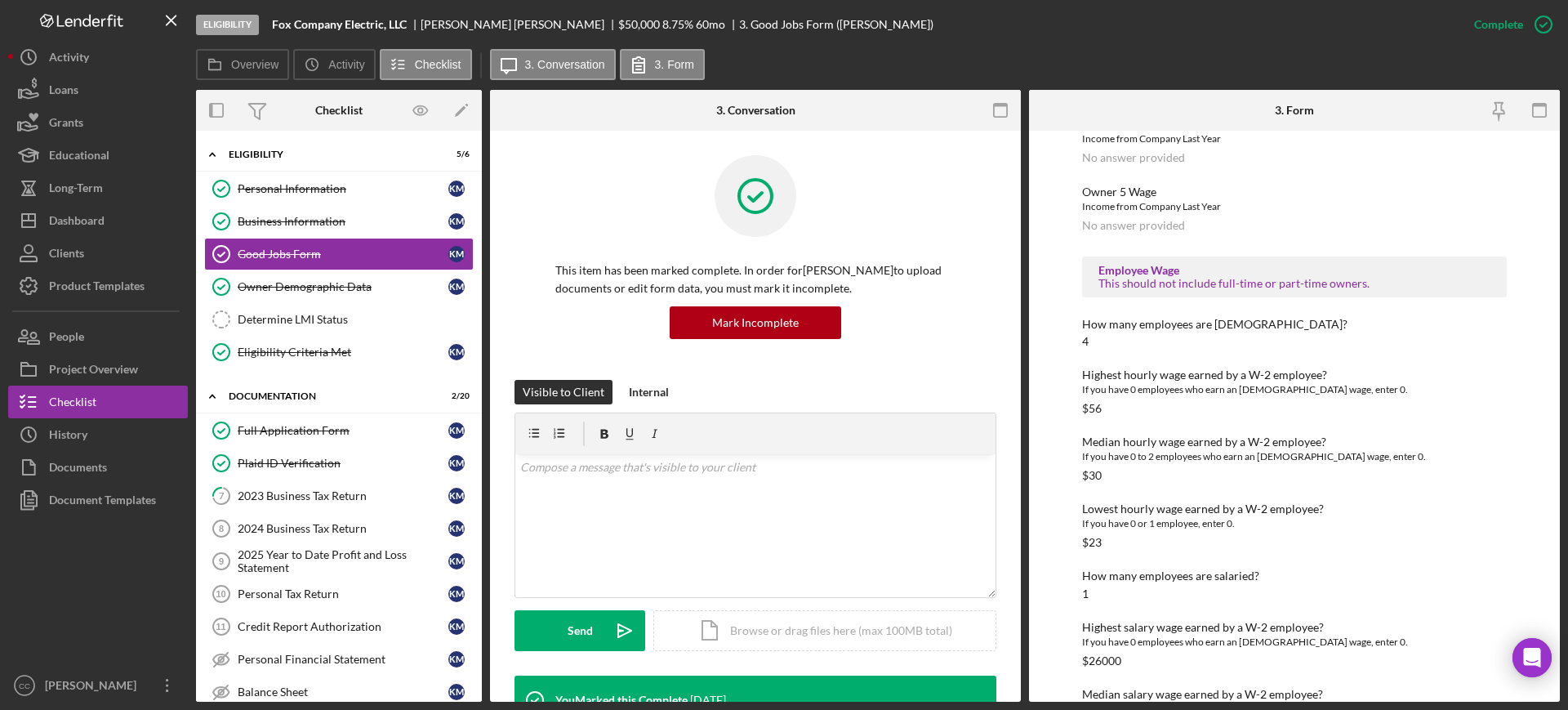
scroll to position [1747, 0]
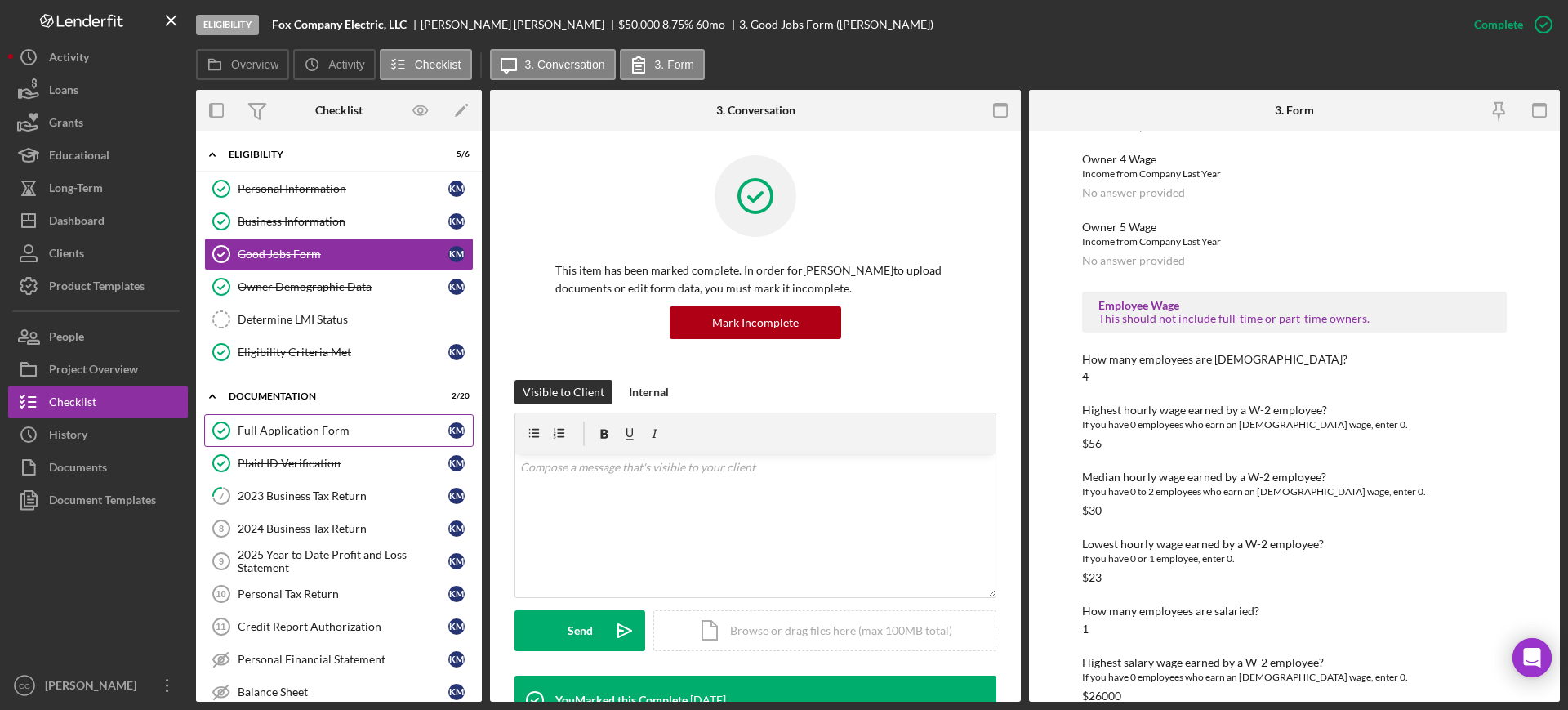
click at [290, 427] on div "Full Application Form" at bounding box center [343, 430] width 211 height 13
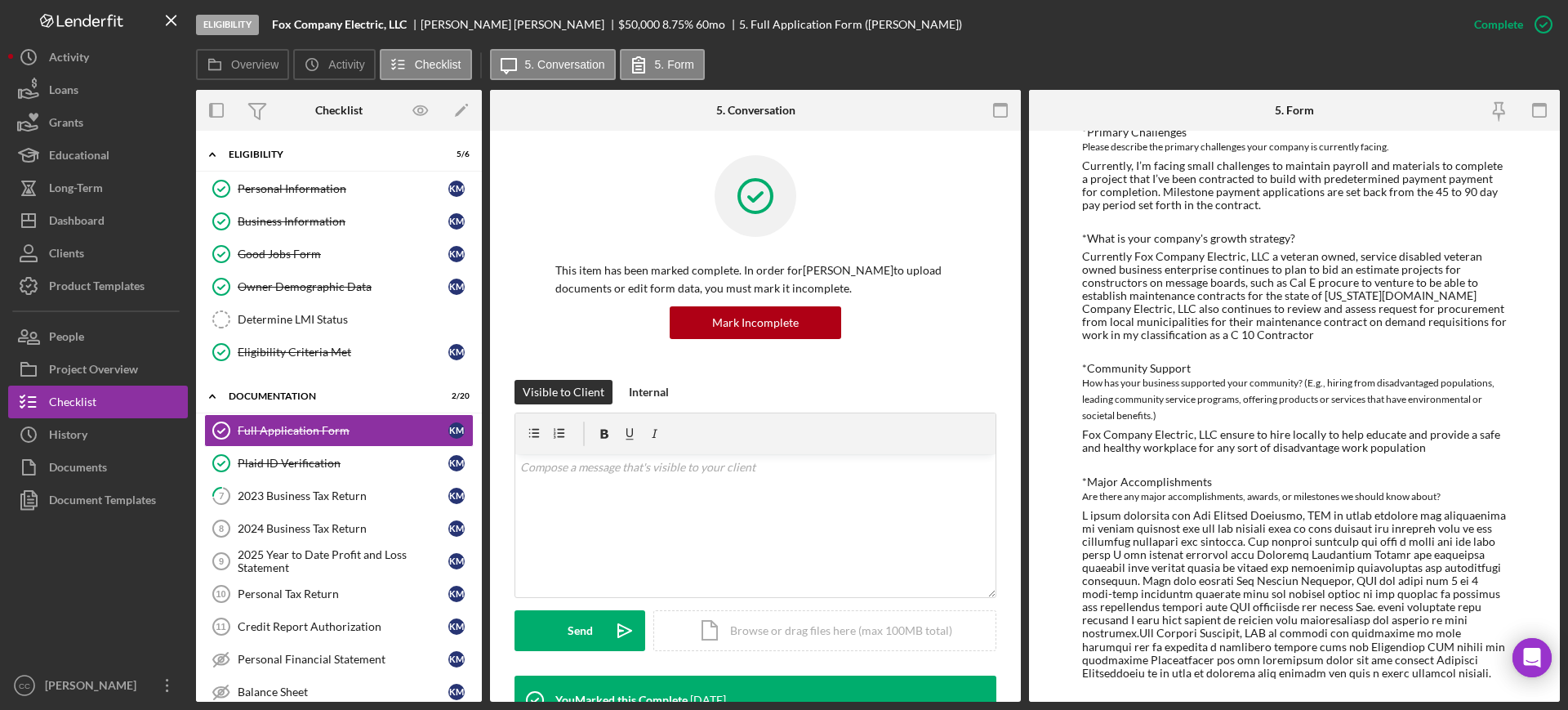
scroll to position [1299, 0]
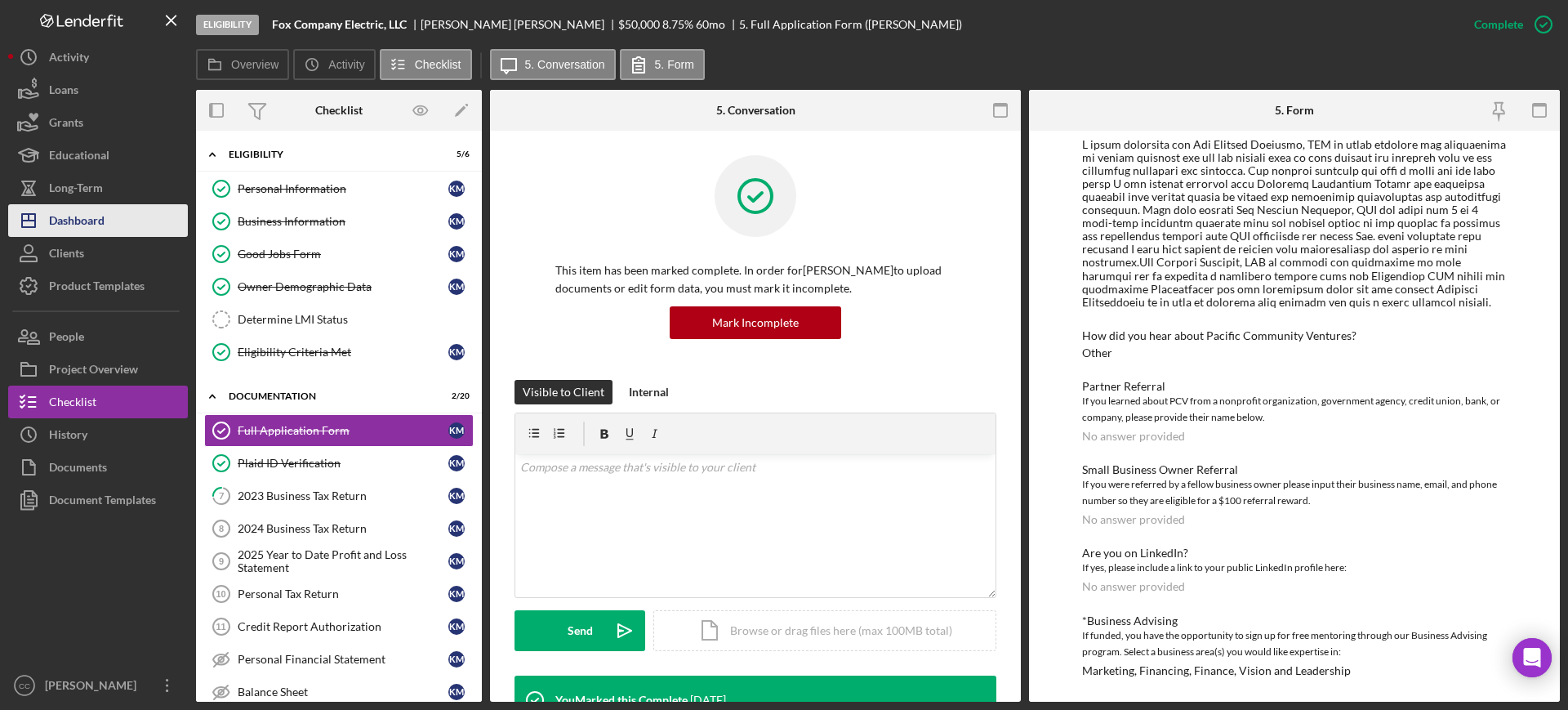
click at [66, 218] on div "Dashboard" at bounding box center [77, 222] width 55 height 37
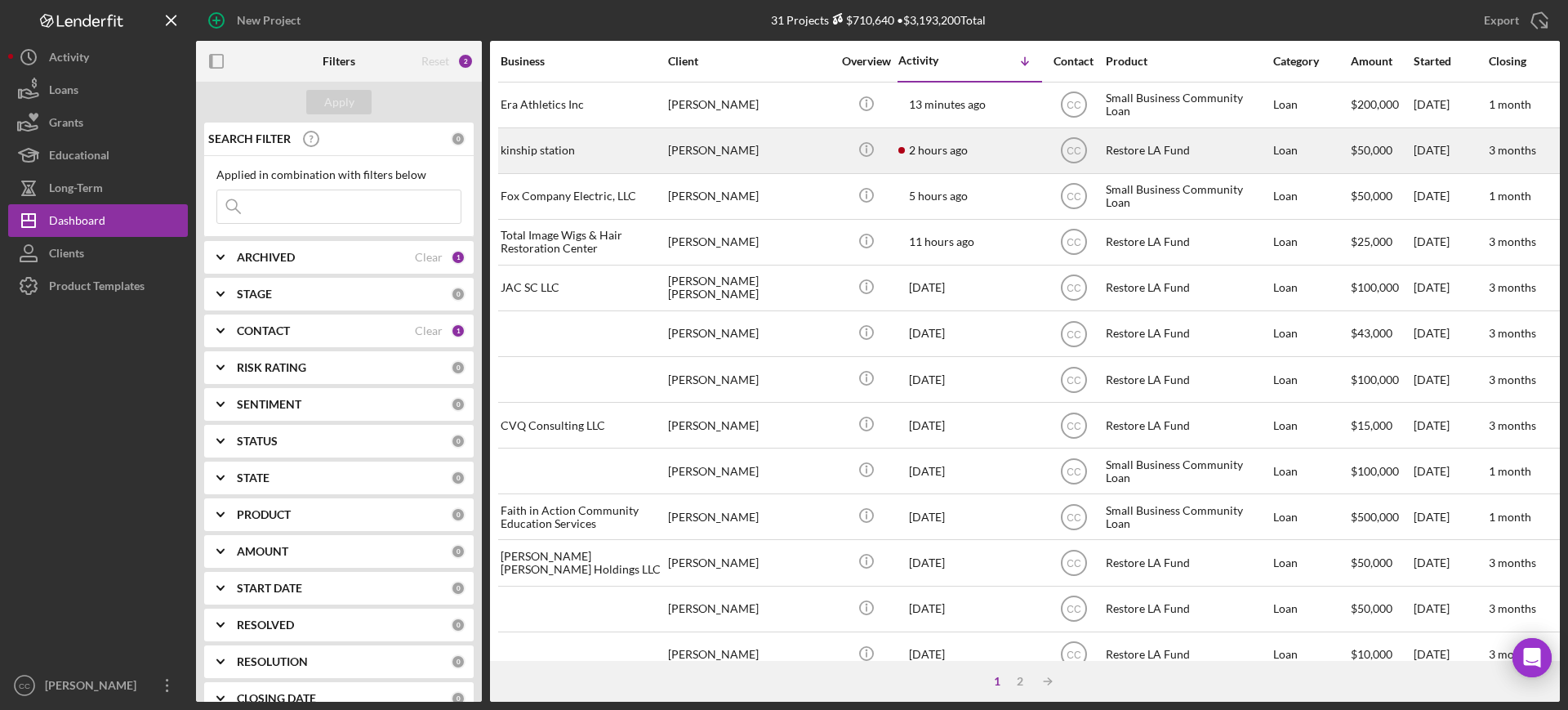
click at [775, 147] on div "[PERSON_NAME]" at bounding box center [749, 151] width 163 height 44
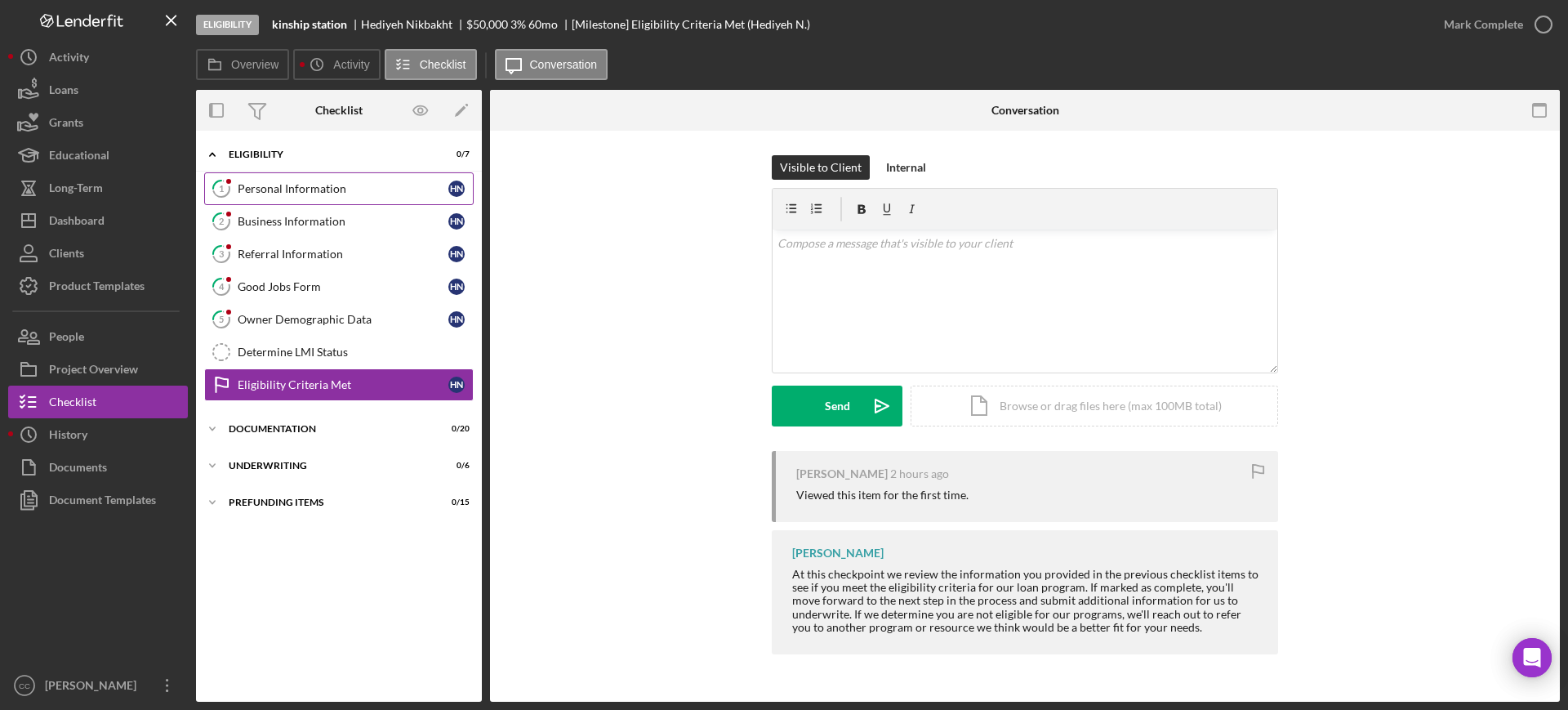
click at [312, 195] on link "1 Personal Information H N" at bounding box center [339, 188] width 269 height 33
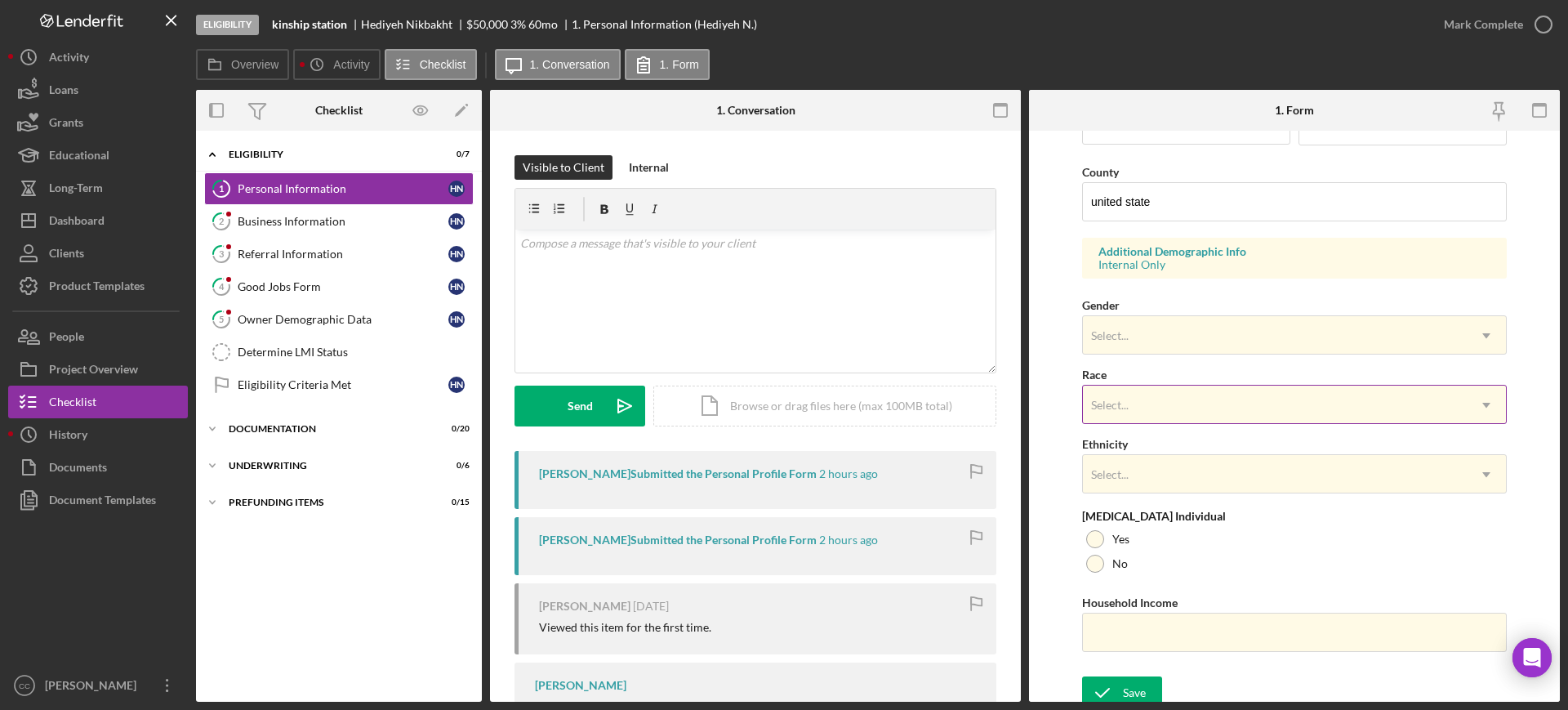
scroll to position [511, 0]
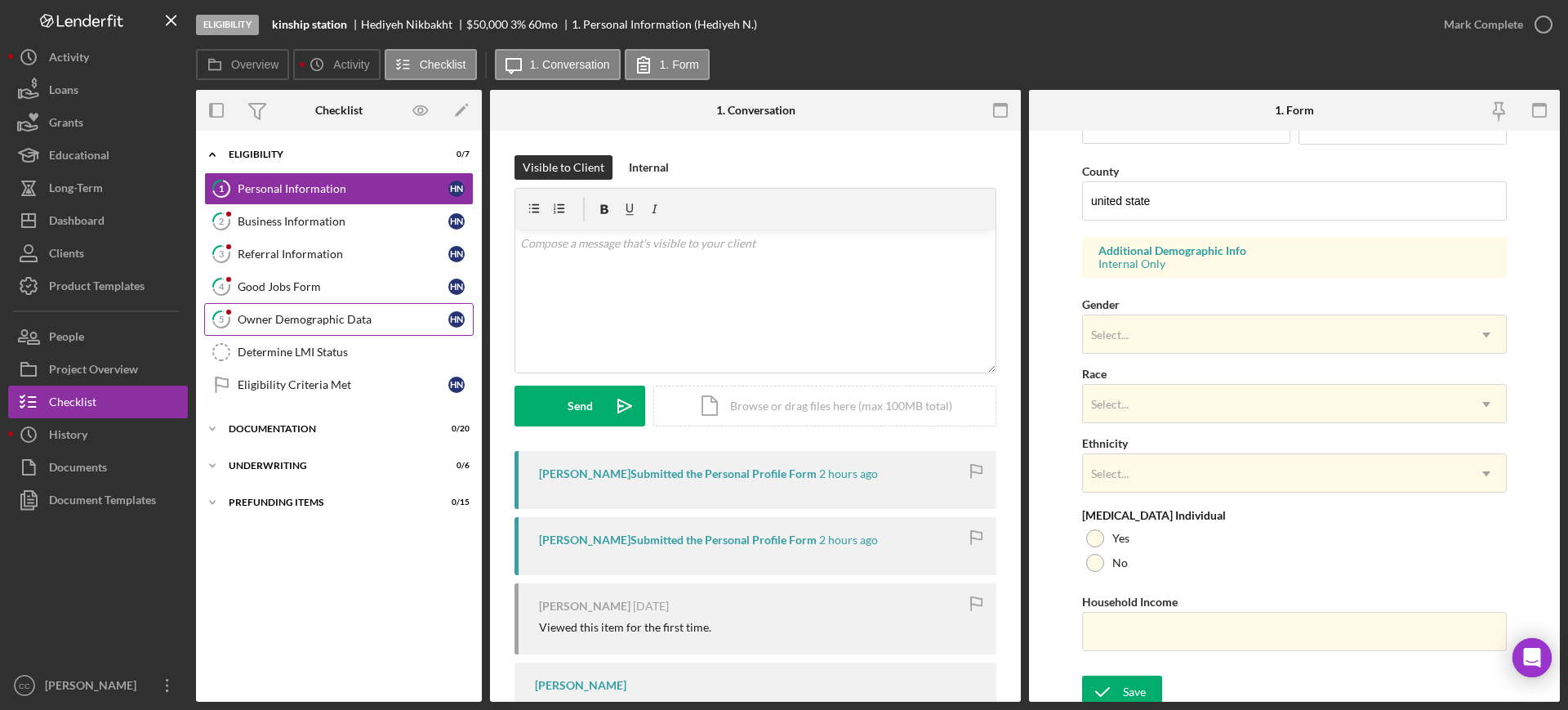
click at [305, 313] on div "Owner Demographic Data" at bounding box center [343, 319] width 211 height 13
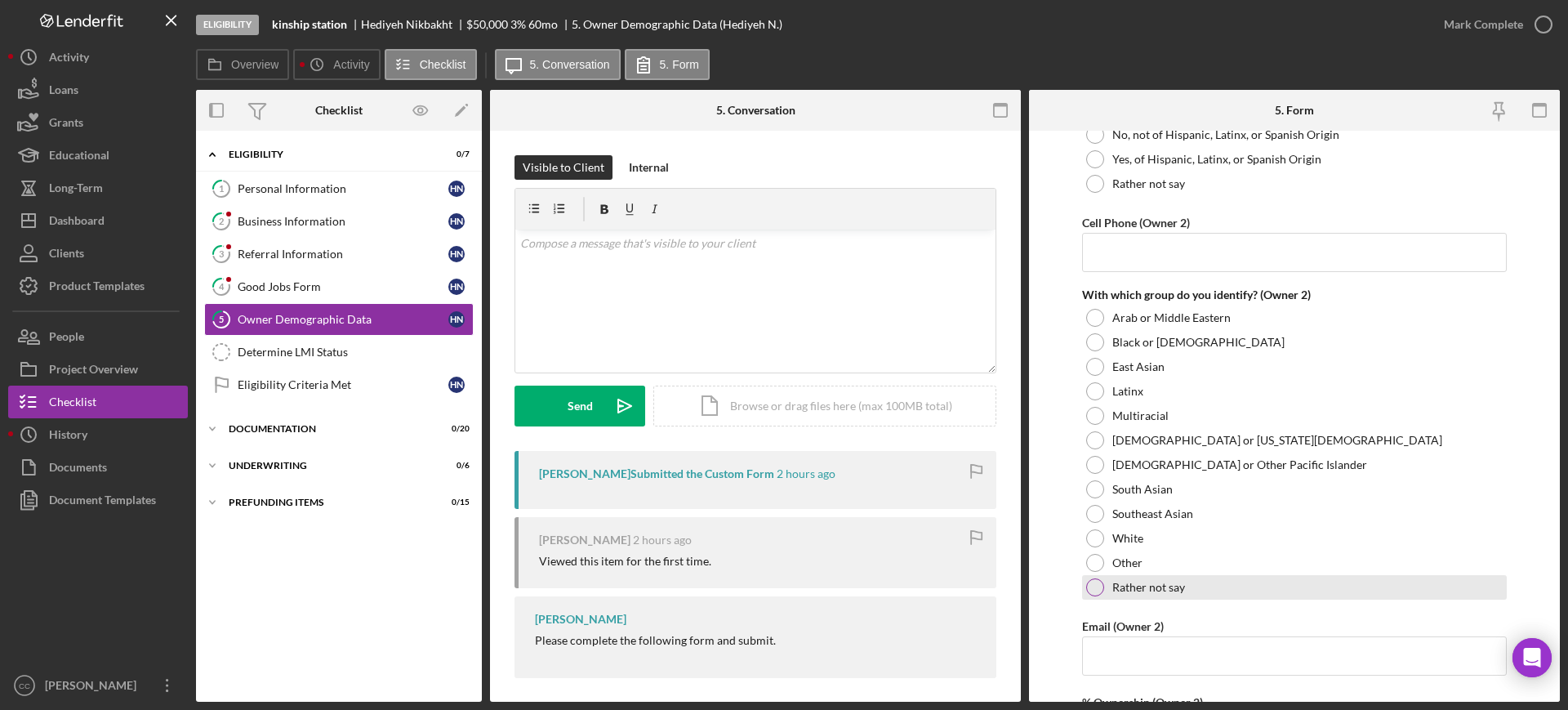
scroll to position [2247, 0]
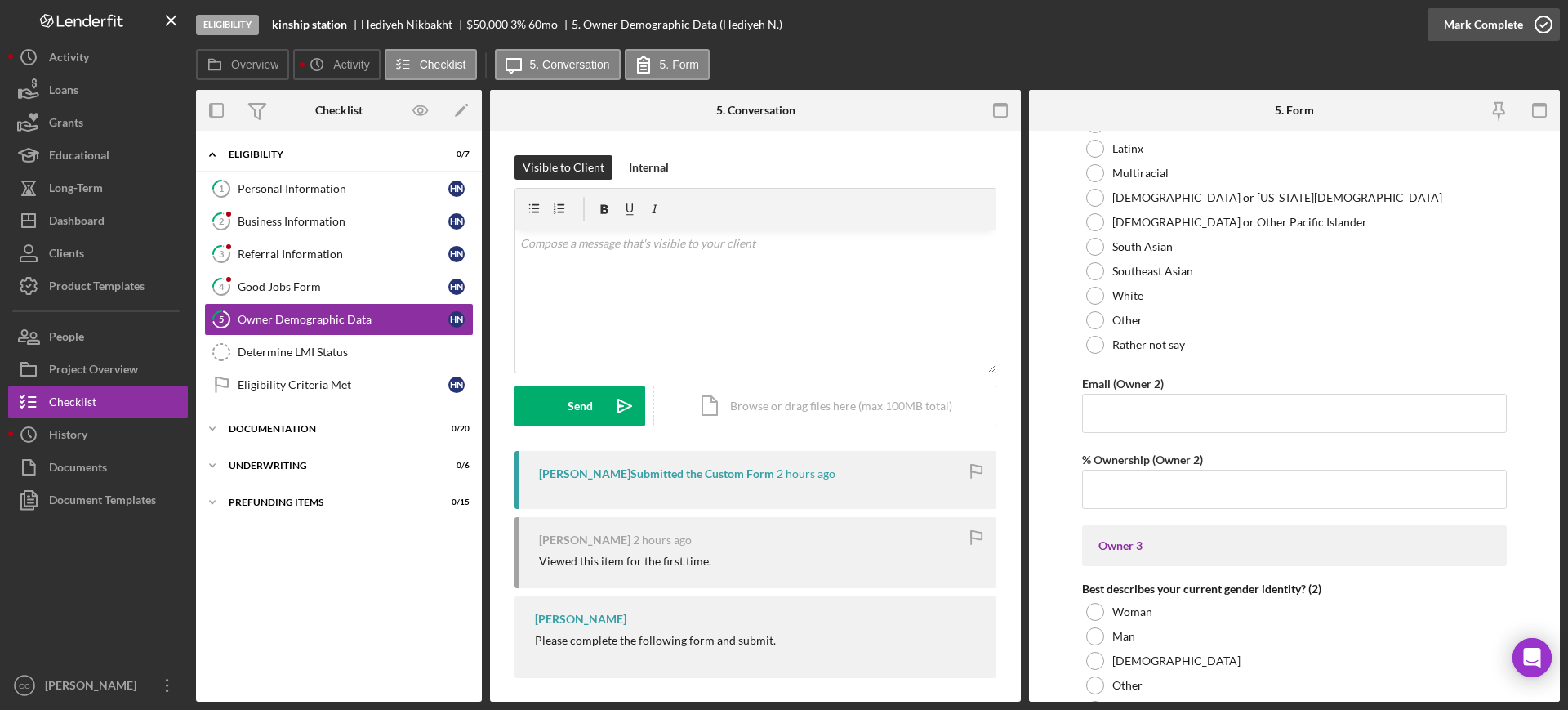
click at [1499, 32] on div "Mark Complete" at bounding box center [1484, 24] width 79 height 33
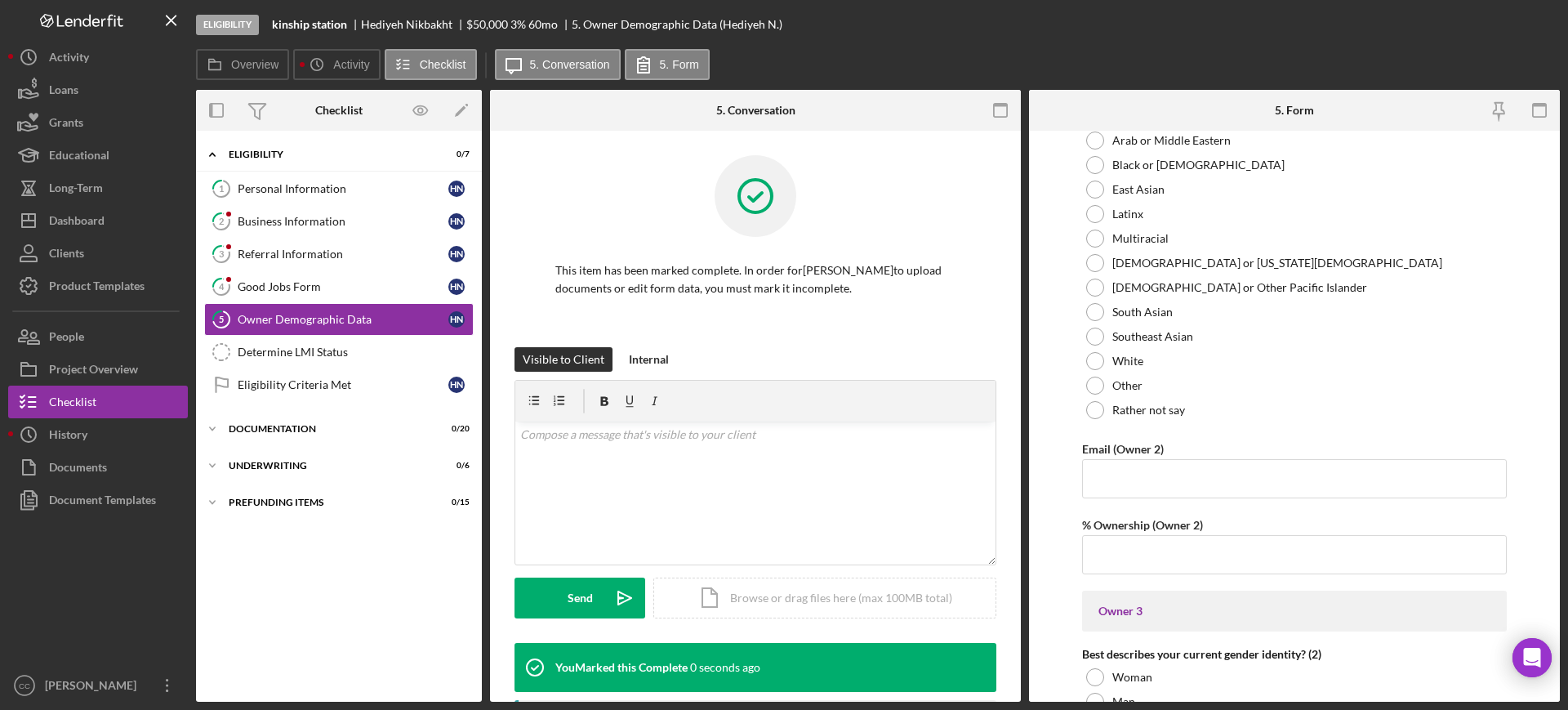
scroll to position [2312, 0]
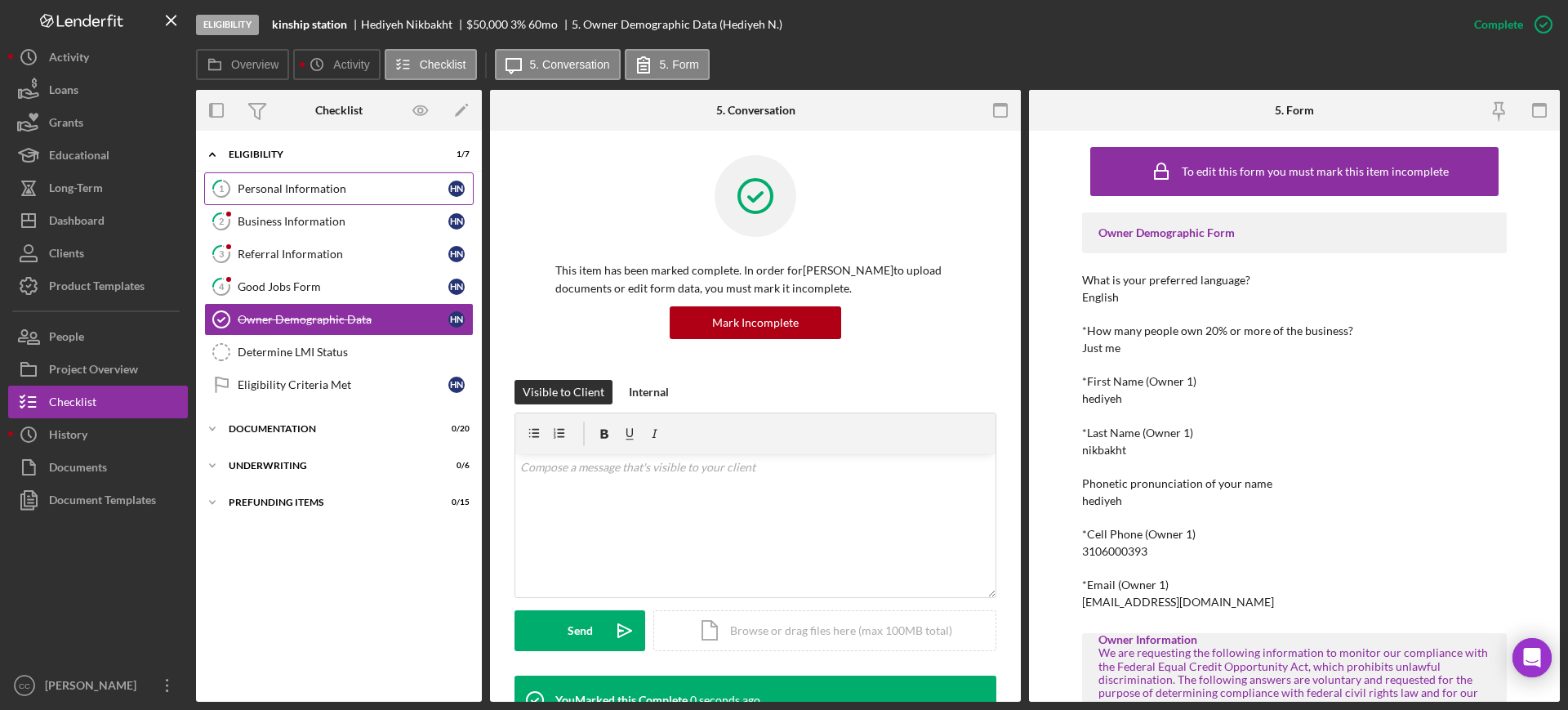
click at [292, 182] on div "Personal Information" at bounding box center [343, 188] width 211 height 13
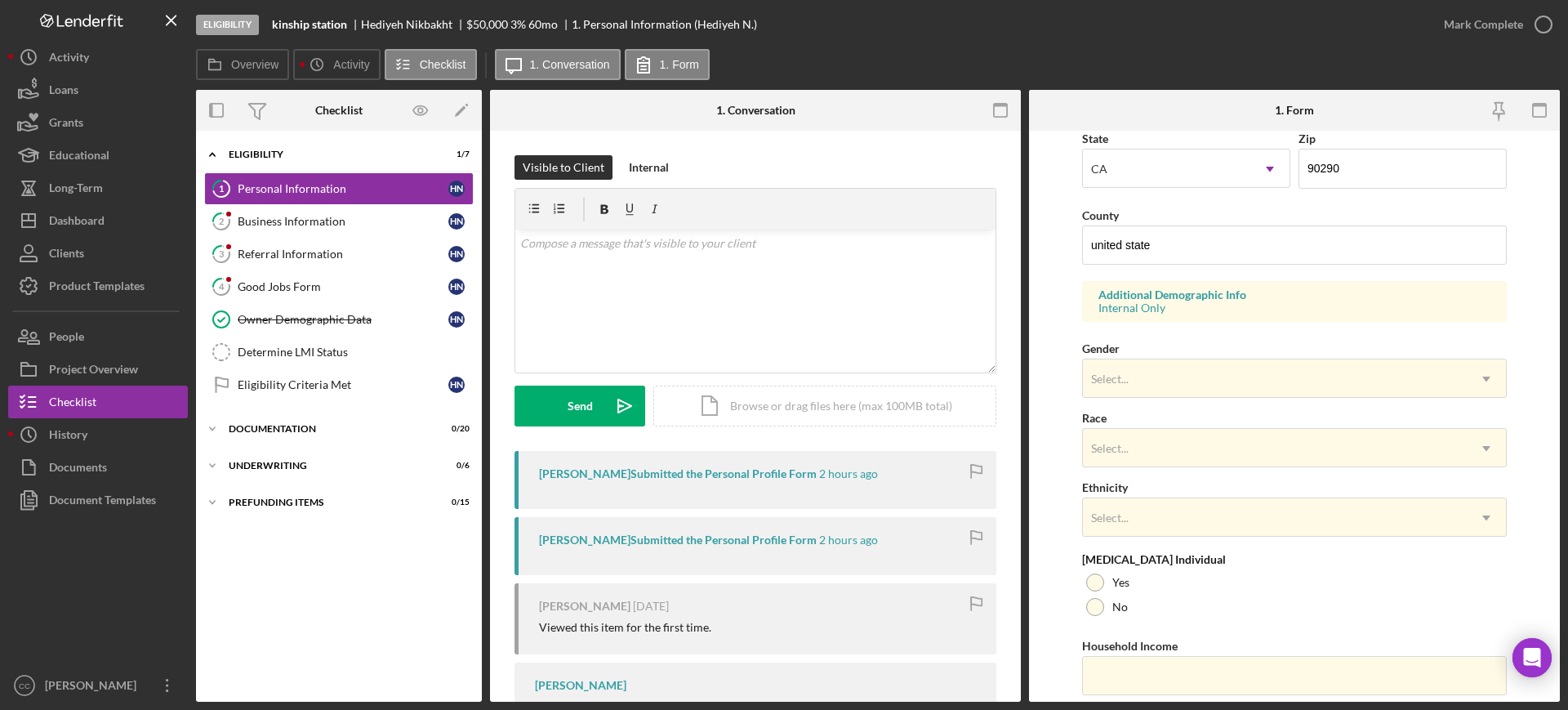
scroll to position [520, 0]
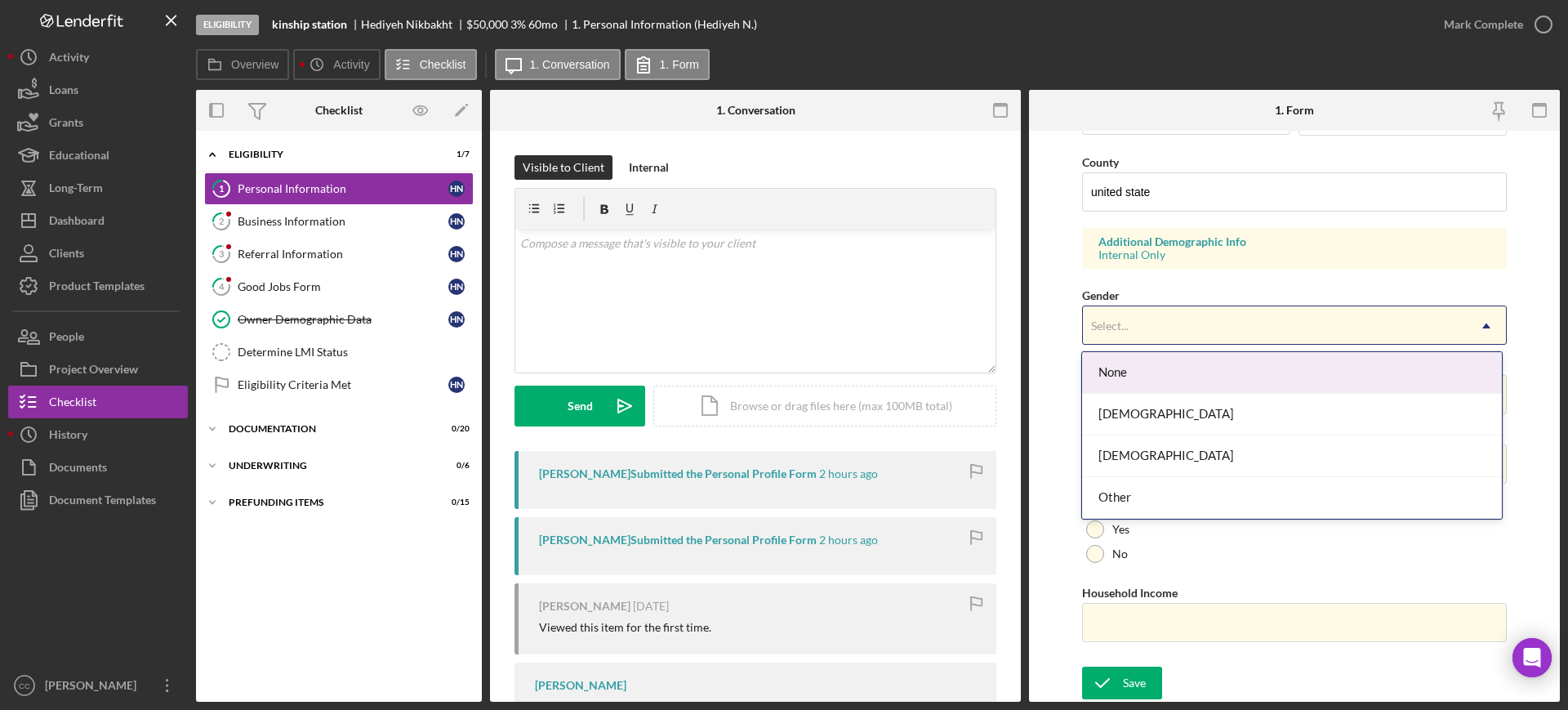
click at [1119, 317] on div "Select..." at bounding box center [1275, 326] width 384 height 38
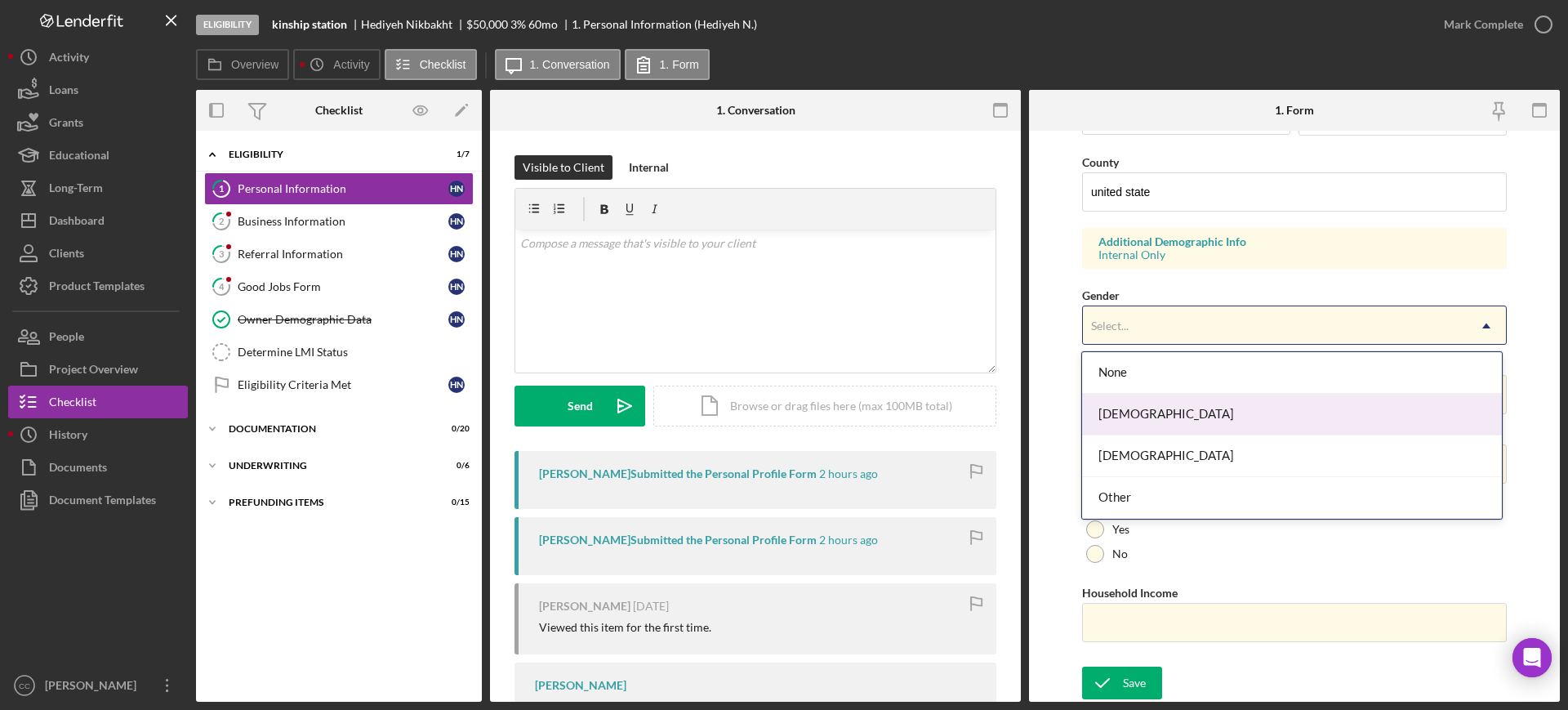
click at [1140, 428] on div "[DEMOGRAPHIC_DATA]" at bounding box center [1291, 415] width 419 height 42
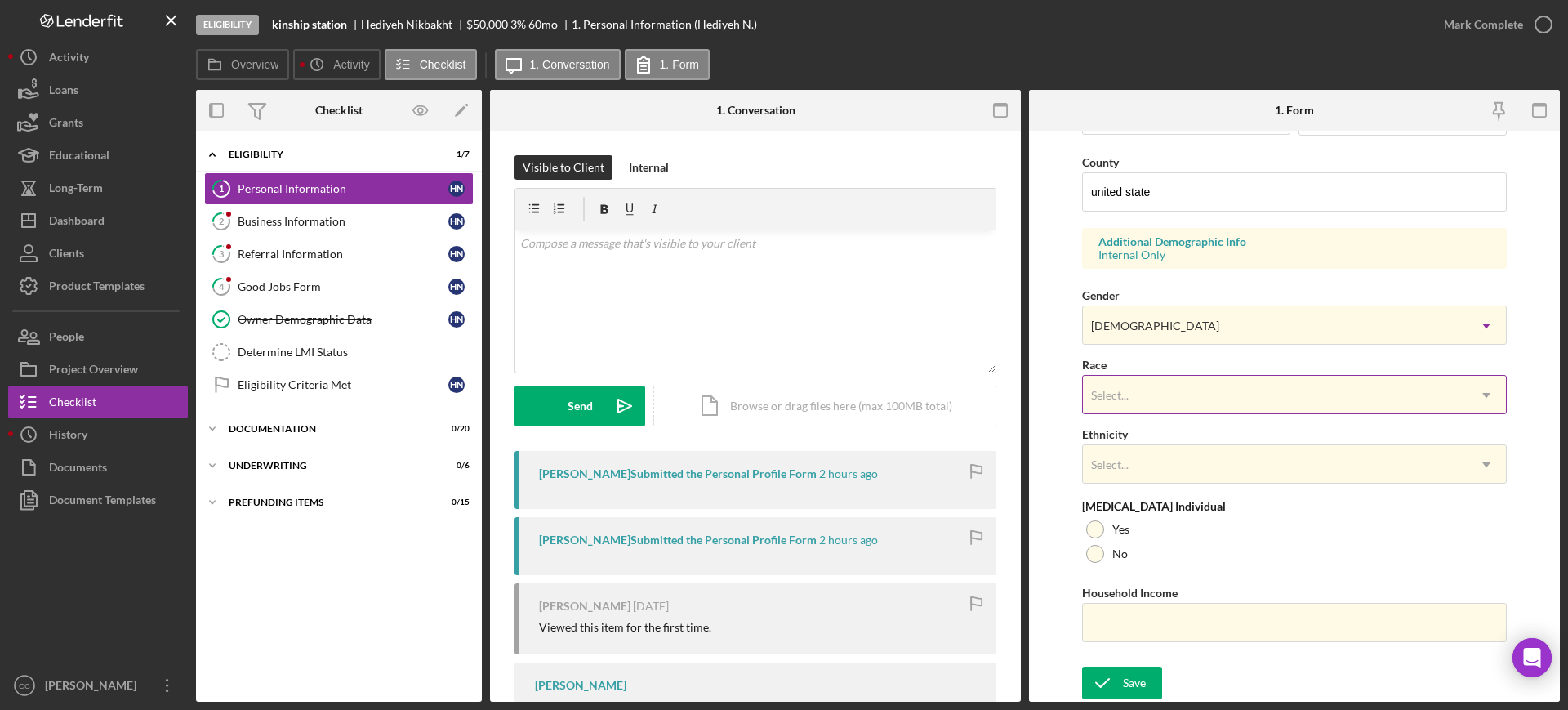
click at [1184, 381] on div "Select..." at bounding box center [1275, 395] width 384 height 38
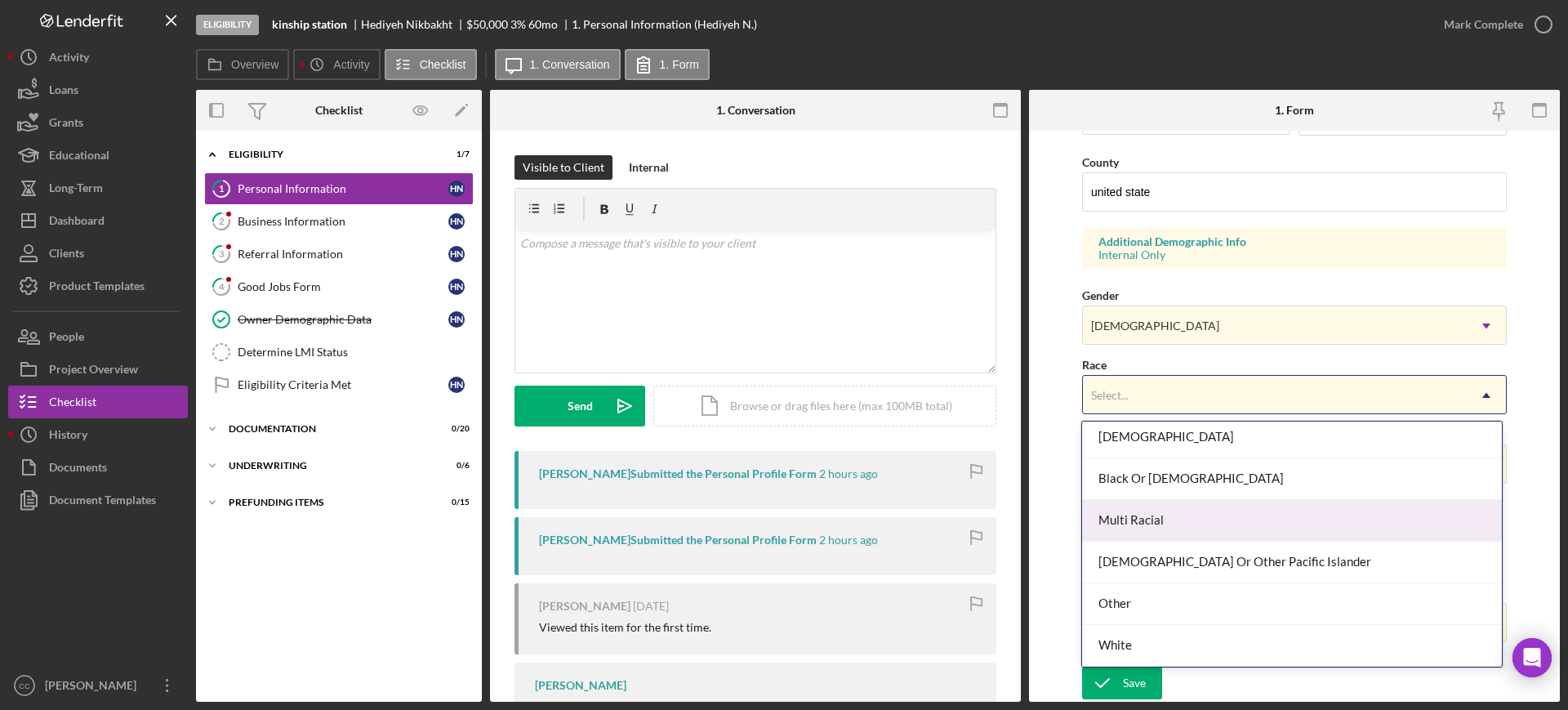
scroll to position [0, 0]
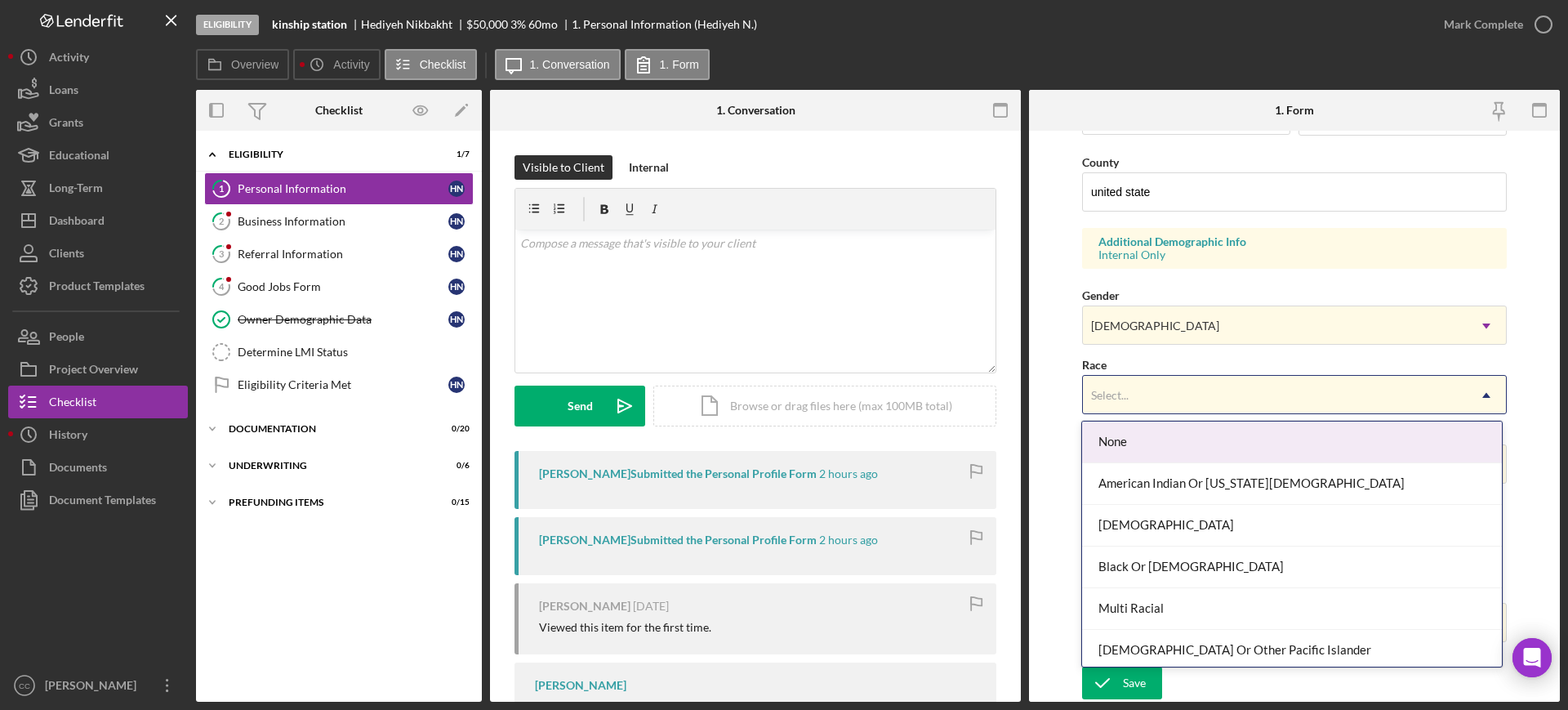
click at [1190, 442] on div "None" at bounding box center [1291, 443] width 419 height 42
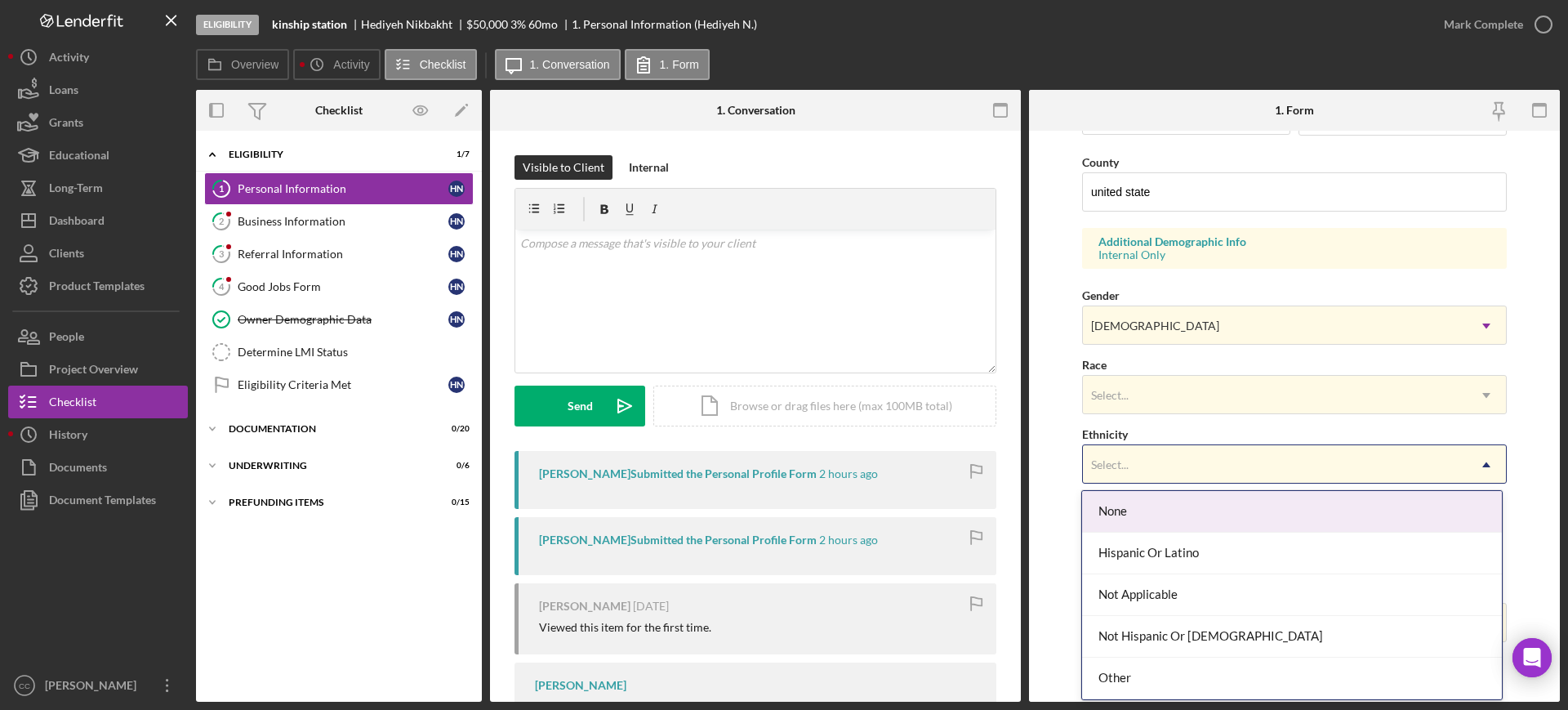
click at [1212, 468] on div "Select..." at bounding box center [1275, 464] width 384 height 38
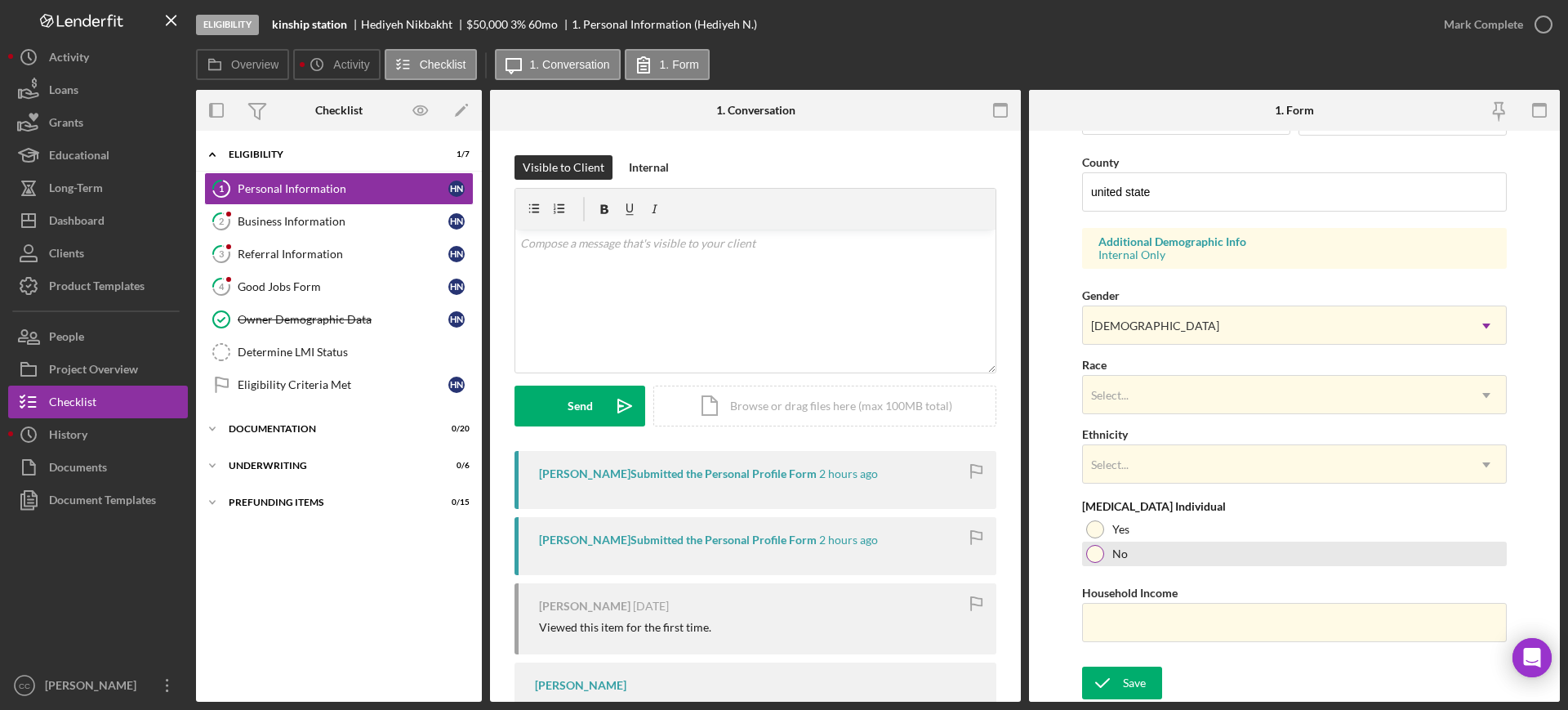
click at [1098, 551] on div at bounding box center [1095, 554] width 18 height 18
click at [1124, 683] on div "Save" at bounding box center [1133, 682] width 23 height 33
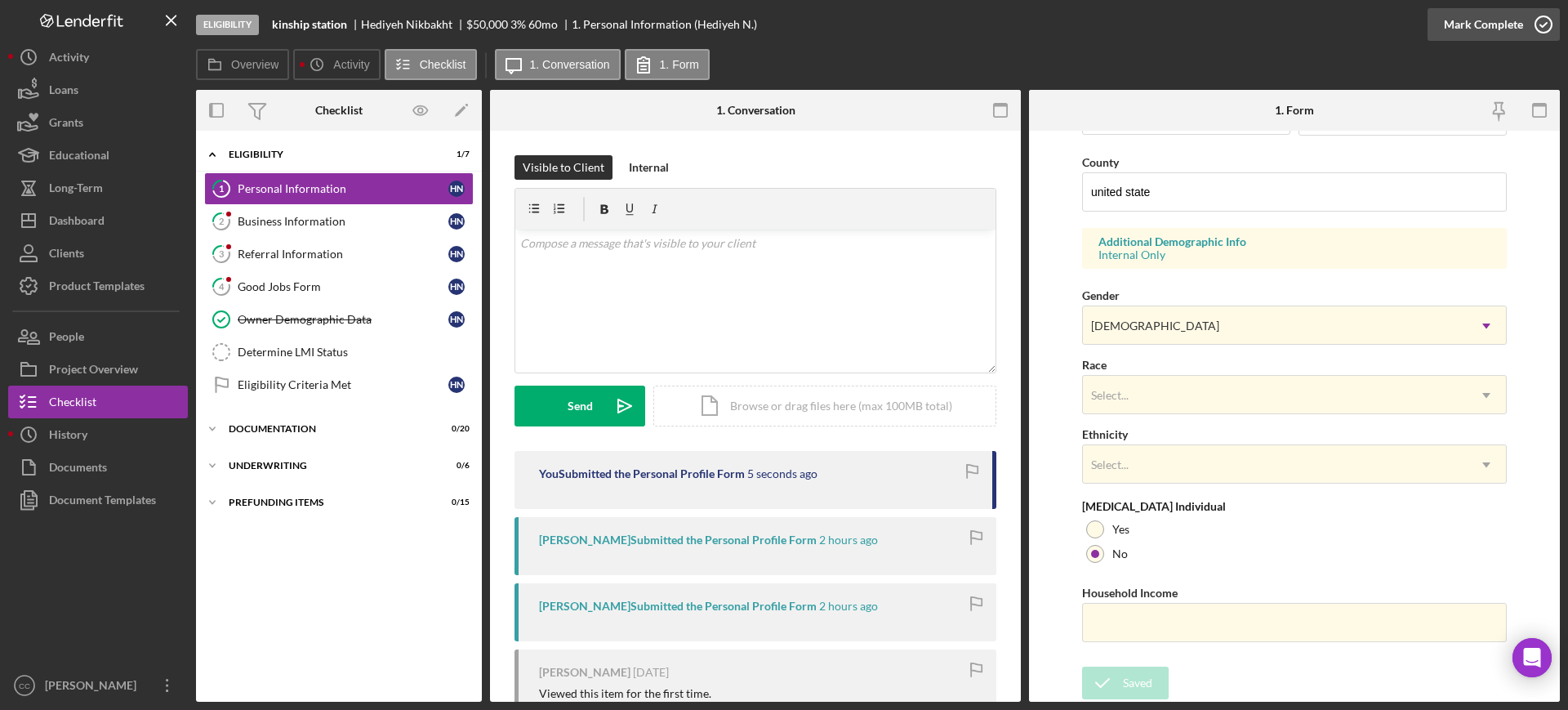
click at [1542, 31] on icon "button" at bounding box center [1543, 24] width 41 height 41
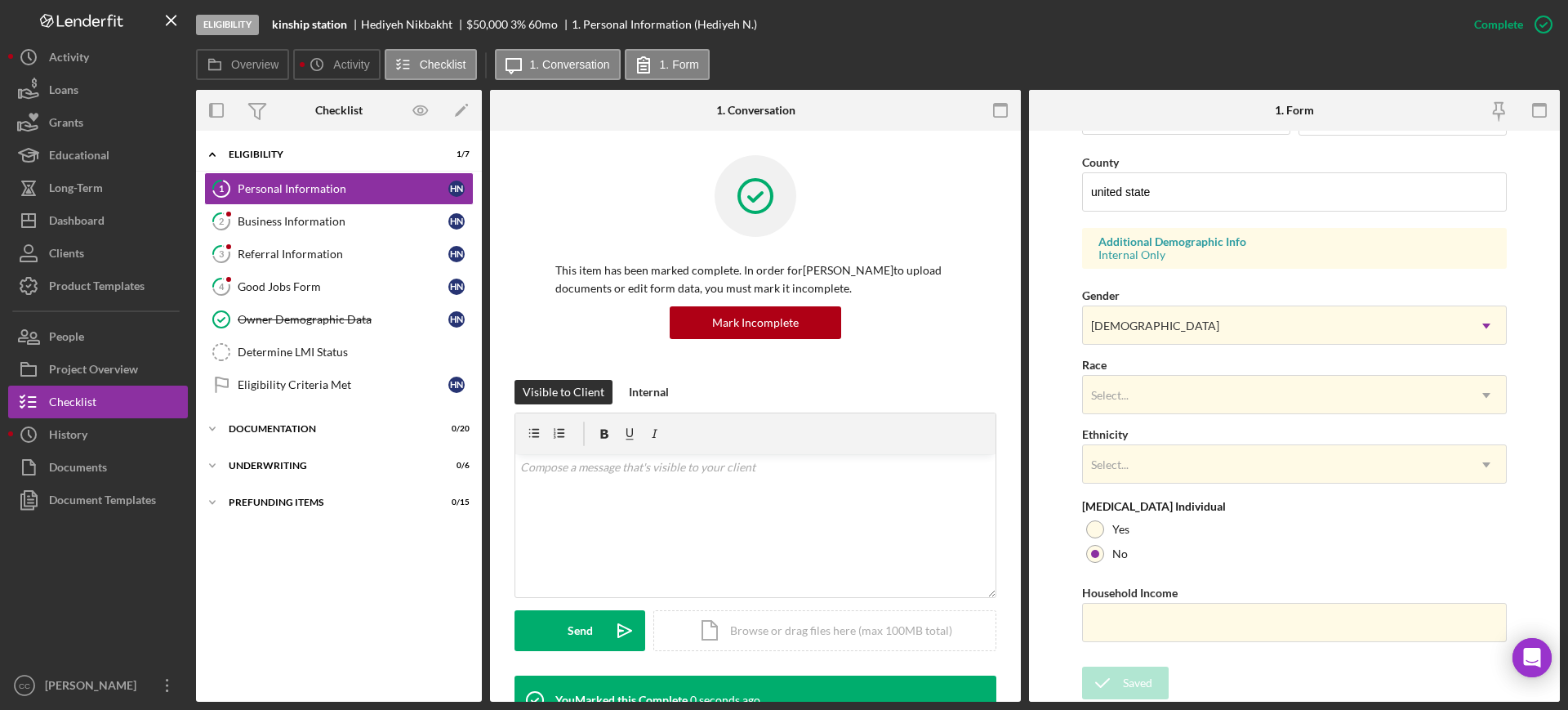
scroll to position [191, 0]
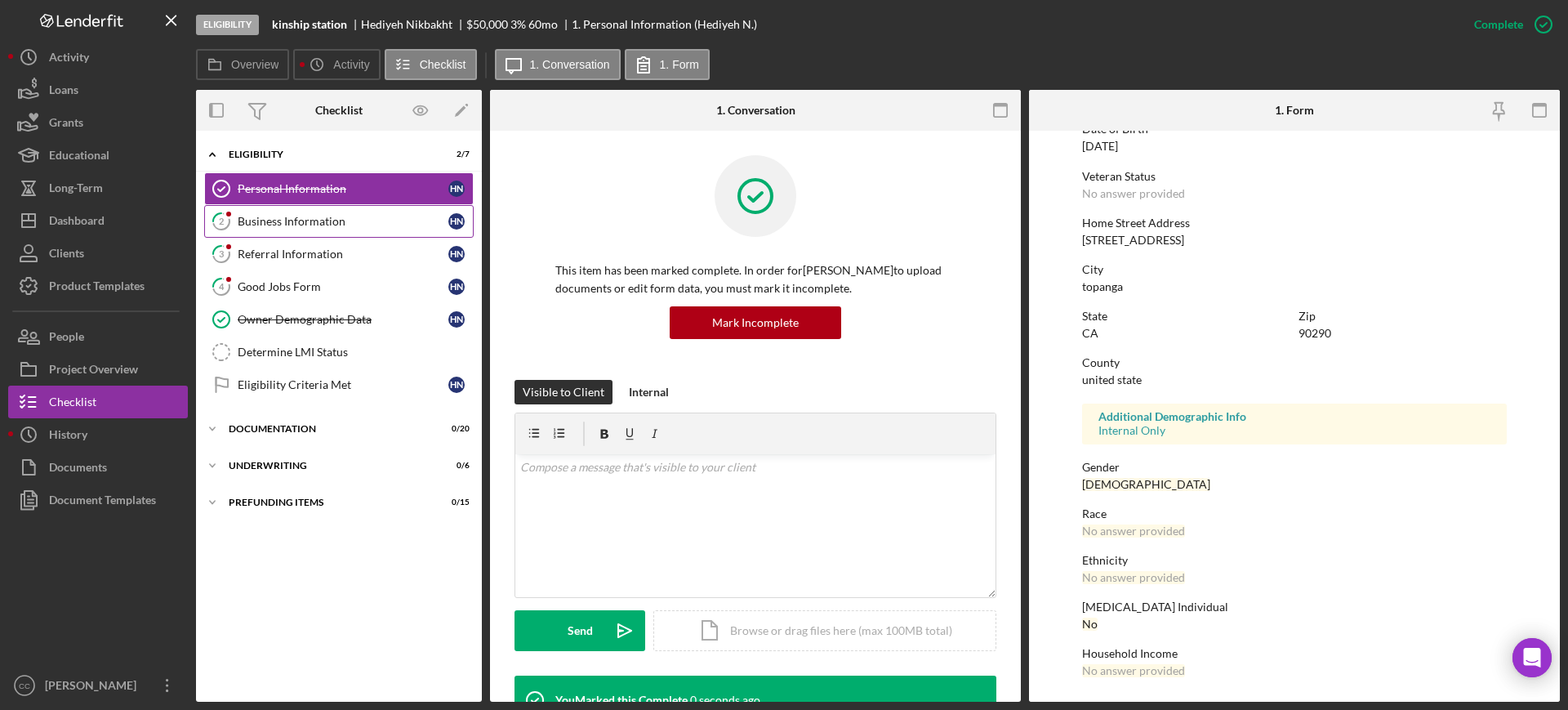
click at [321, 222] on div "Business Information" at bounding box center [343, 221] width 211 height 13
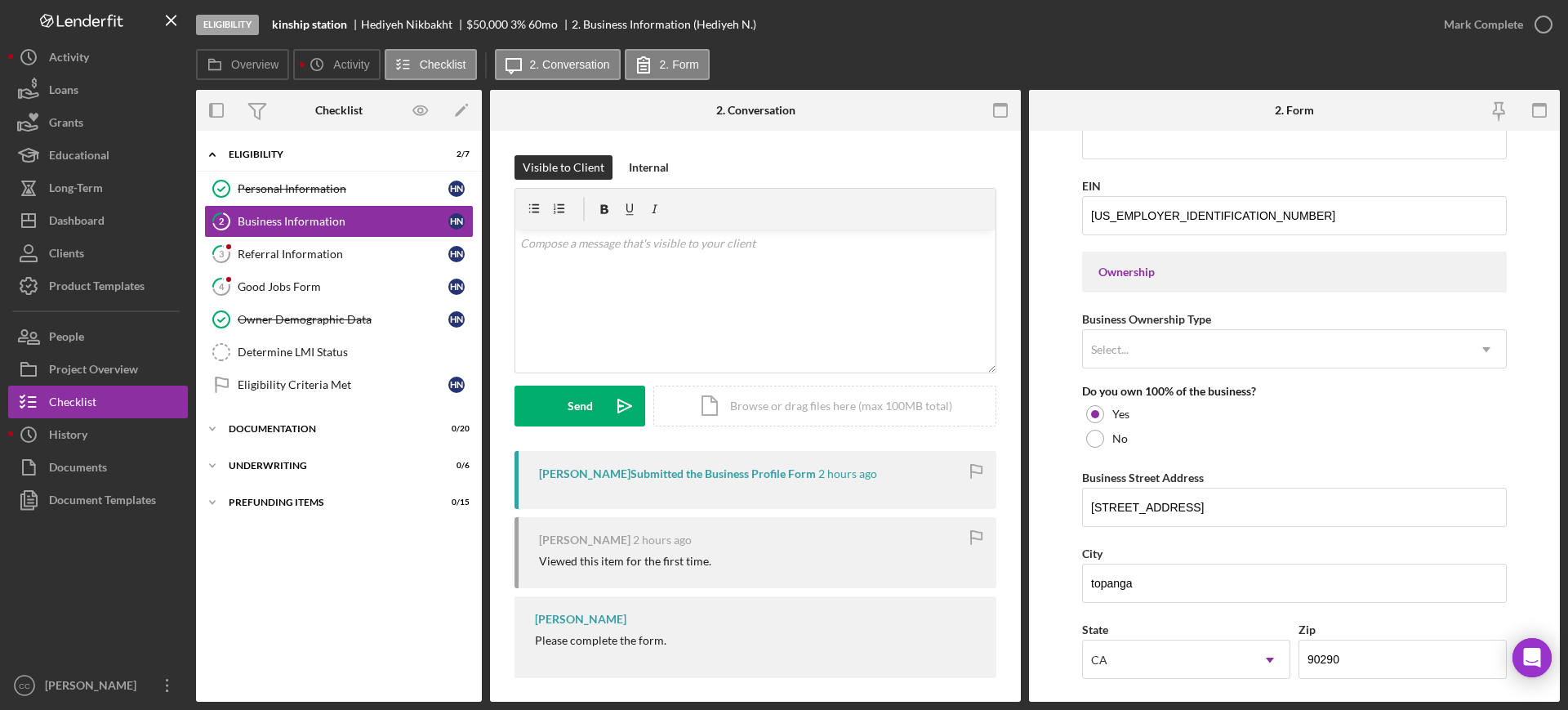
scroll to position [613, 0]
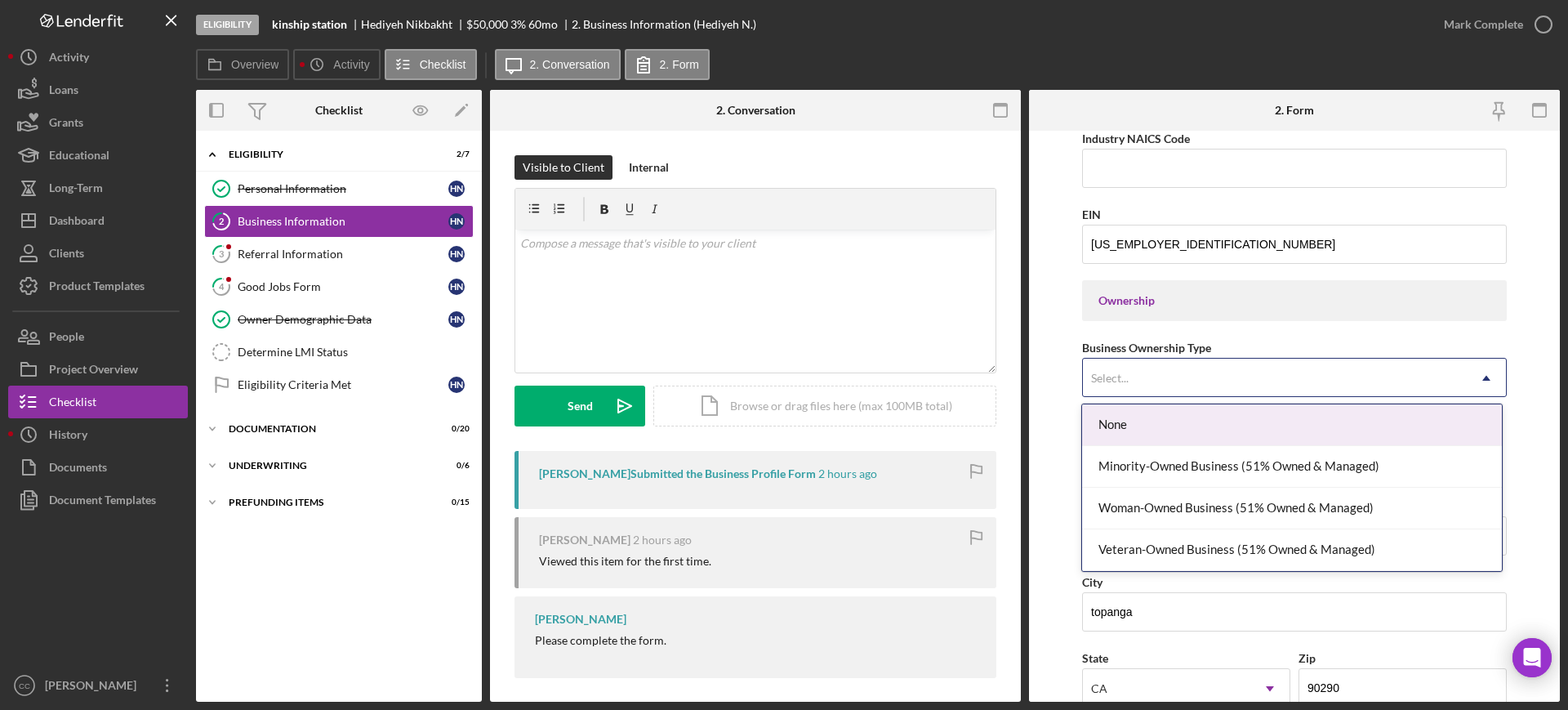
click at [1327, 373] on div "Select..." at bounding box center [1275, 378] width 384 height 38
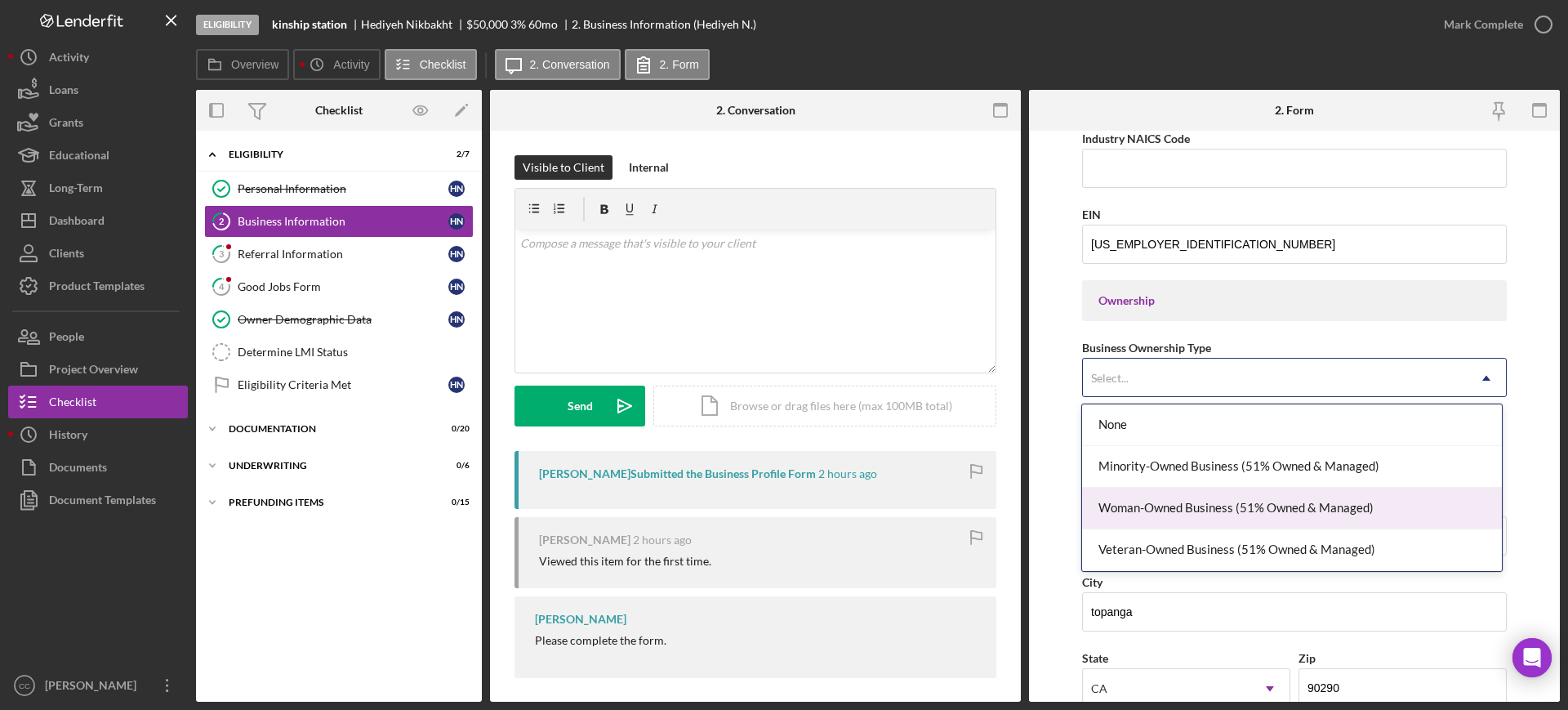
click at [1290, 514] on div "Woman-Owned Business (51% Owned & Managed)" at bounding box center [1291, 509] width 419 height 42
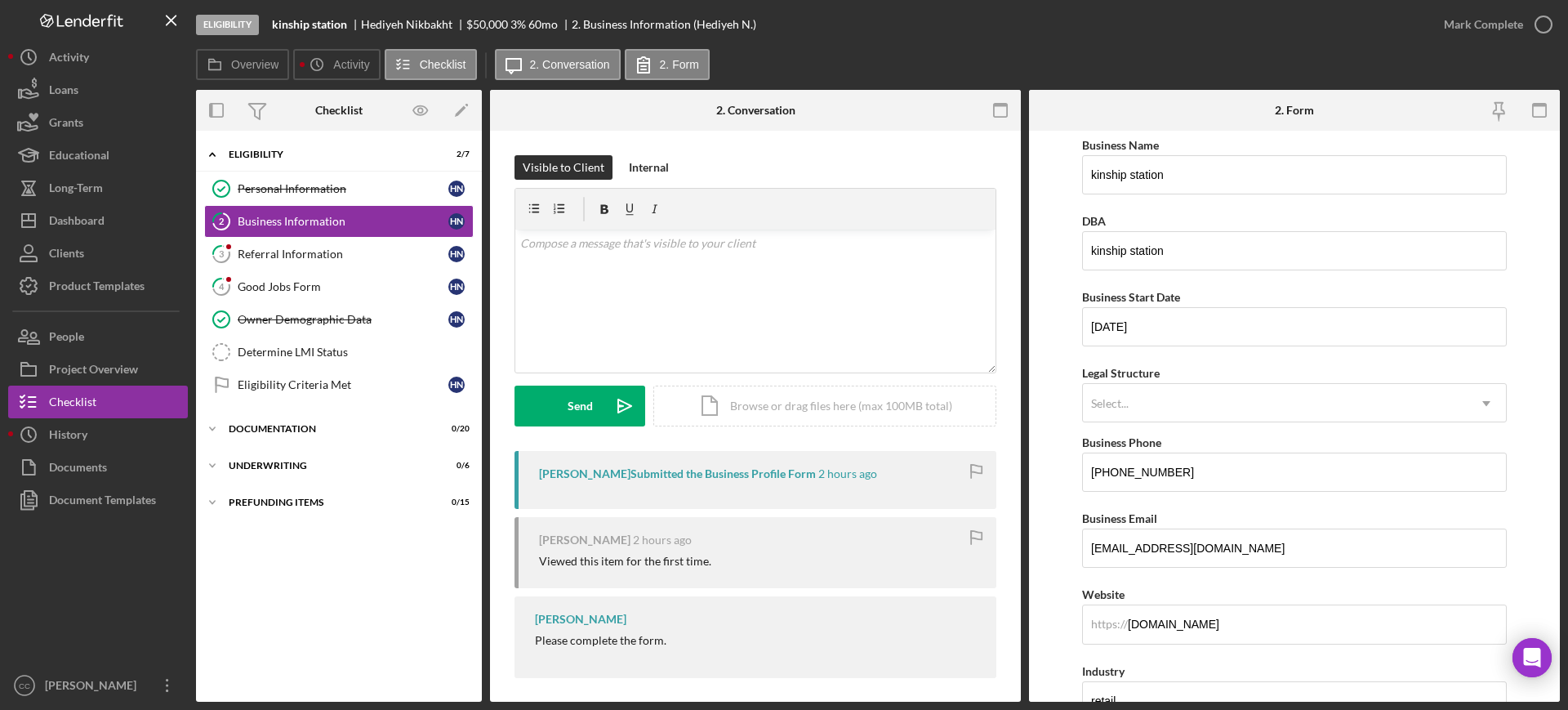
scroll to position [0, 0]
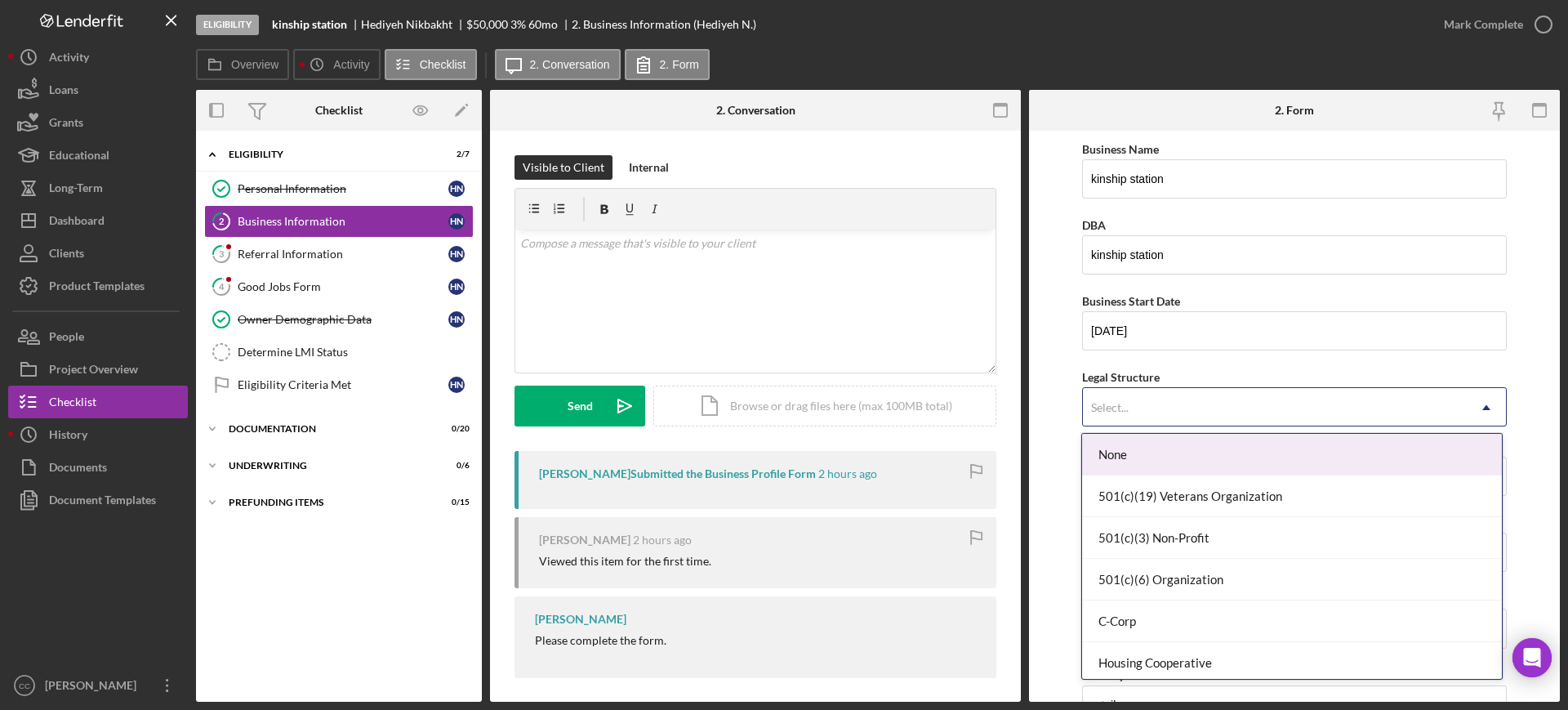
click at [1264, 416] on div "Select..." at bounding box center [1275, 408] width 384 height 38
click at [1186, 375] on div "Legal Structure 15 results available. Use Up and Down to choose options, press …" at bounding box center [1294, 396] width 425 height 59
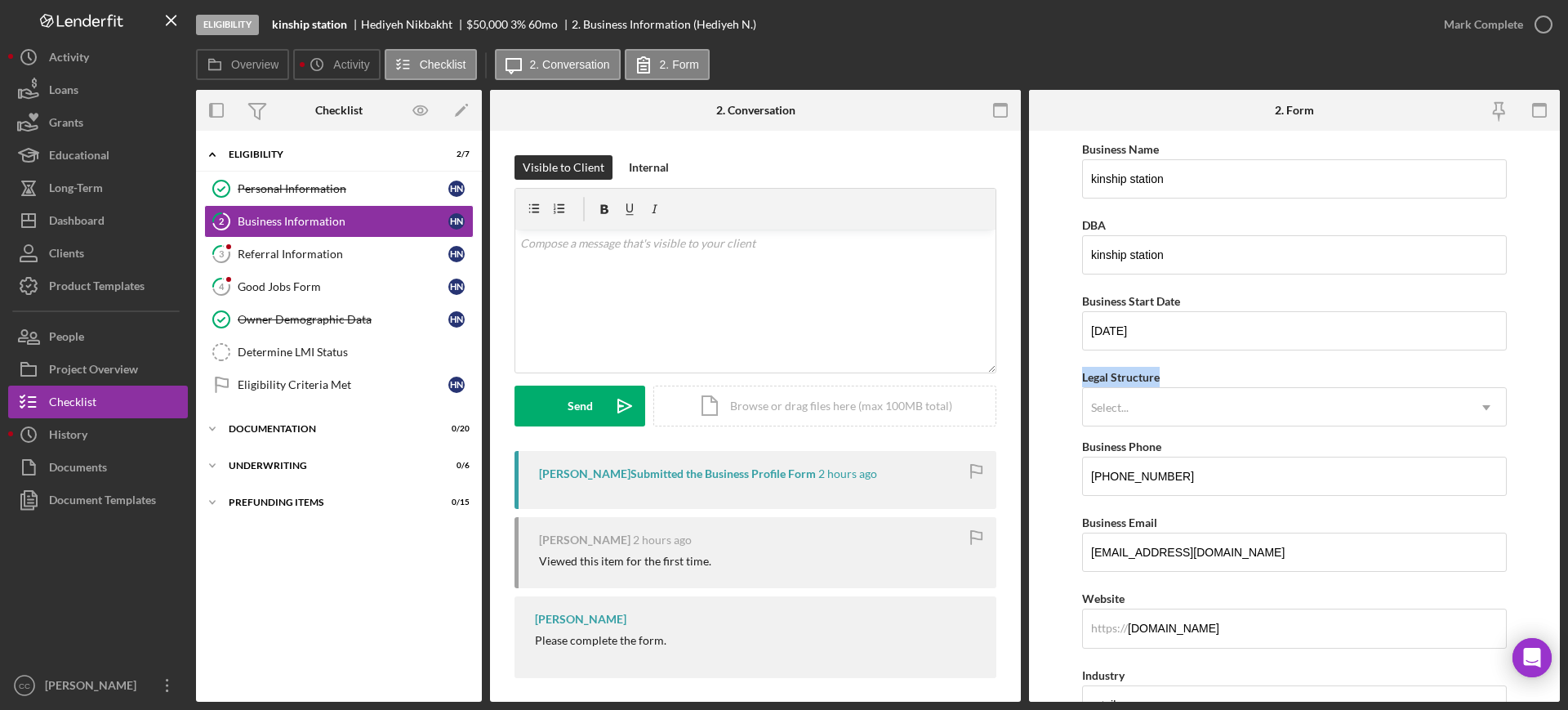
drag, startPoint x: 1172, startPoint y: 376, endPoint x: 1062, endPoint y: 372, distance: 110.1
click at [1062, 372] on form "Business Name kinship station DBA kinship station Business Start Date 03/21/202…" at bounding box center [1295, 416] width 531 height 571
copy div "Legal Structure"
click at [831, 251] on p at bounding box center [756, 244] width 471 height 18
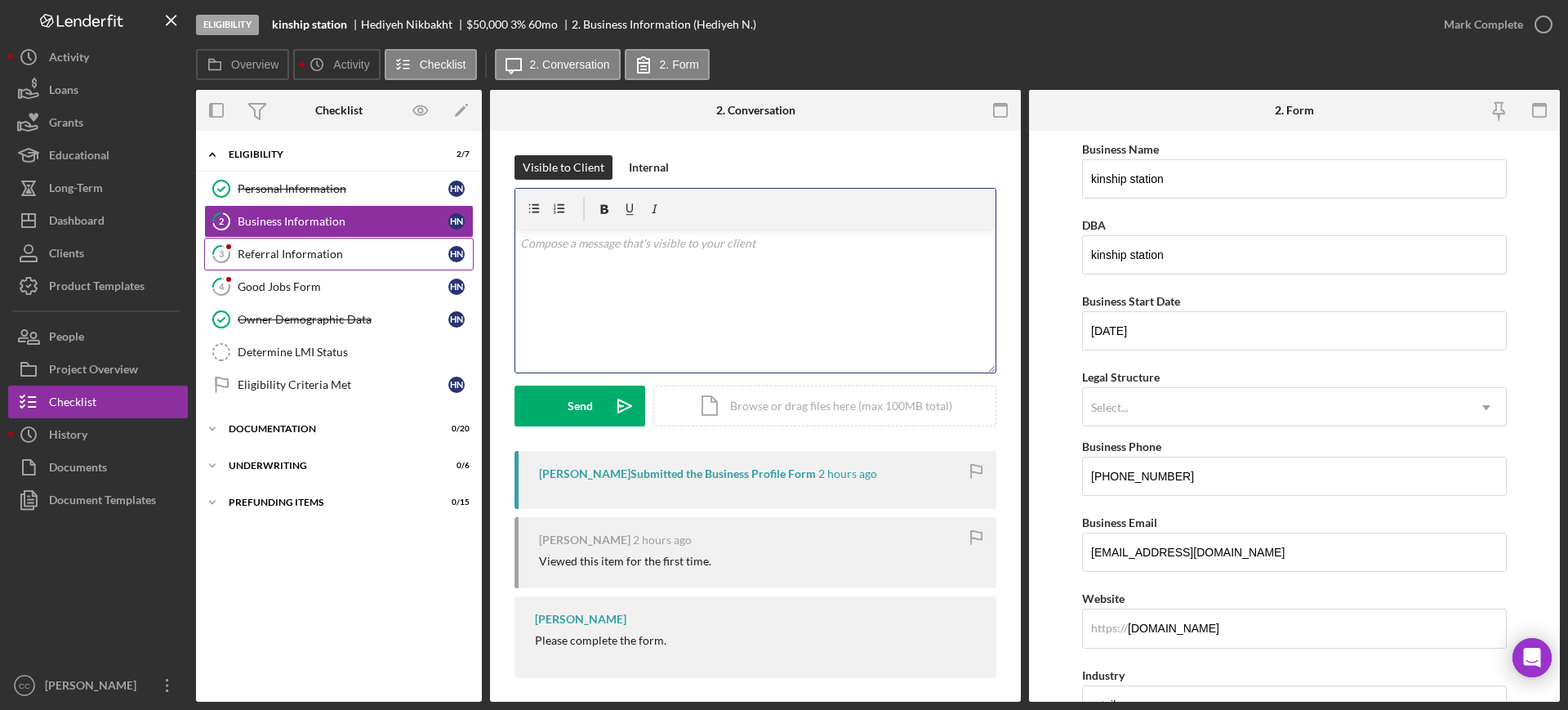
click at [325, 255] on div "Referral Information" at bounding box center [343, 254] width 211 height 13
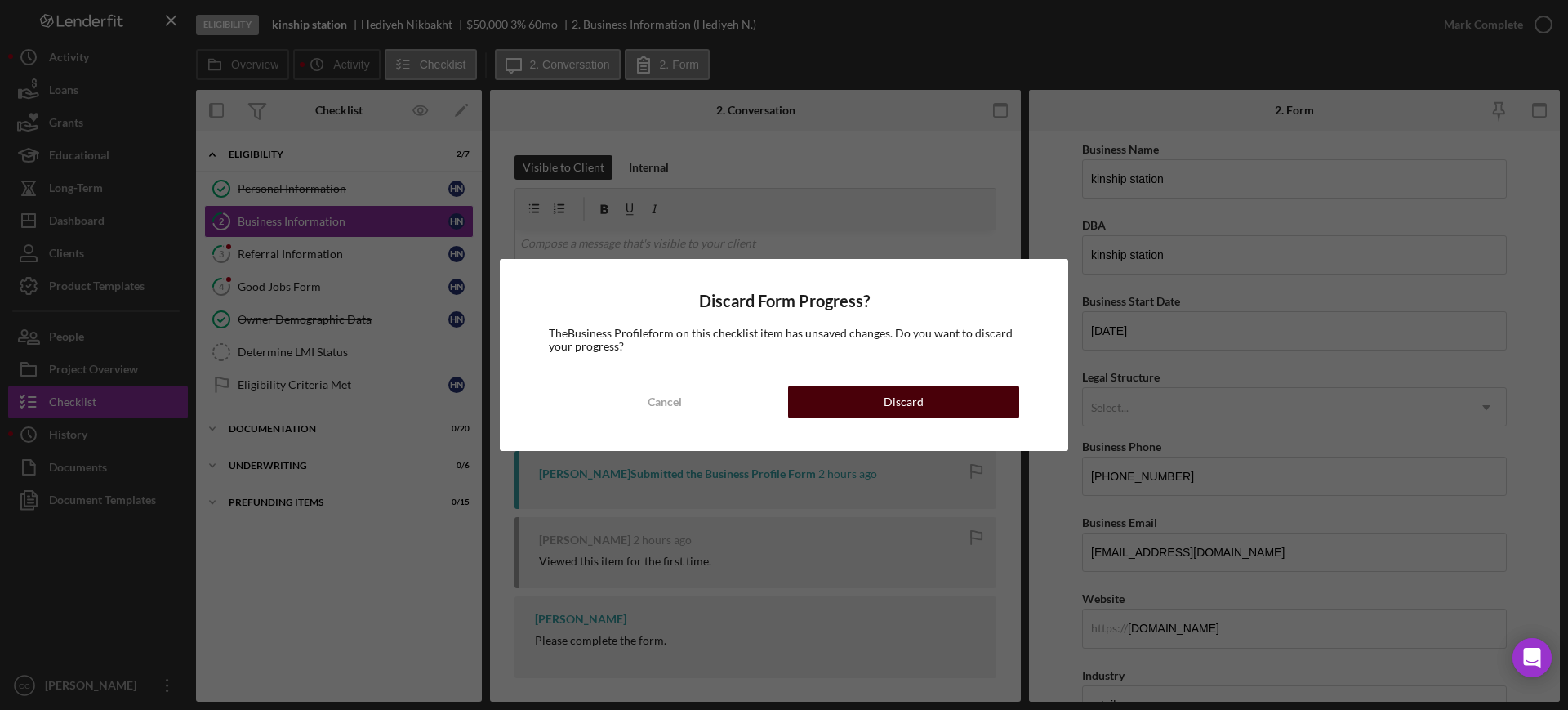
click at [964, 389] on button "Discard" at bounding box center [903, 401] width 231 height 33
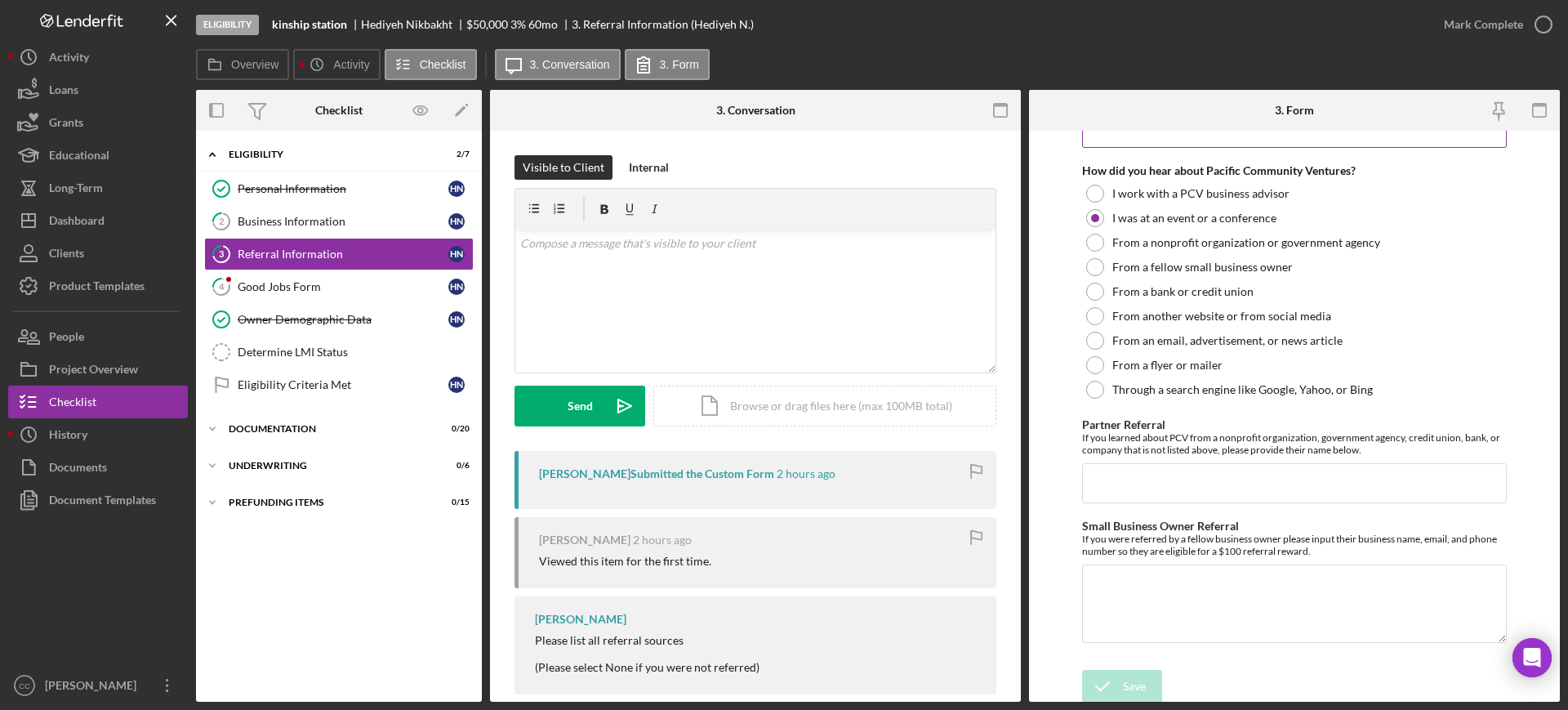
scroll to position [364, 0]
click at [1533, 31] on icon "button" at bounding box center [1543, 24] width 41 height 41
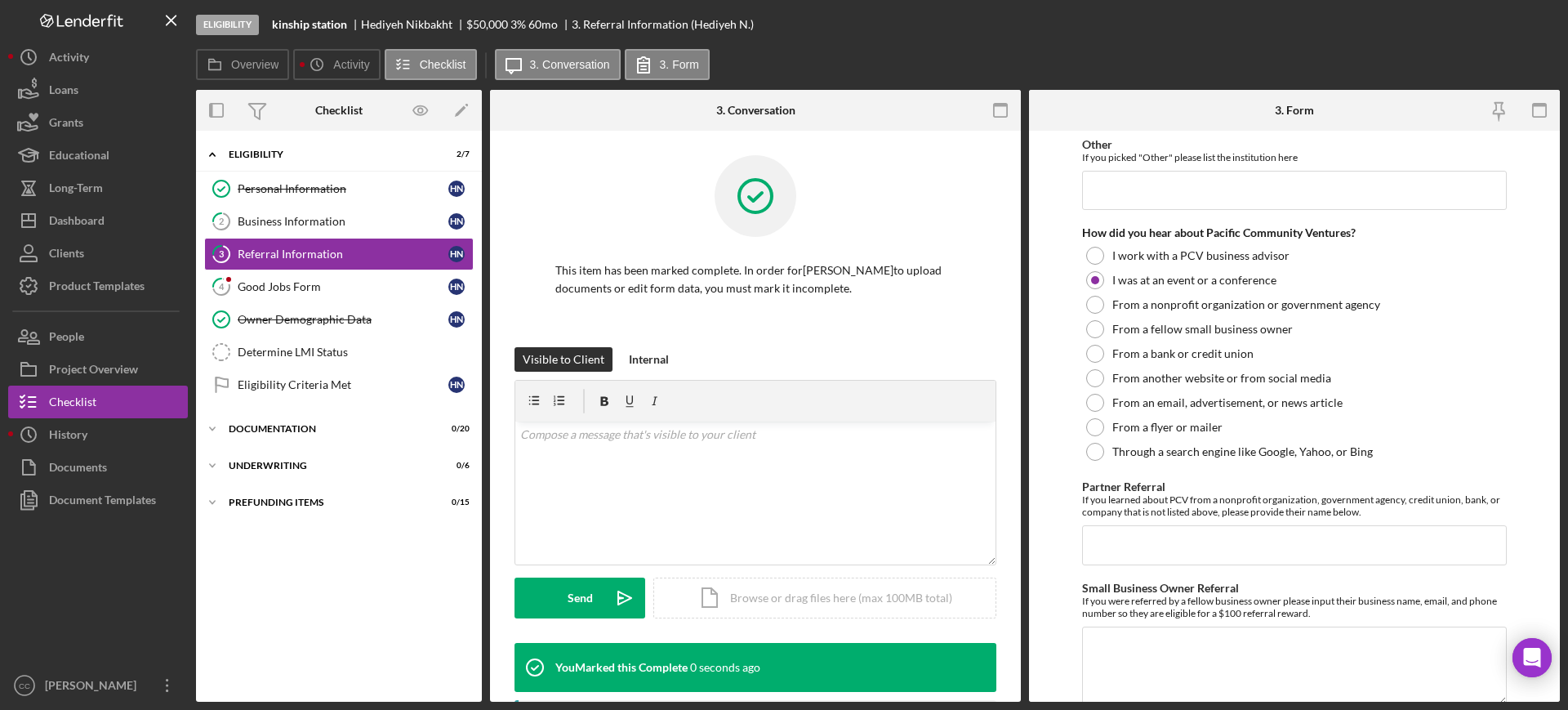
scroll to position [430, 0]
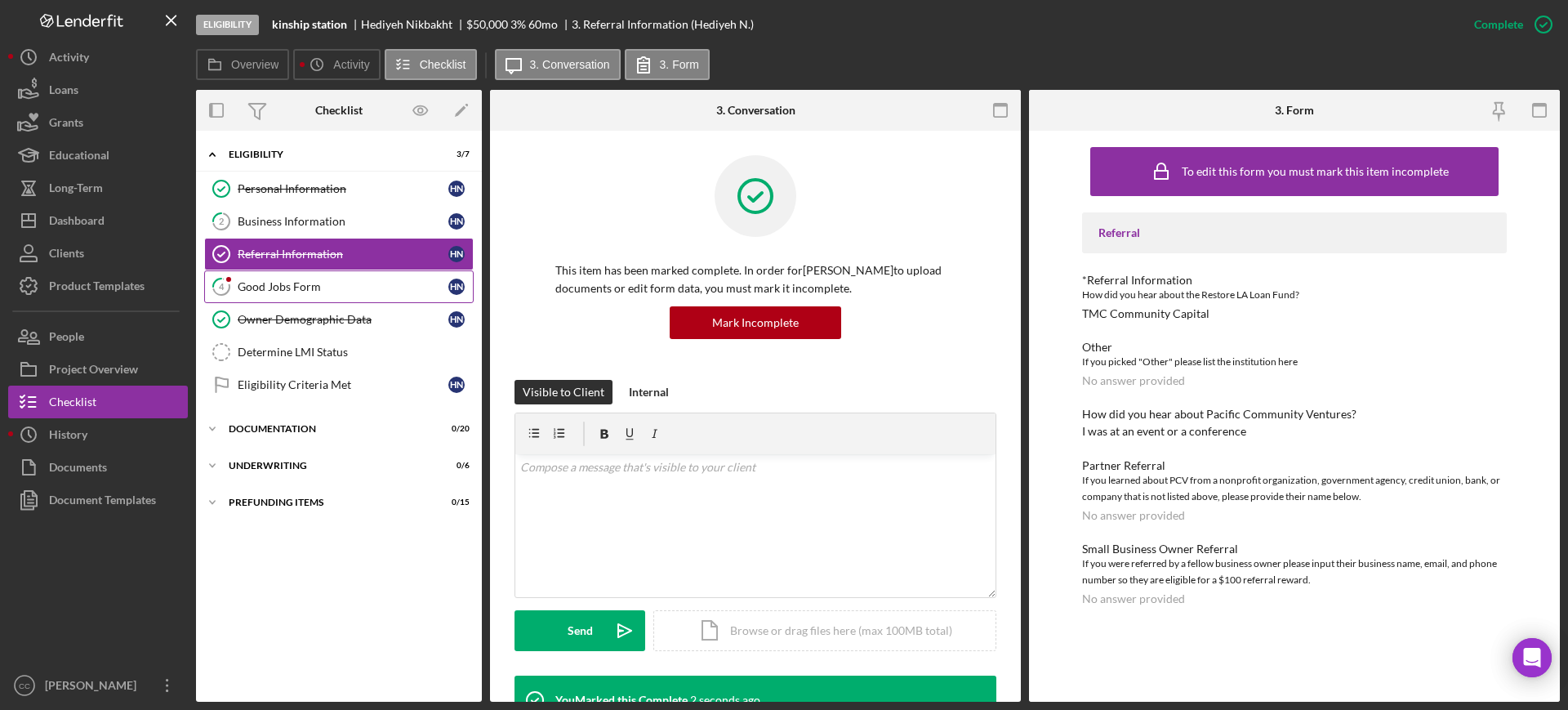
click at [268, 294] on link "4 Good Jobs Form H N" at bounding box center [339, 286] width 269 height 33
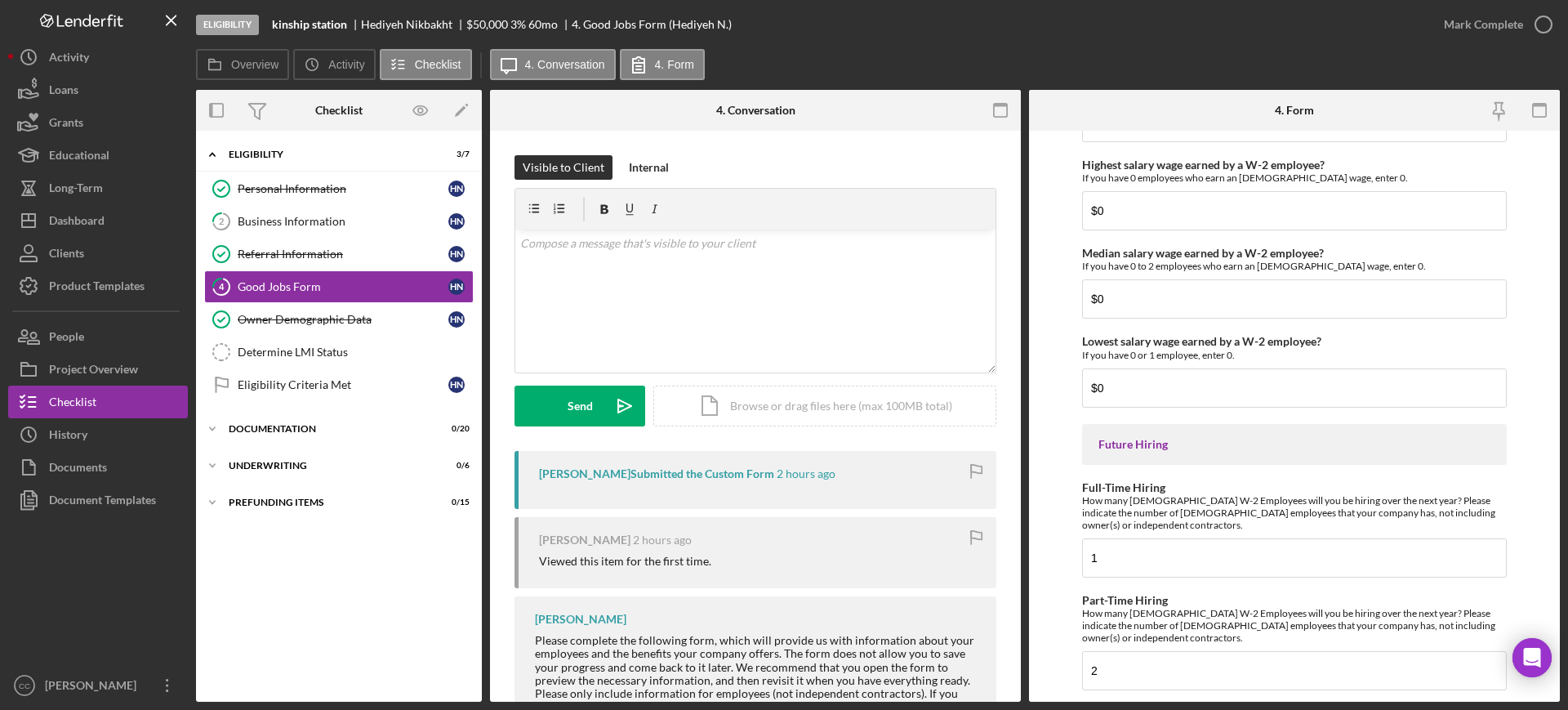
scroll to position [3606, 0]
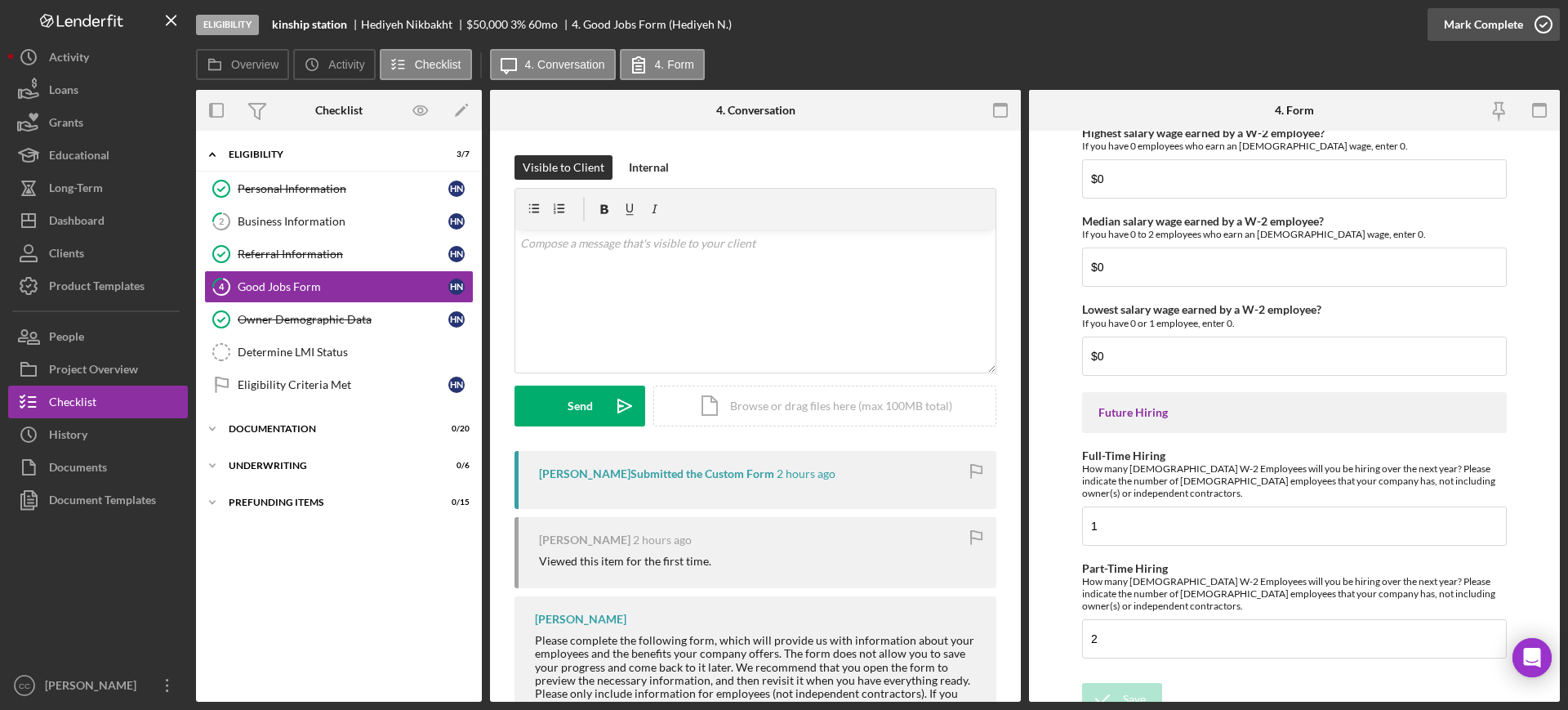
click at [1504, 14] on div "Mark Complete" at bounding box center [1484, 24] width 79 height 33
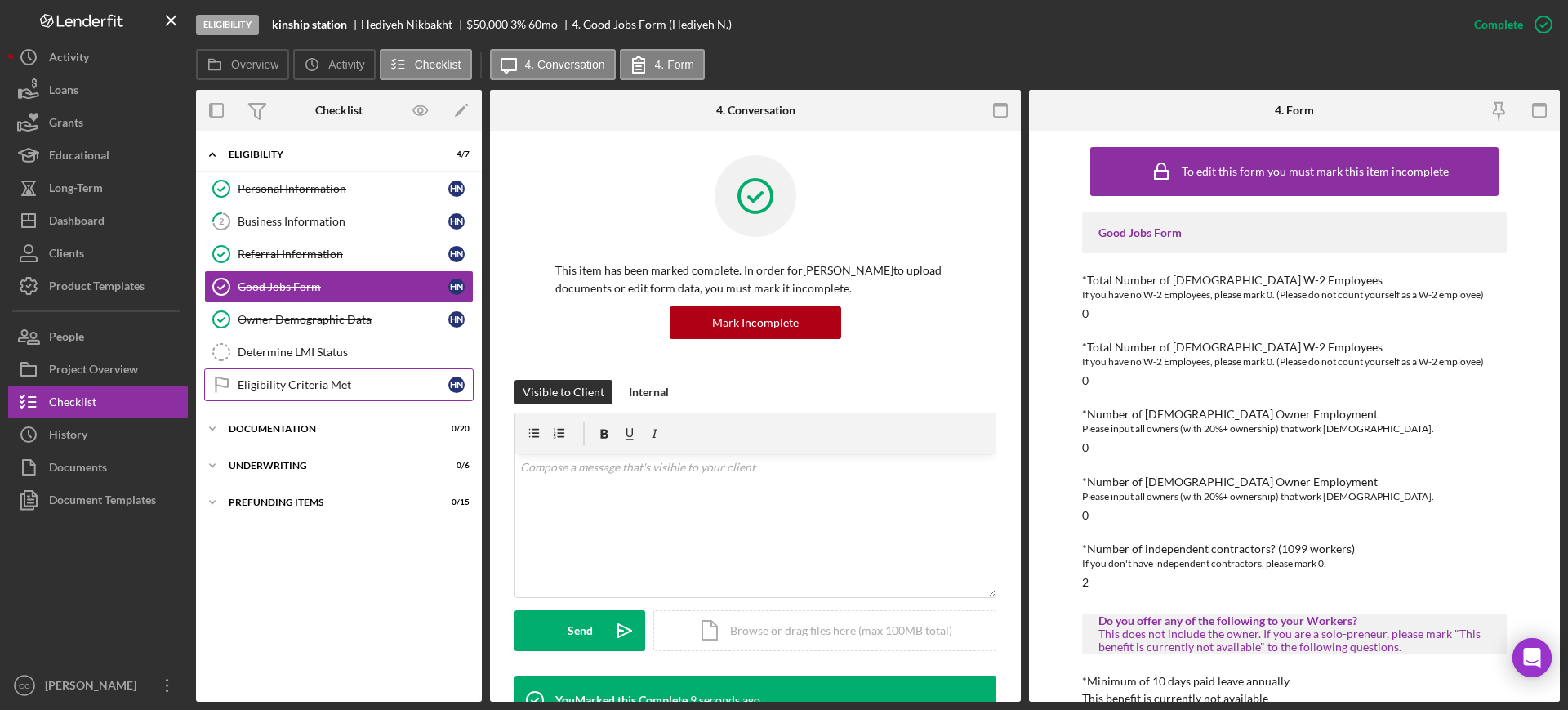
click at [278, 382] on div "Eligibility Criteria Met" at bounding box center [343, 384] width 211 height 13
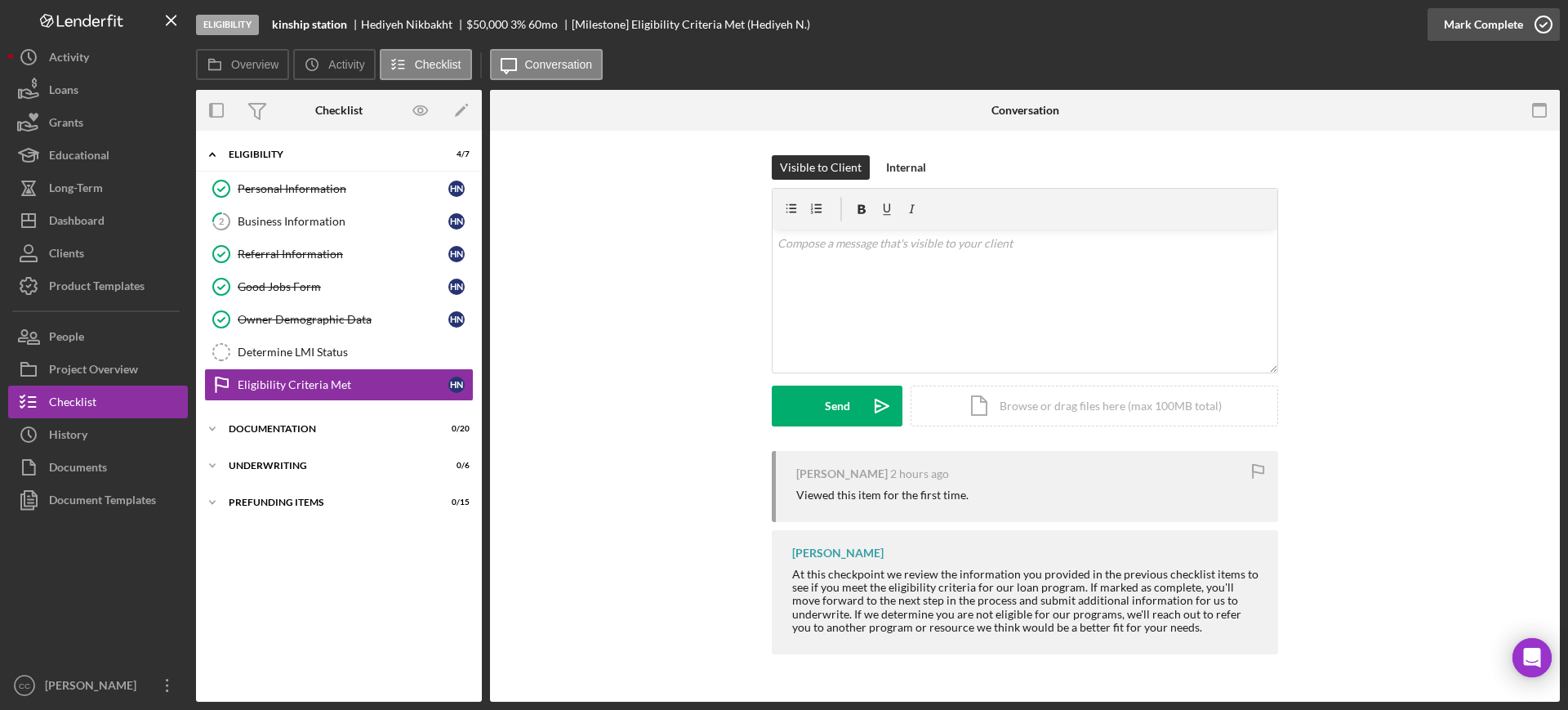
click at [1531, 29] on icon "button" at bounding box center [1543, 24] width 41 height 41
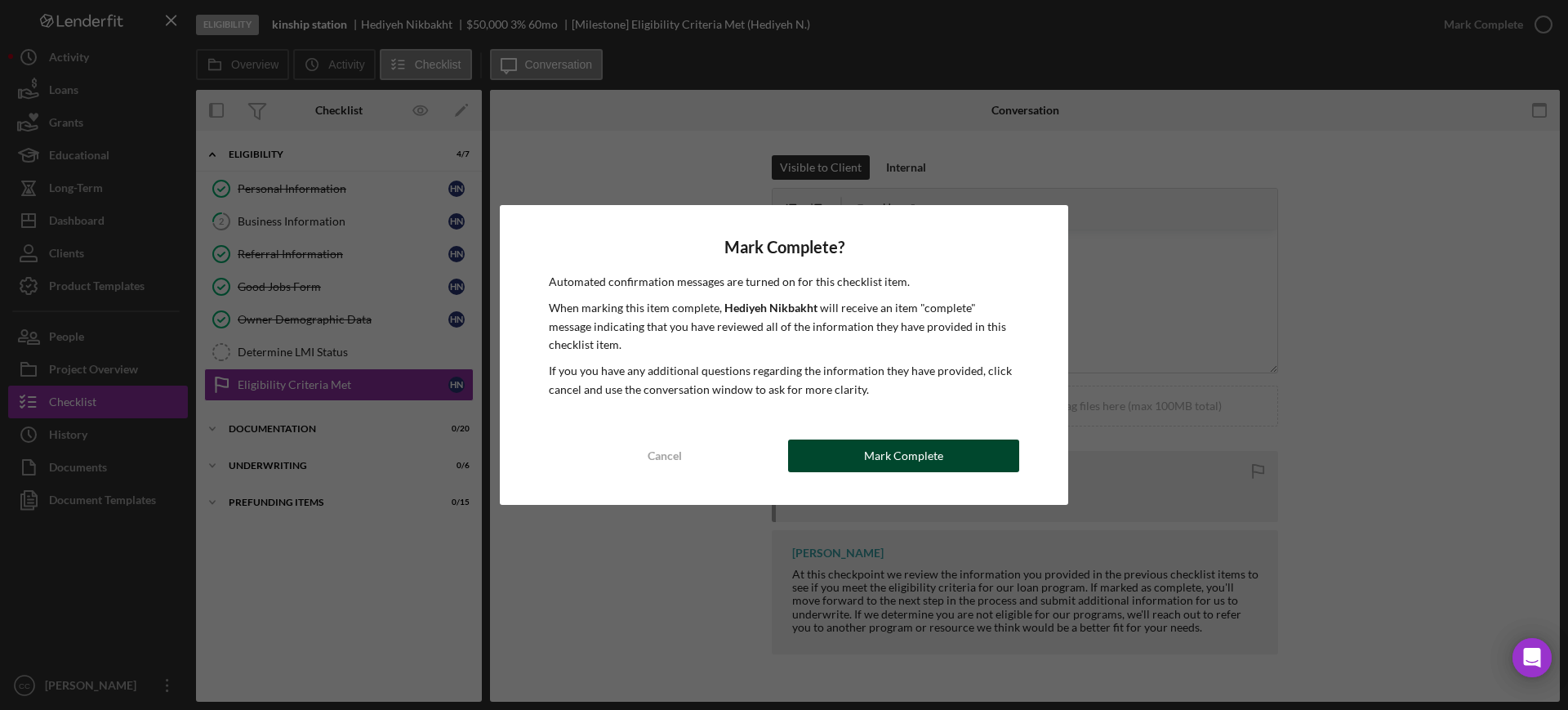
click at [868, 459] on div "Mark Complete" at bounding box center [904, 456] width 79 height 33
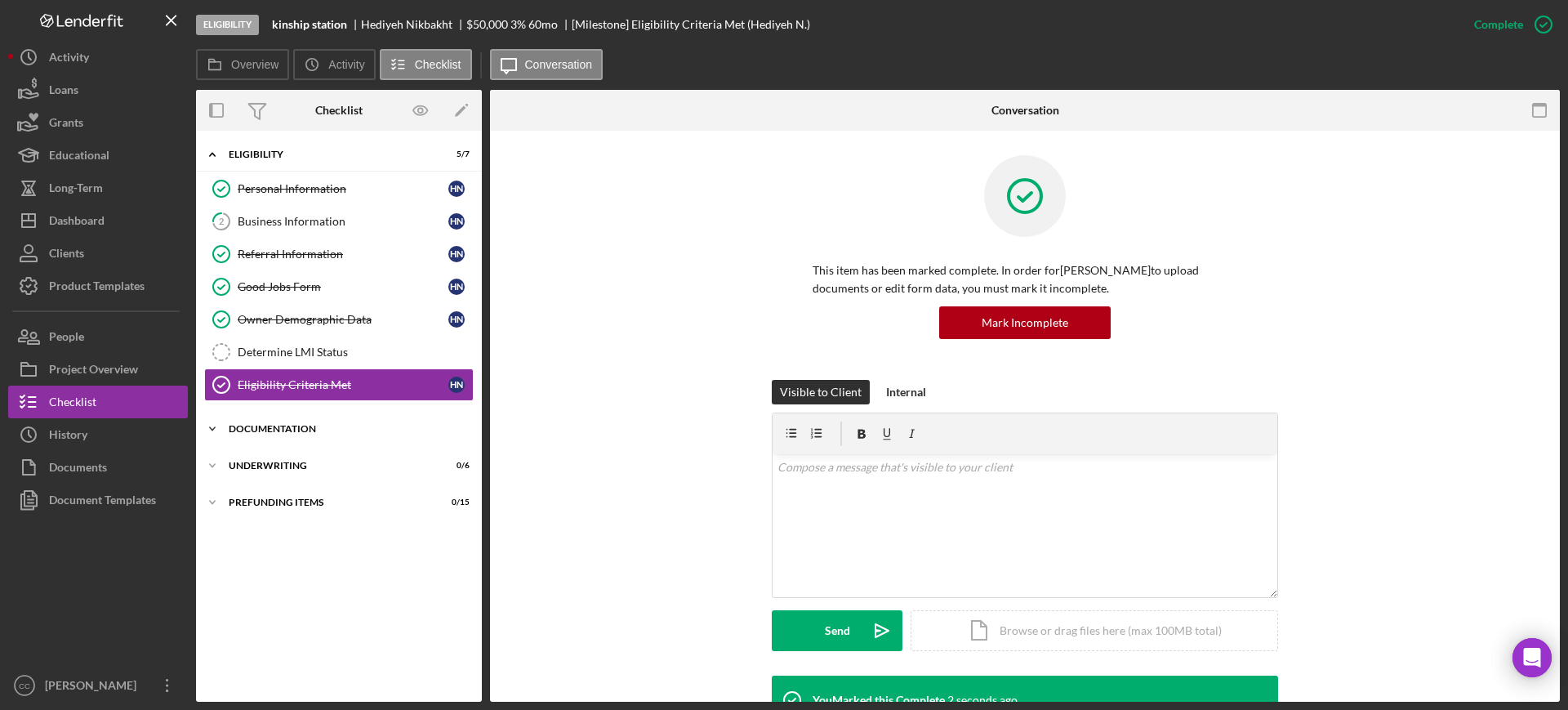
click at [285, 421] on div "Icon/Expander Documentation 0 / 20" at bounding box center [339, 429] width 286 height 33
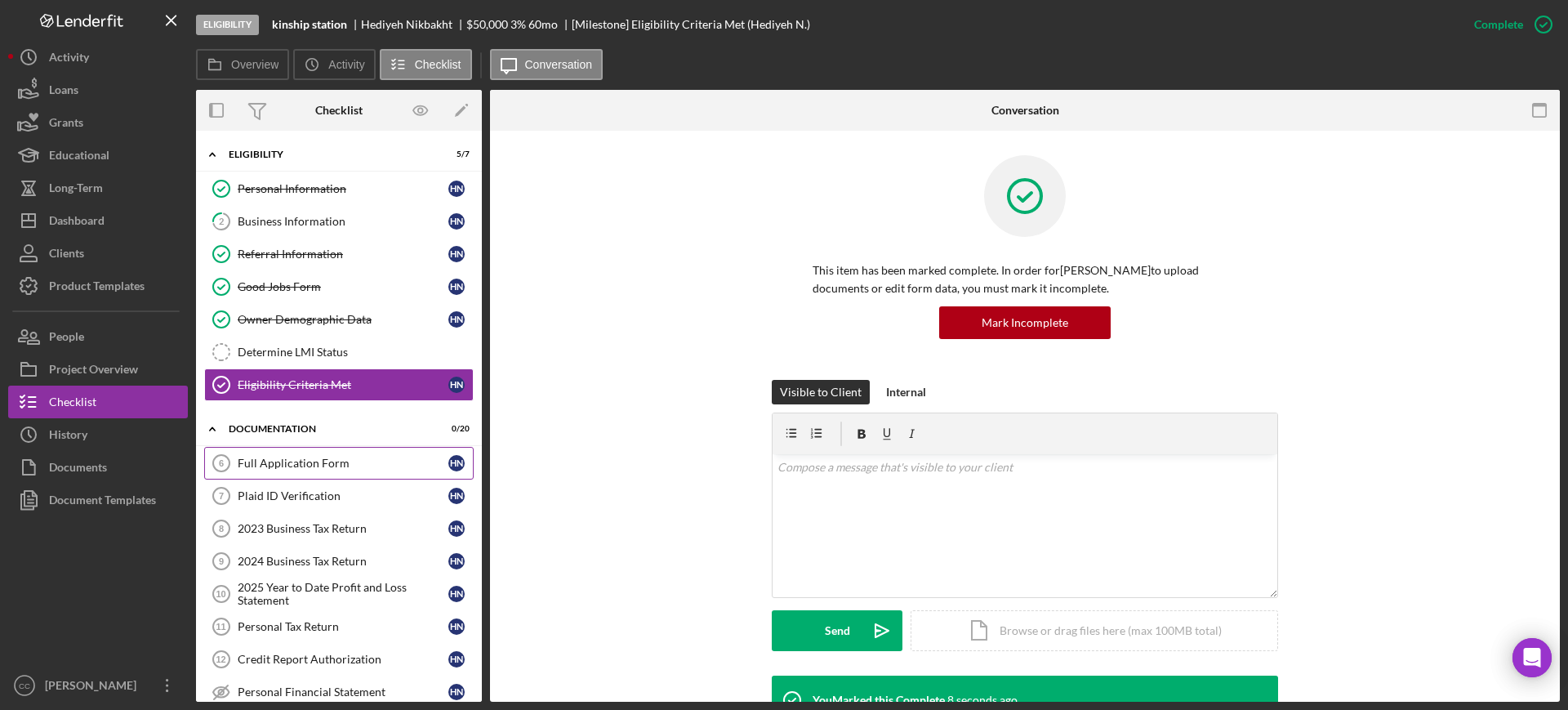
drag, startPoint x: 329, startPoint y: 503, endPoint x: 464, endPoint y: 457, distance: 142.6
click at [329, 503] on link "Plaid ID Verification 7 Plaid ID Verification H N" at bounding box center [339, 495] width 269 height 33
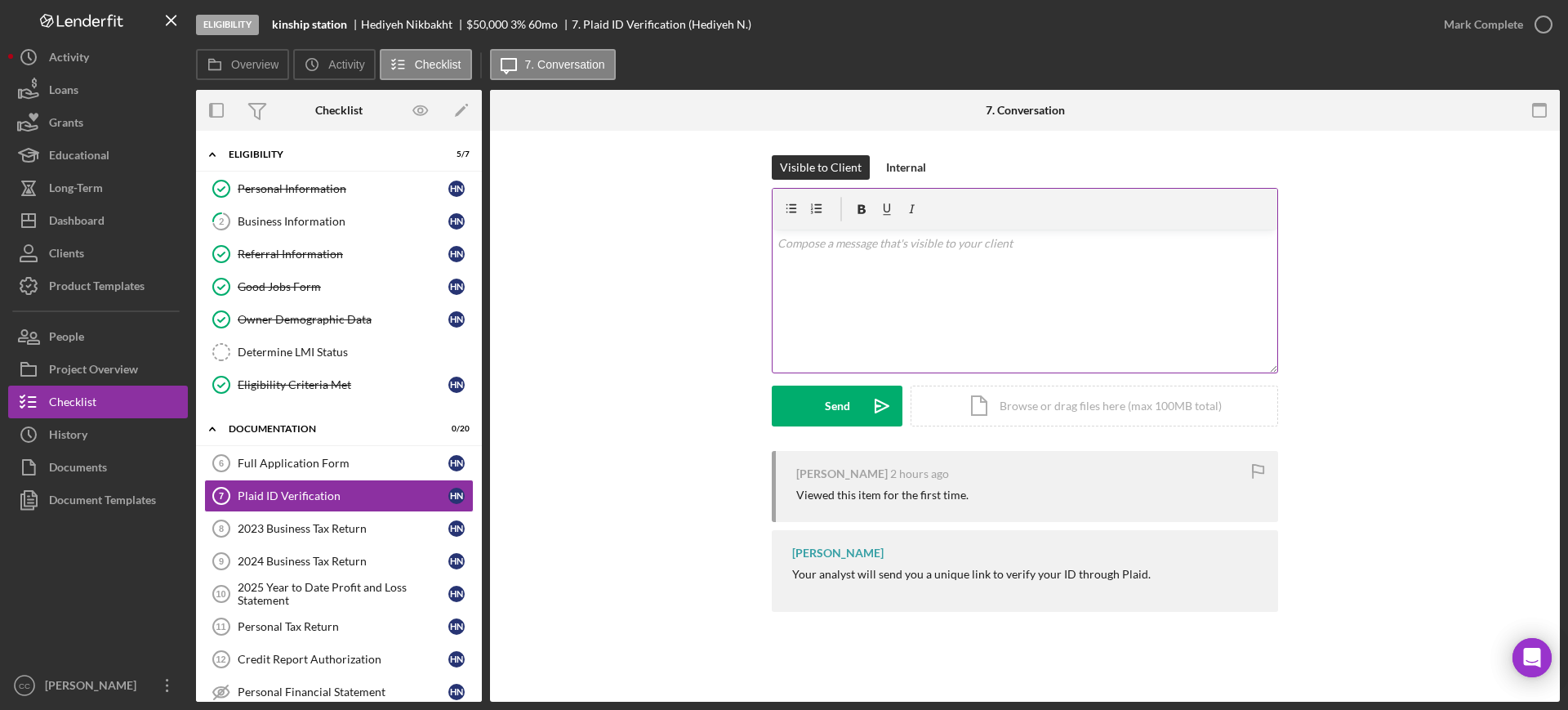
click at [898, 273] on div "v Color teal Color pink Remove color Add row above Add row below Add column bef…" at bounding box center [1025, 301] width 505 height 143
click at [873, 392] on icon "Icon/icon-invite-send" at bounding box center [881, 405] width 41 height 41
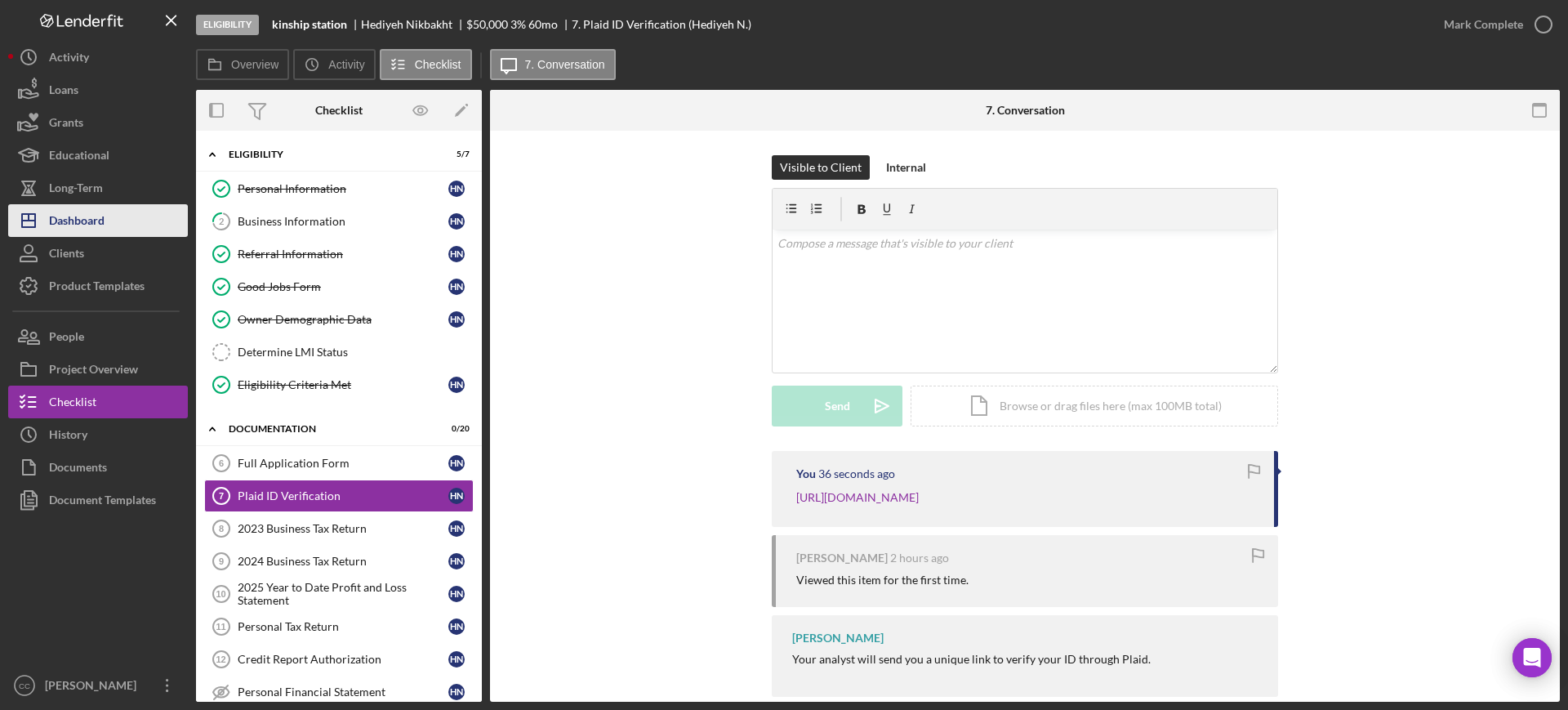
click at [60, 227] on div "Dashboard" at bounding box center [77, 222] width 55 height 37
